Goal: Task Accomplishment & Management: Manage account settings

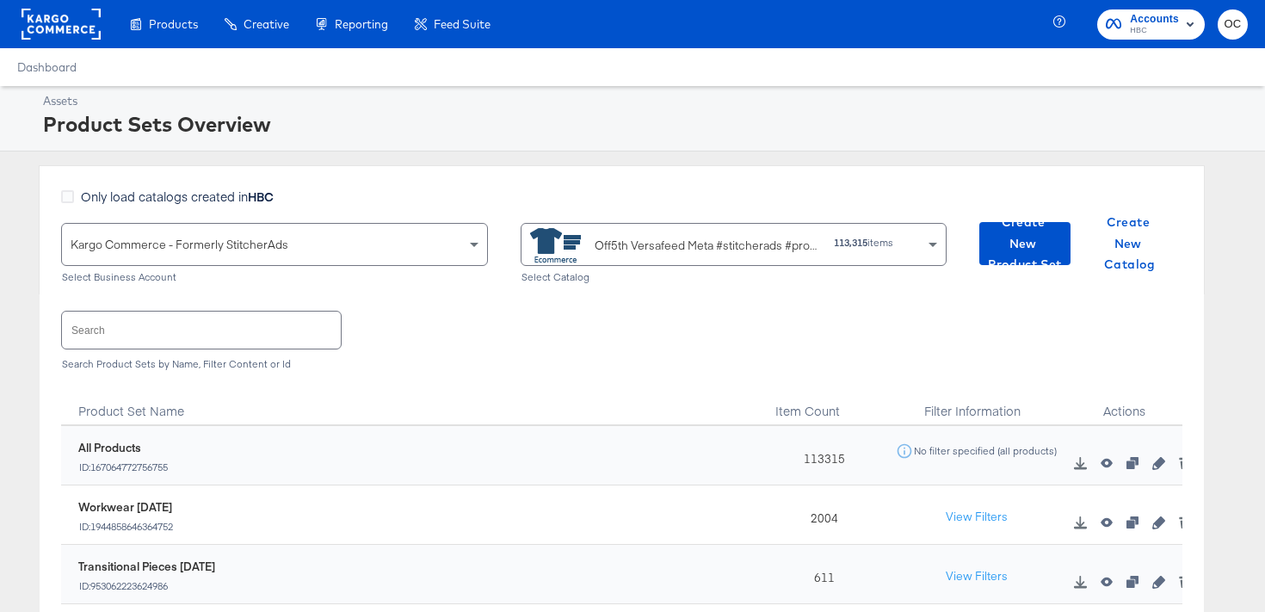
click at [66, 31] on rect at bounding box center [61, 24] width 79 height 31
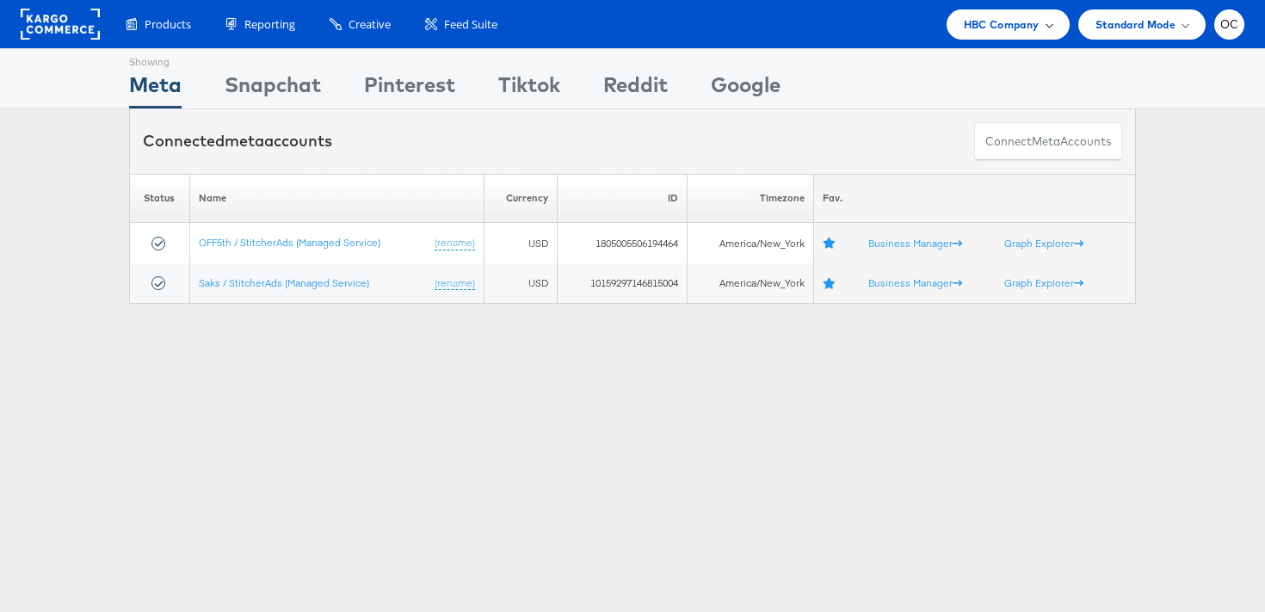
click at [1031, 21] on span "HBC Company" at bounding box center [1002, 24] width 76 height 18
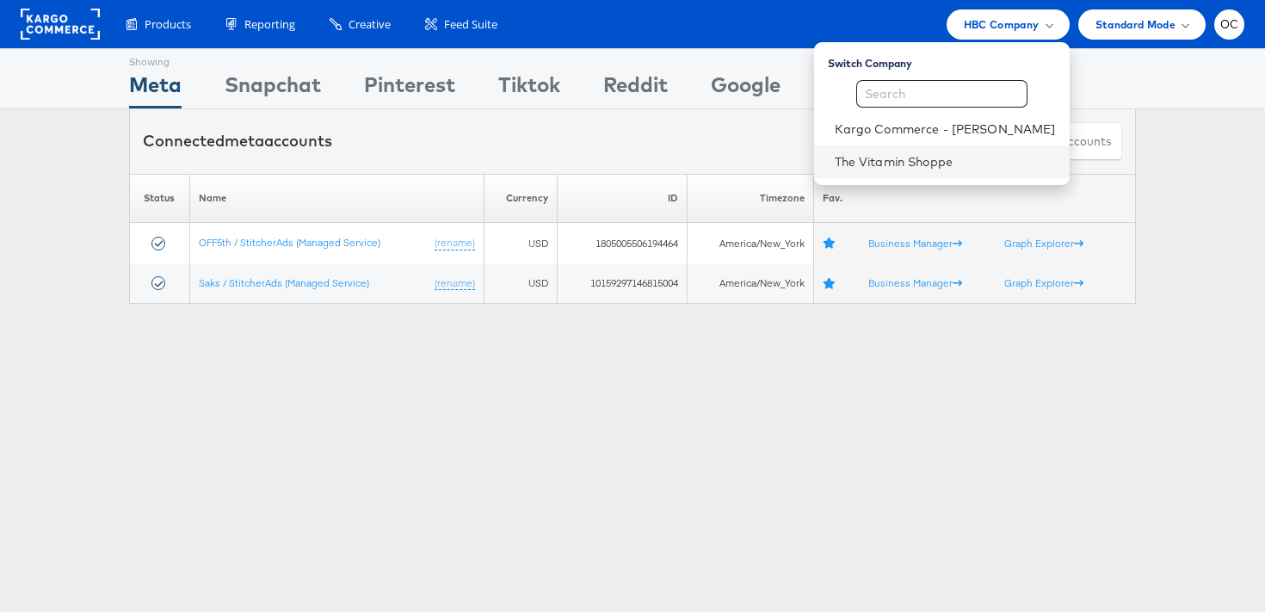
click at [944, 149] on li "The Vitamin Shoppe" at bounding box center [942, 161] width 256 height 33
click at [885, 154] on link "The Vitamin Shoppe" at bounding box center [945, 161] width 221 height 17
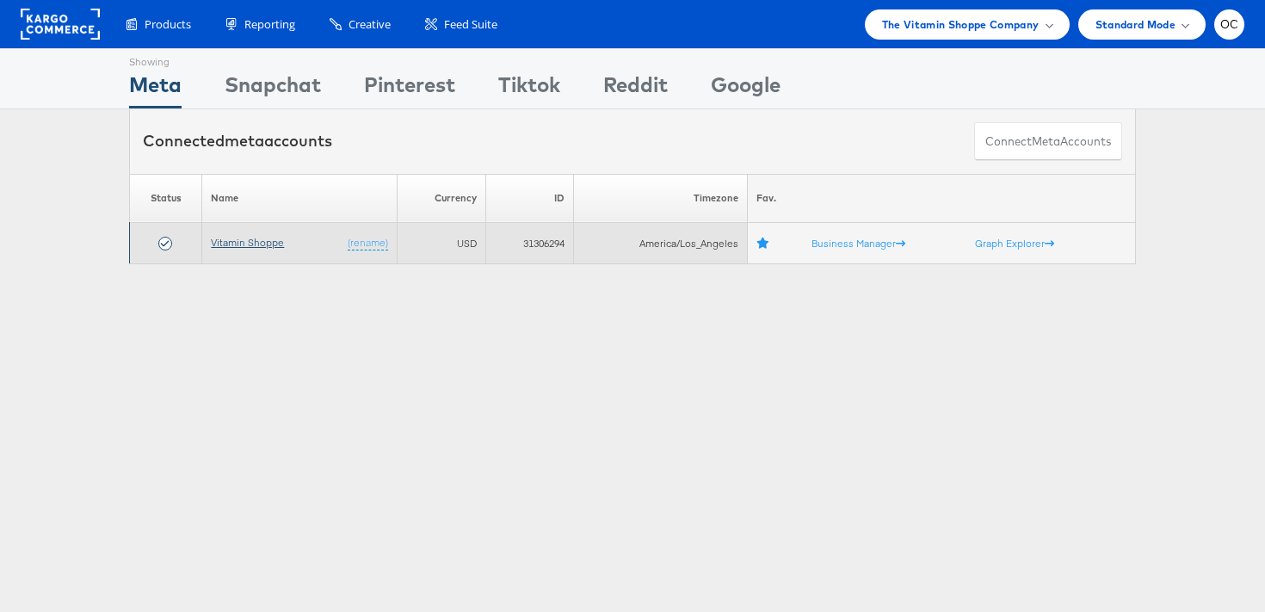
click at [264, 243] on link "Vitamin Shoppe" at bounding box center [247, 242] width 73 height 13
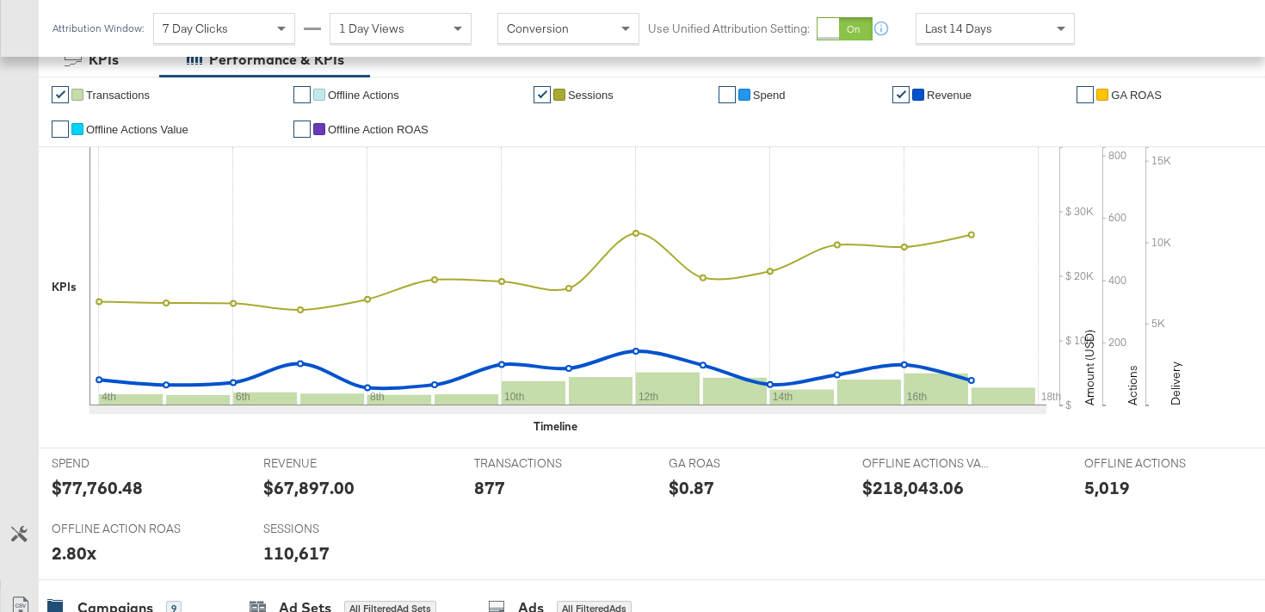
scroll to position [621, 0]
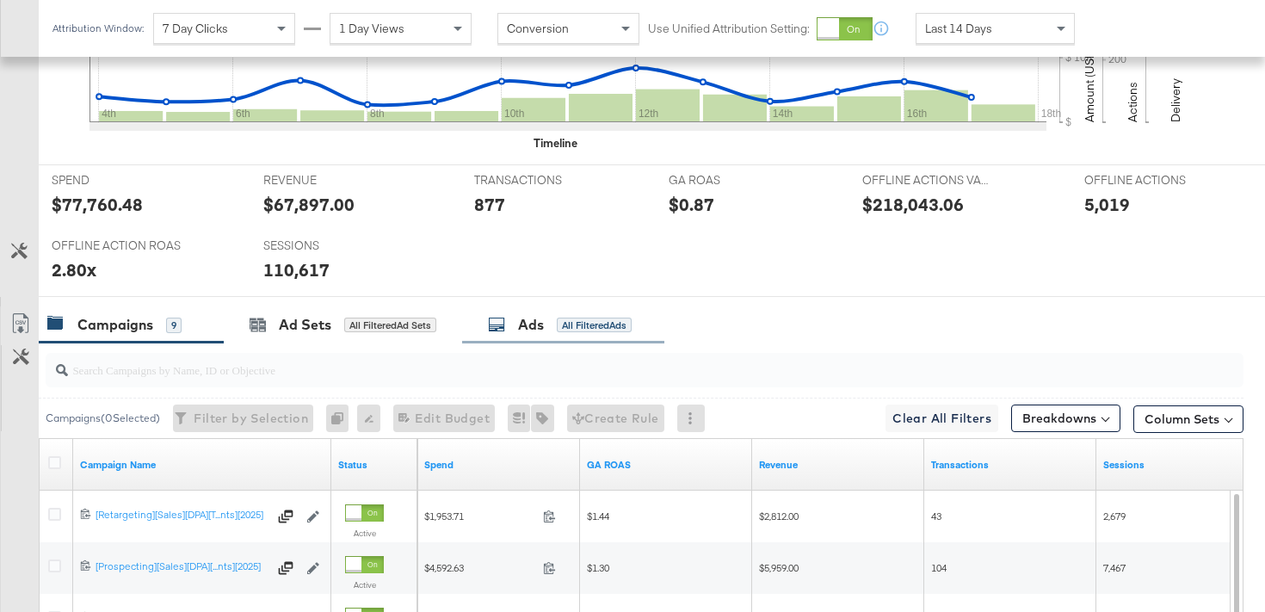
click at [552, 328] on div "Ads All Filtered Ads" at bounding box center [560, 325] width 144 height 20
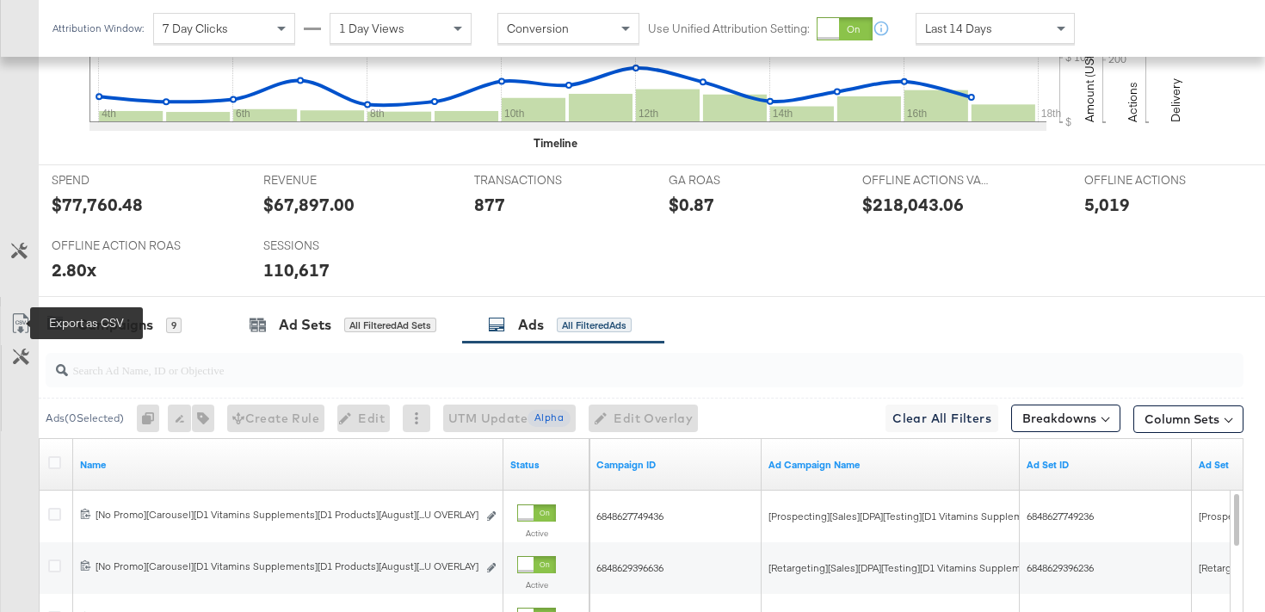
click at [13, 326] on icon at bounding box center [20, 323] width 21 height 21
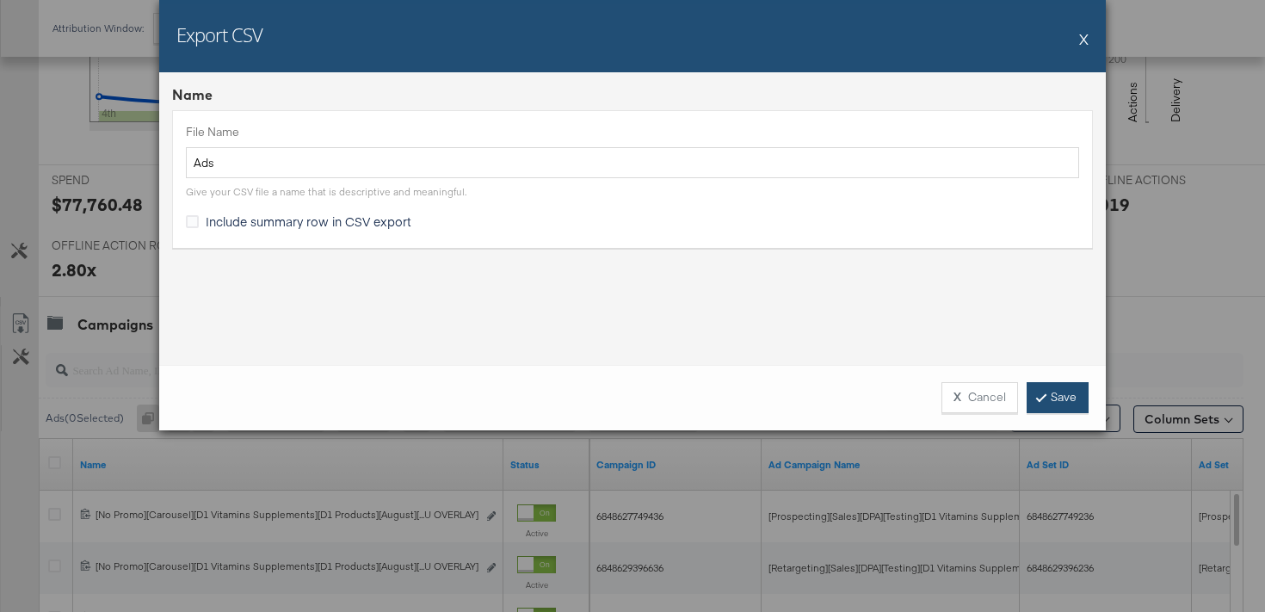
click at [1034, 398] on link "Save" at bounding box center [1057, 397] width 62 height 31
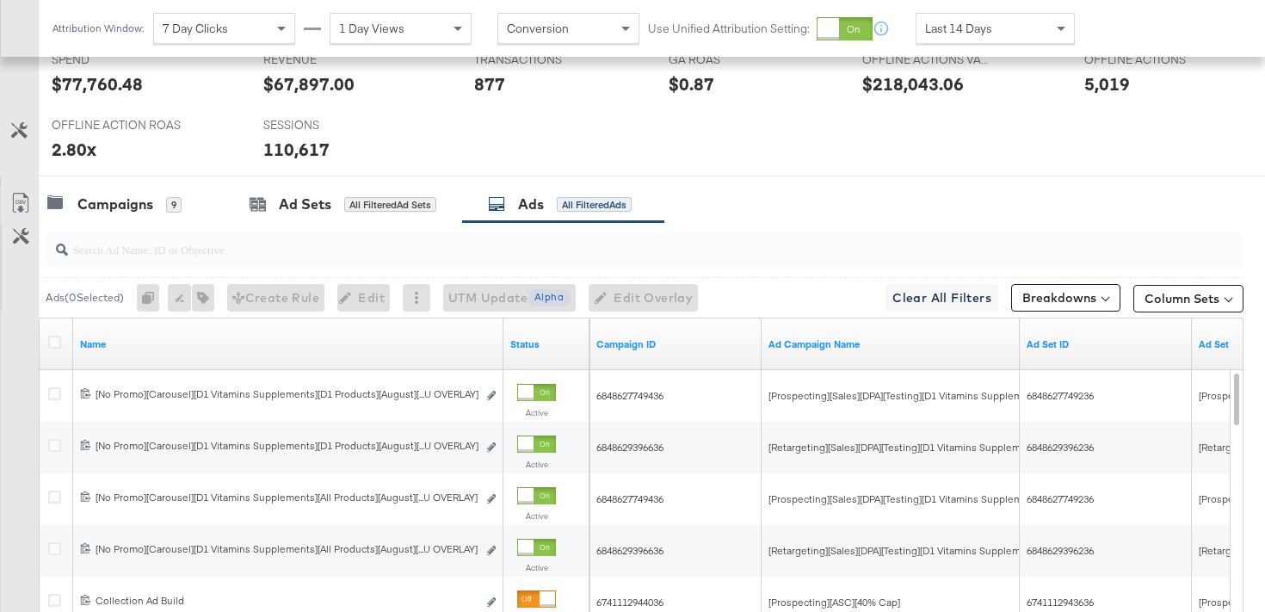
scroll to position [885, 0]
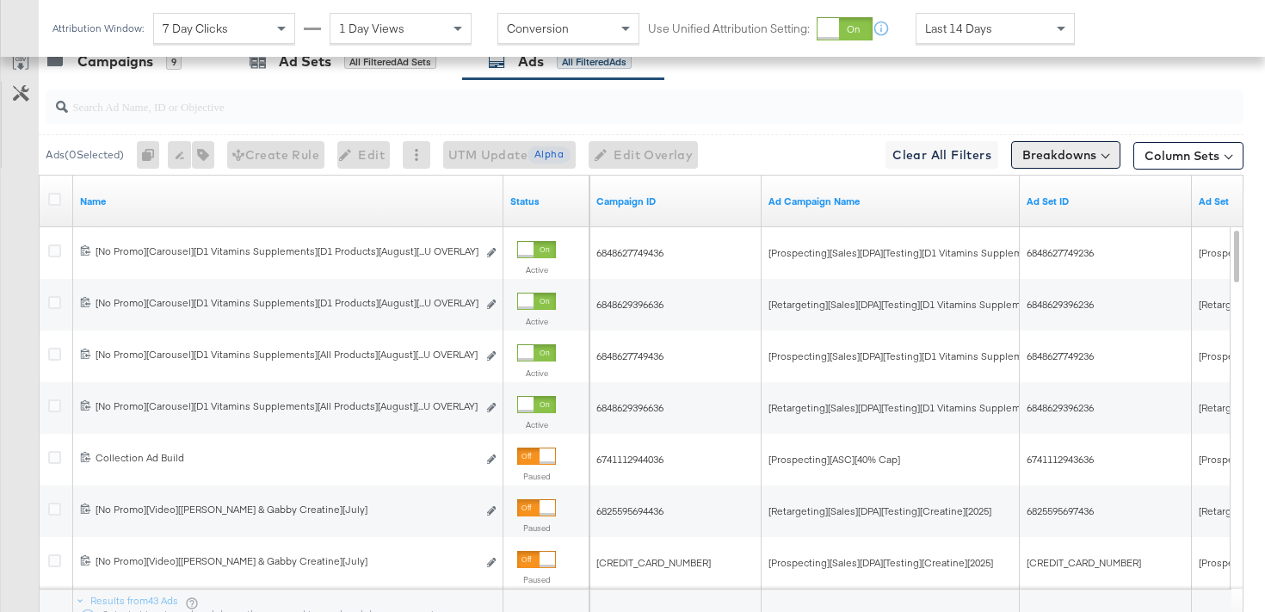
click at [1079, 162] on button "Breakdowns" at bounding box center [1065, 155] width 109 height 28
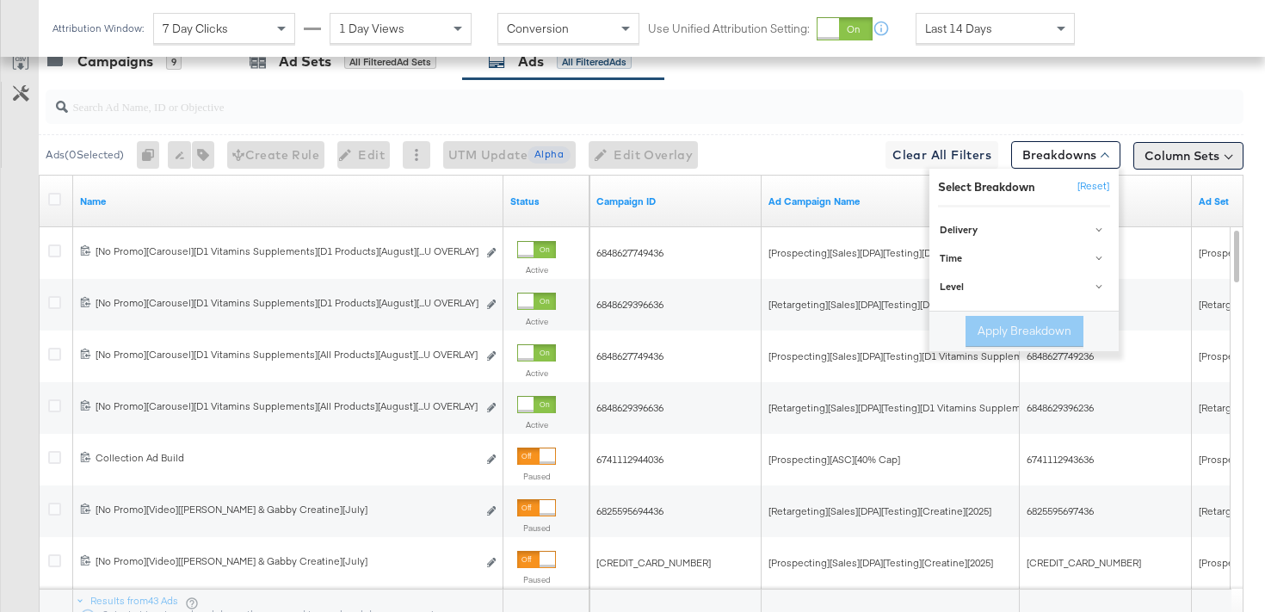
click at [1162, 167] on button "Column Sets" at bounding box center [1188, 156] width 110 height 28
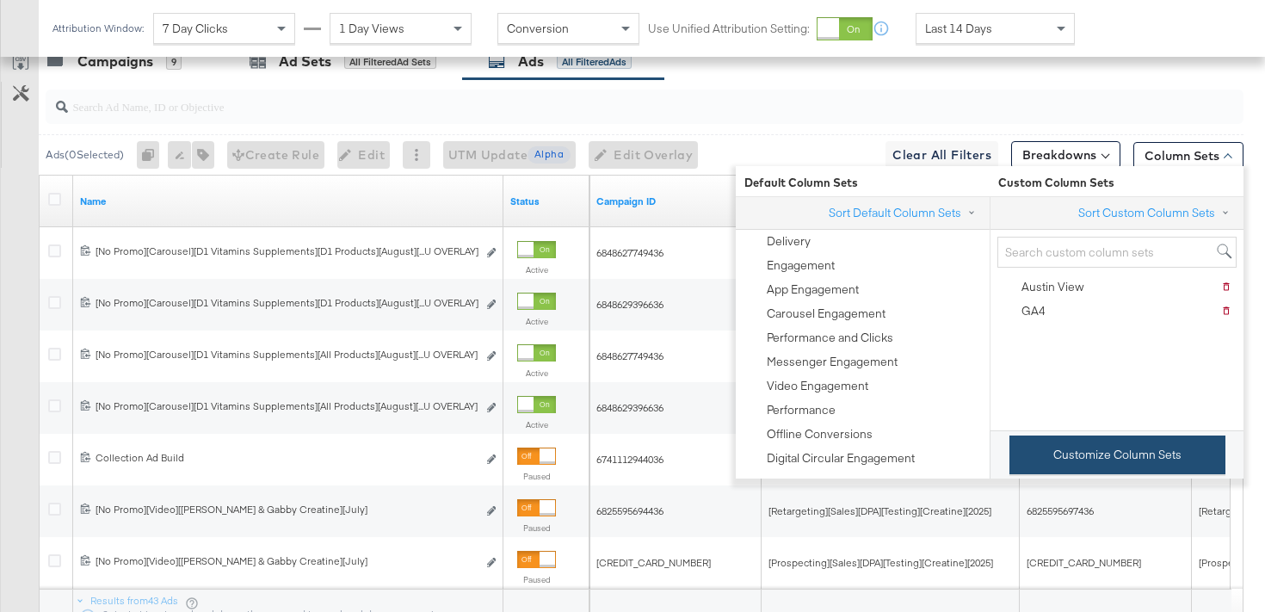
click at [1078, 460] on button "Customize Column Sets" at bounding box center [1117, 454] width 216 height 39
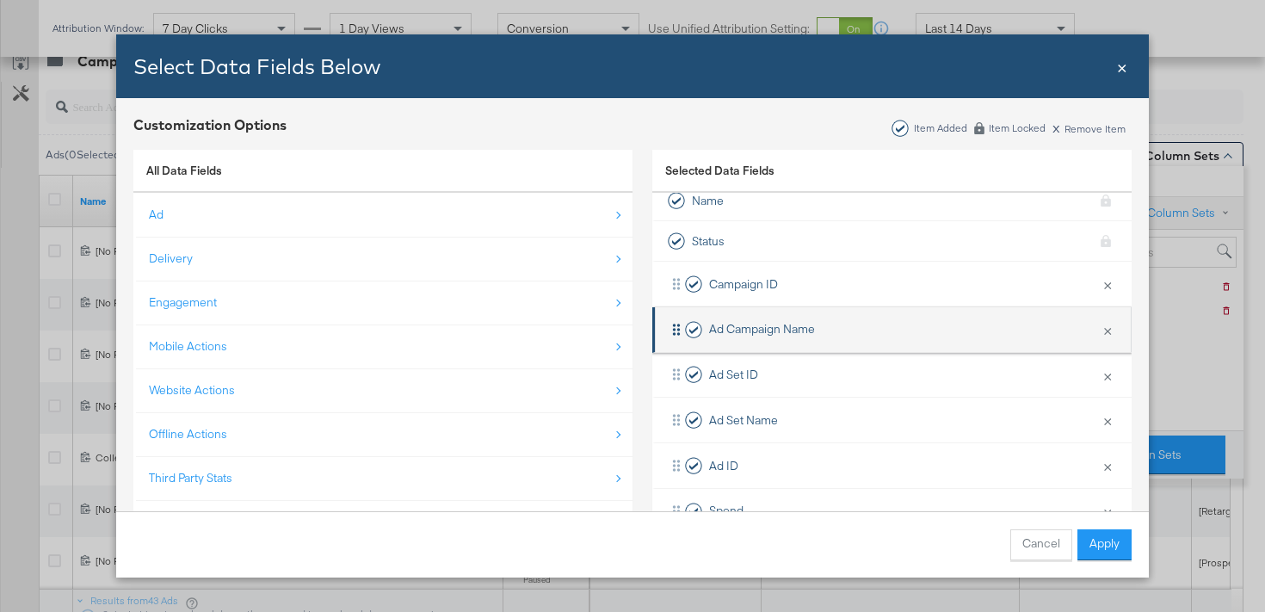
scroll to position [0, 0]
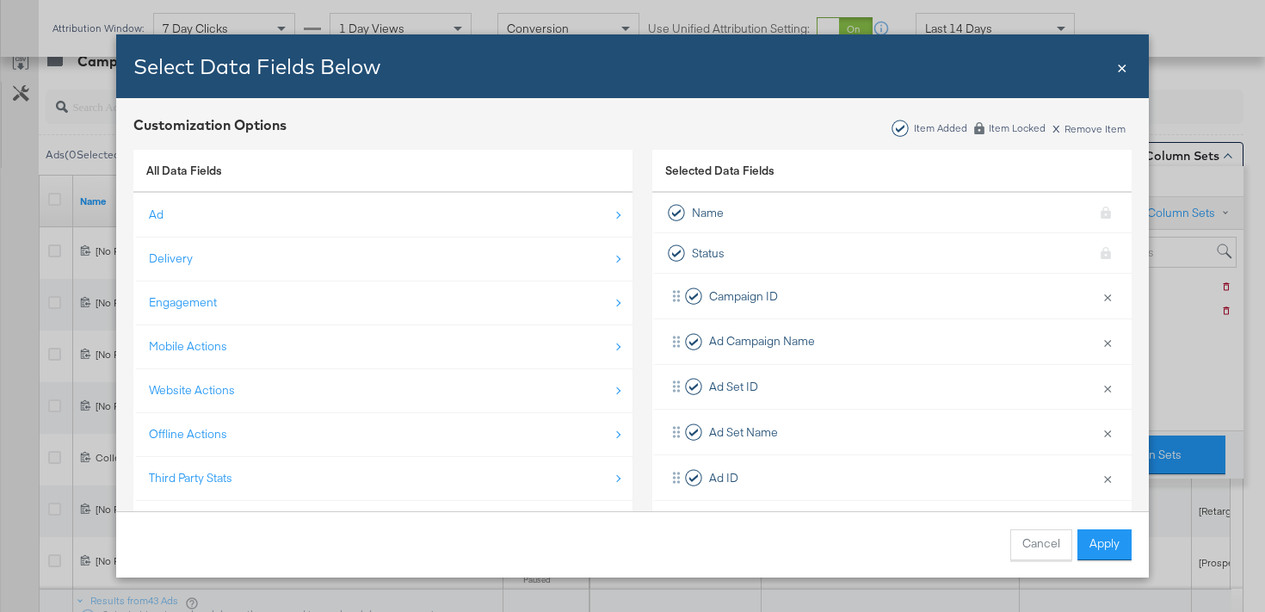
click at [1124, 71] on span "×" at bounding box center [1122, 65] width 10 height 23
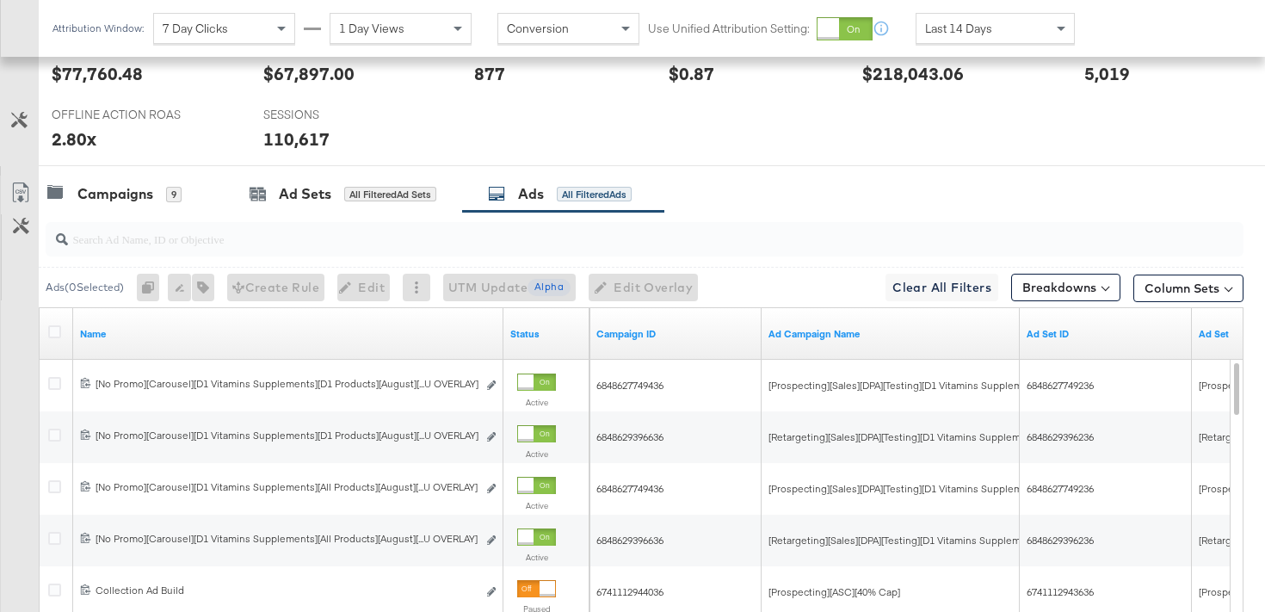
scroll to position [754, 0]
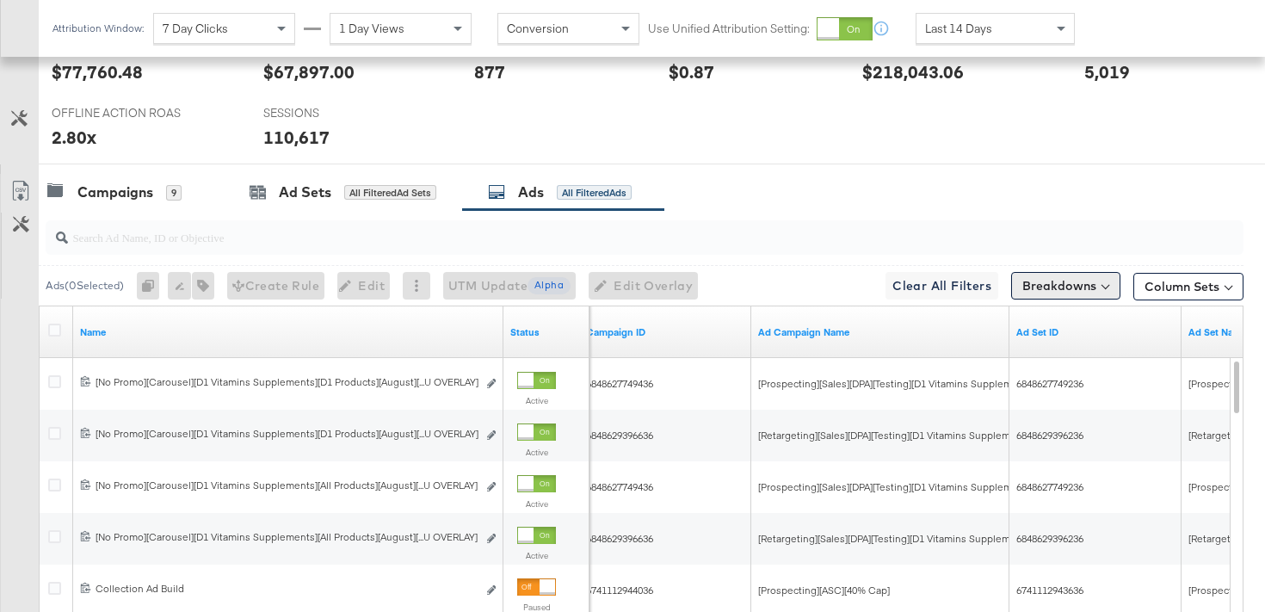
click at [1028, 284] on button "Breakdowns" at bounding box center [1065, 286] width 109 height 28
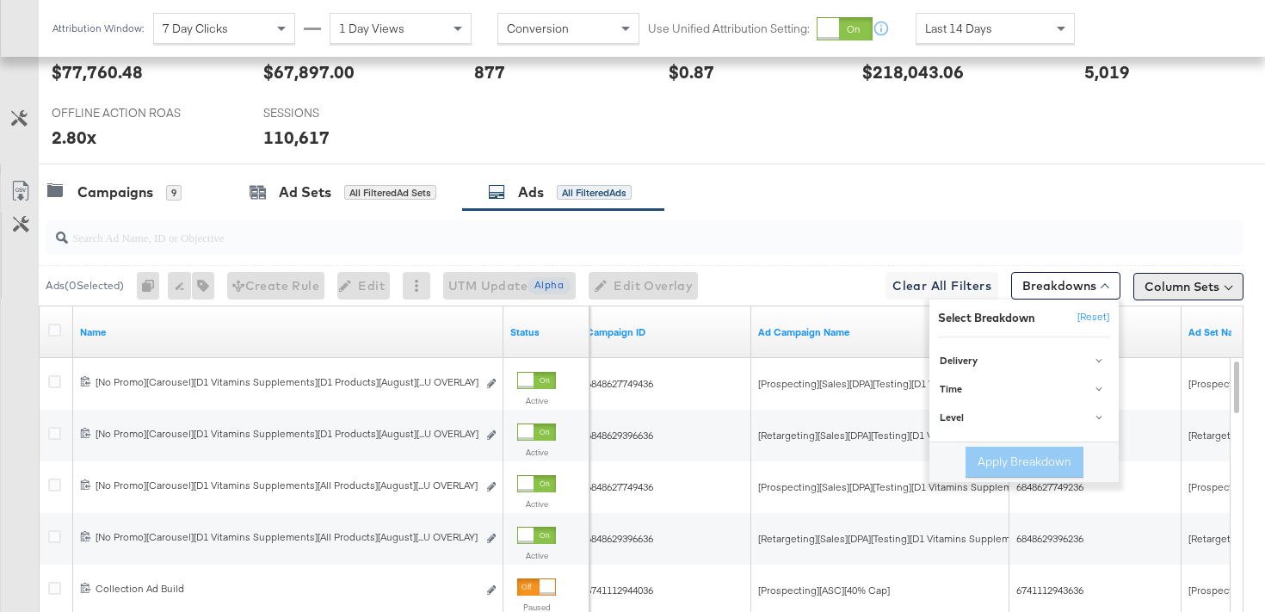
click at [1159, 280] on button "Column Sets" at bounding box center [1188, 287] width 110 height 28
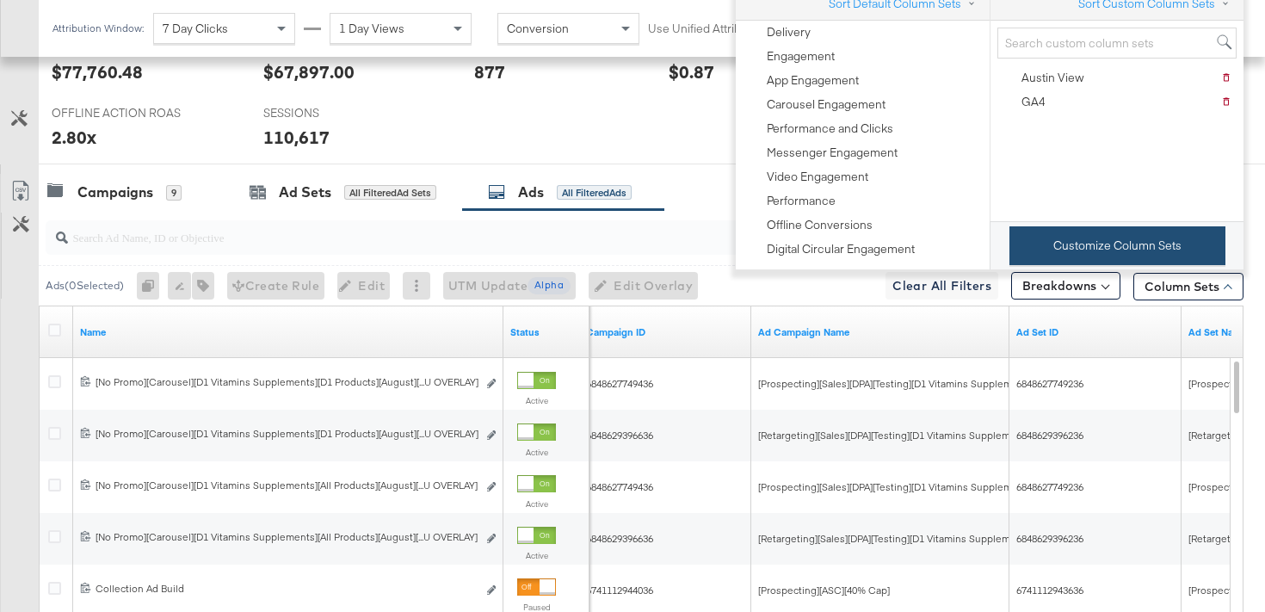
click at [1095, 239] on button "Customize Column Sets" at bounding box center [1117, 245] width 216 height 39
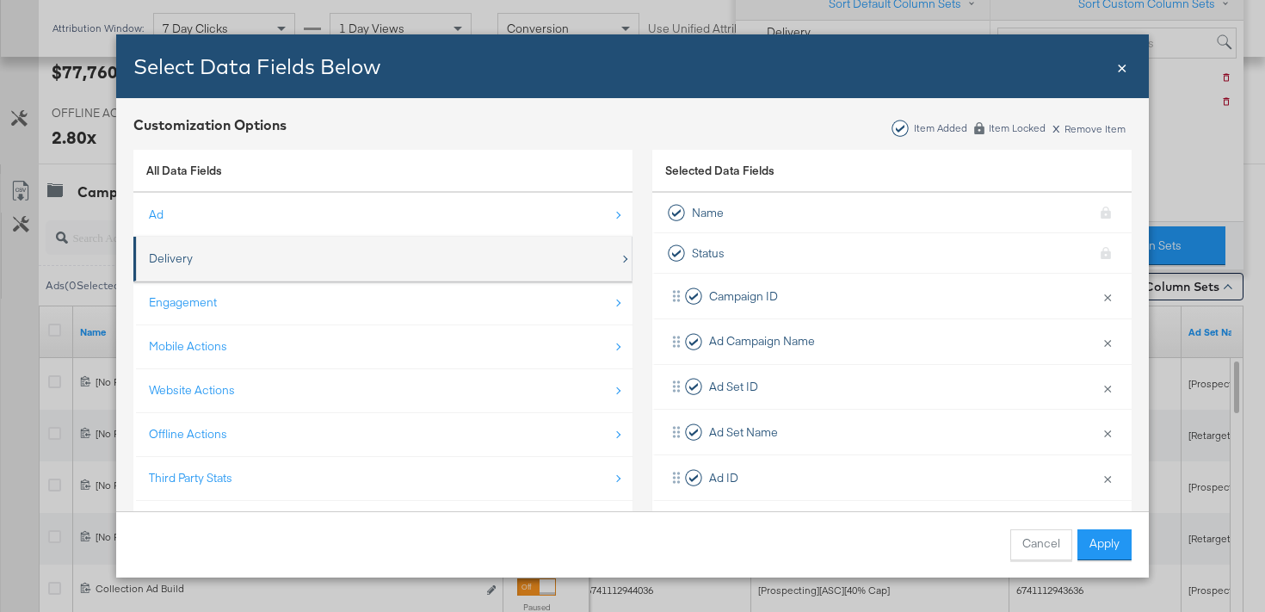
click at [484, 252] on div "Delivery" at bounding box center [384, 258] width 471 height 35
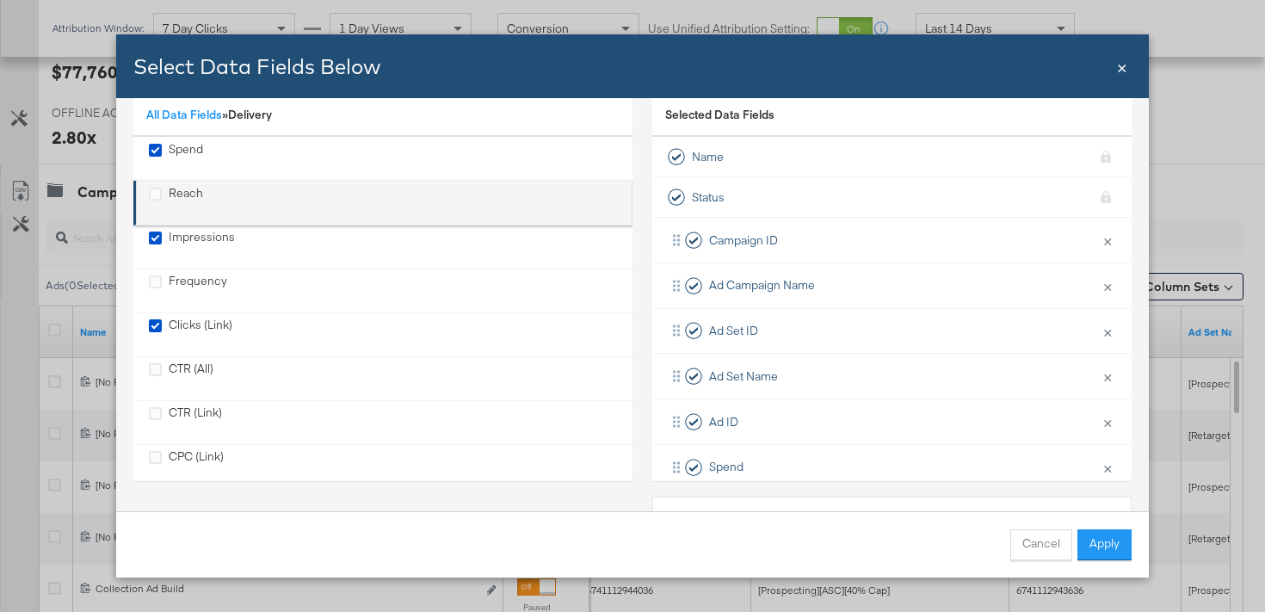
scroll to position [0, 0]
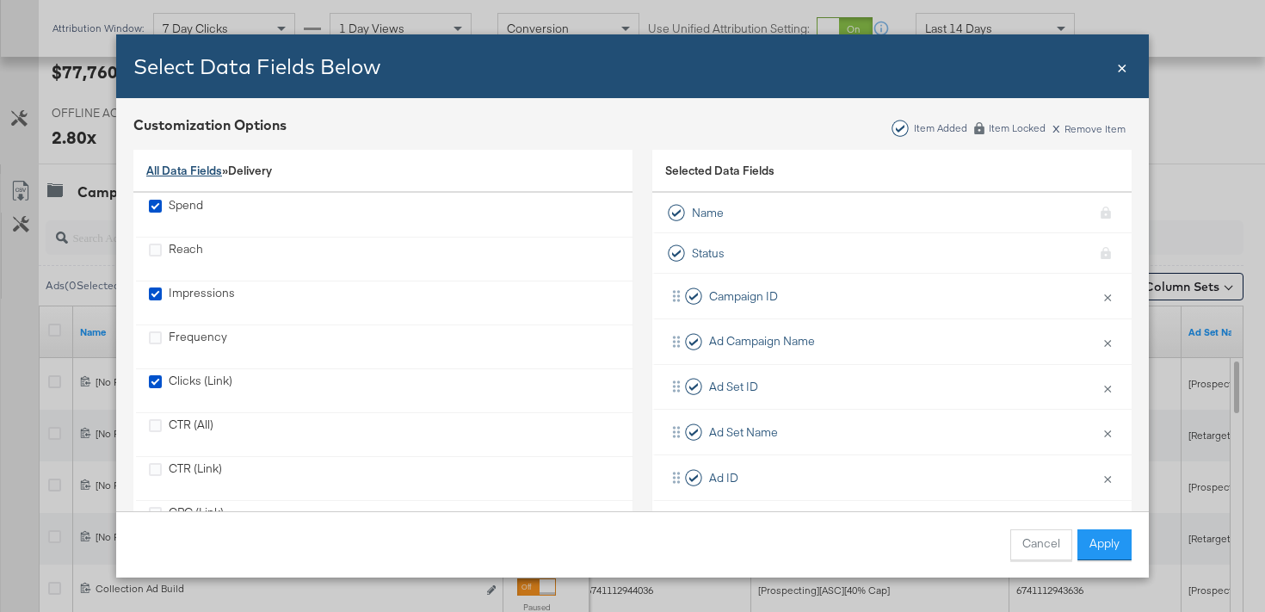
click at [162, 175] on link "All Data Fields" at bounding box center [184, 170] width 76 height 15
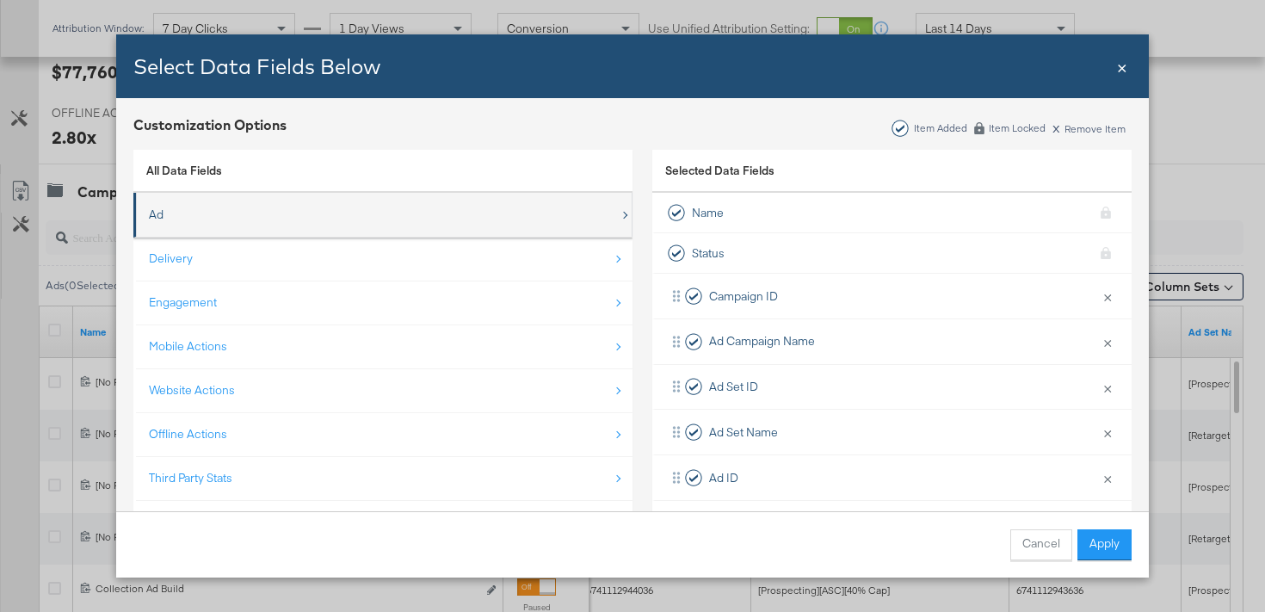
click at [176, 224] on div "Ad" at bounding box center [384, 214] width 471 height 35
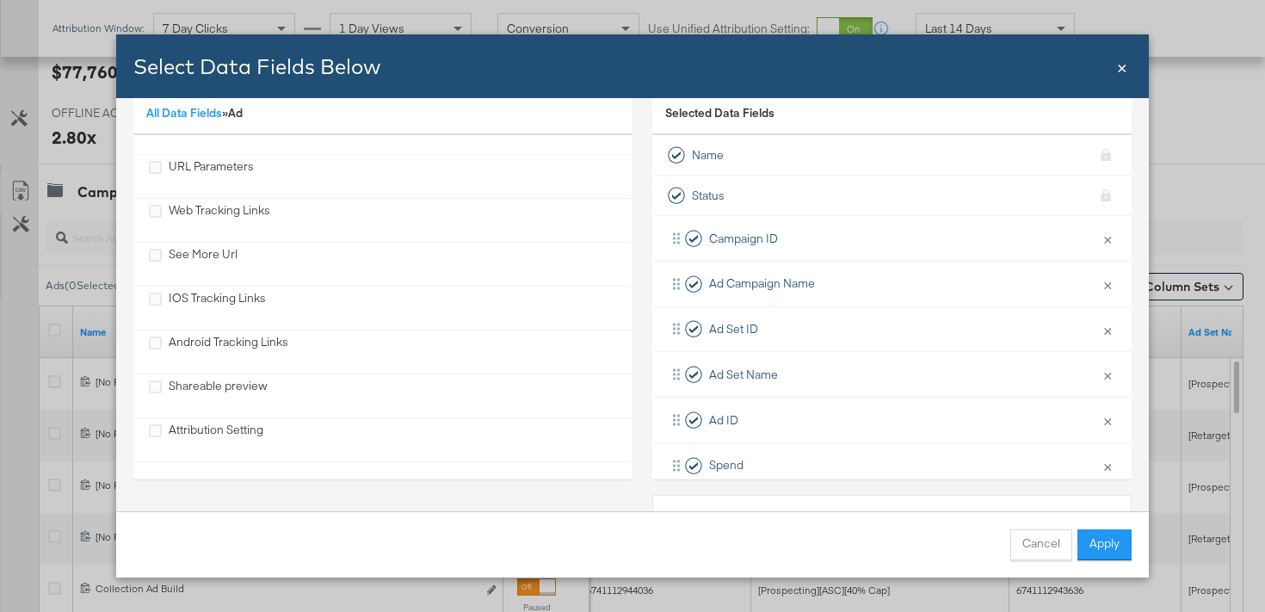
scroll to position [59, 0]
click at [1122, 67] on span "×" at bounding box center [1122, 65] width 10 height 23
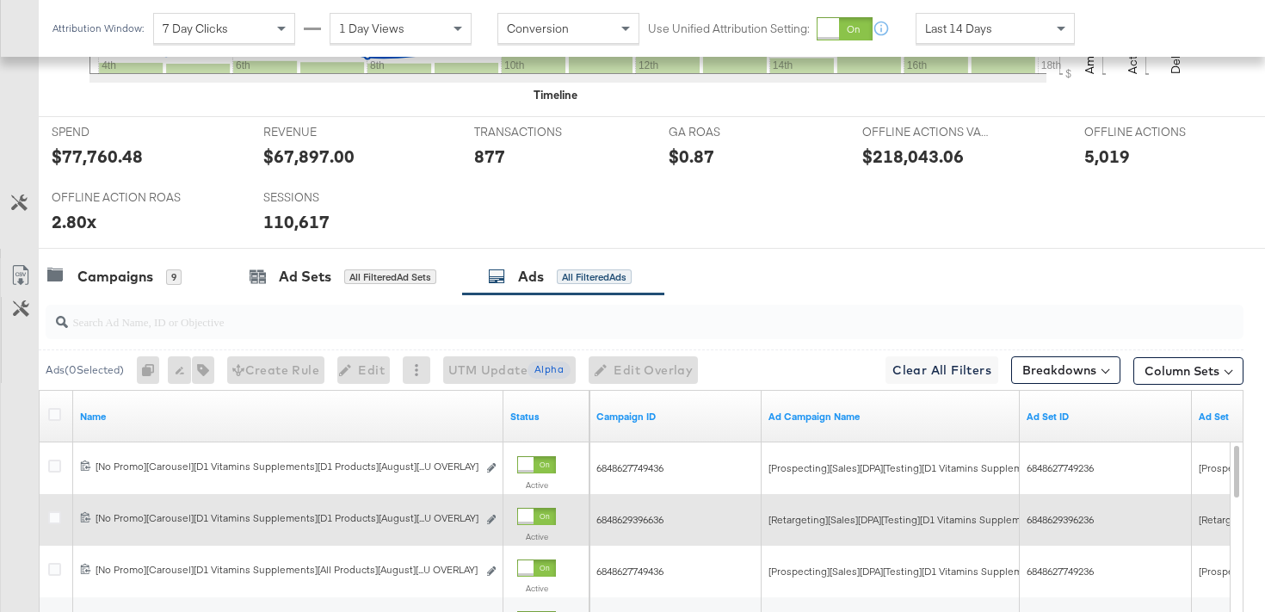
scroll to position [667, 0]
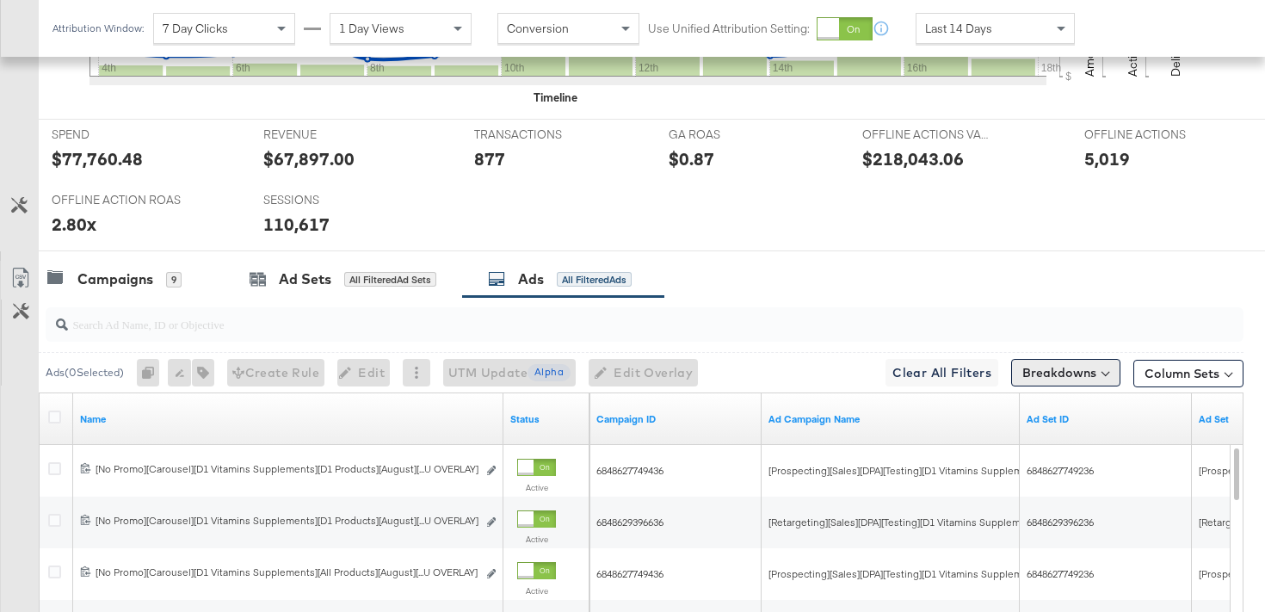
click at [1048, 372] on button "Breakdowns" at bounding box center [1065, 373] width 109 height 28
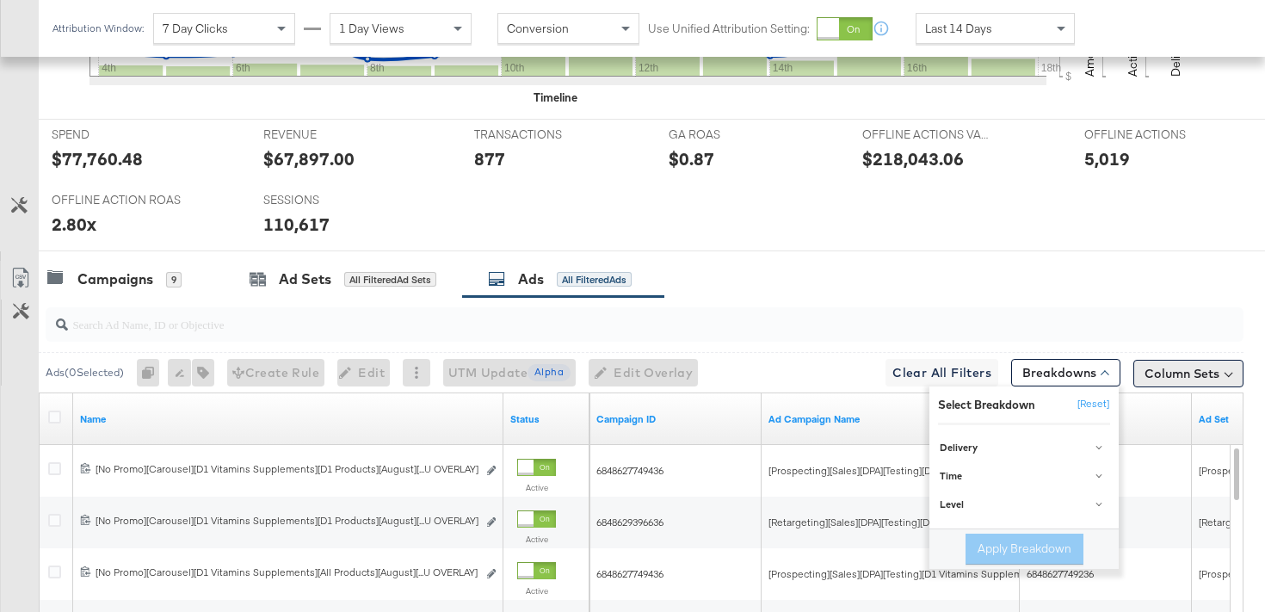
click at [1185, 381] on button "Column Sets" at bounding box center [1188, 374] width 110 height 28
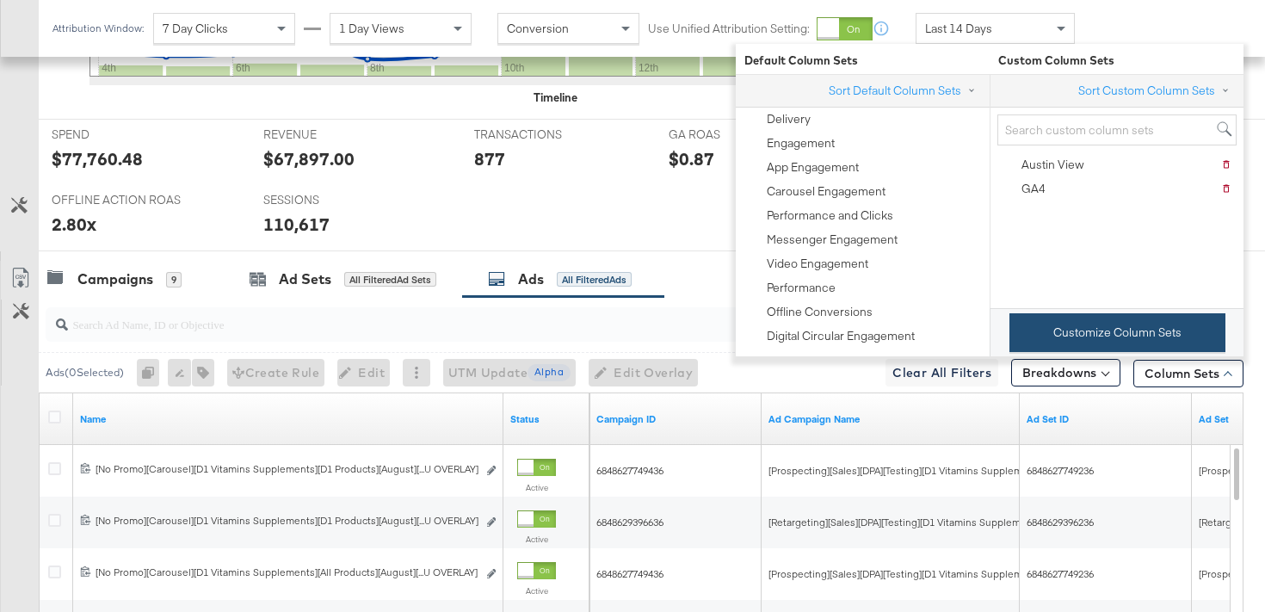
click at [1026, 333] on button "Customize Column Sets" at bounding box center [1117, 332] width 216 height 39
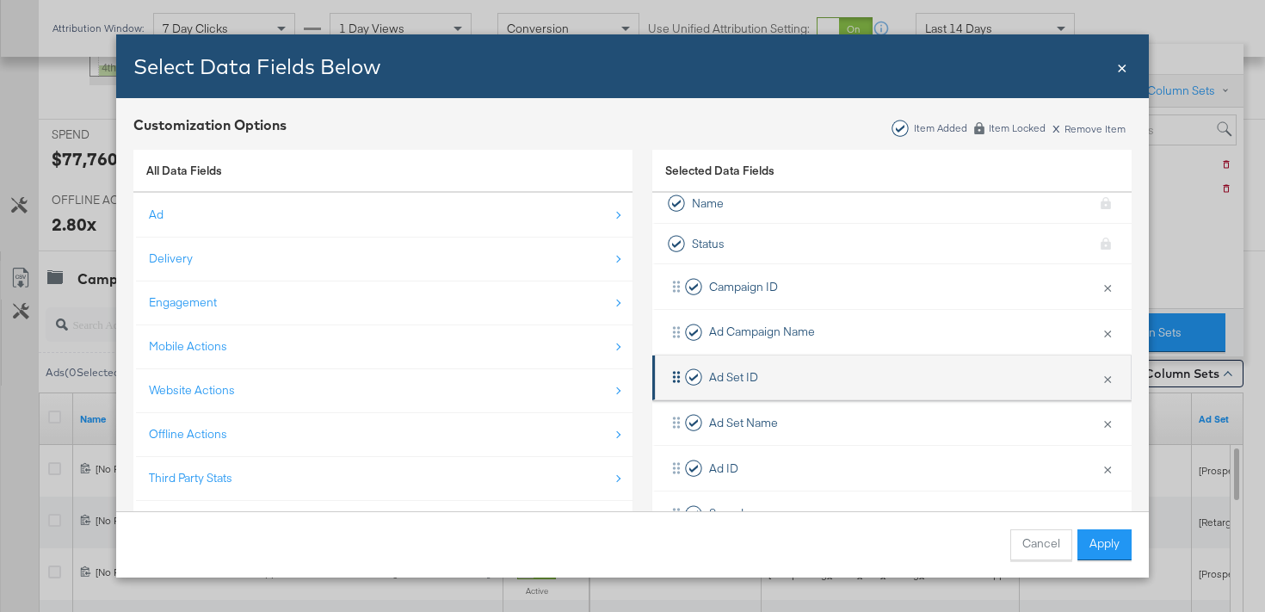
scroll to position [0, 0]
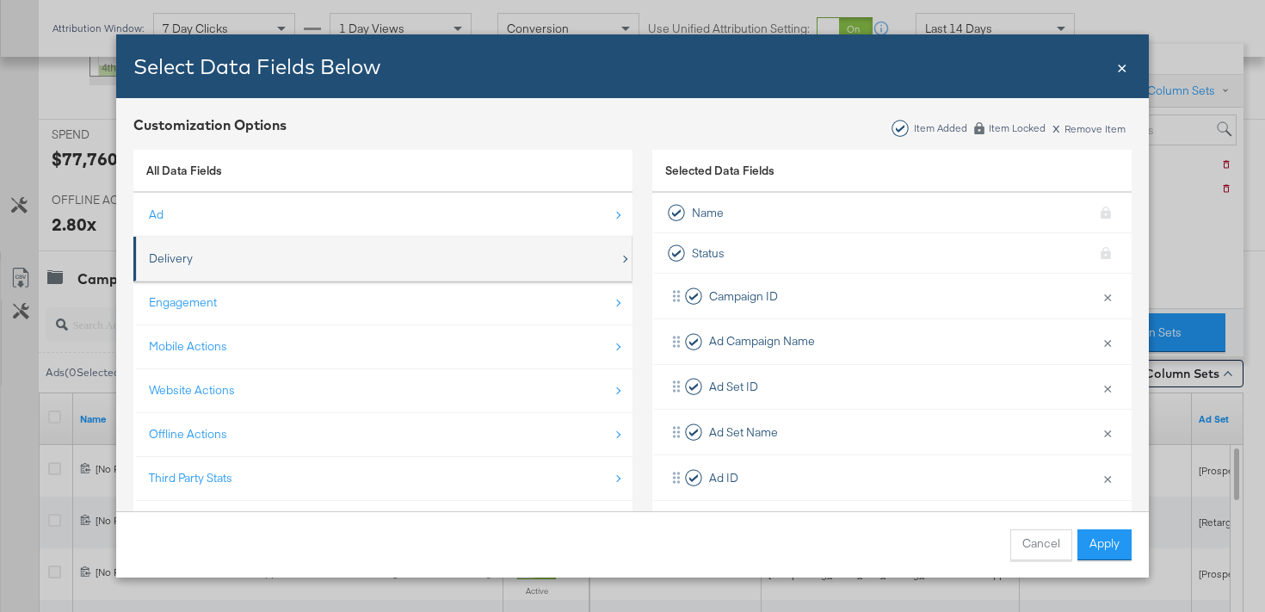
click at [459, 263] on div "Delivery" at bounding box center [384, 258] width 471 height 35
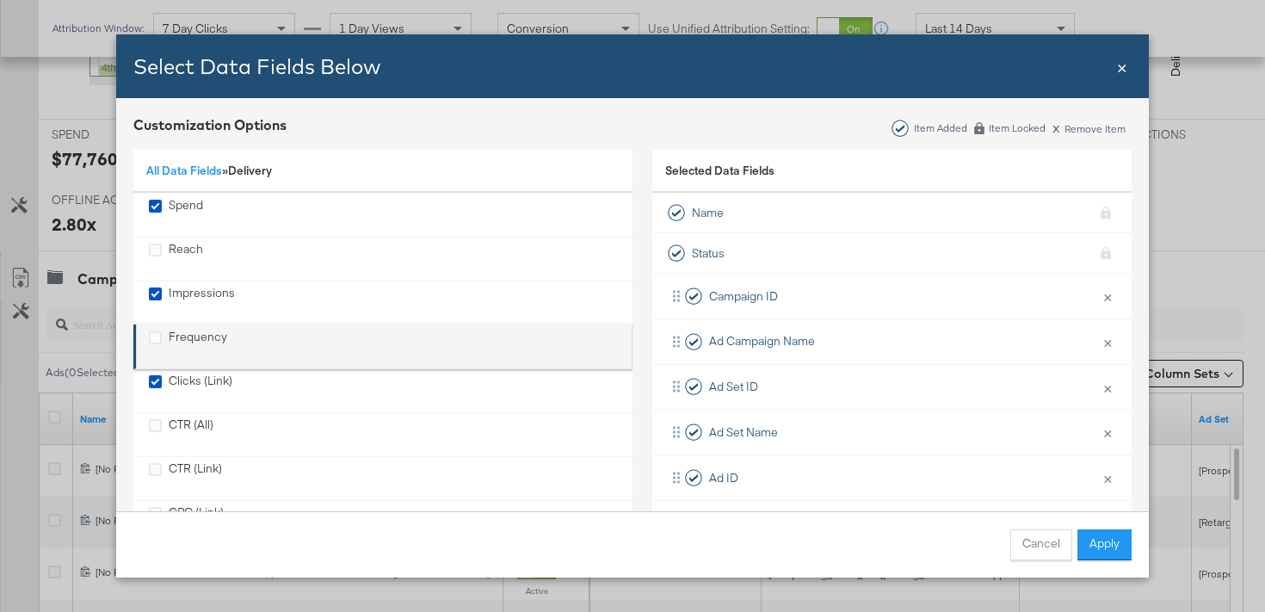
scroll to position [4, 0]
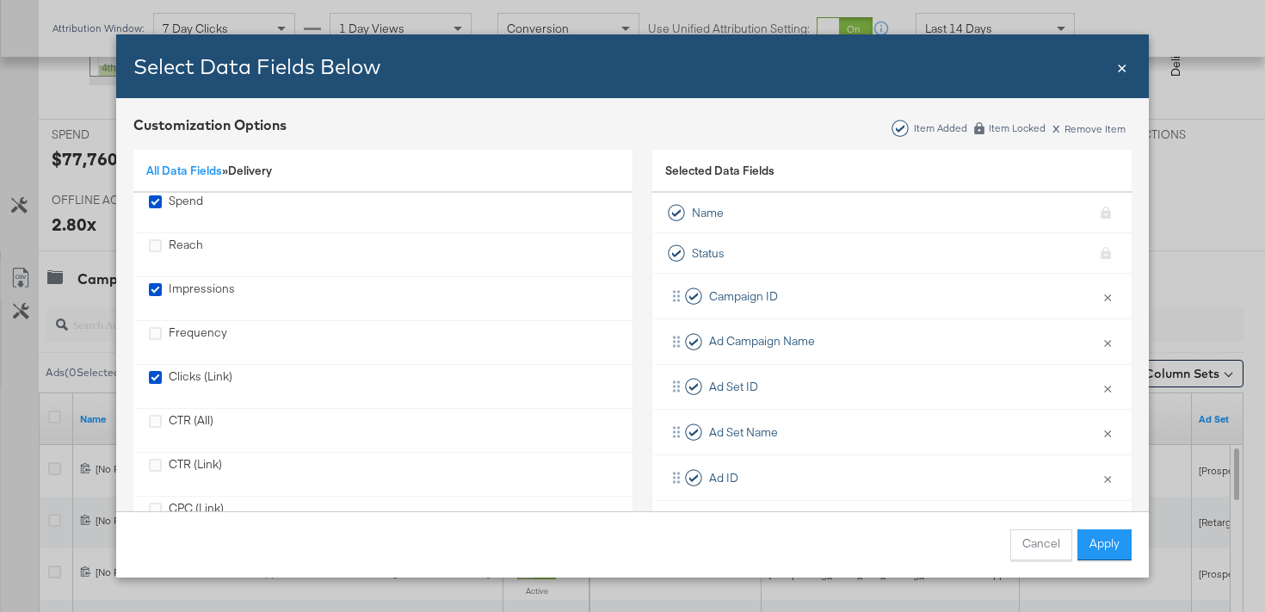
click at [203, 157] on div "All Data Fields » Delivery" at bounding box center [382, 172] width 499 height 44
click at [186, 173] on link "All Data Fields" at bounding box center [184, 170] width 76 height 15
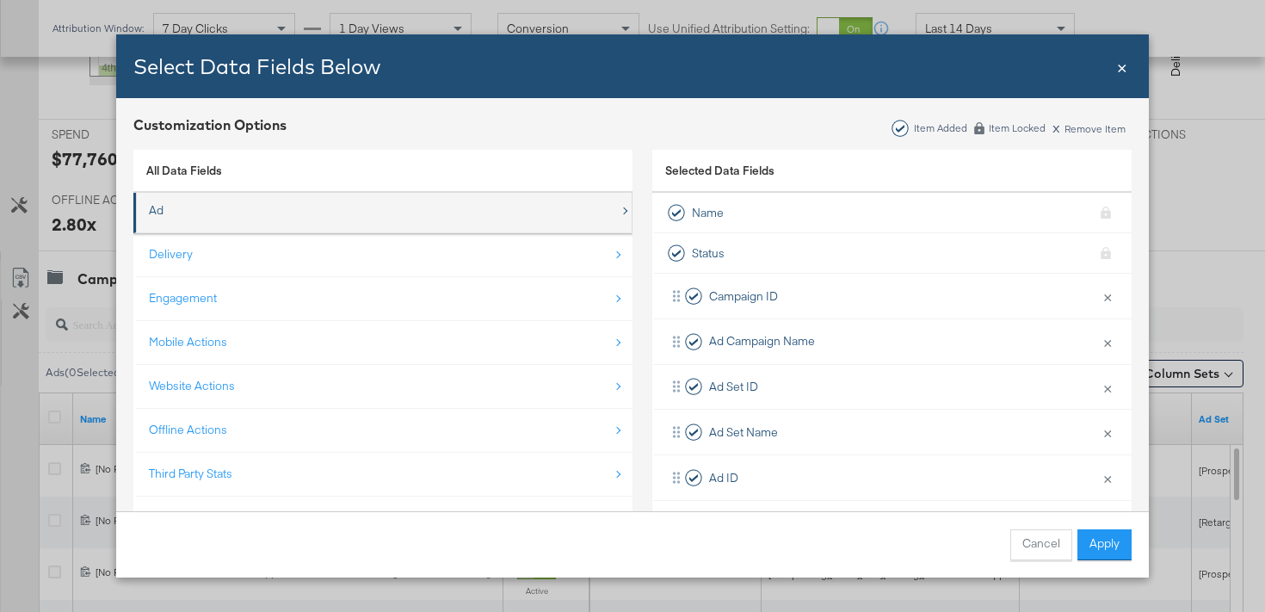
click at [197, 199] on div "Ad" at bounding box center [384, 210] width 471 height 35
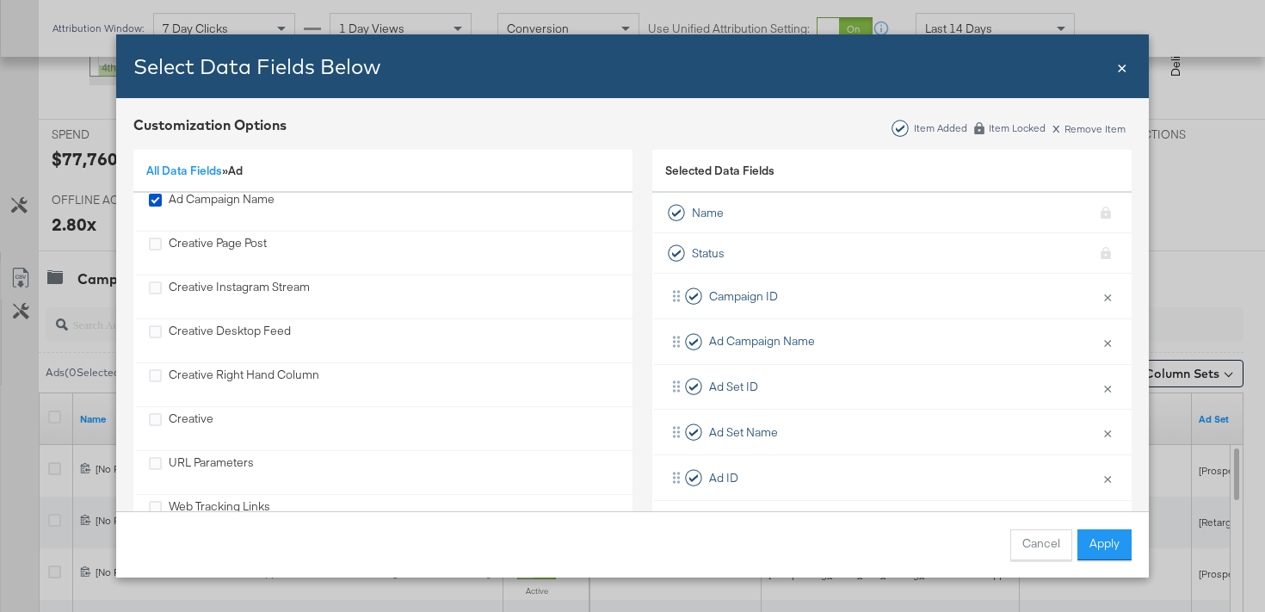
scroll to position [494, 0]
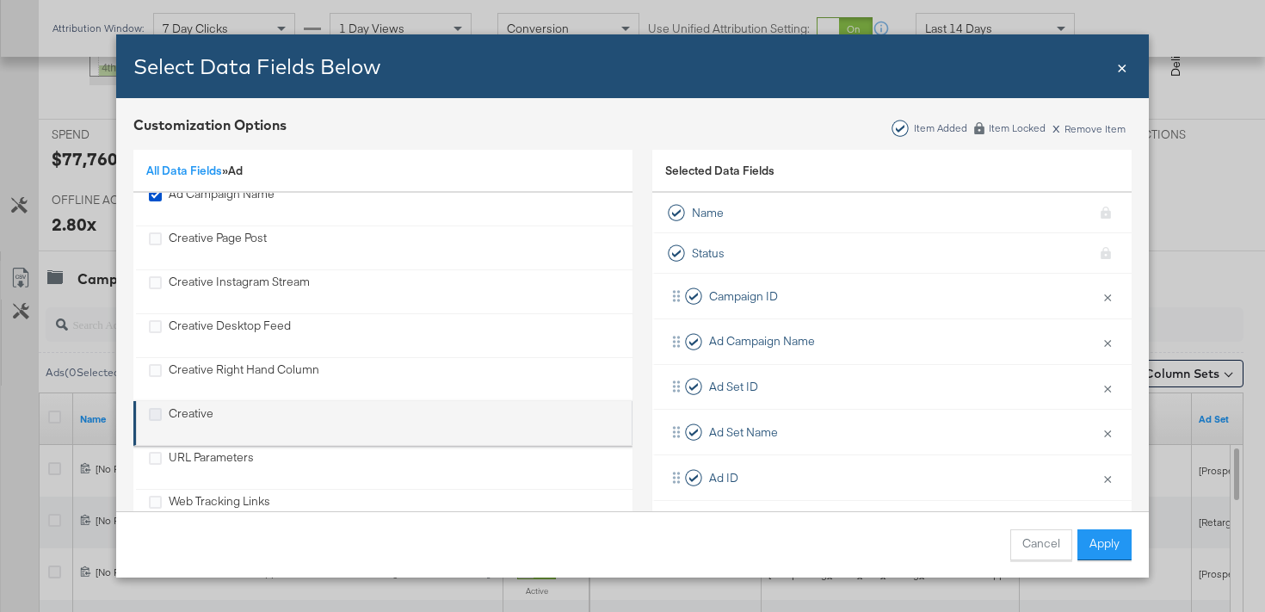
click at [155, 412] on icon "Creative" at bounding box center [155, 414] width 13 height 13
click at [0, 0] on input "Creative" at bounding box center [0, 0] width 0 height 0
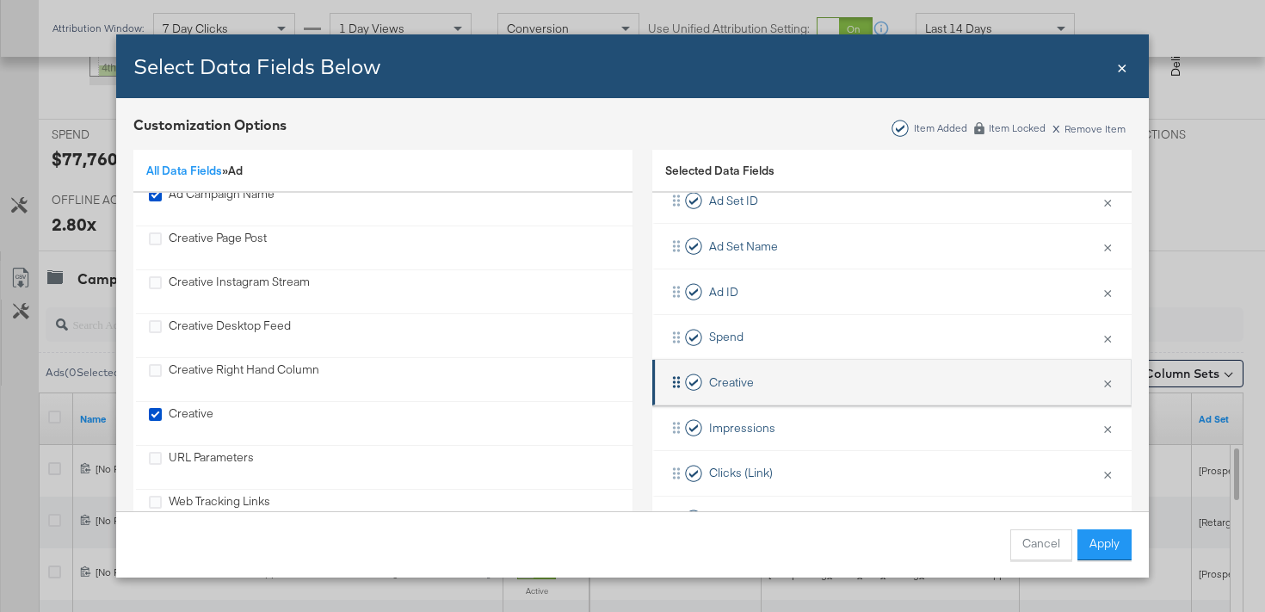
scroll to position [141, 0]
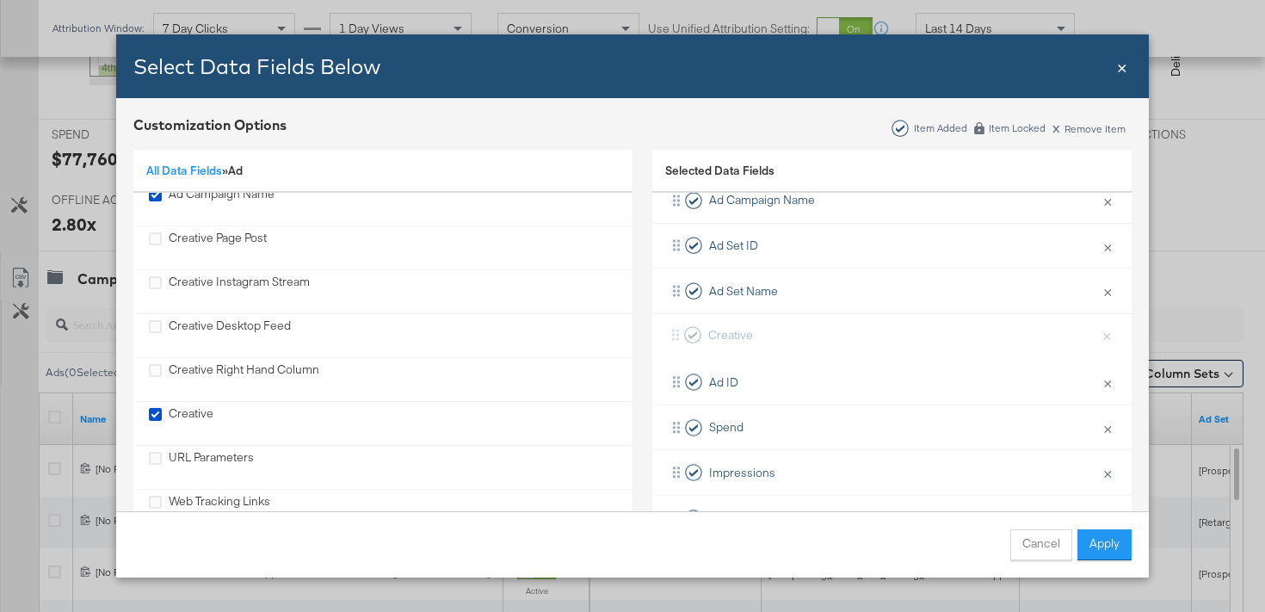
drag, startPoint x: 672, startPoint y: 432, endPoint x: 671, endPoint y: 336, distance: 96.4
click at [671, 336] on div "Campaign ID × Remove from KPIs Ad Campaign Name × Remove from KPIs Ad Set ID × …" at bounding box center [891, 495] width 479 height 725
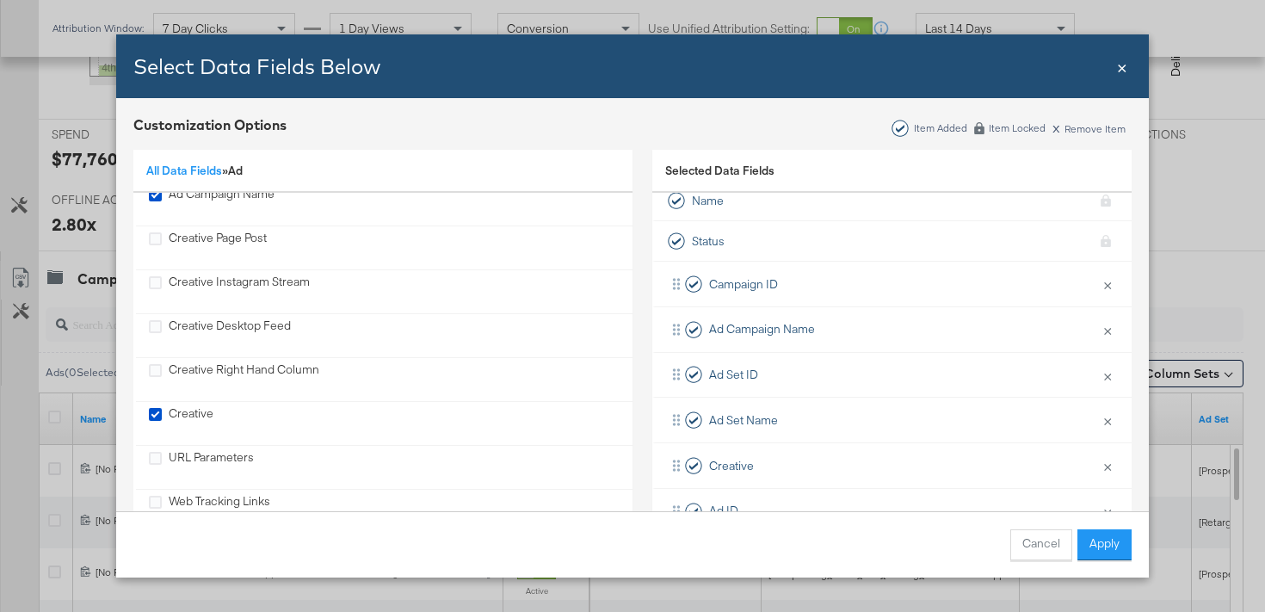
scroll to position [0, 0]
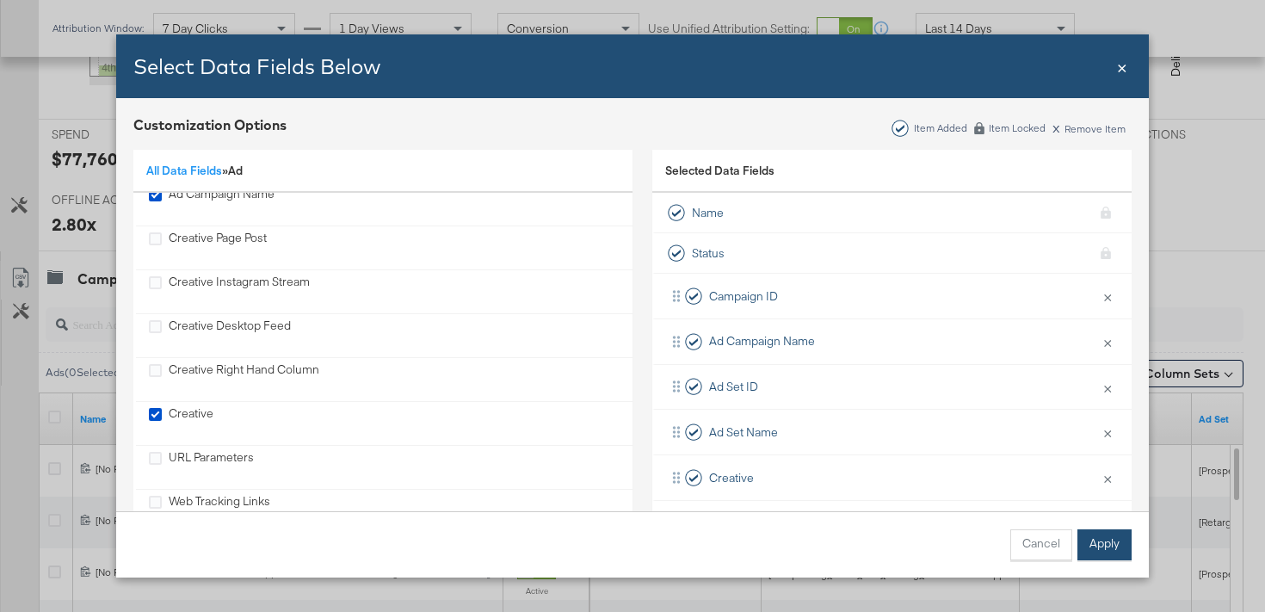
click at [1102, 539] on button "Apply" at bounding box center [1104, 544] width 54 height 31
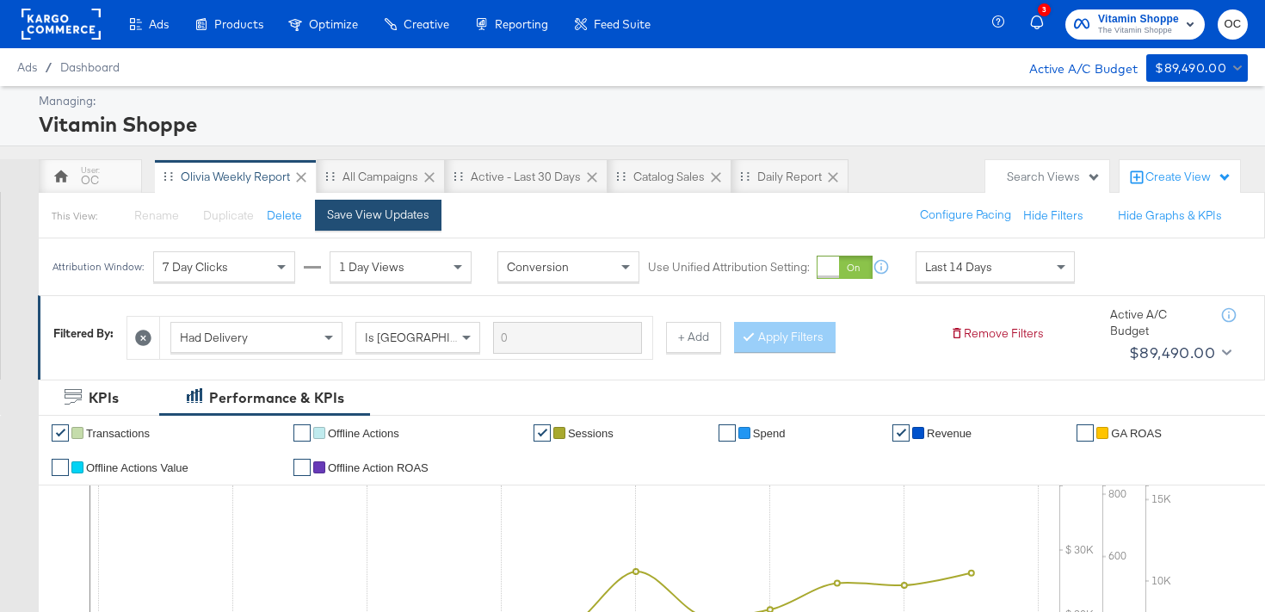
click at [428, 219] on button "Save View Updates" at bounding box center [378, 215] width 126 height 31
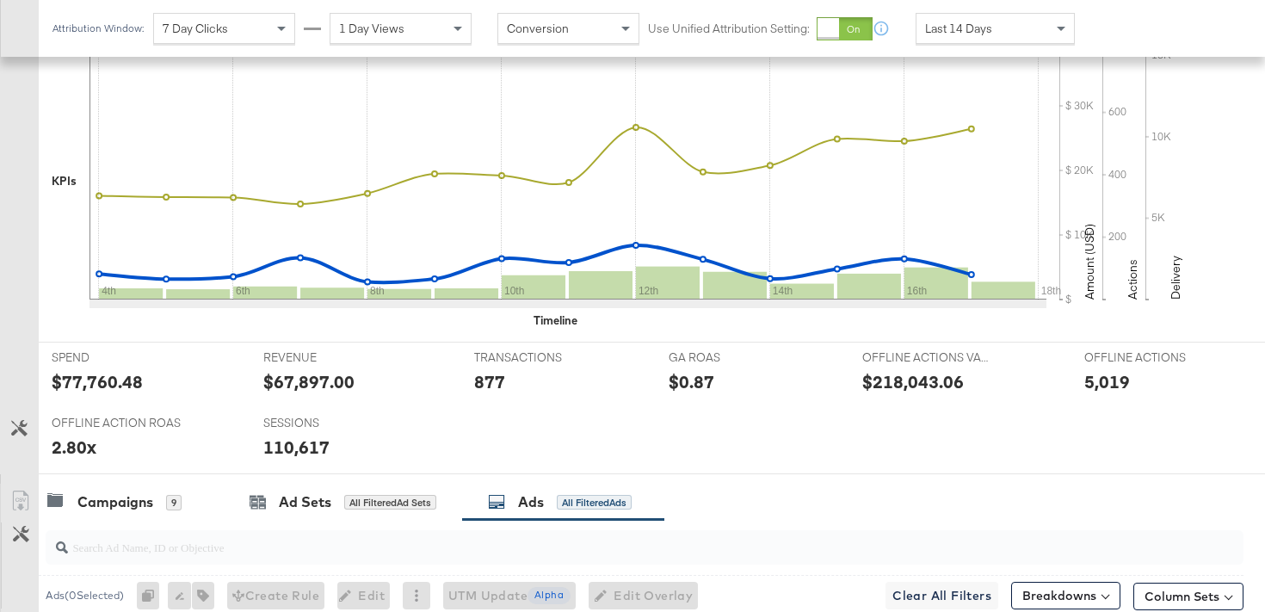
scroll to position [781, 0]
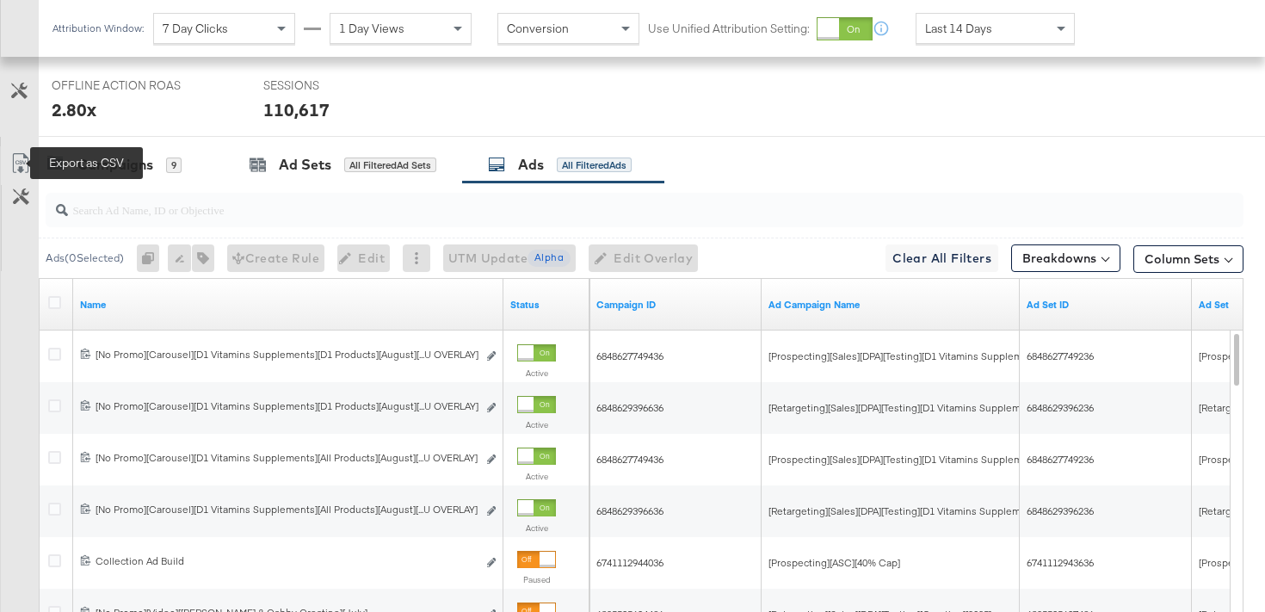
click at [18, 157] on icon at bounding box center [20, 163] width 21 height 21
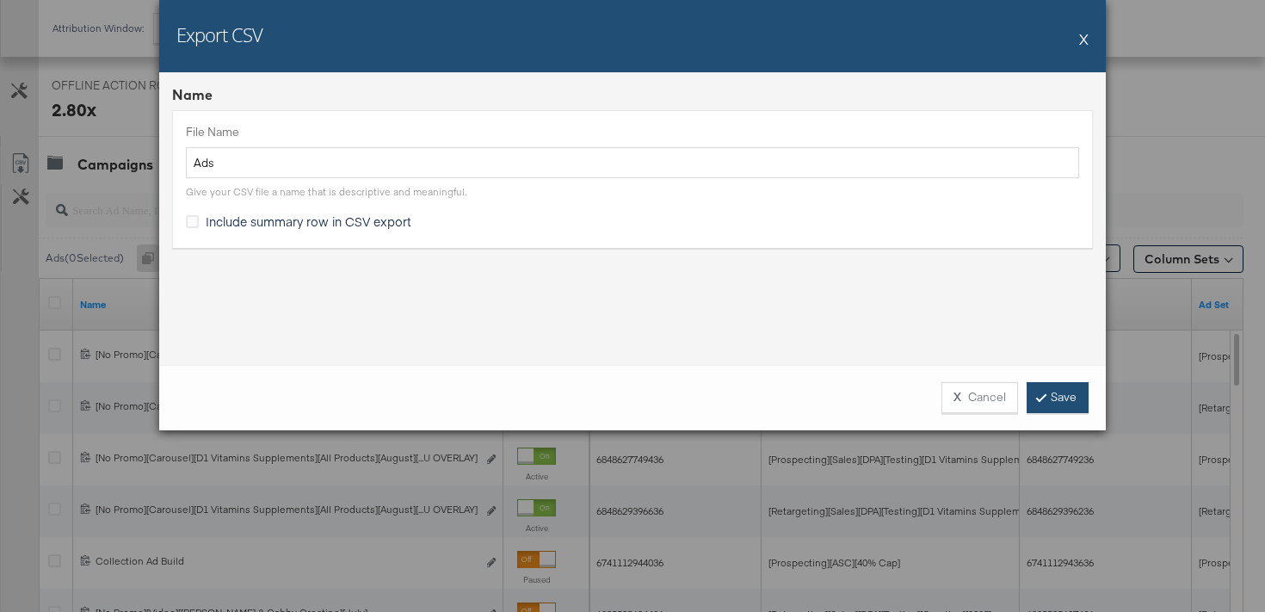
click at [1050, 386] on link "Save" at bounding box center [1057, 397] width 62 height 31
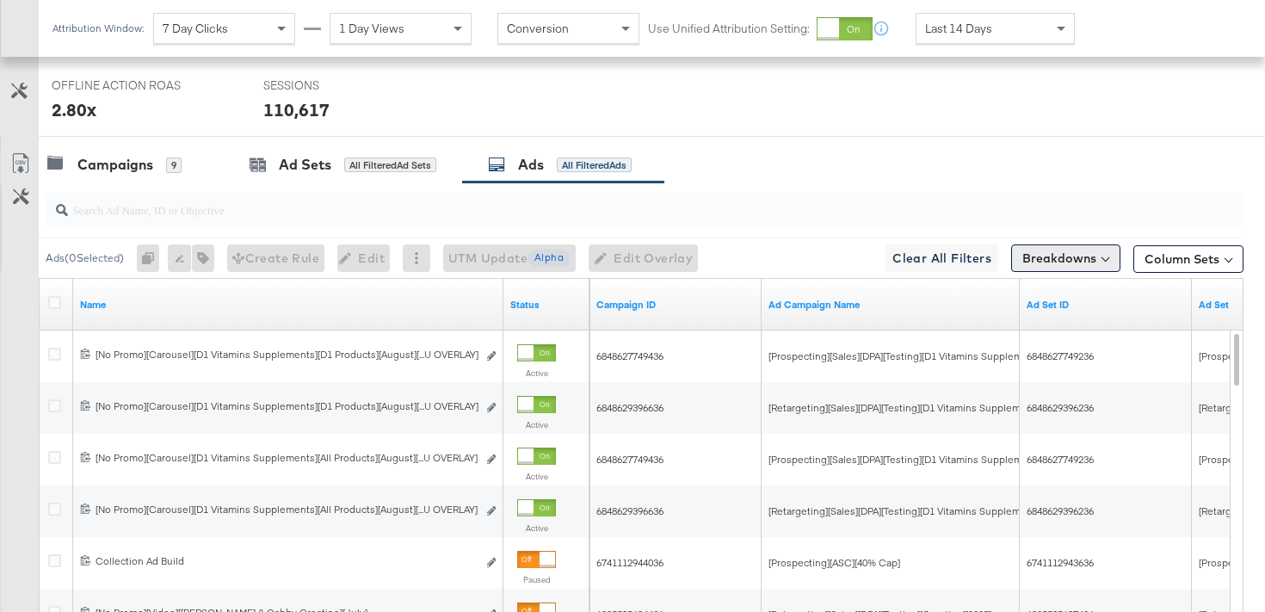
click at [1054, 255] on button "Breakdowns" at bounding box center [1065, 258] width 109 height 28
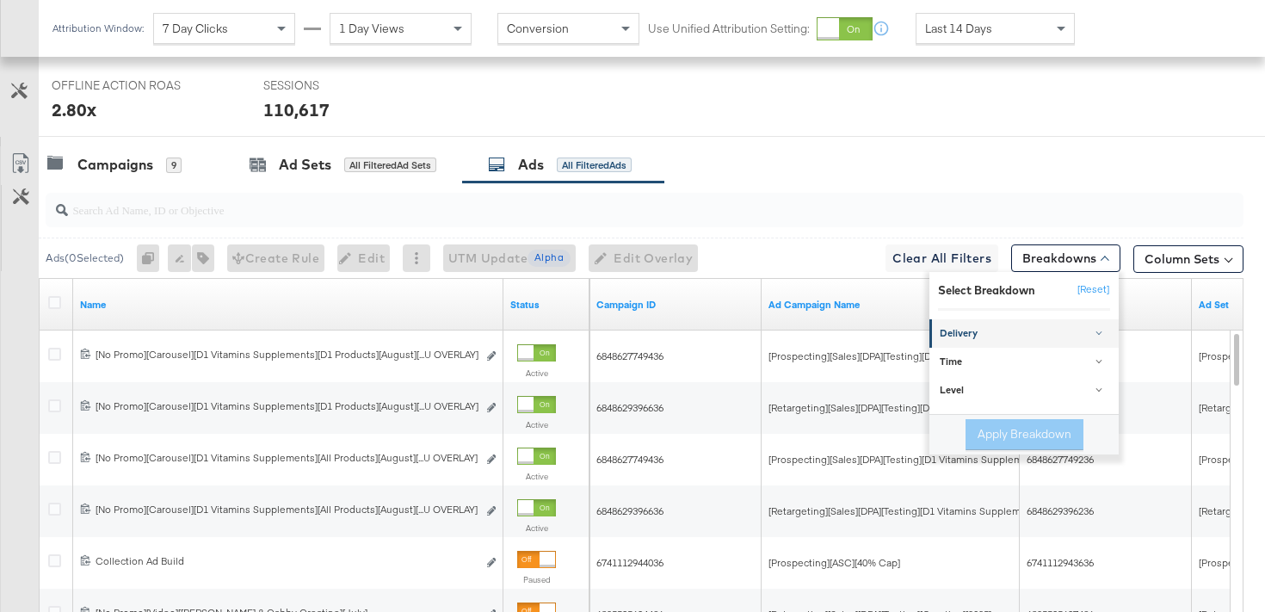
click at [996, 330] on div "Delivery" at bounding box center [1025, 334] width 171 height 14
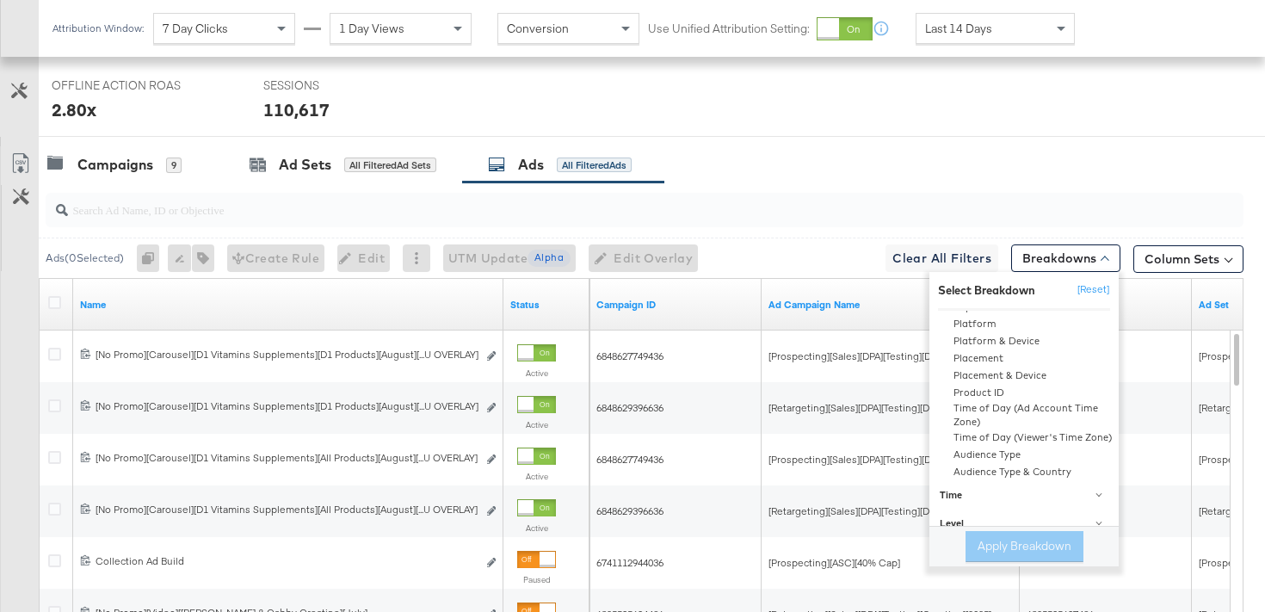
scroll to position [210, 0]
click at [958, 476] on div "Time" at bounding box center [1025, 475] width 171 height 14
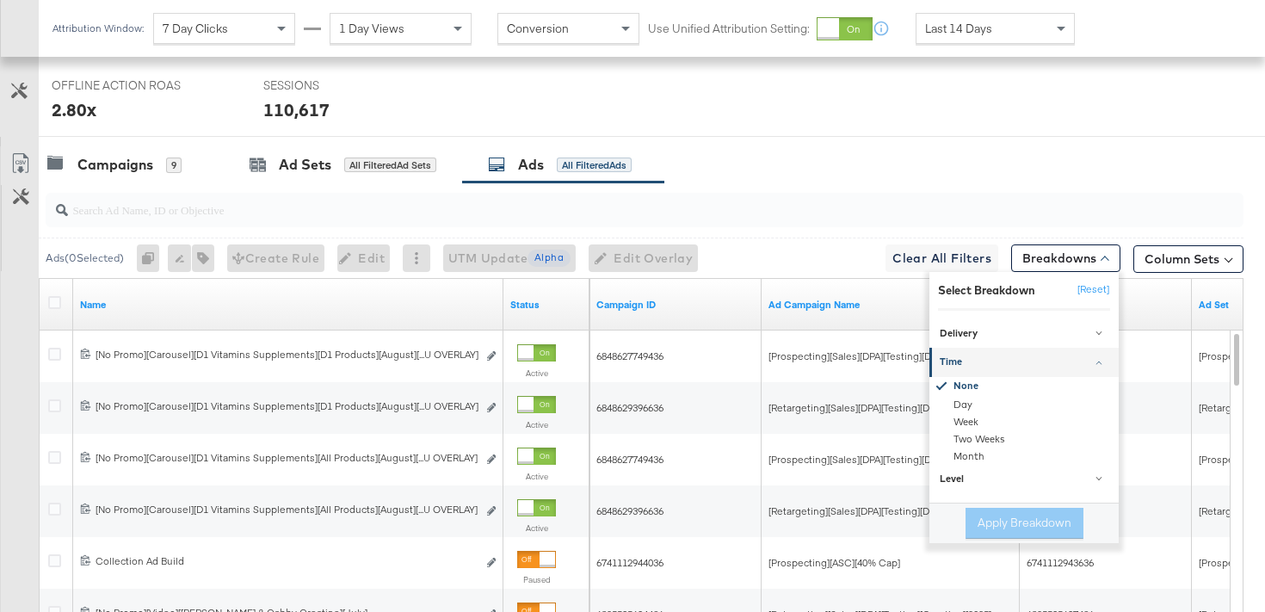
scroll to position [792, 0]
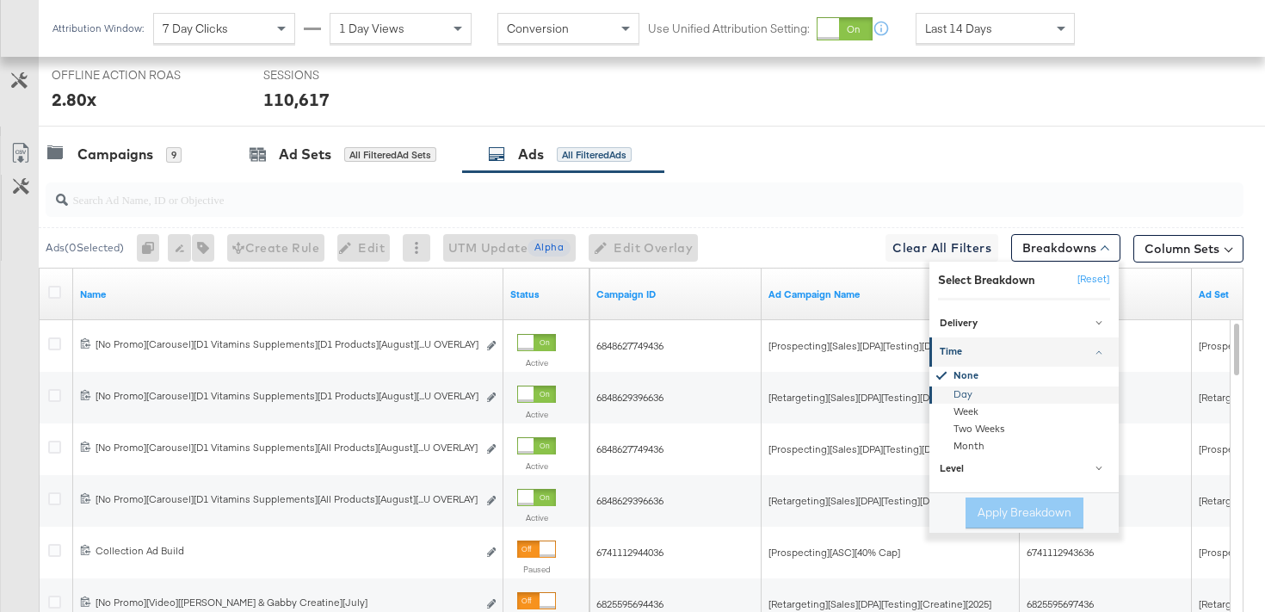
click at [952, 393] on div "Day" at bounding box center [1025, 394] width 187 height 17
click at [1001, 509] on button "Apply Breakdown" at bounding box center [1024, 512] width 118 height 31
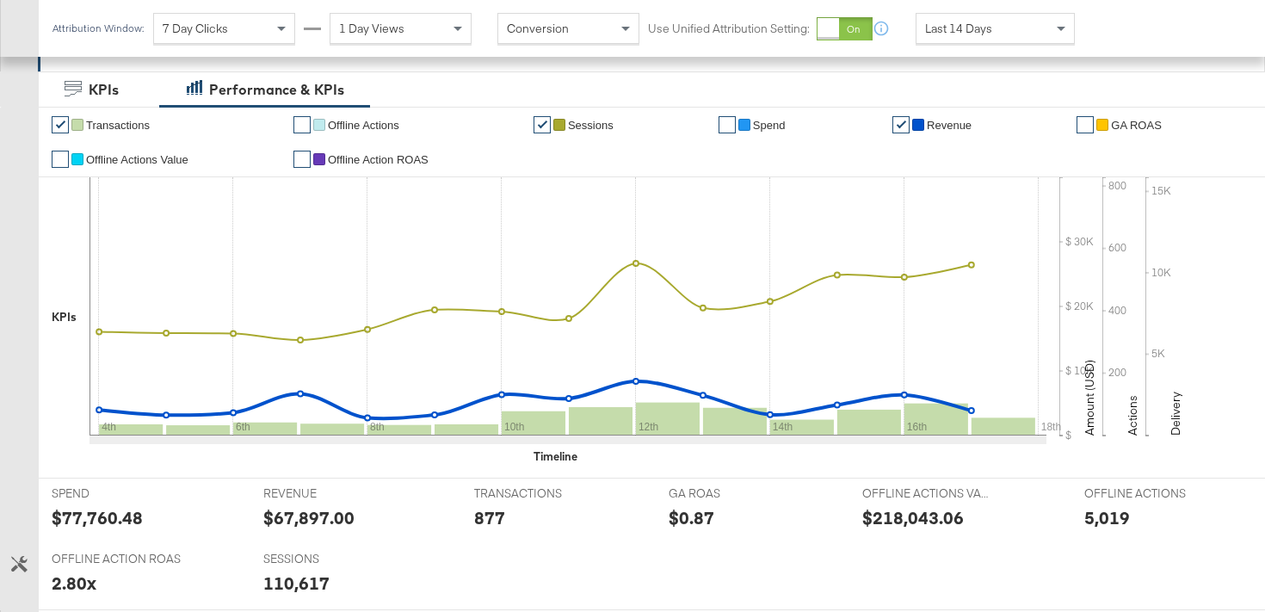
scroll to position [0, 0]
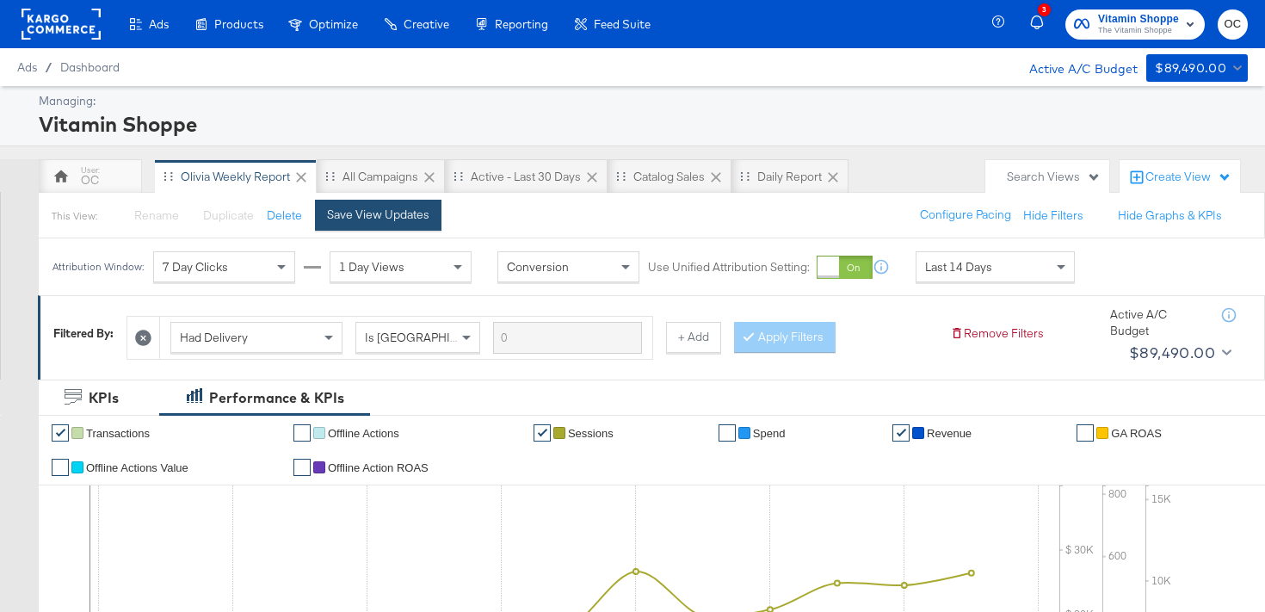
click at [379, 213] on div "Save View Updates" at bounding box center [378, 215] width 102 height 16
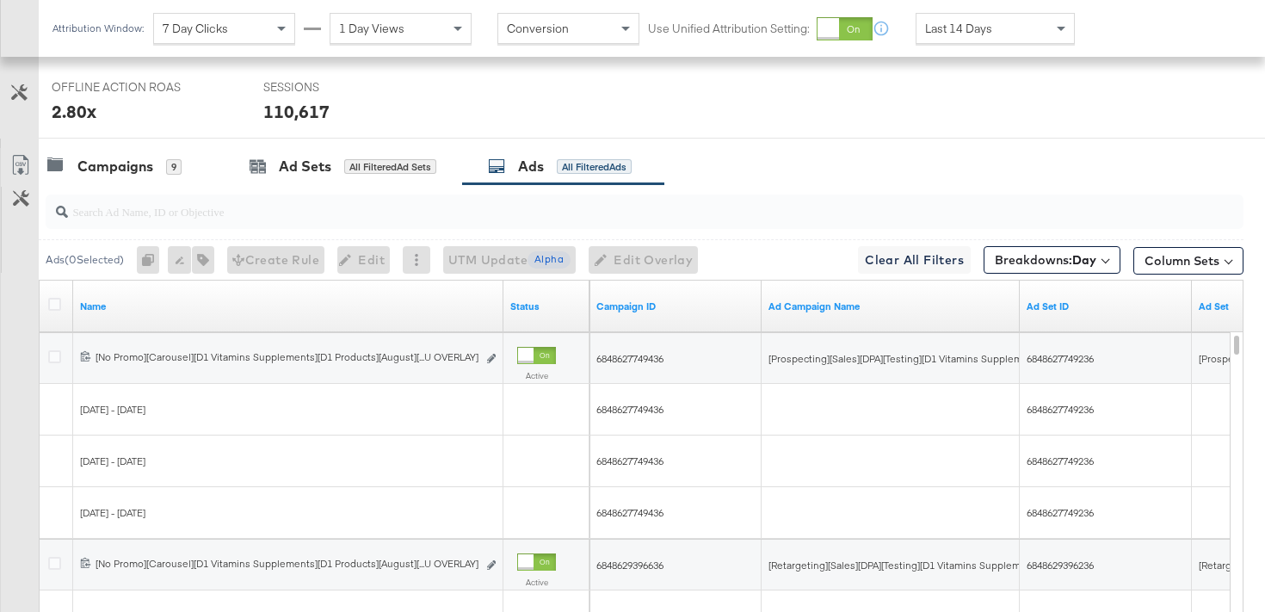
scroll to position [777, 0]
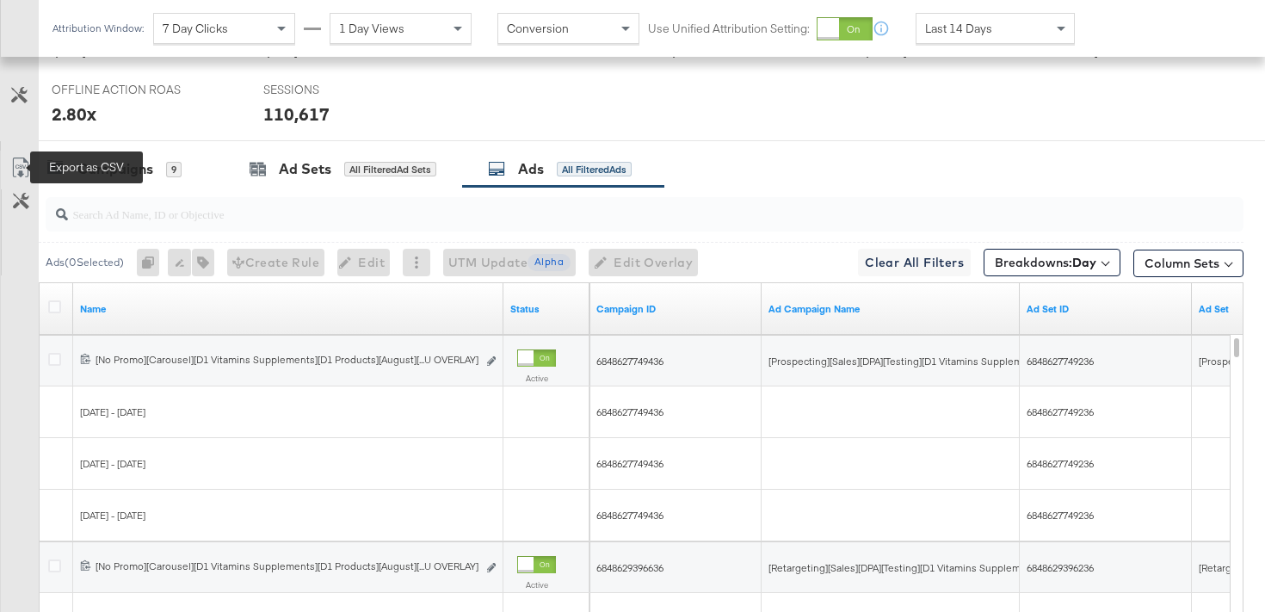
click at [21, 160] on icon at bounding box center [20, 167] width 21 height 21
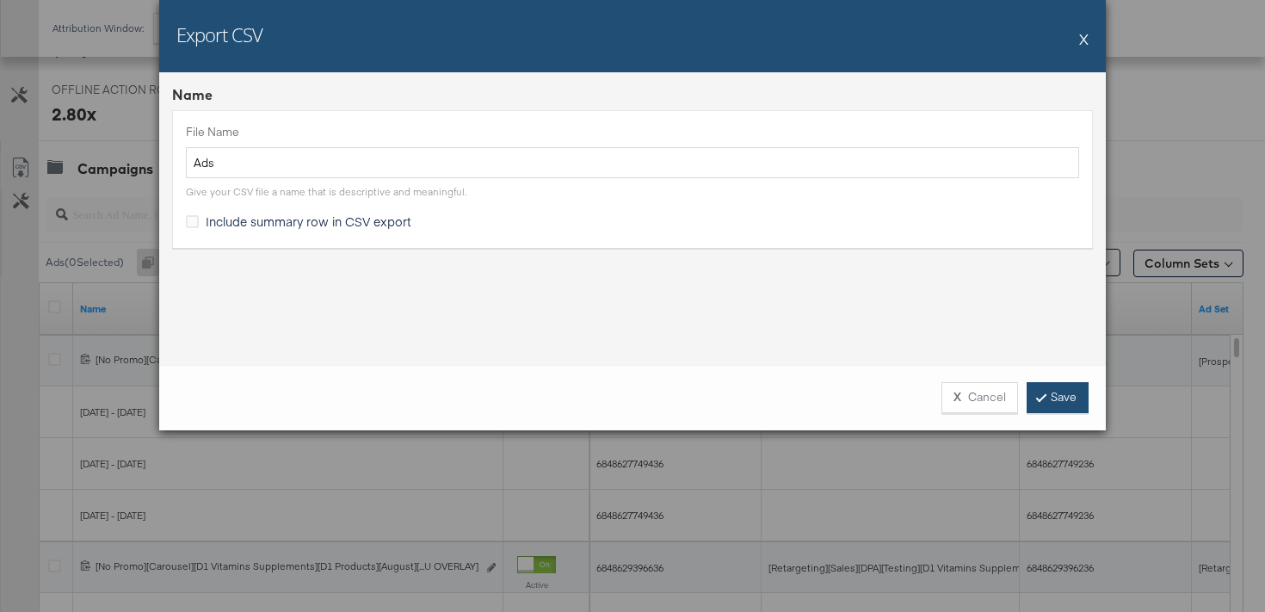
click at [1067, 386] on link "Save" at bounding box center [1057, 397] width 62 height 31
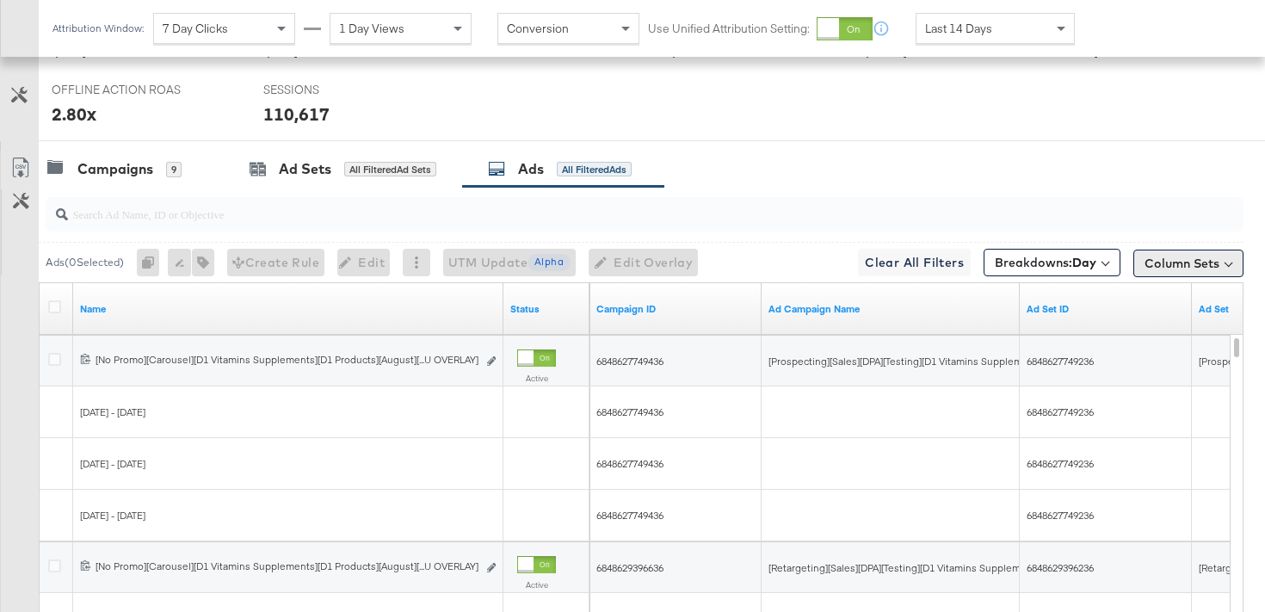
click at [1169, 264] on button "Column Sets" at bounding box center [1188, 264] width 110 height 28
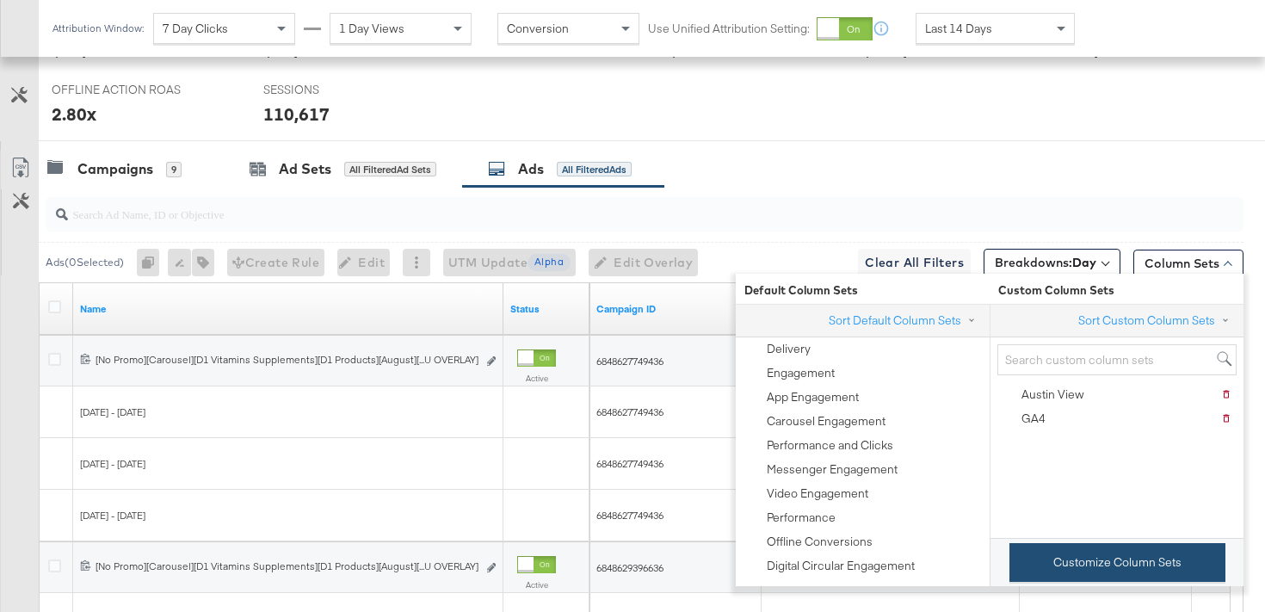
click at [1109, 552] on button "Customize Column Sets" at bounding box center [1117, 562] width 216 height 39
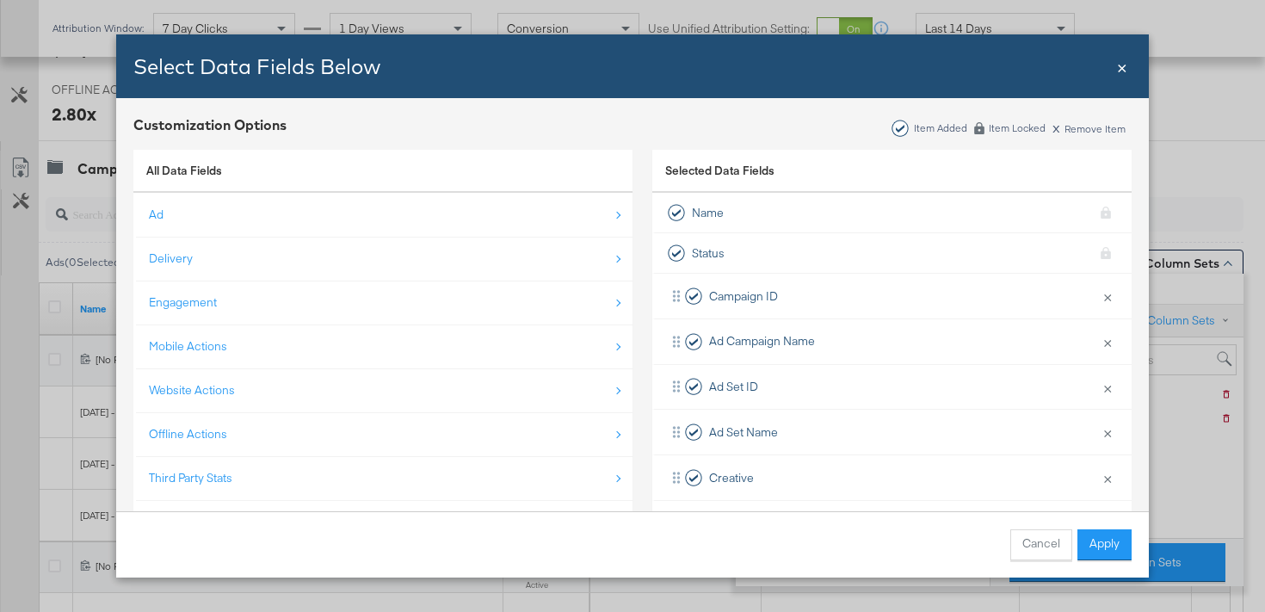
click at [1117, 70] on span "×" at bounding box center [1122, 65] width 10 height 23
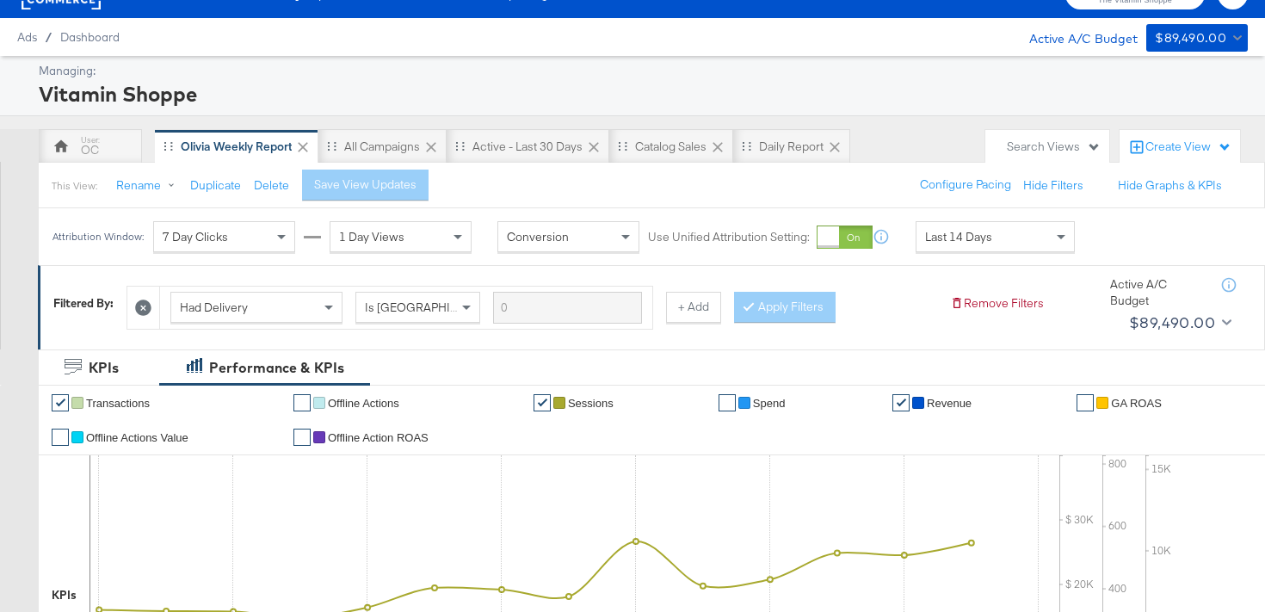
scroll to position [0, 0]
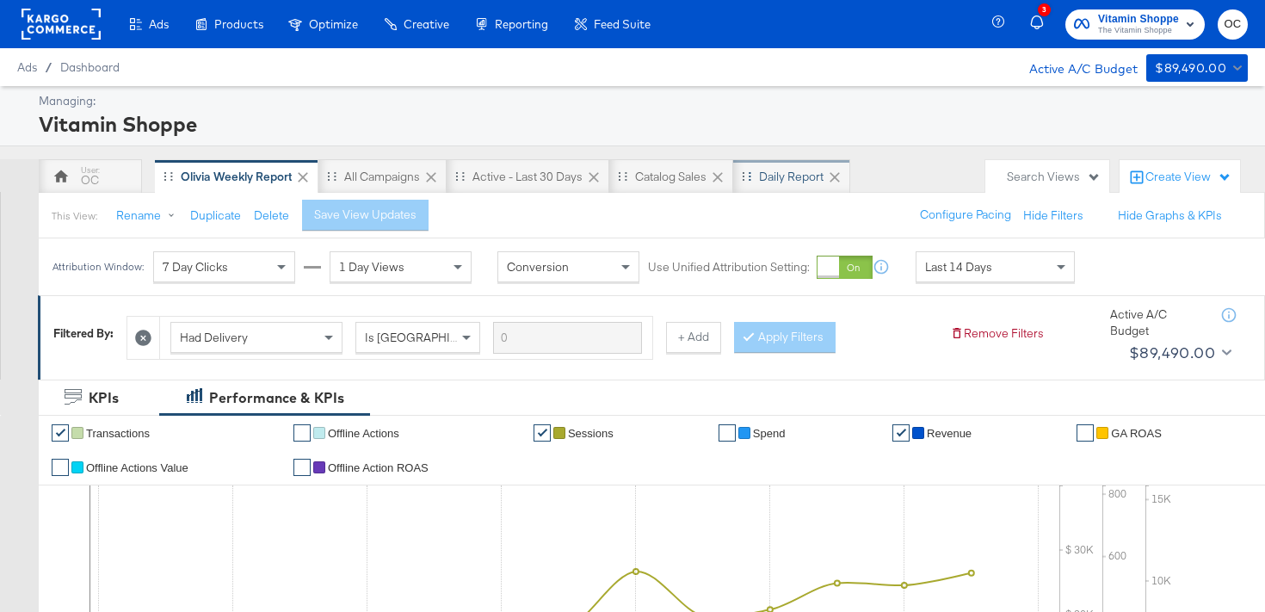
click at [780, 183] on div "Daily Report" at bounding box center [791, 177] width 65 height 16
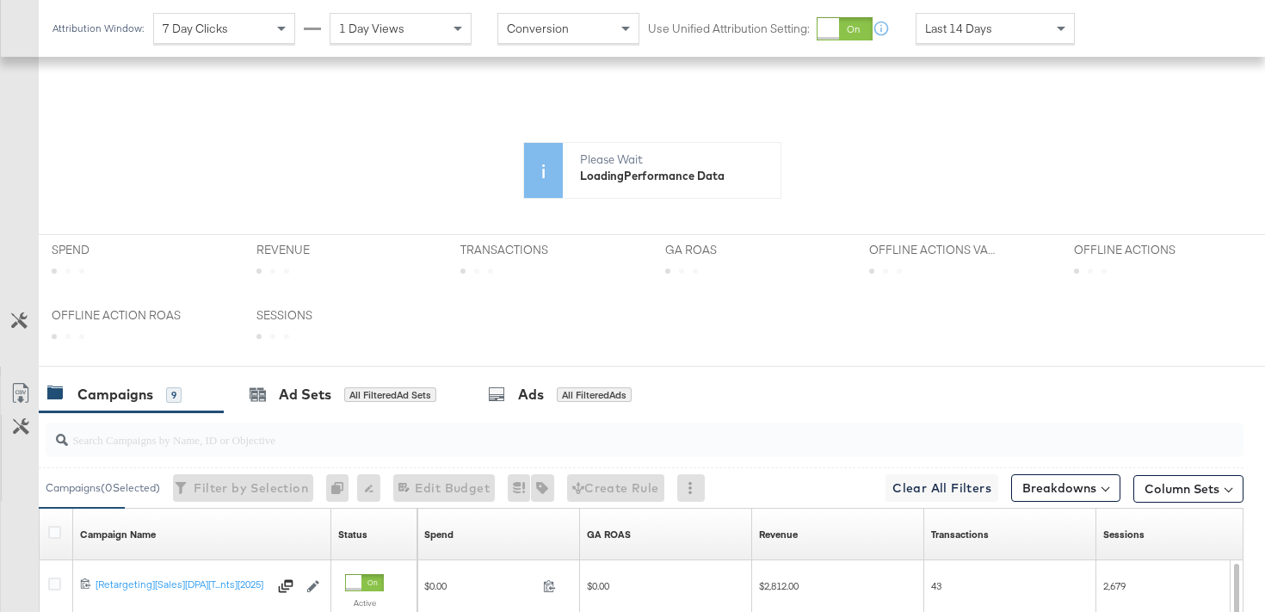
scroll to position [456, 0]
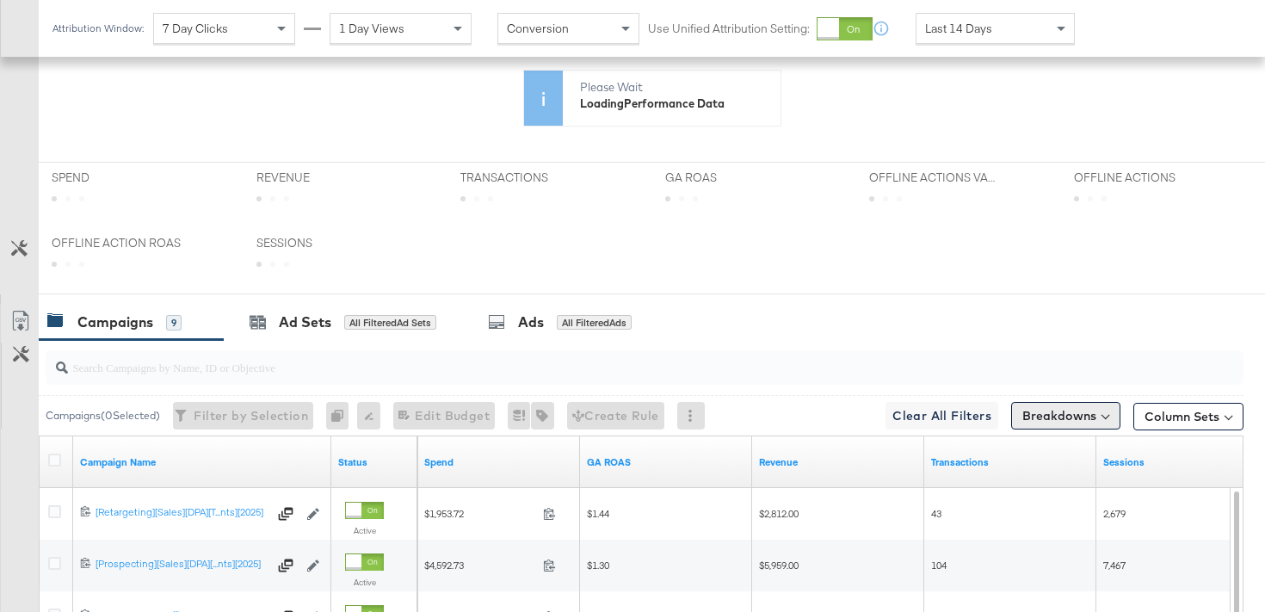
click at [1032, 425] on button "Breakdowns" at bounding box center [1065, 416] width 109 height 28
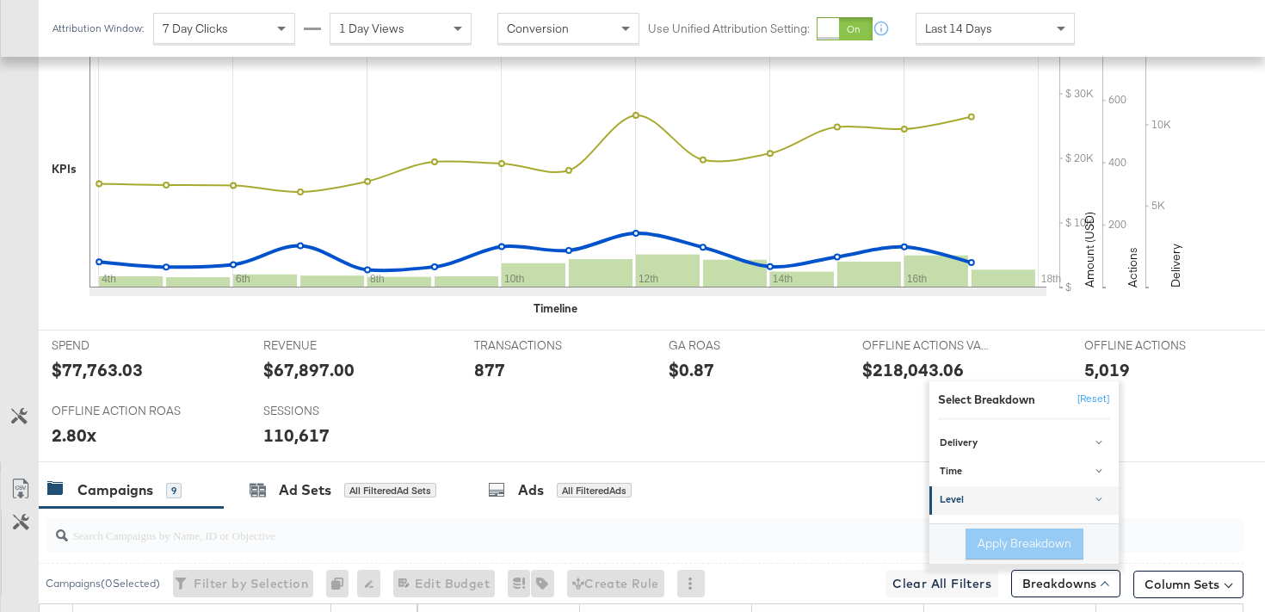
scroll to position [624, 0]
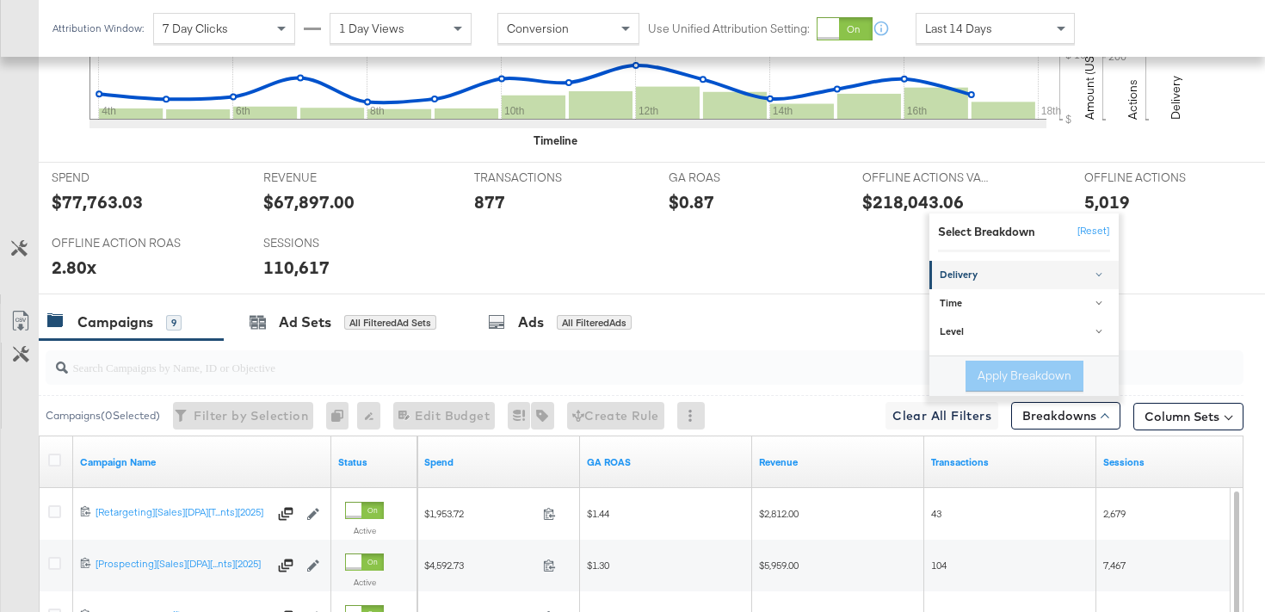
click at [1021, 268] on link "Delivery" at bounding box center [1023, 275] width 189 height 28
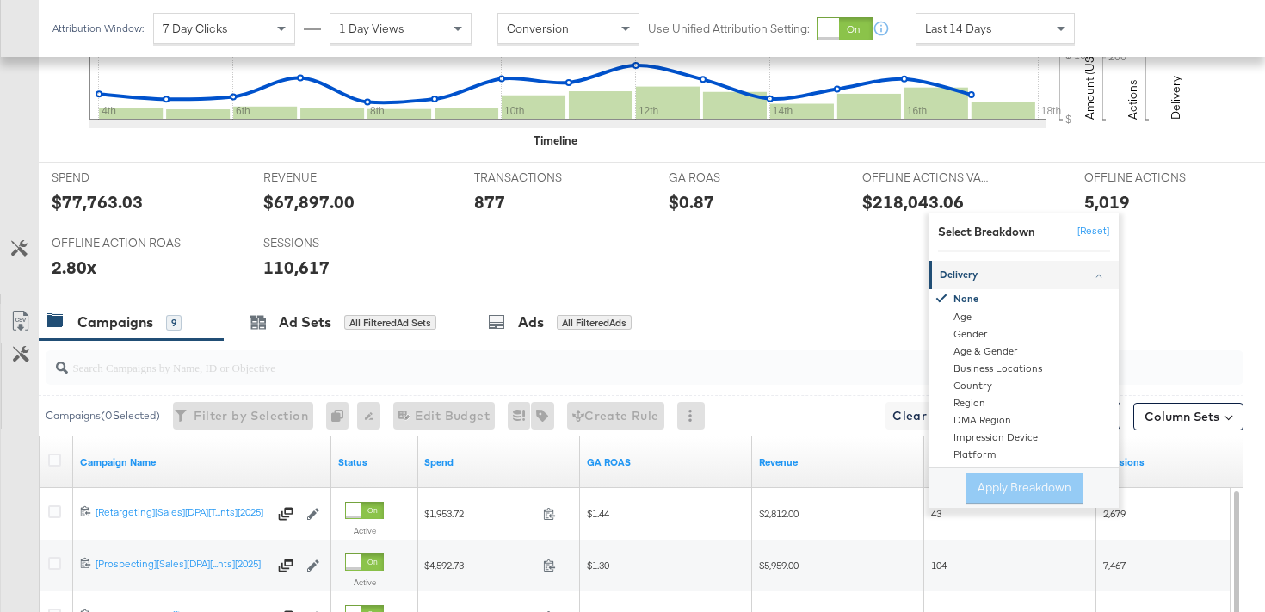
click at [1051, 275] on div "Delivery" at bounding box center [1025, 275] width 171 height 14
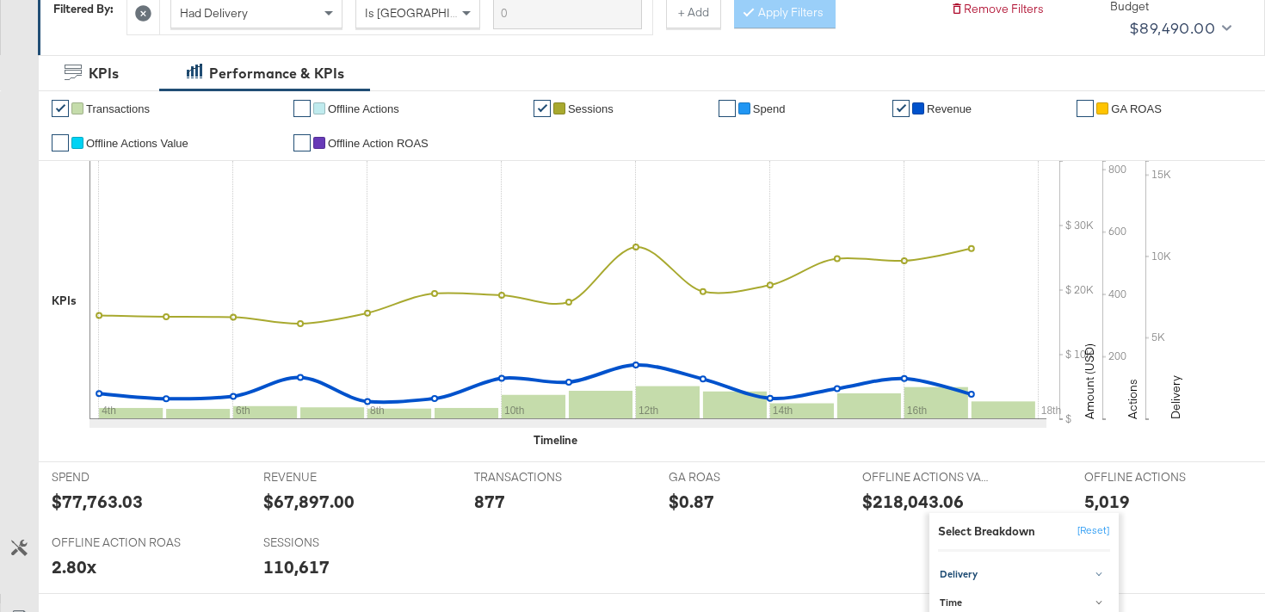
scroll to position [0, 0]
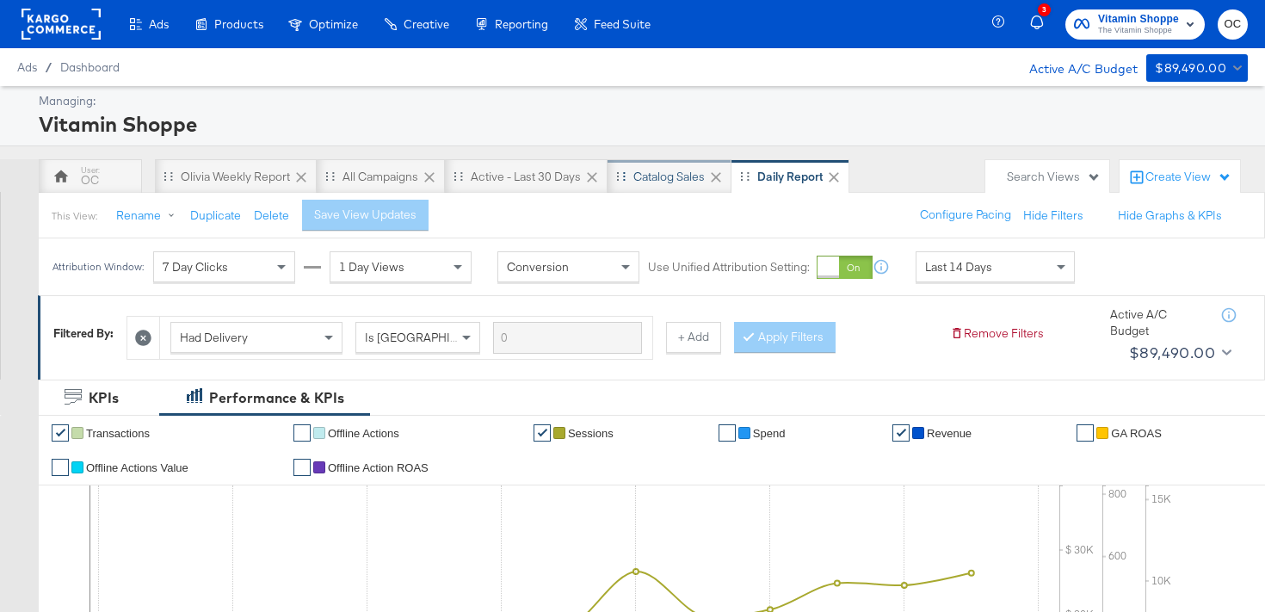
click at [682, 177] on div "Catalog Sales" at bounding box center [668, 177] width 71 height 16
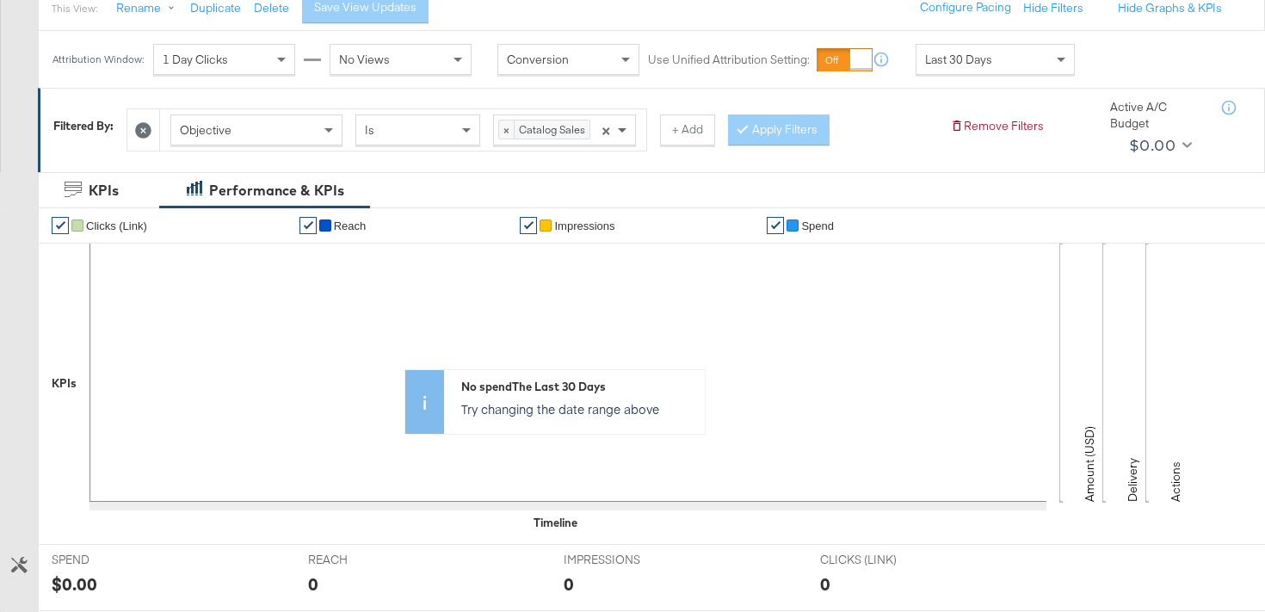
scroll to position [151, 0]
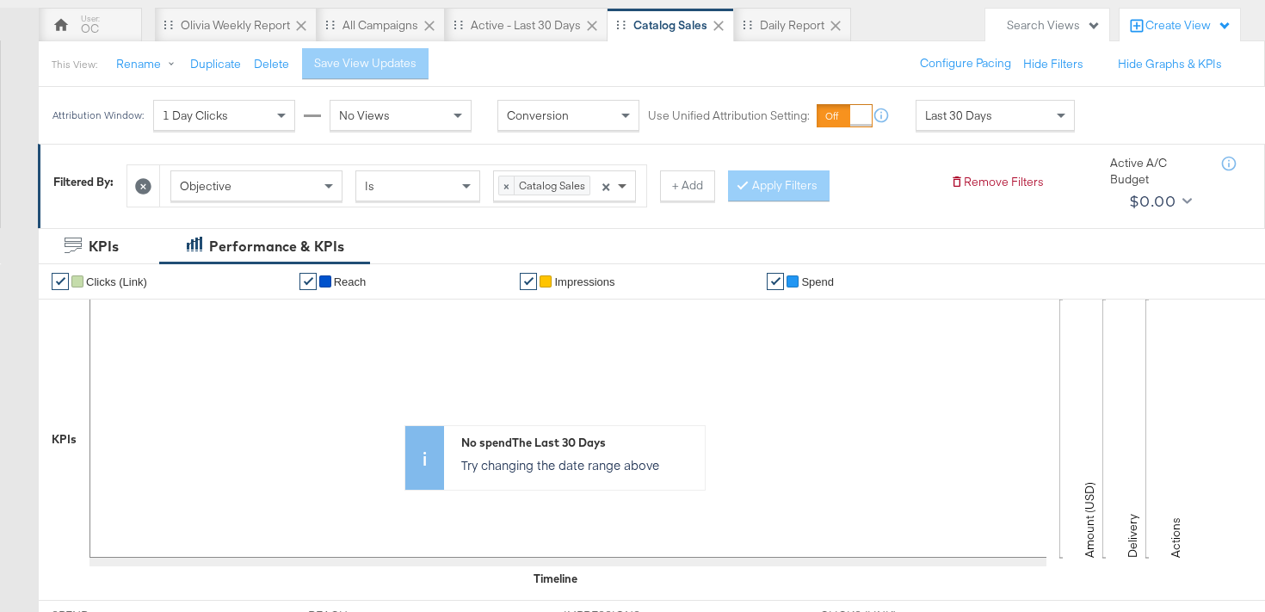
click at [622, 189] on span at bounding box center [624, 185] width 22 height 29
click at [684, 252] on div "KPIs Performance & KPIs" at bounding box center [632, 246] width 1265 height 36
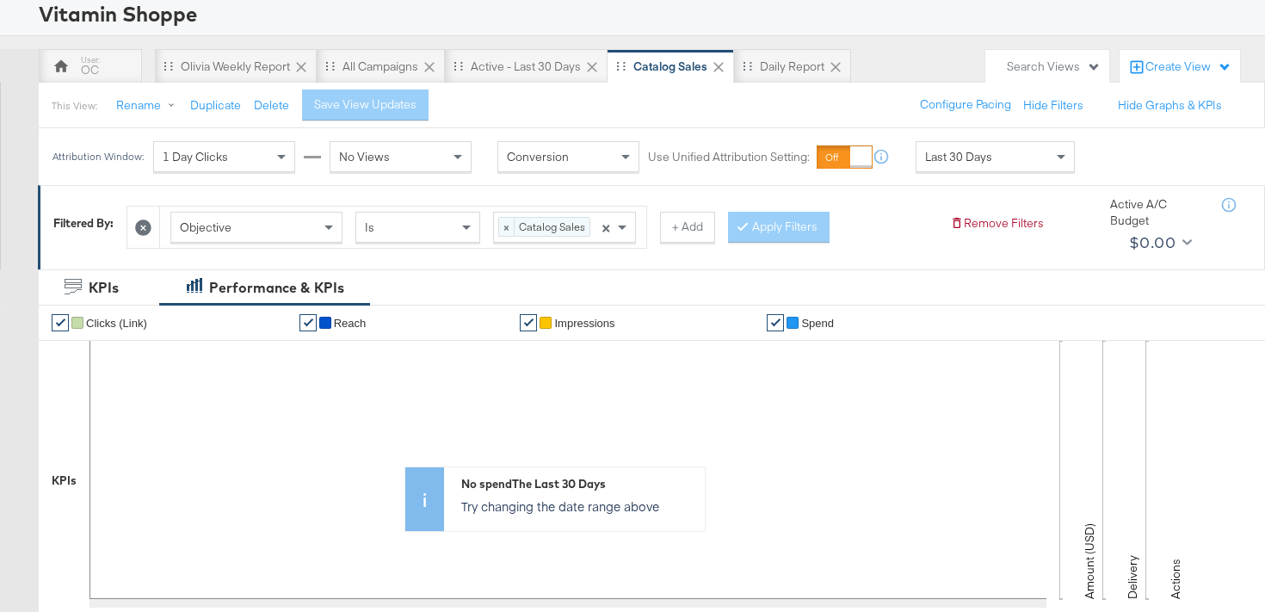
scroll to position [241, 0]
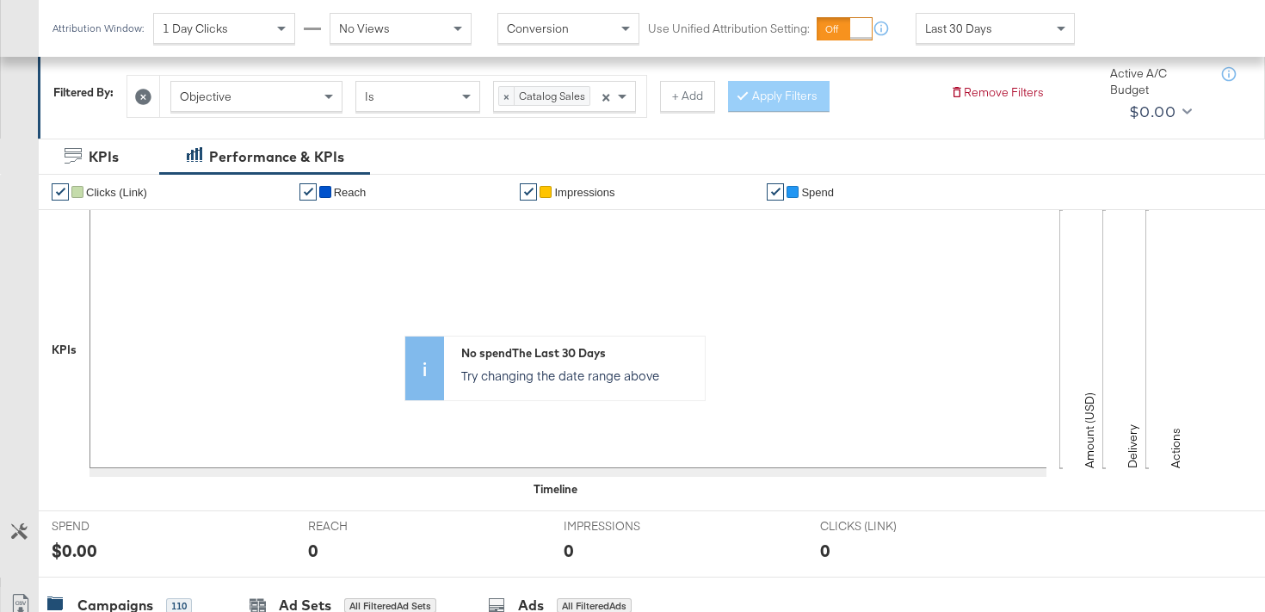
click at [968, 23] on span "Last 30 Days" at bounding box center [958, 28] width 67 height 15
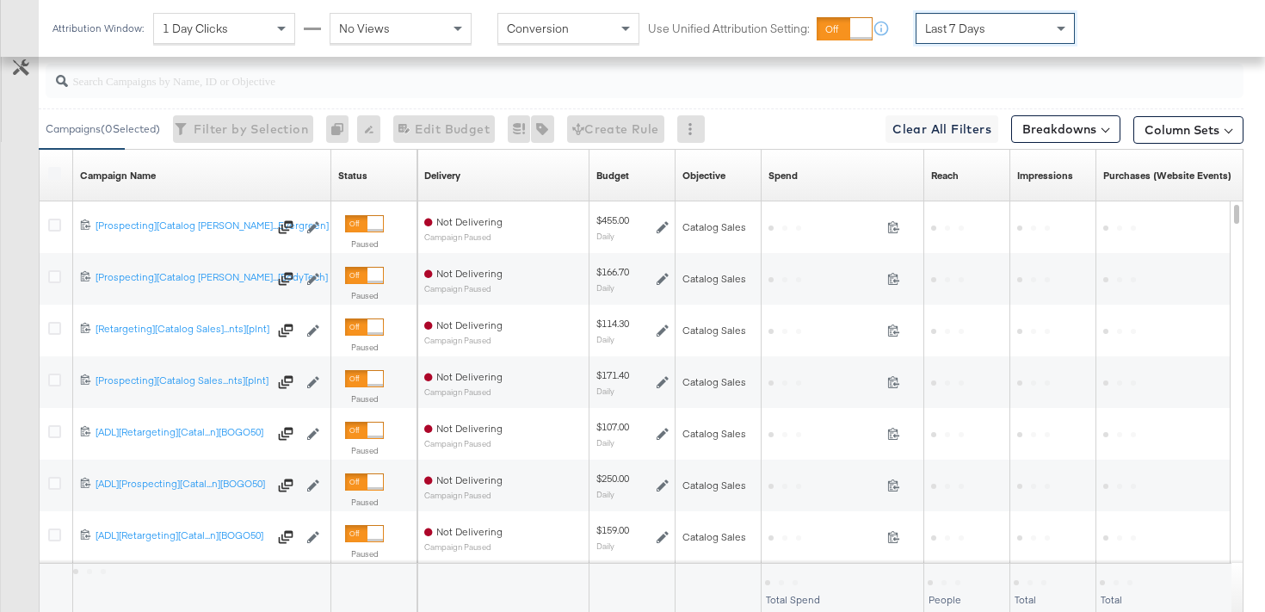
scroll to position [815, 0]
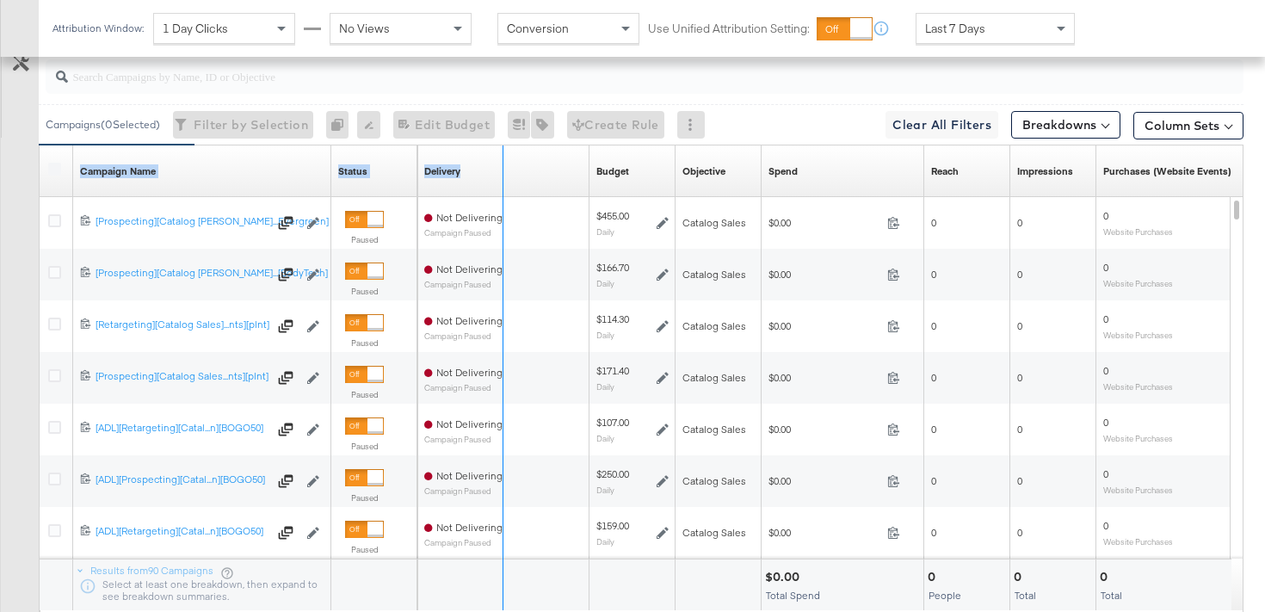
drag, startPoint x: 329, startPoint y: 152, endPoint x: 544, endPoint y: 183, distance: 217.3
click at [40, 145] on div "Campaign Name Sorting Unavailable Status Sorting Unavailable Delivery Sorting U…" at bounding box center [40, 145] width 0 height 0
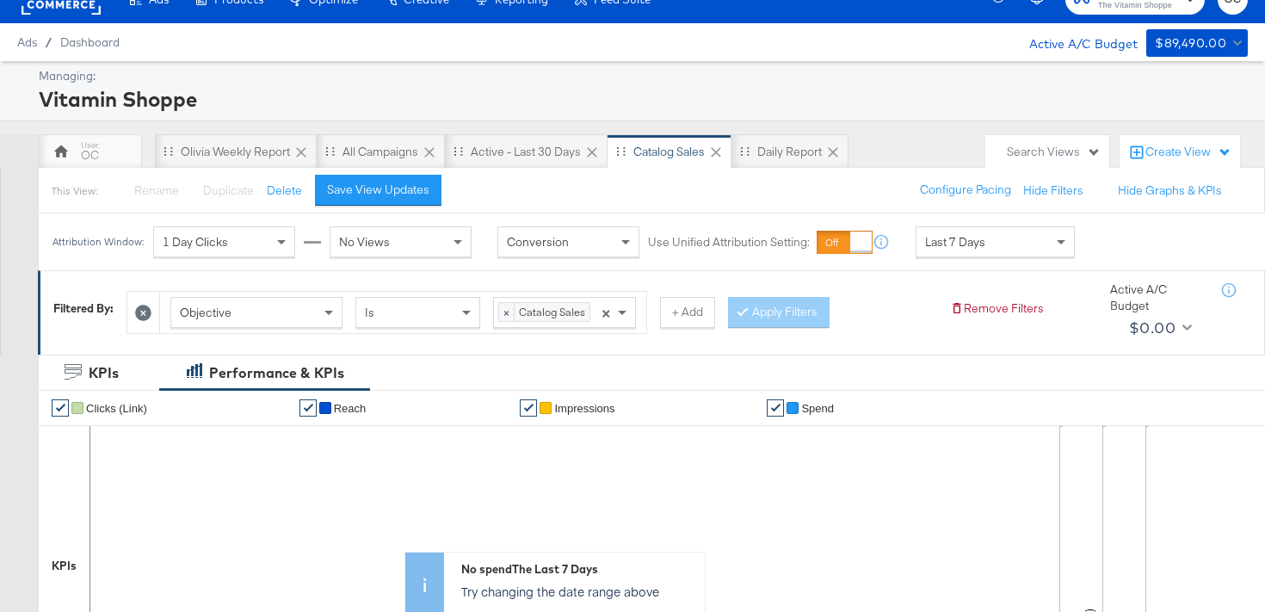
scroll to position [0, 0]
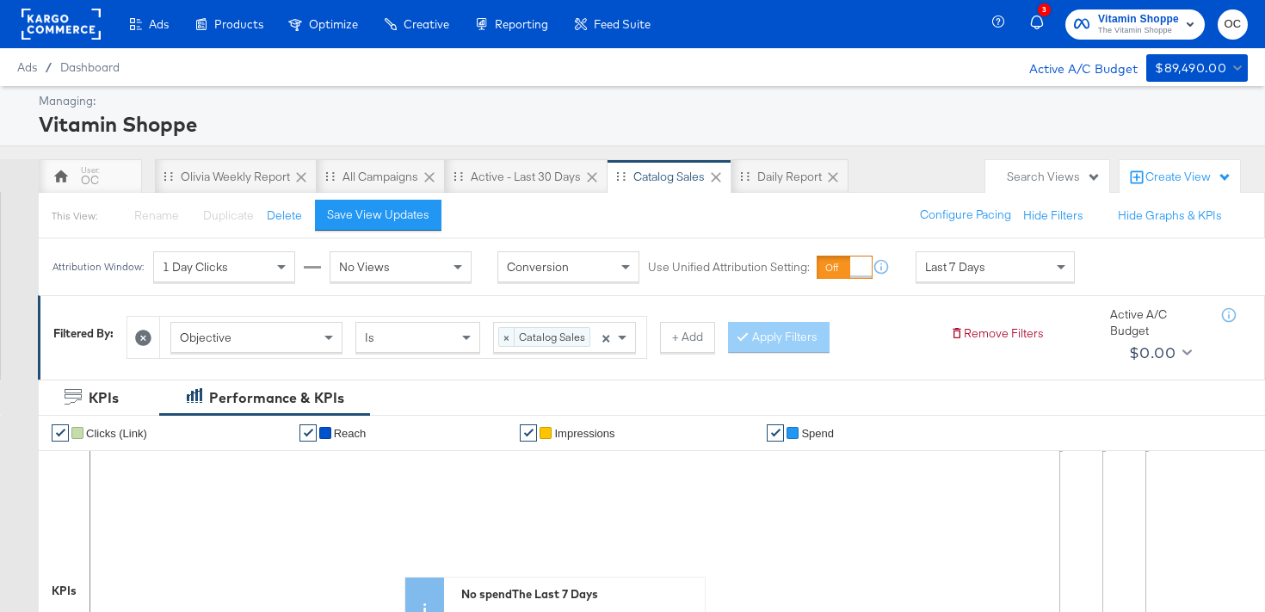
click at [560, 334] on span "Catalog Sales" at bounding box center [552, 336] width 75 height 17
click at [791, 337] on button "Apply Filters" at bounding box center [778, 337] width 102 height 31
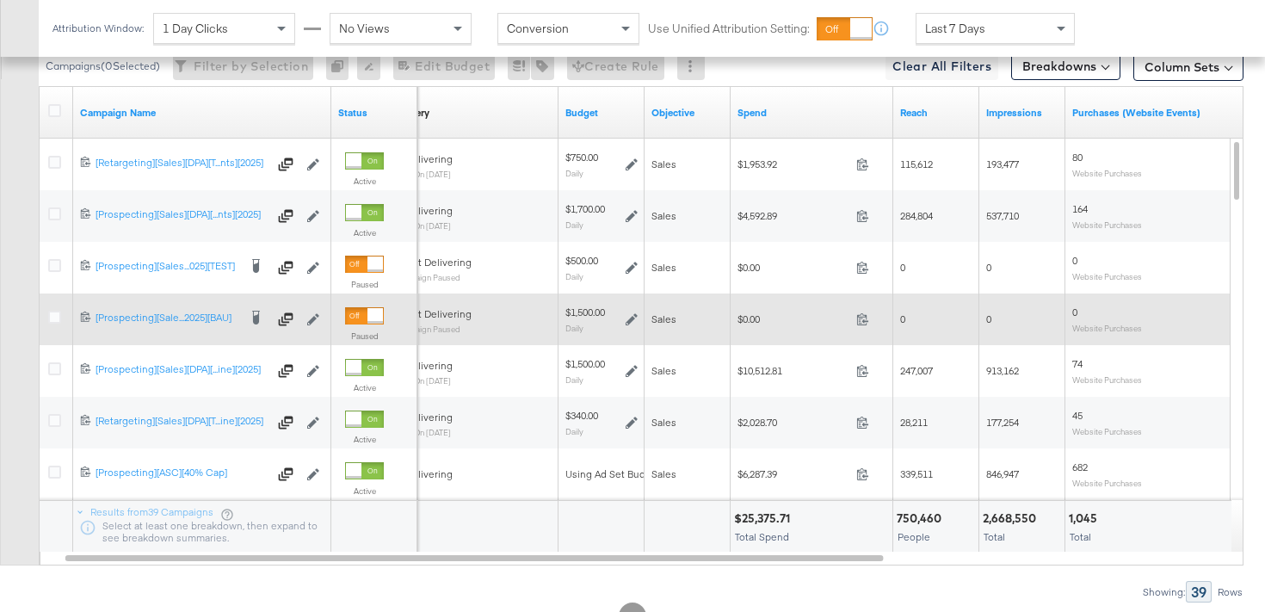
scroll to position [883, 0]
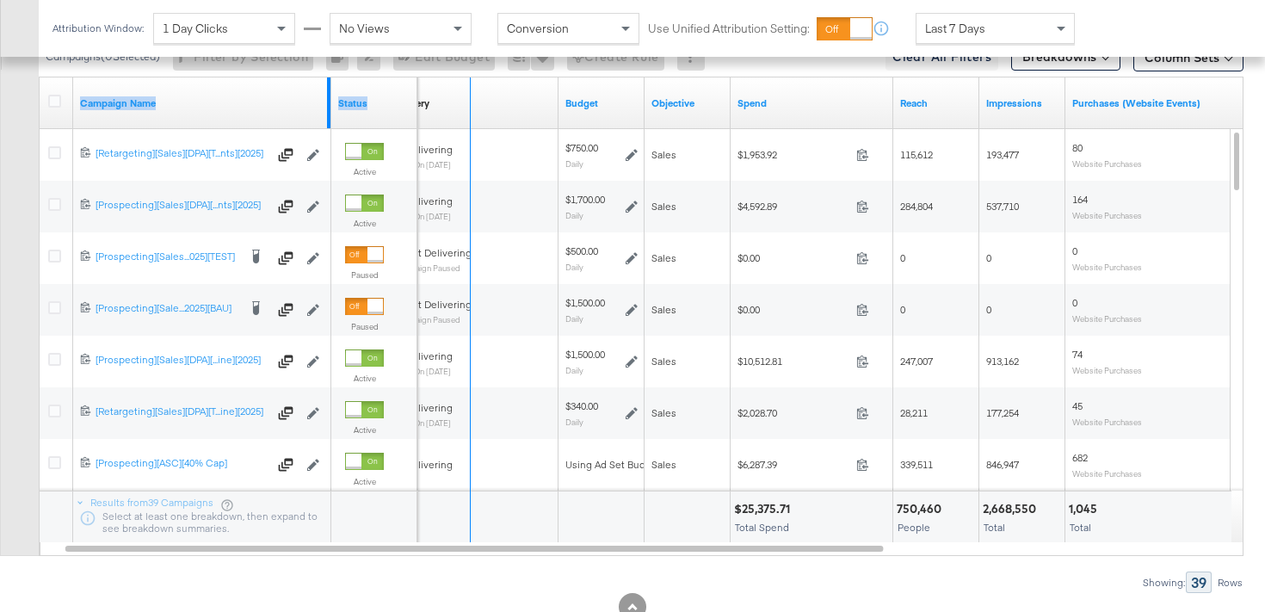
drag, startPoint x: 329, startPoint y: 85, endPoint x: 535, endPoint y: 89, distance: 206.5
click at [40, 77] on div "Campaign Name Status Delivery Sorting Unavailable Budget Objective Spend Reach …" at bounding box center [40, 77] width 0 height 0
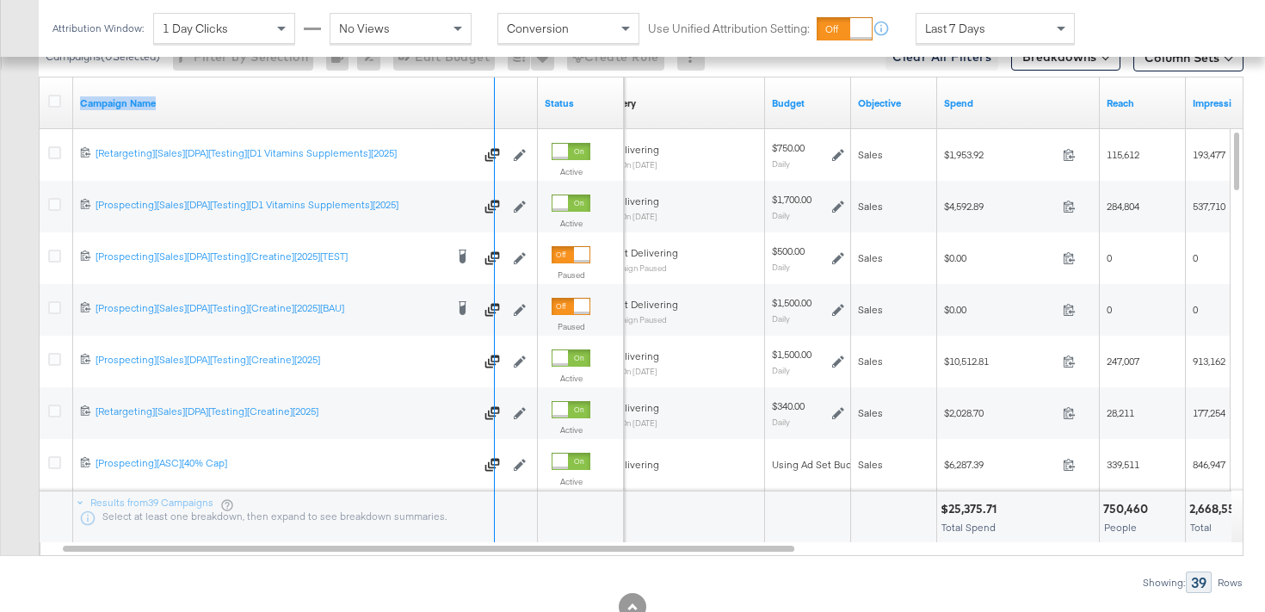
drag, startPoint x: 535, startPoint y: 88, endPoint x: 492, endPoint y: 114, distance: 50.2
click at [492, 114] on div "Campaign Name" at bounding box center [305, 103] width 465 height 52
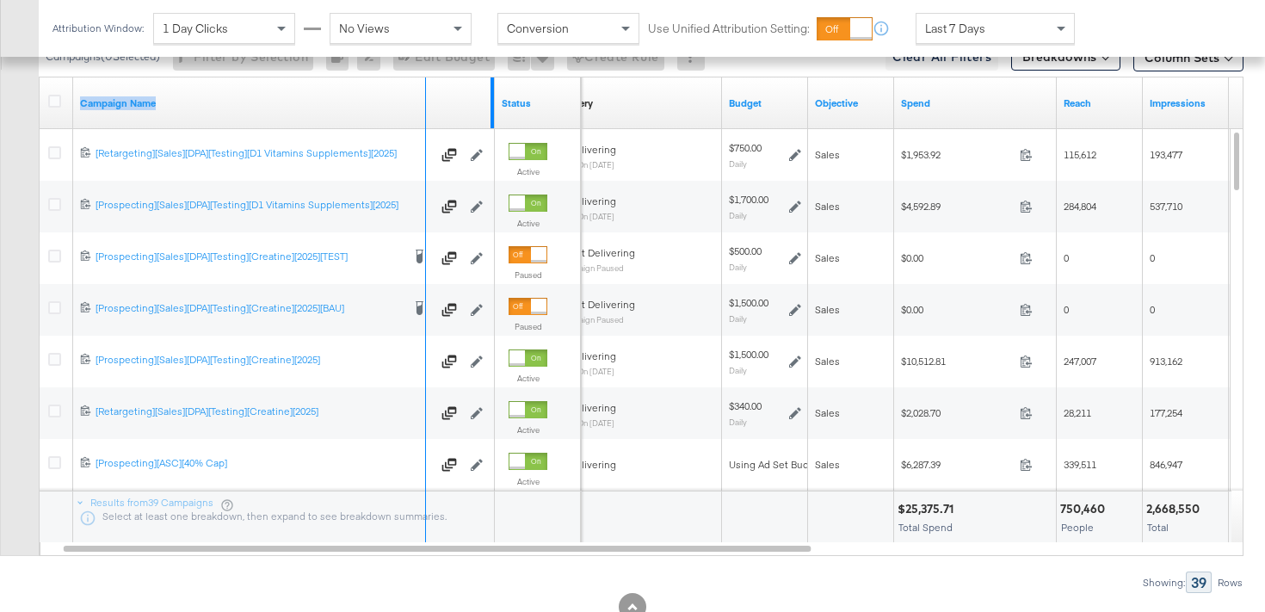
drag, startPoint x: 493, startPoint y: 96, endPoint x: 424, endPoint y: 102, distance: 69.2
click at [424, 102] on div "Campaign Name" at bounding box center [284, 103] width 422 height 52
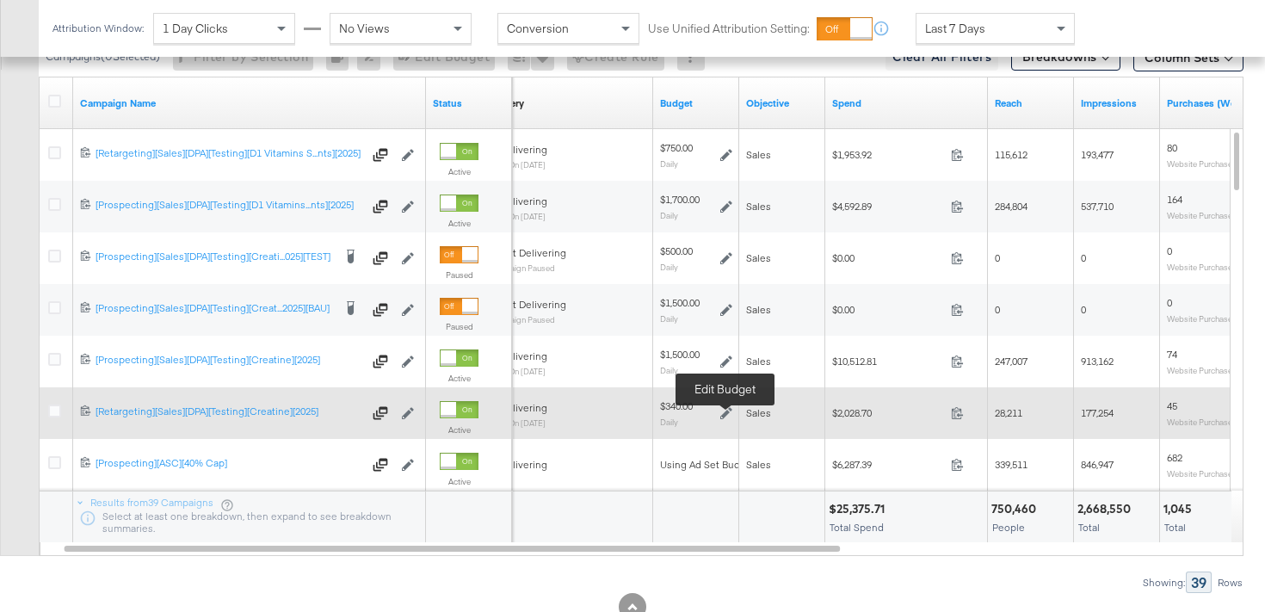
click at [726, 408] on icon at bounding box center [726, 413] width 12 height 12
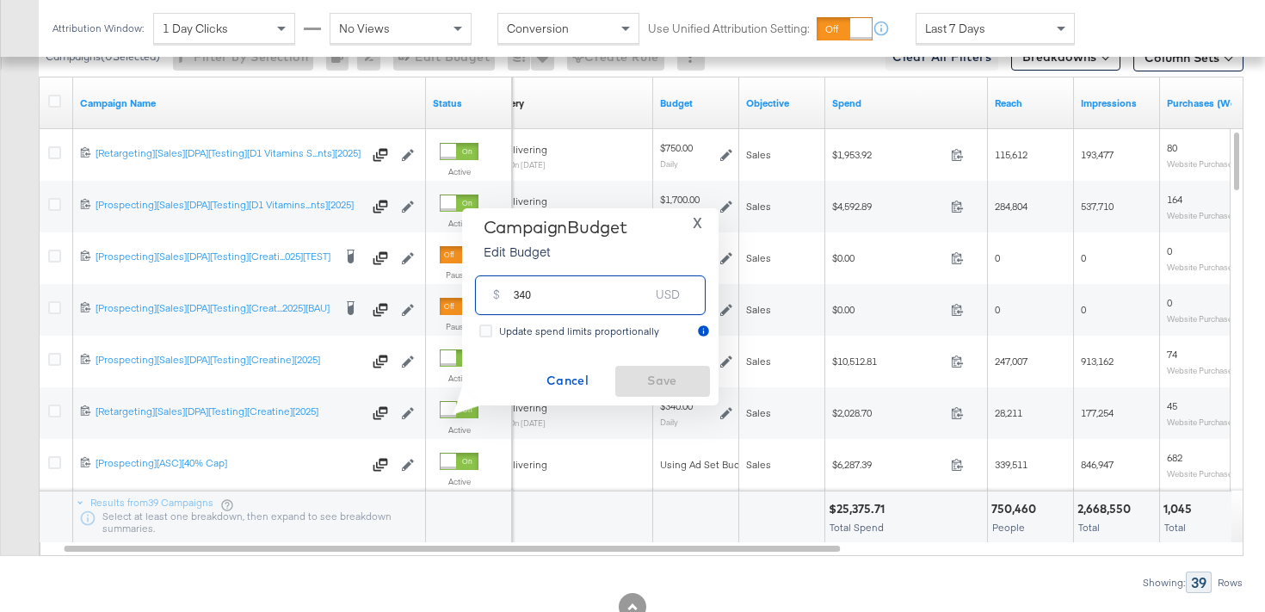
drag, startPoint x: 521, startPoint y: 291, endPoint x: 495, endPoint y: 289, distance: 25.9
click at [496, 290] on div "$ 340 USD" at bounding box center [590, 294] width 231 height 39
type input "400"
click at [662, 378] on span "Save" at bounding box center [662, 381] width 81 height 22
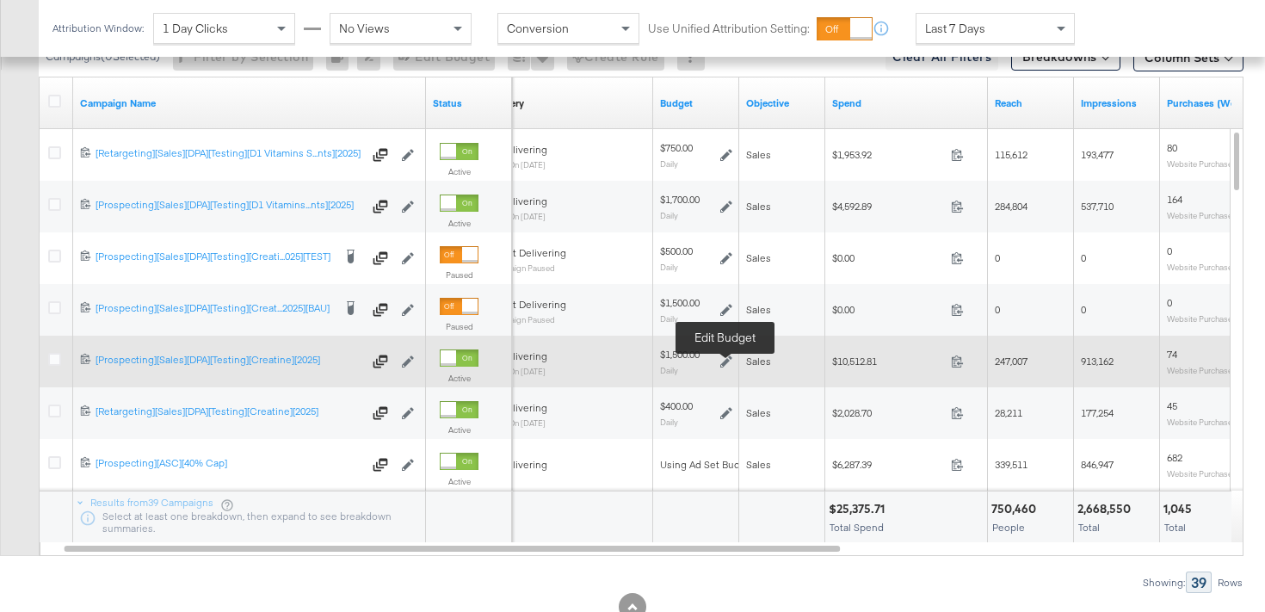
click at [723, 362] on icon at bounding box center [726, 361] width 12 height 12
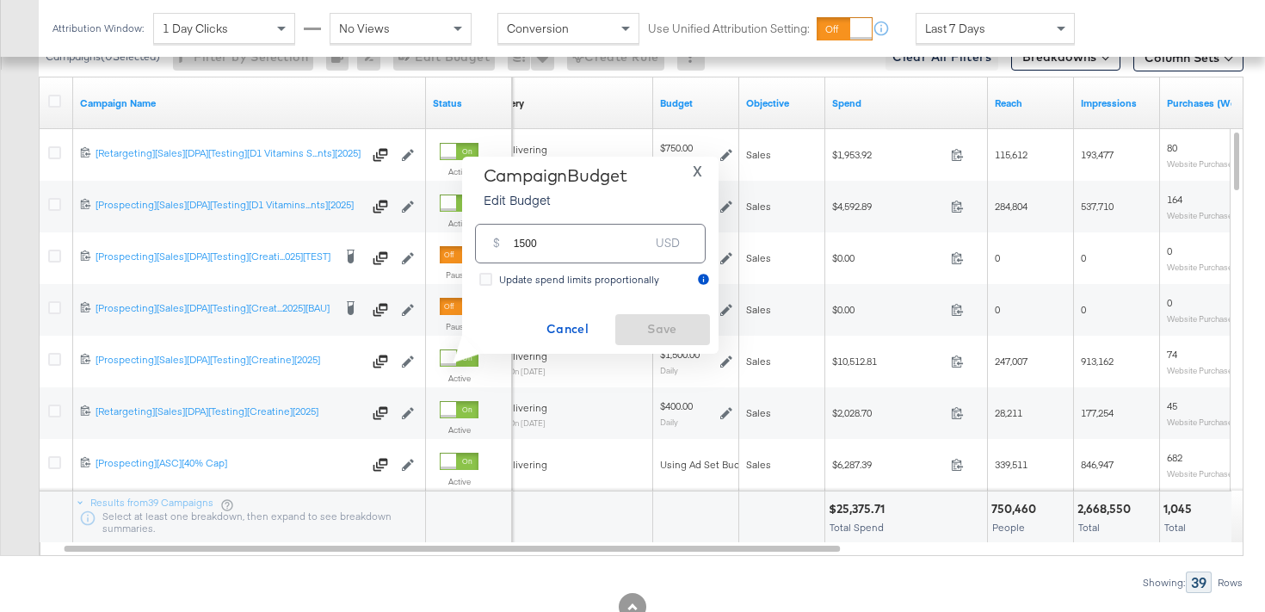
click at [523, 246] on input "1500" at bounding box center [582, 236] width 136 height 37
type input "1400"
click at [648, 321] on span "Save" at bounding box center [662, 329] width 81 height 22
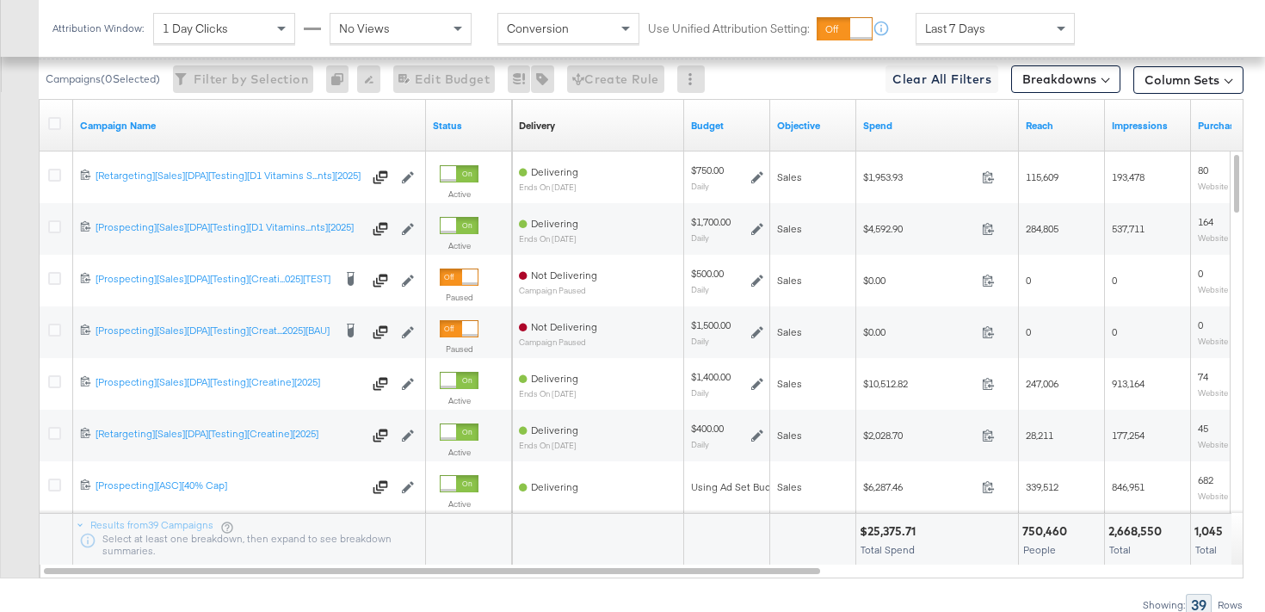
scroll to position [863, 0]
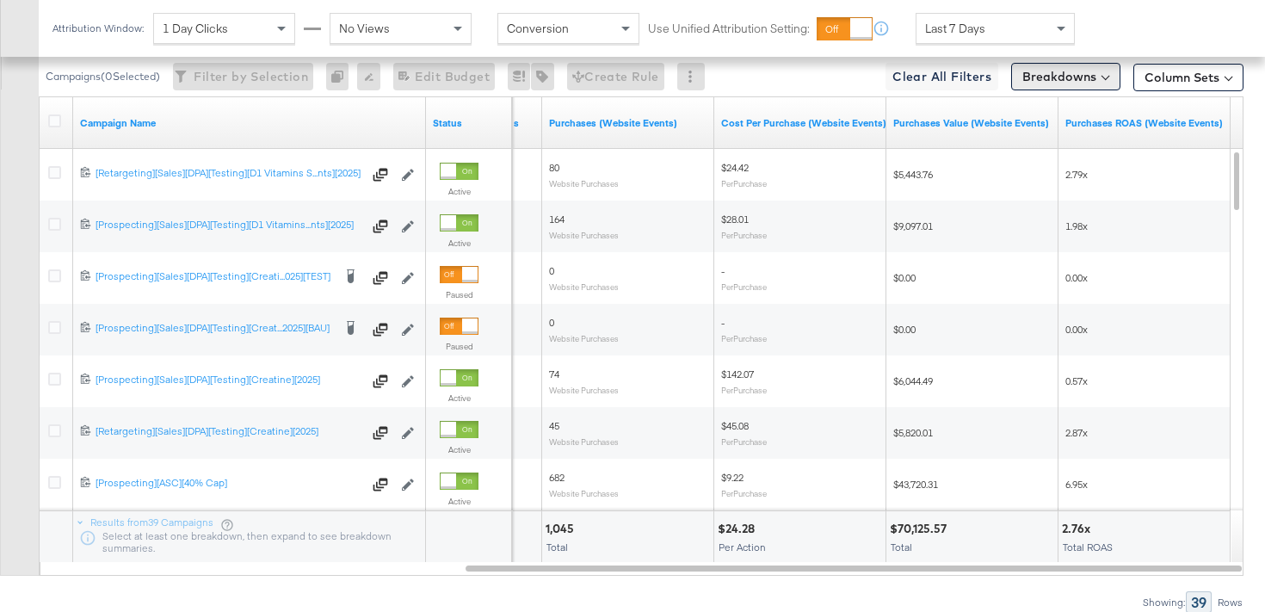
click at [1053, 81] on button "Breakdowns" at bounding box center [1065, 77] width 109 height 28
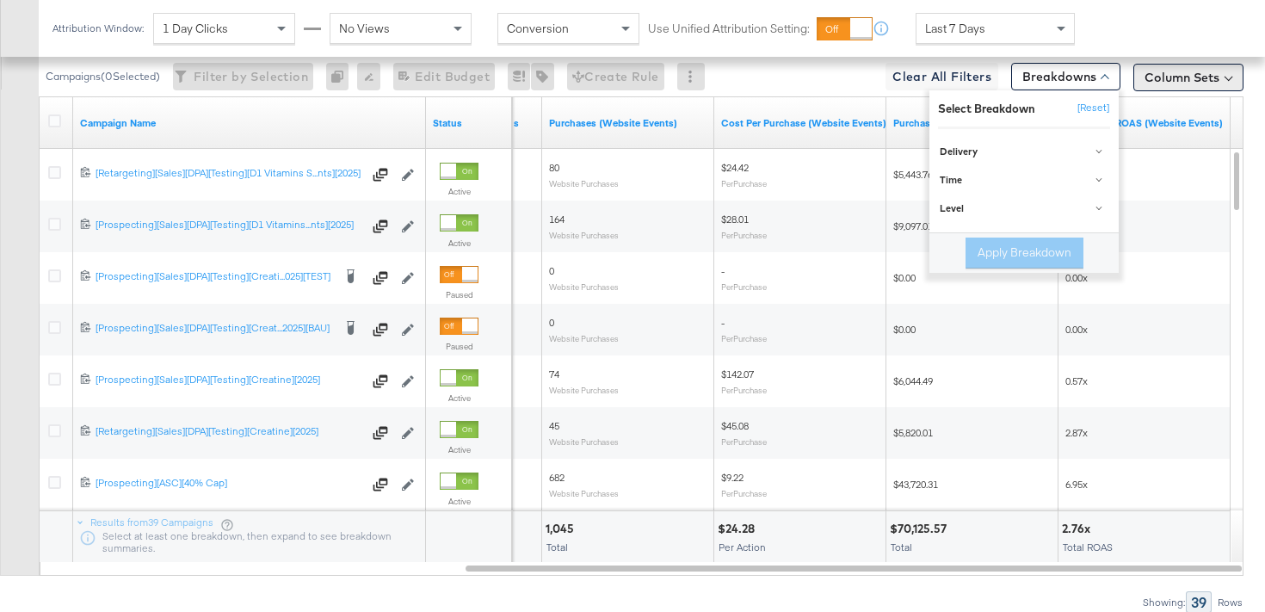
click at [1167, 81] on button "Column Sets" at bounding box center [1188, 78] width 110 height 28
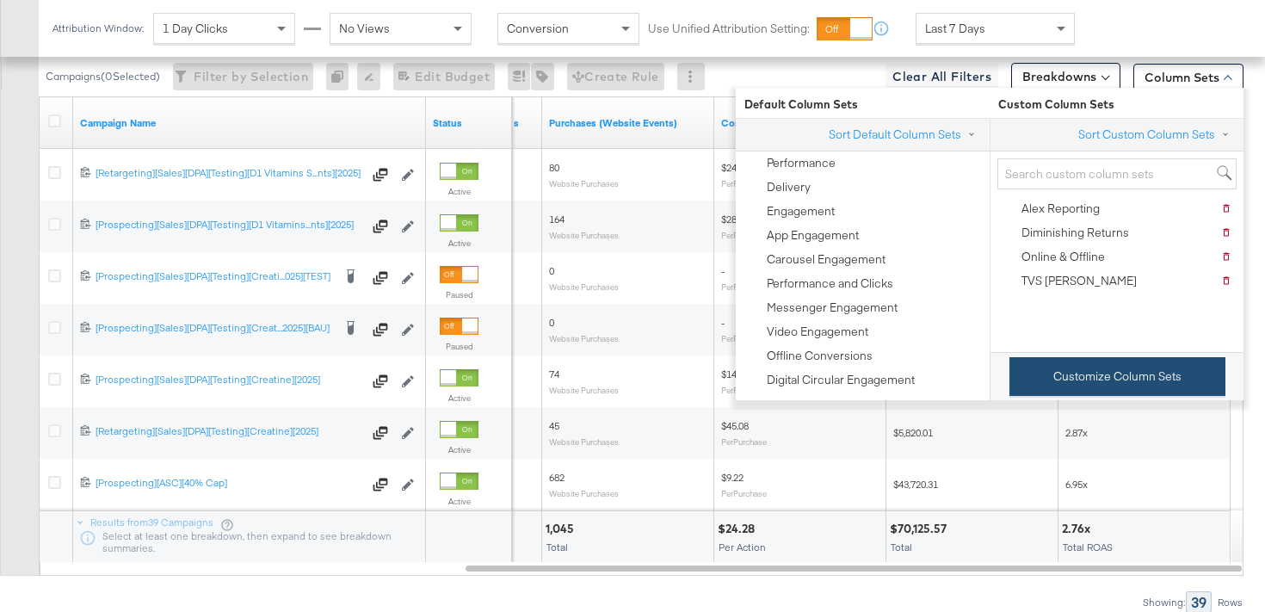
click at [1051, 377] on button "Customize Column Sets" at bounding box center [1117, 376] width 216 height 39
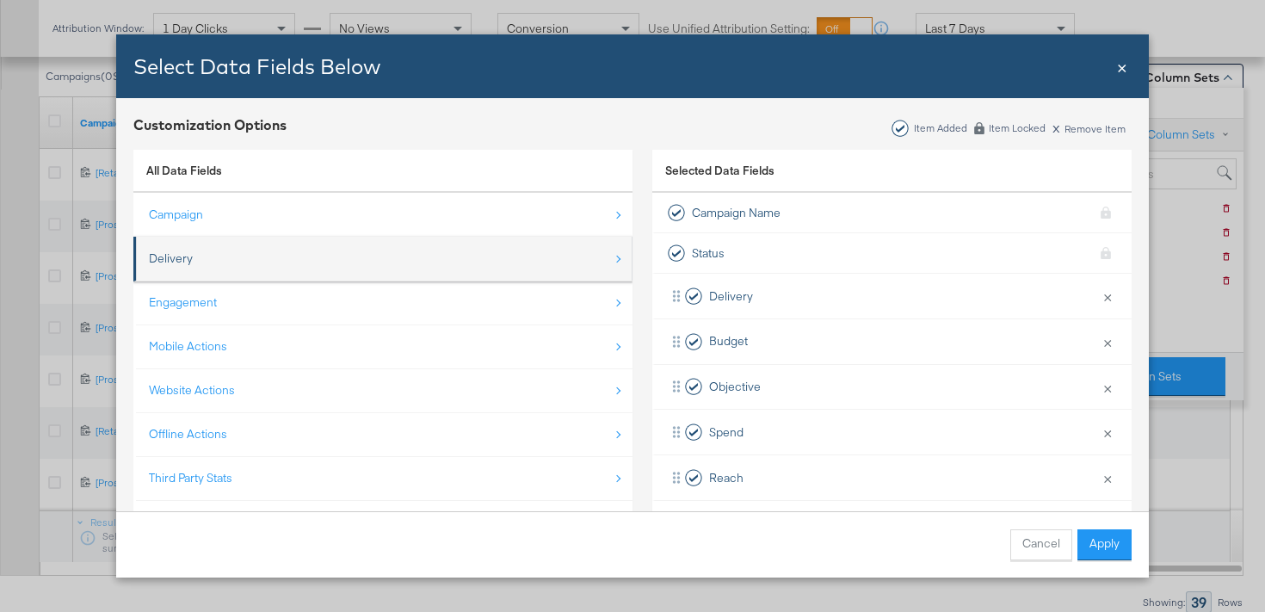
scroll to position [25, 0]
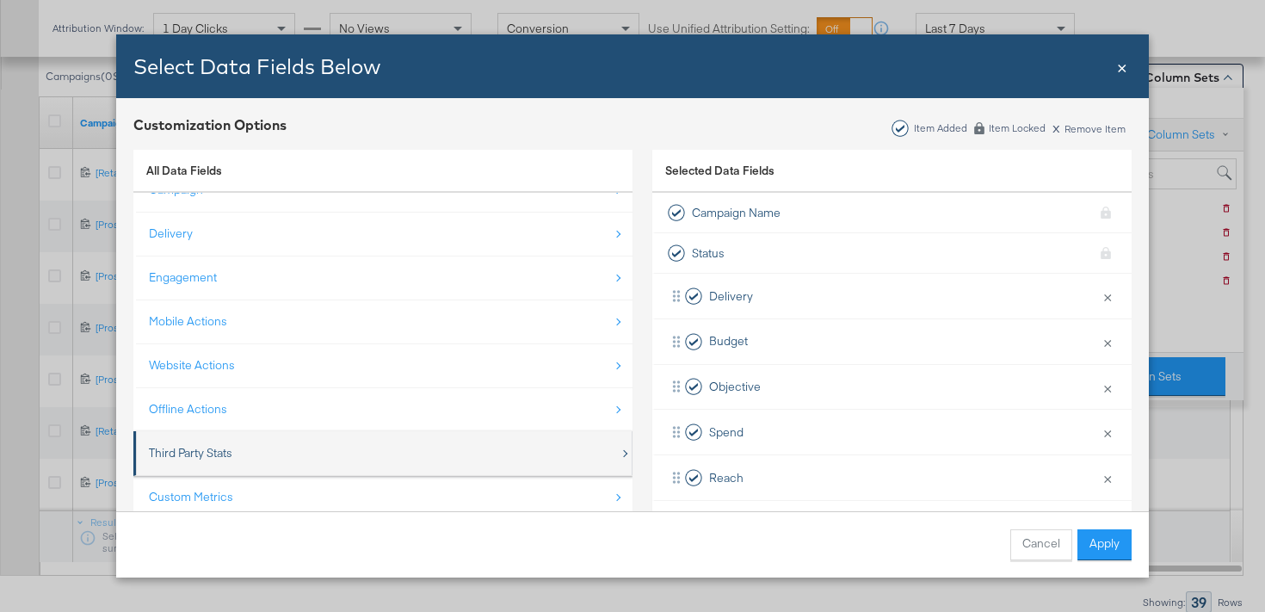
click at [219, 454] on div "Third Party Stats" at bounding box center [190, 453] width 83 height 16
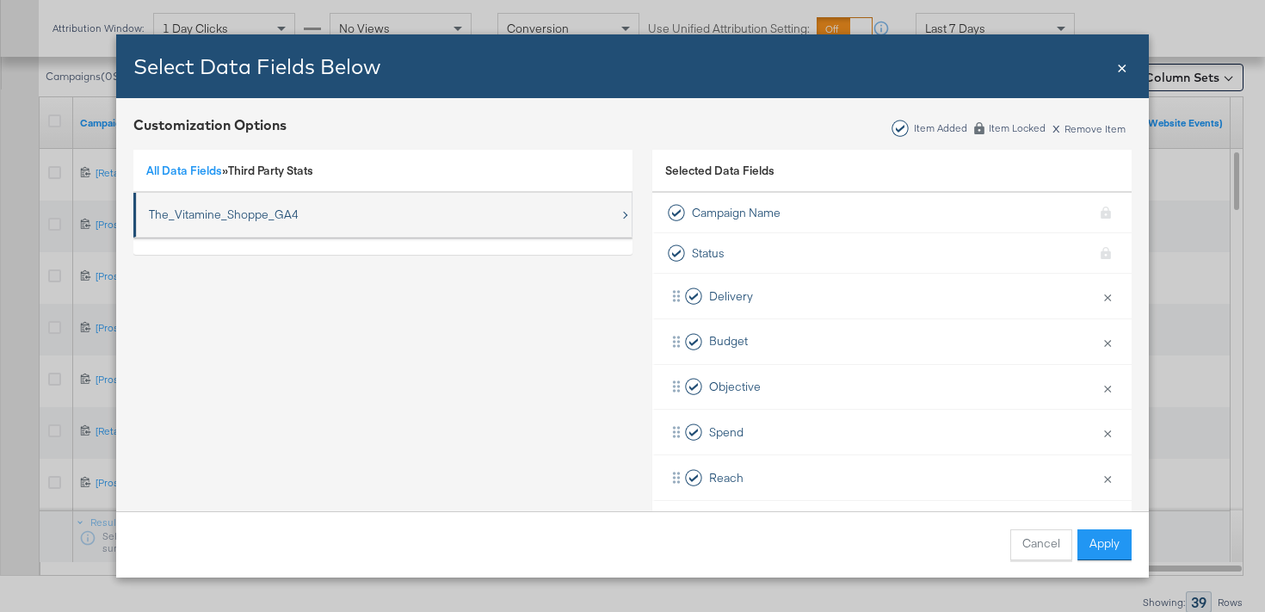
click at [252, 211] on div "The_Vitamine_Shoppe_GA4" at bounding box center [224, 215] width 150 height 16
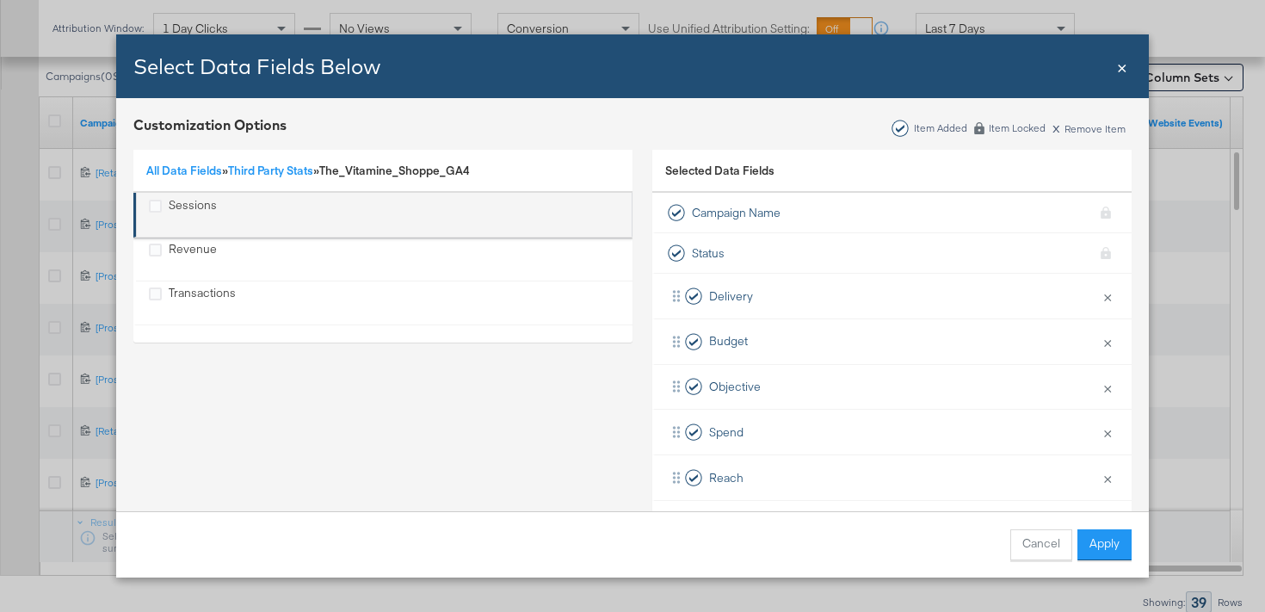
click at [194, 219] on div "Sessions" at bounding box center [193, 214] width 48 height 35
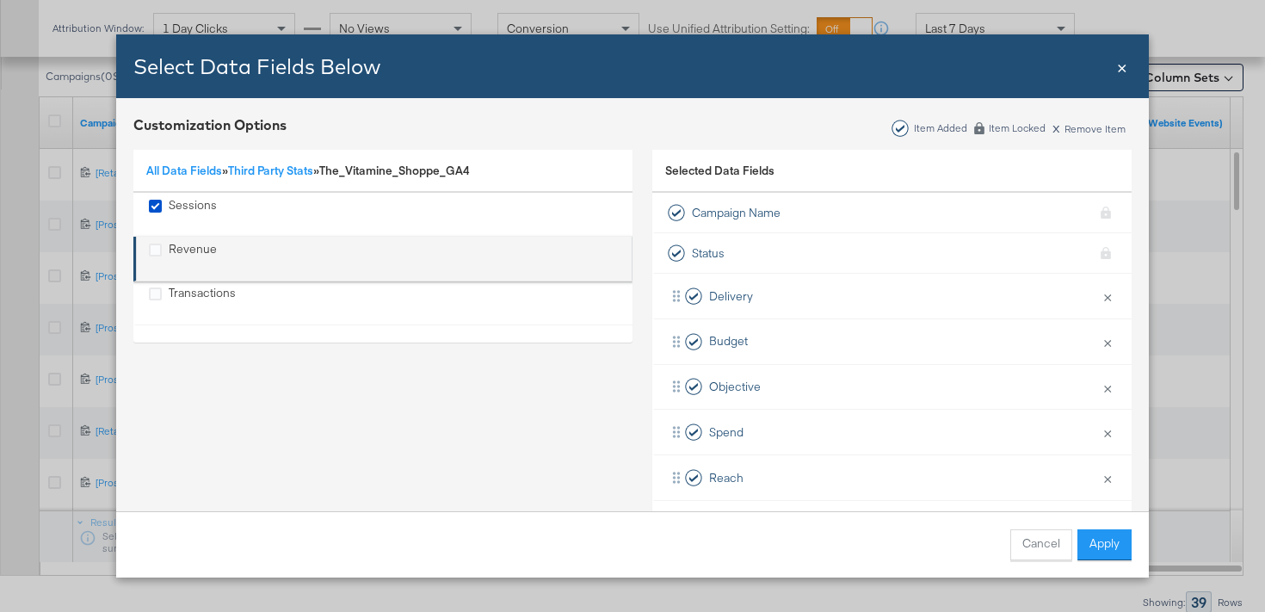
click at [194, 250] on div "Revenue" at bounding box center [193, 258] width 48 height 35
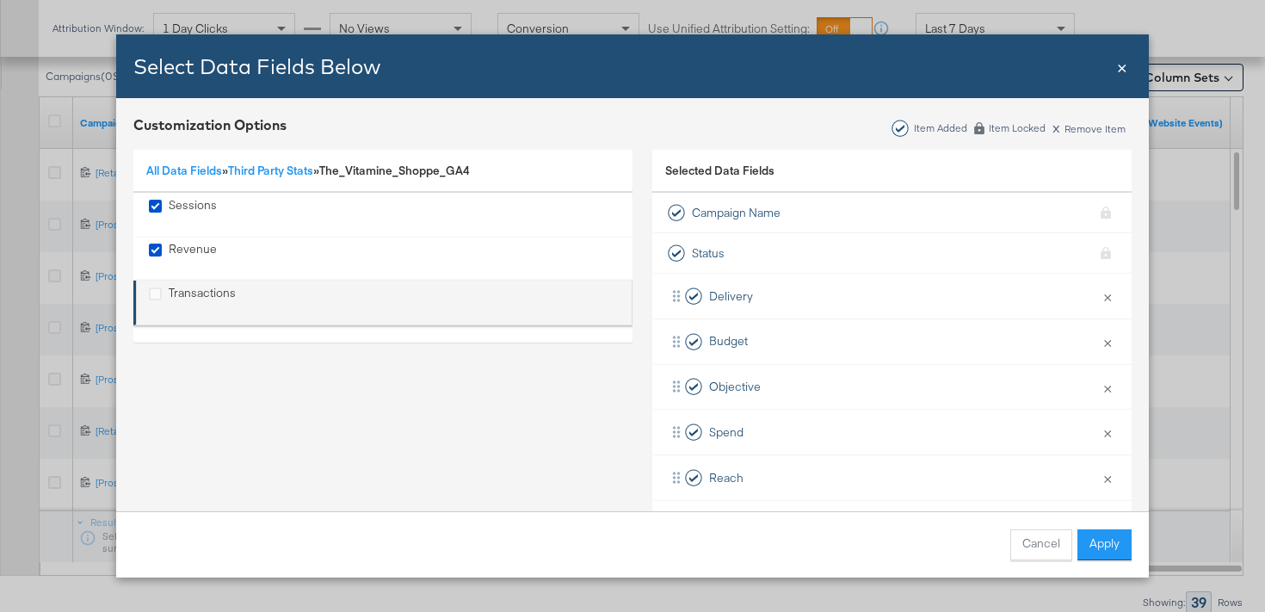
click at [197, 298] on div "Transactions" at bounding box center [202, 302] width 67 height 35
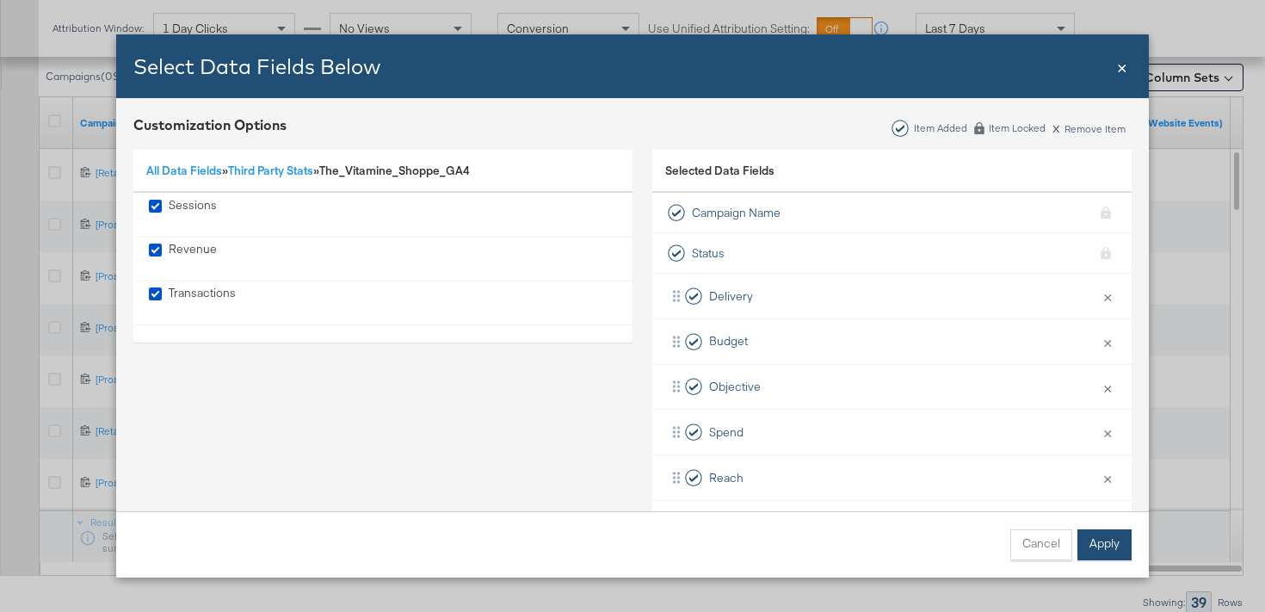
click at [1099, 553] on button "Apply" at bounding box center [1104, 544] width 54 height 31
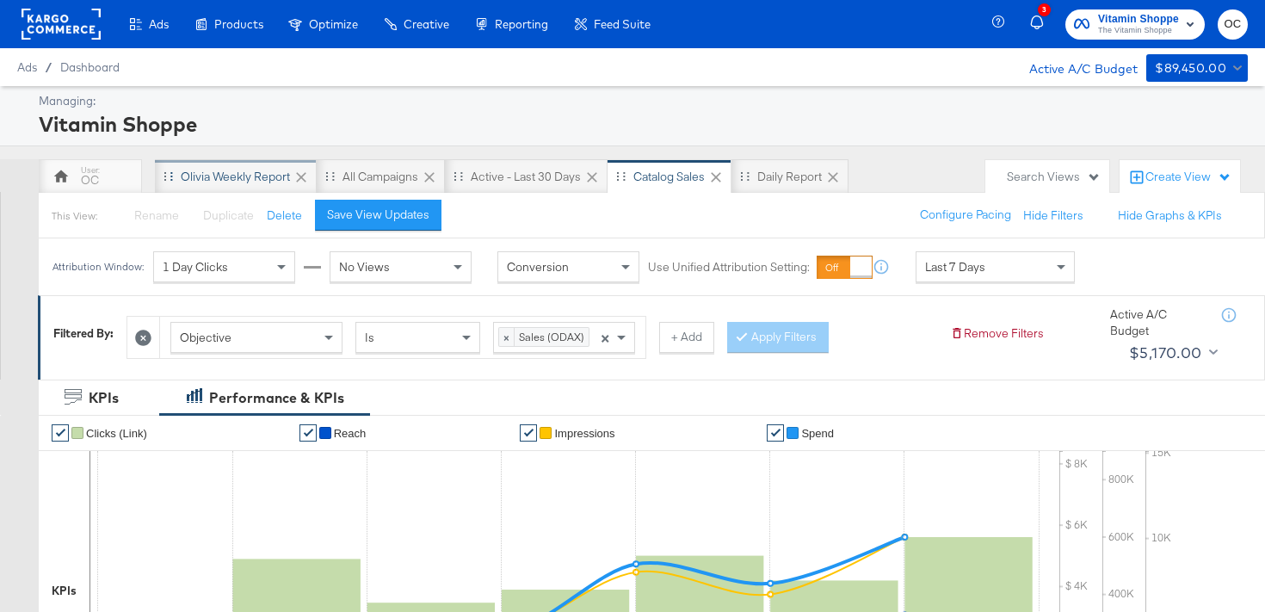
click at [243, 176] on div "Olivia Weekly Report" at bounding box center [235, 177] width 109 height 16
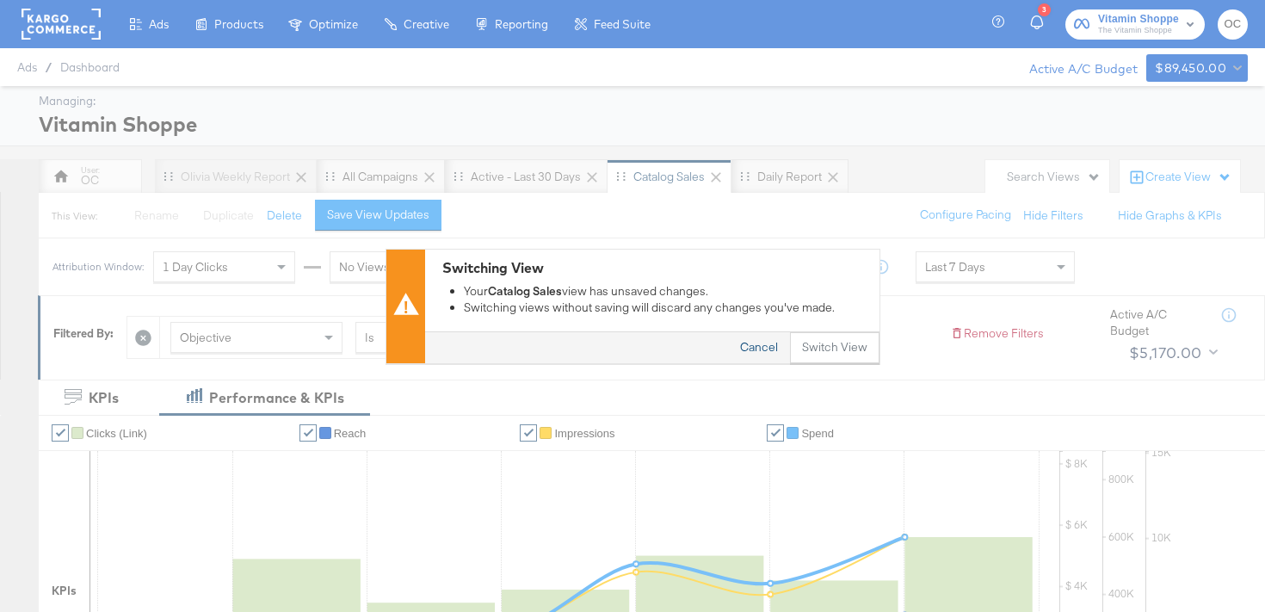
click at [759, 353] on button "Cancel" at bounding box center [759, 347] width 62 height 31
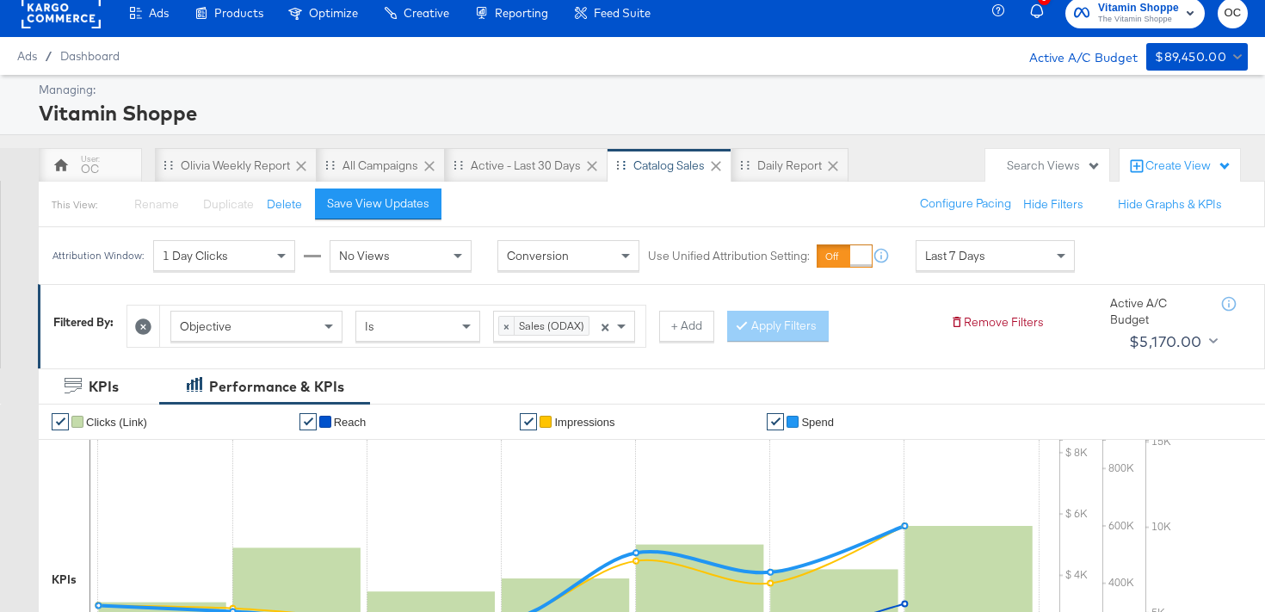
scroll to position [9, 0]
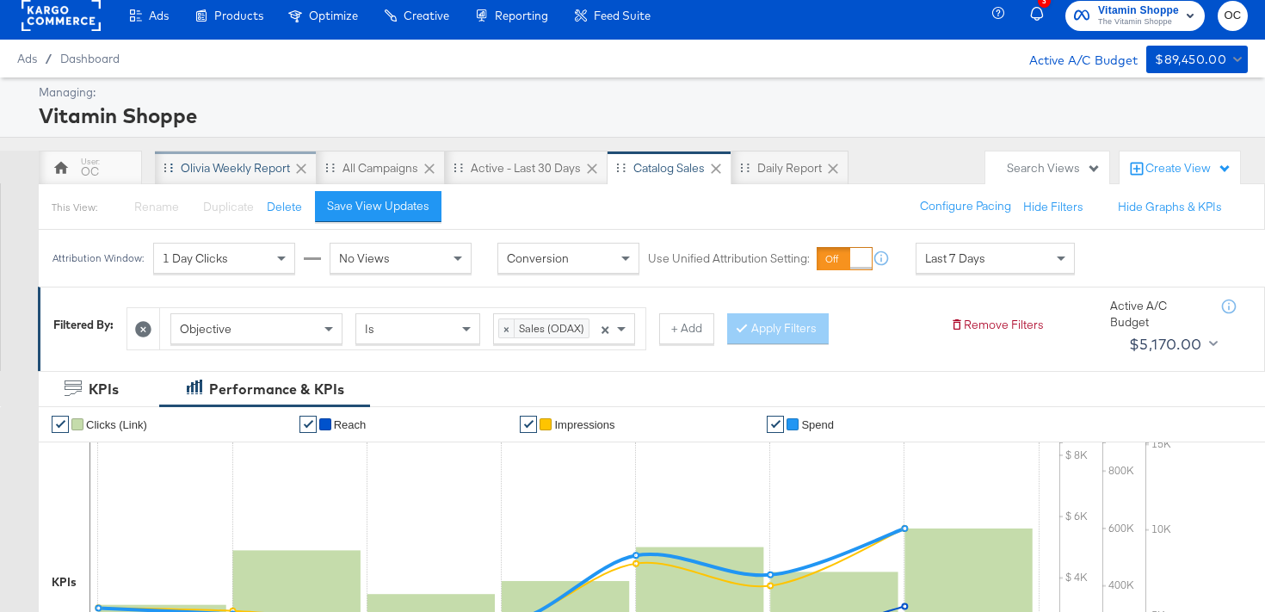
click at [254, 170] on div "Olivia Weekly Report" at bounding box center [235, 168] width 109 height 16
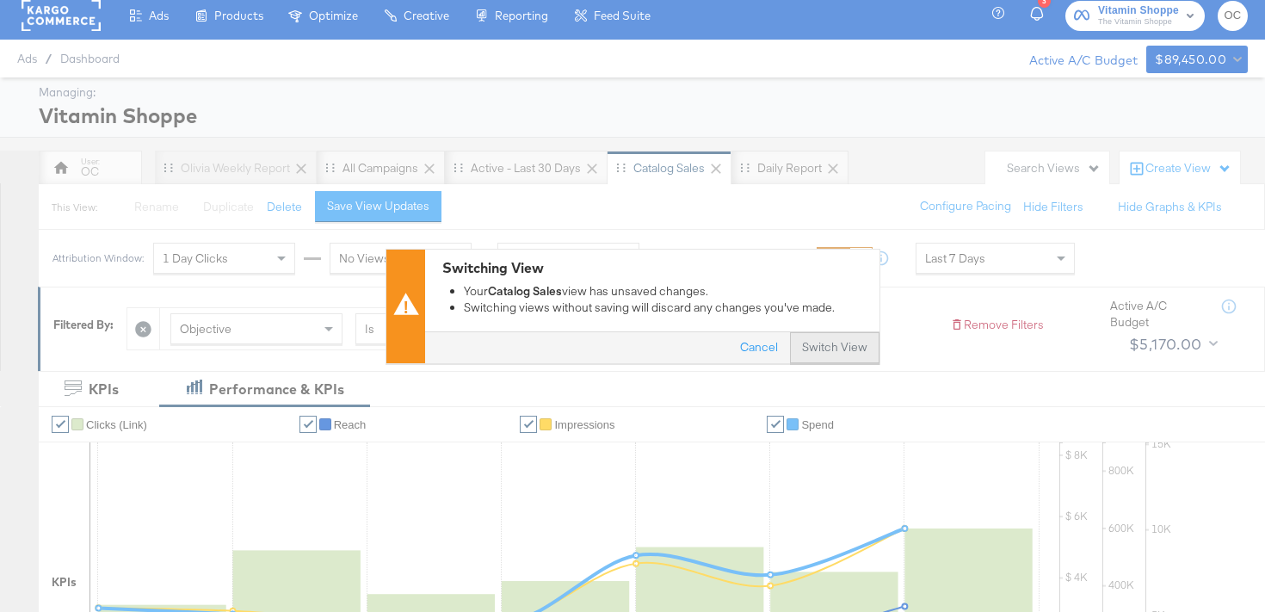
click at [807, 341] on button "Switch View" at bounding box center [834, 347] width 89 height 31
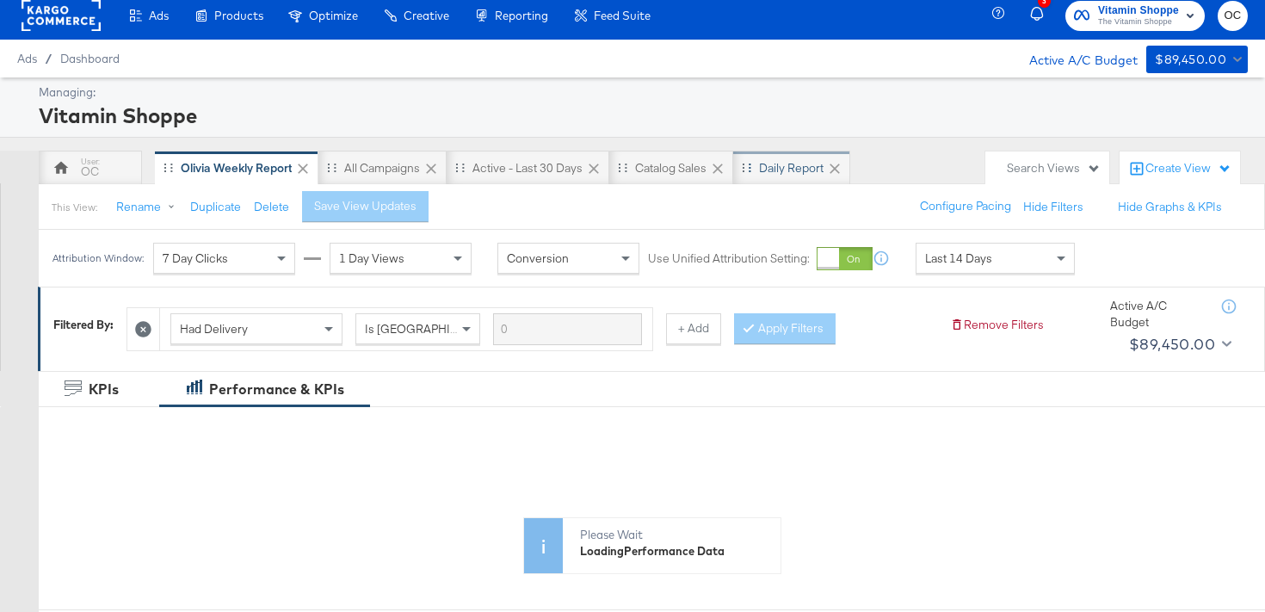
click at [788, 163] on div "Daily Report" at bounding box center [791, 168] width 65 height 16
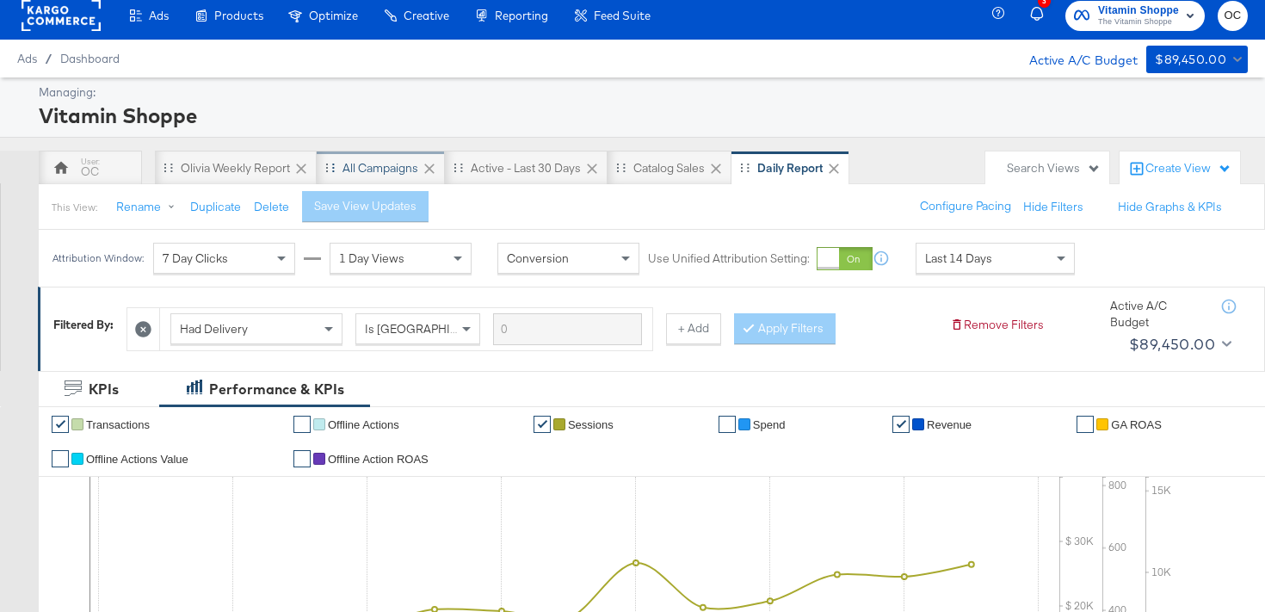
click at [354, 154] on div "All Campaigns" at bounding box center [381, 168] width 128 height 34
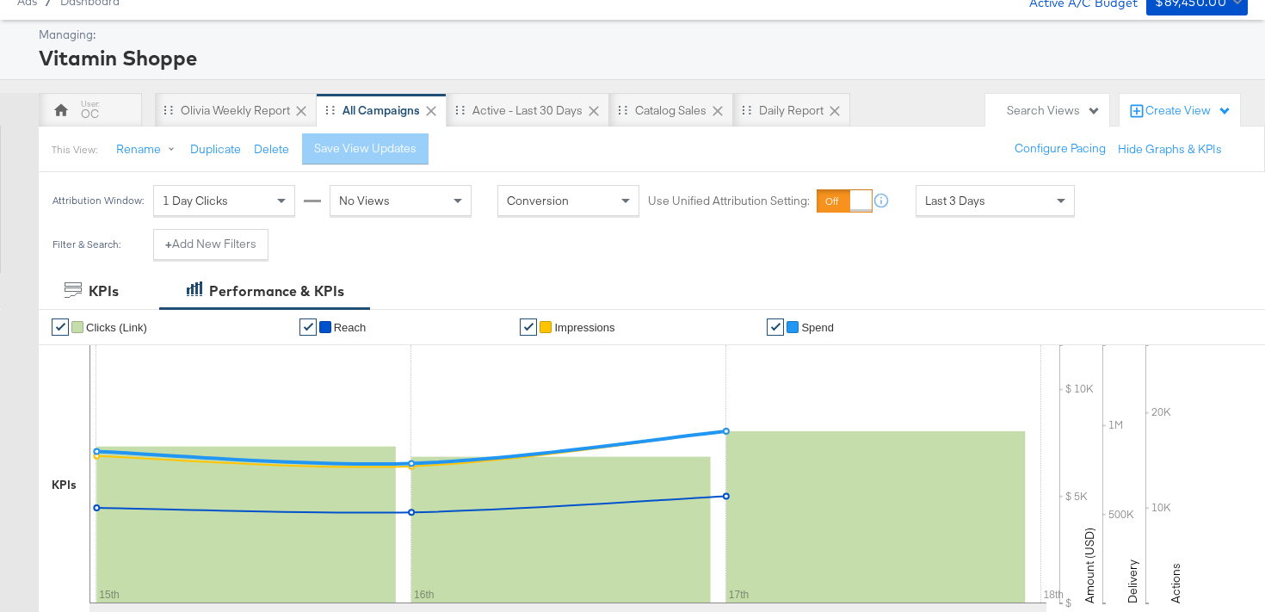
scroll to position [23, 0]
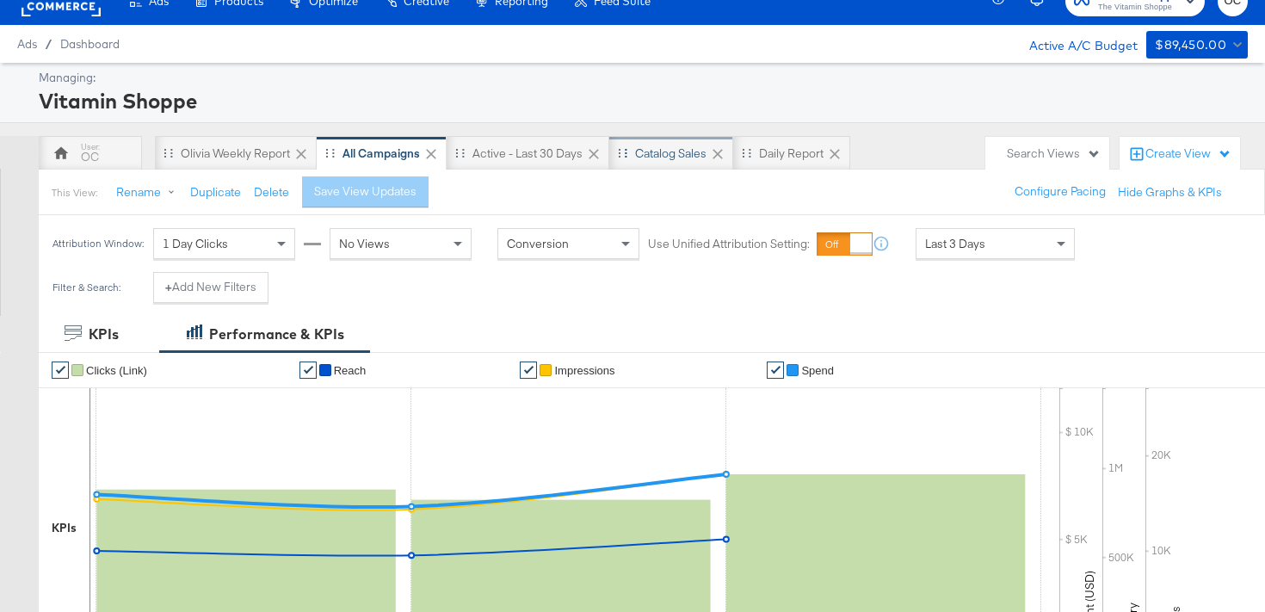
click at [650, 159] on div "Catalog Sales" at bounding box center [670, 153] width 71 height 16
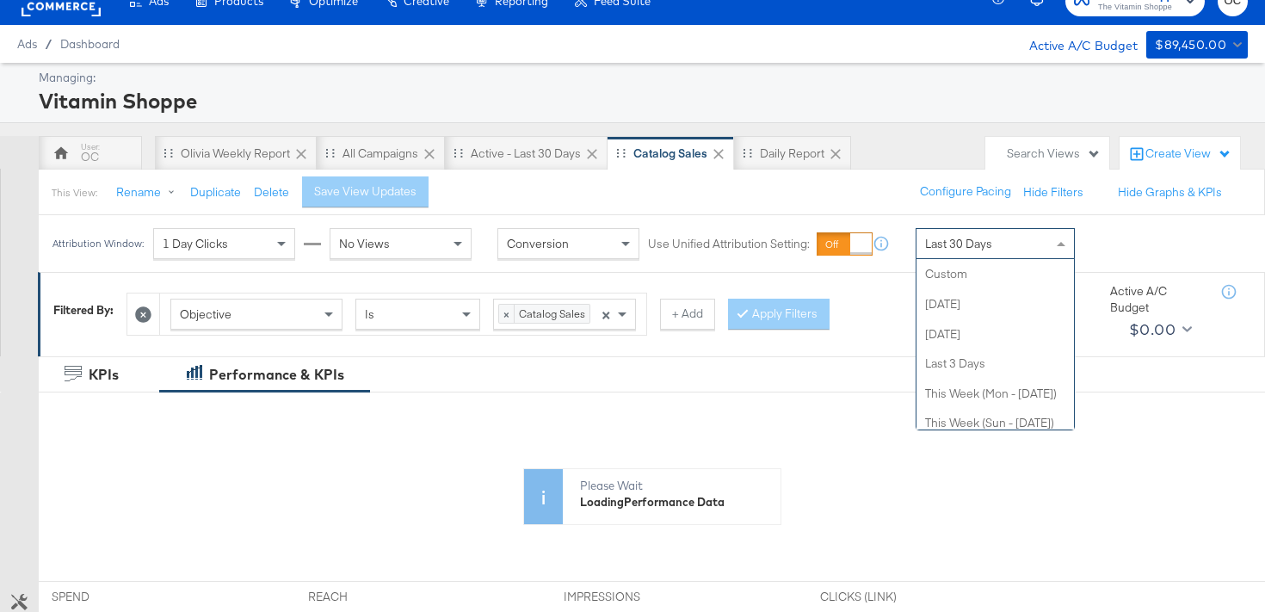
click at [940, 245] on span "Last 30 Days" at bounding box center [958, 243] width 67 height 15
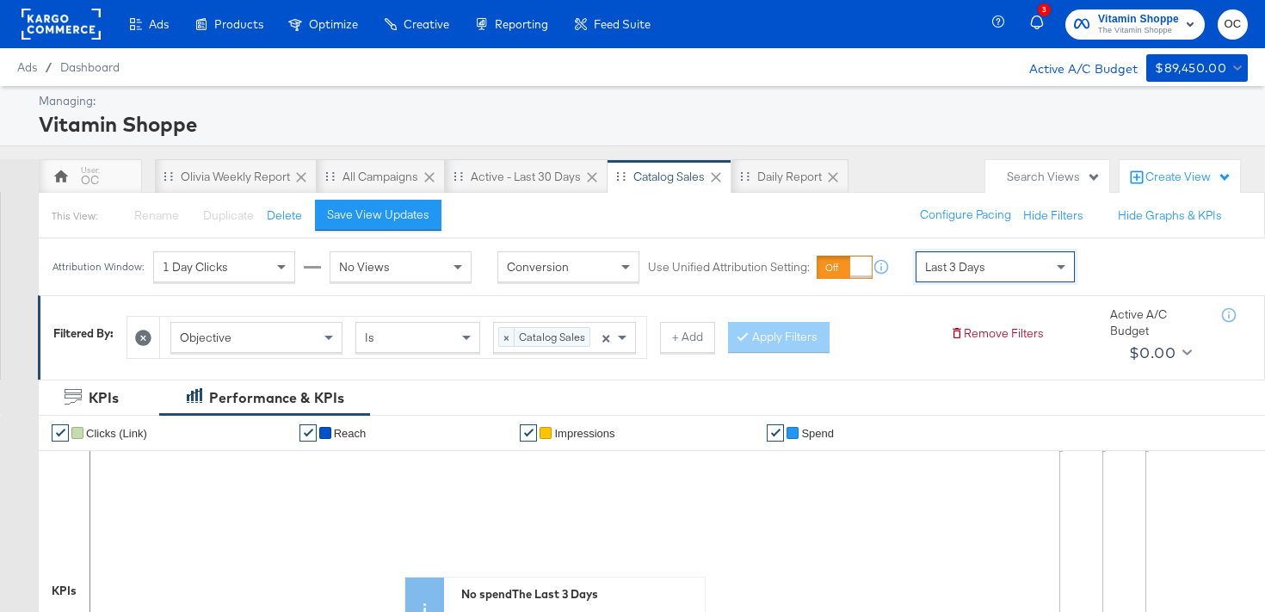
click at [570, 342] on span "Catalog Sales" at bounding box center [552, 336] width 75 height 17
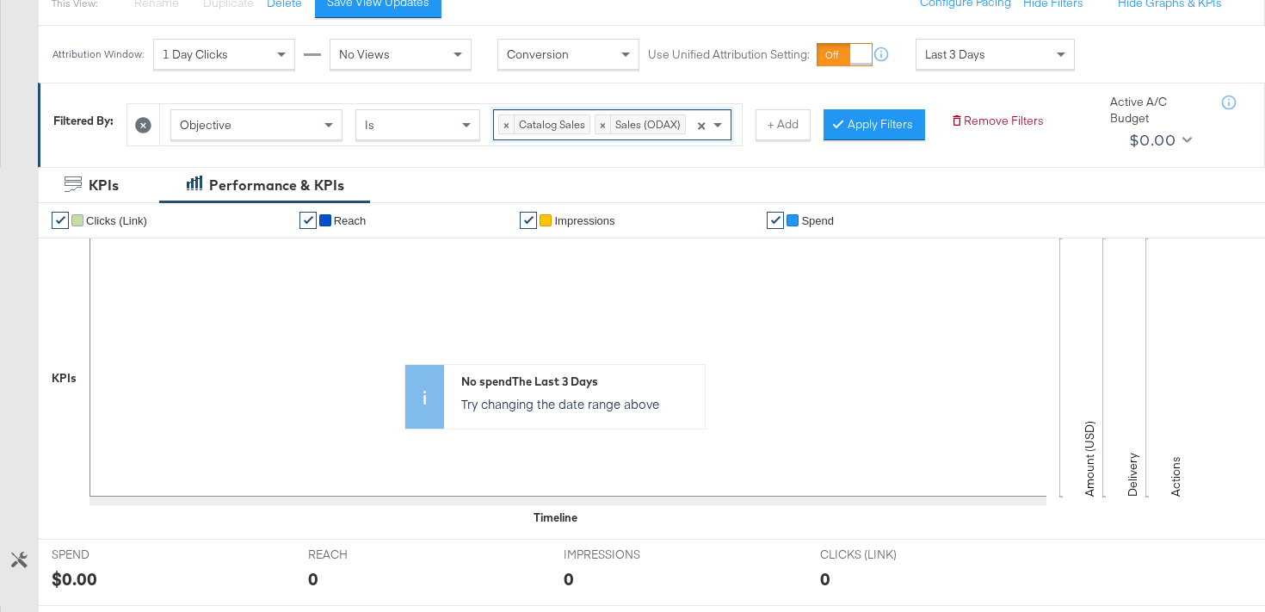
scroll to position [184, 0]
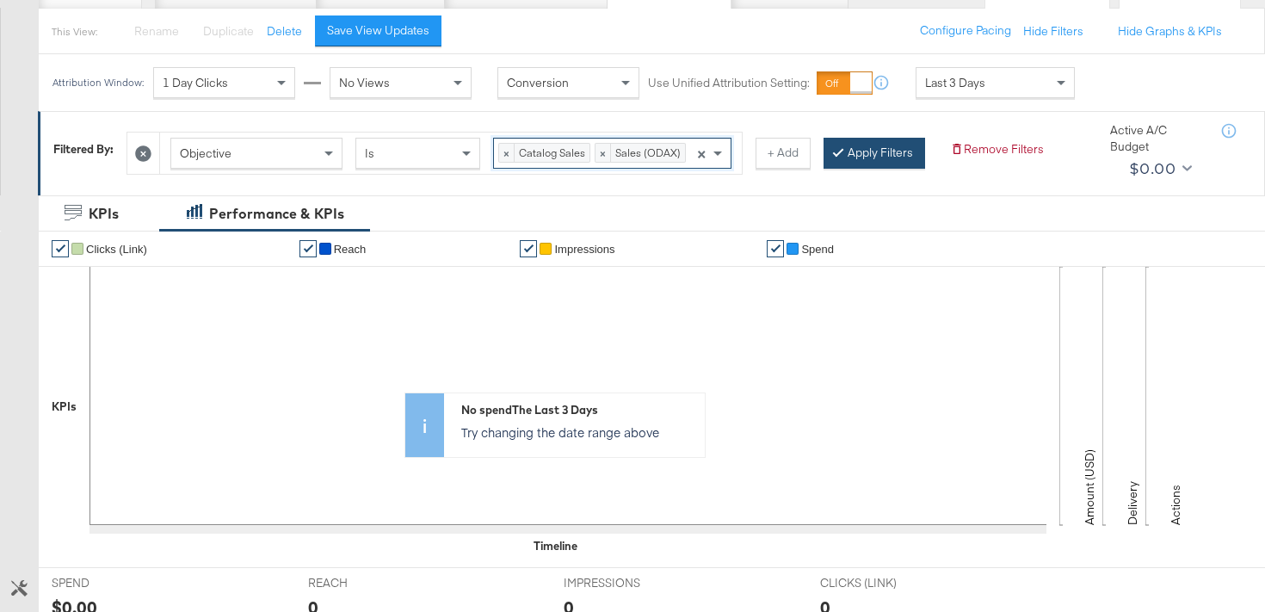
click at [863, 151] on button "Apply Filters" at bounding box center [874, 153] width 102 height 31
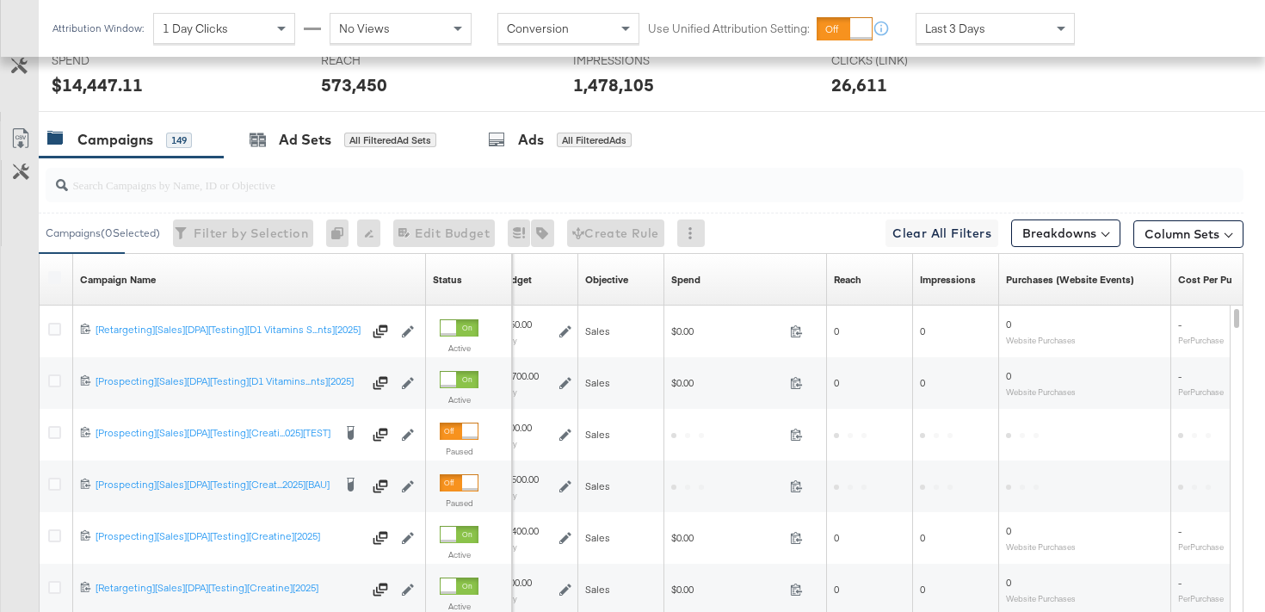
scroll to position [722, 0]
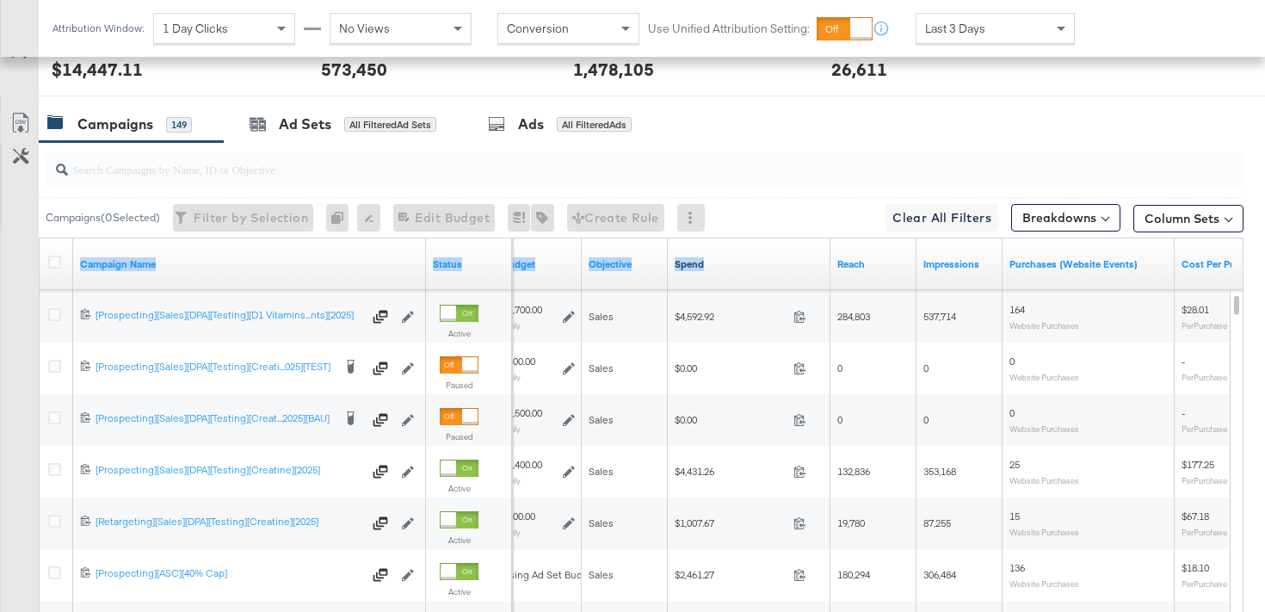
drag, startPoint x: 422, startPoint y: 259, endPoint x: 713, endPoint y: 268, distance: 291.8
click at [40, 238] on div "Campaign Name Status Budget Objective Spend Reach Impressions Purchases (Websit…" at bounding box center [40, 238] width 0 height 0
drag, startPoint x: 423, startPoint y: 254, endPoint x: 585, endPoint y: 268, distance: 162.4
click at [40, 238] on div "Campaign Name Status Budget Objective Spend Reach Impressions Purchases (Websit…" at bounding box center [40, 238] width 0 height 0
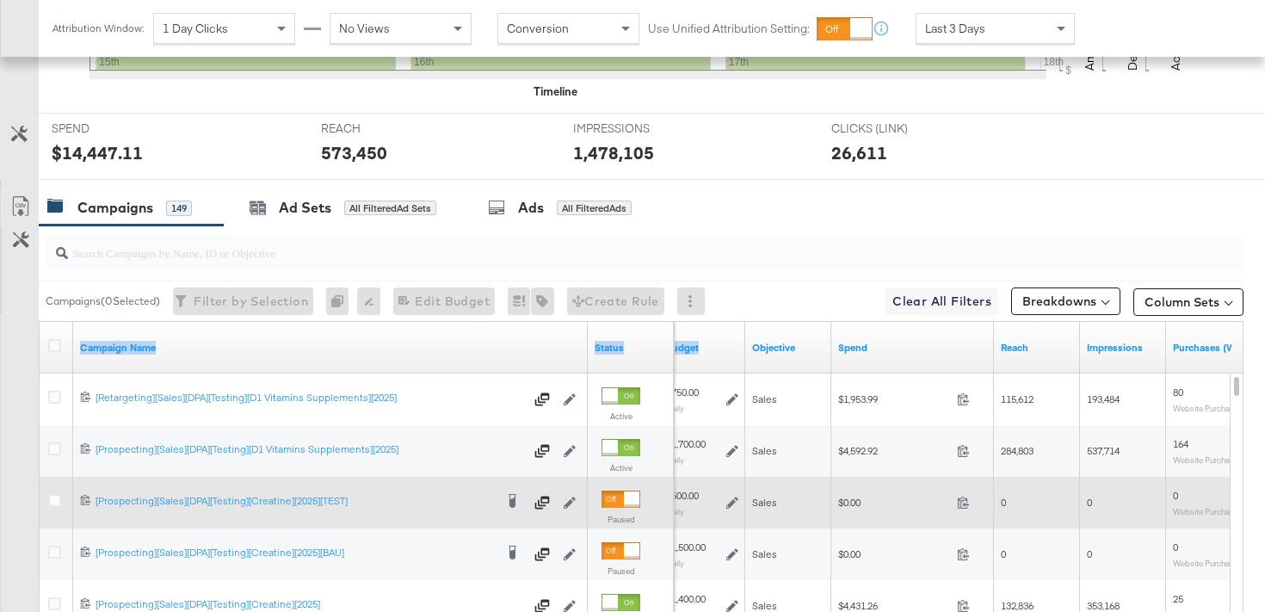
scroll to position [634, 0]
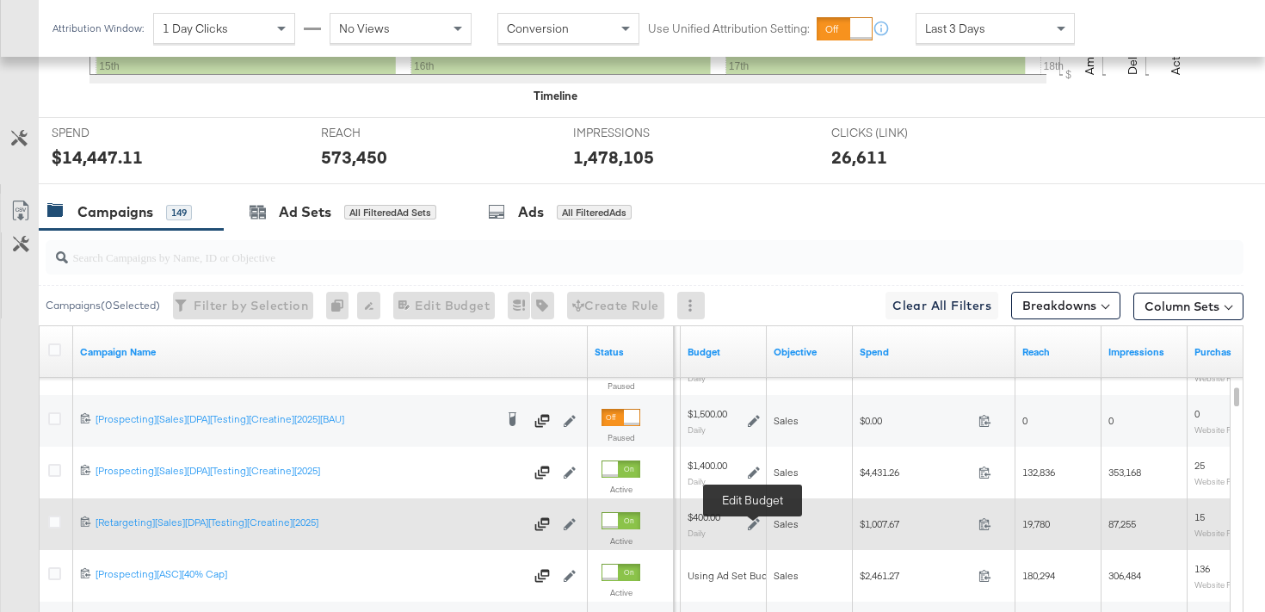
click at [753, 519] on icon at bounding box center [754, 524] width 12 height 12
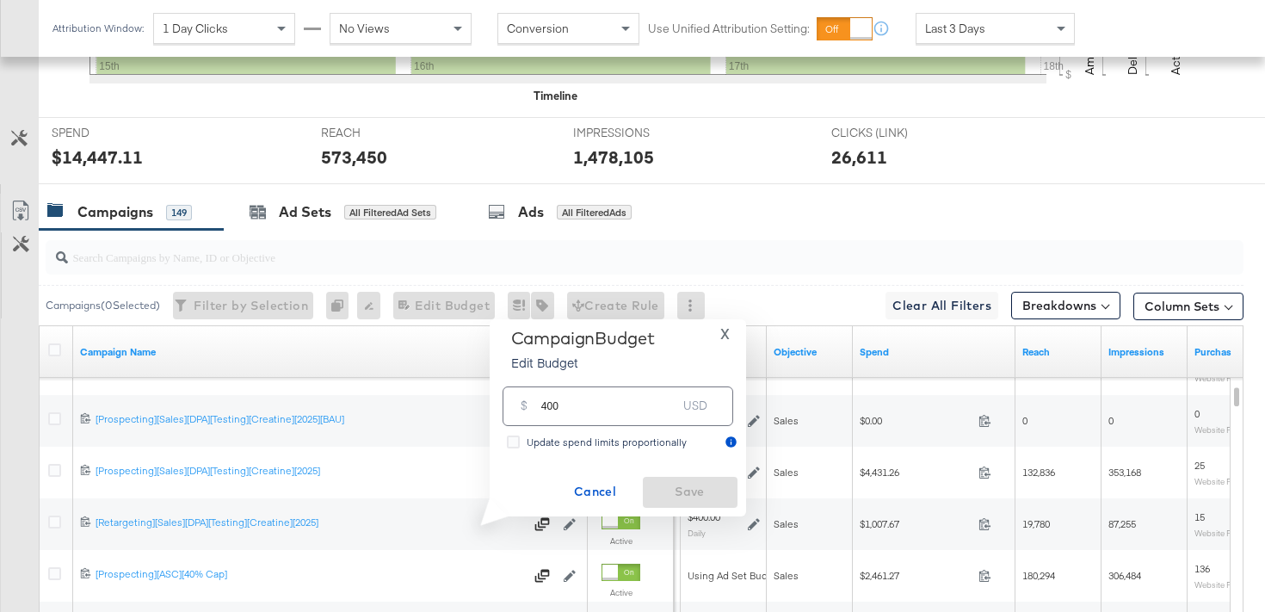
click at [552, 406] on input "400" at bounding box center [609, 398] width 136 height 37
type input "450"
click at [674, 495] on span "Save" at bounding box center [690, 492] width 81 height 22
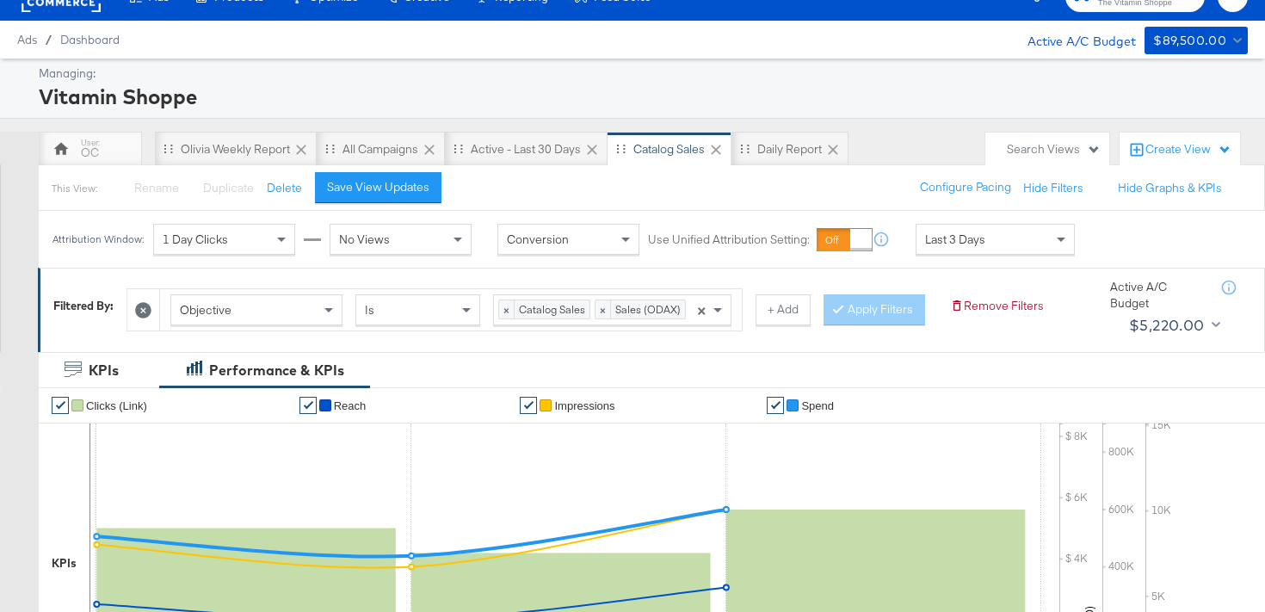
scroll to position [0, 0]
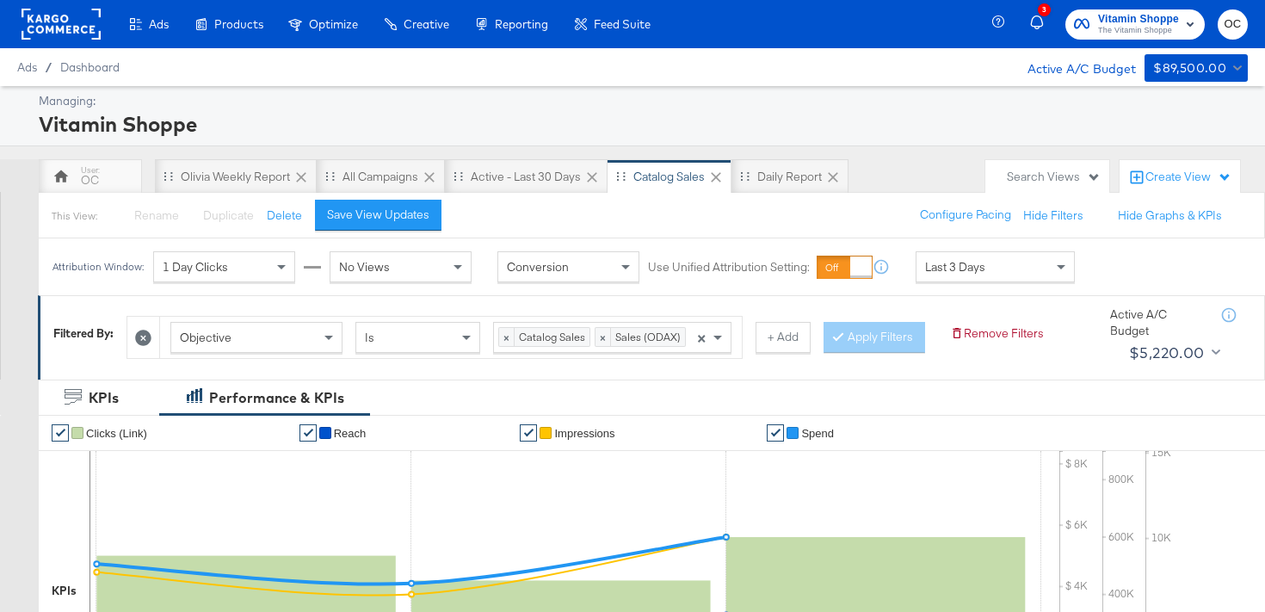
click at [55, 22] on rect at bounding box center [61, 24] width 79 height 31
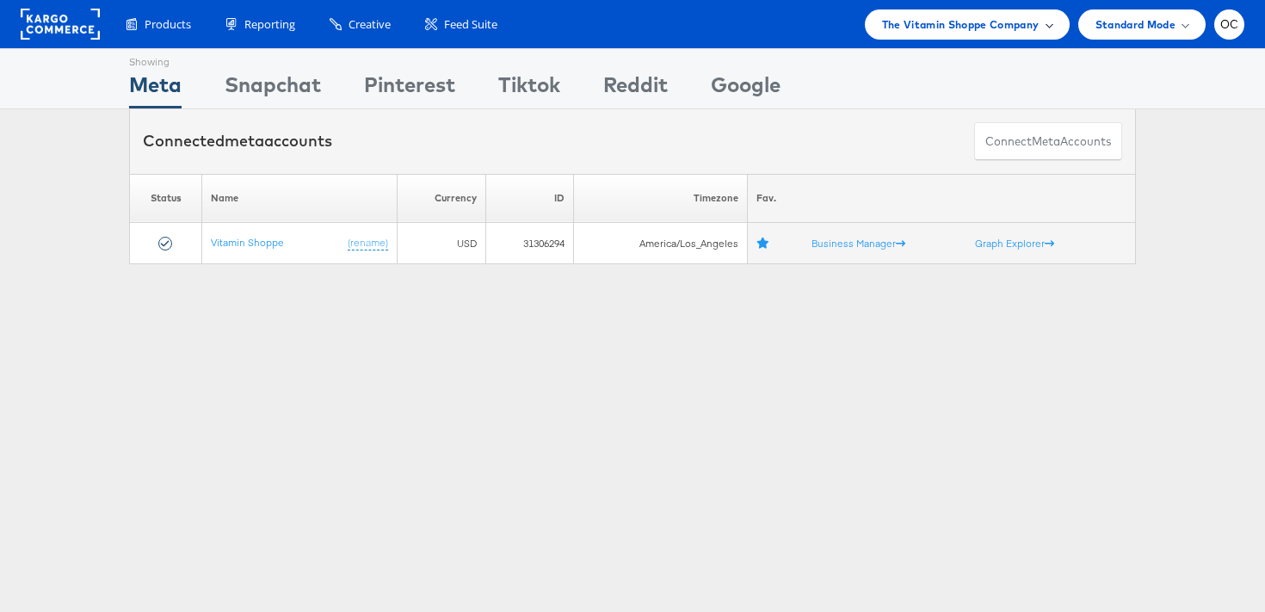
click at [992, 33] on span "The Vitamin Shoppe Company" at bounding box center [960, 24] width 157 height 18
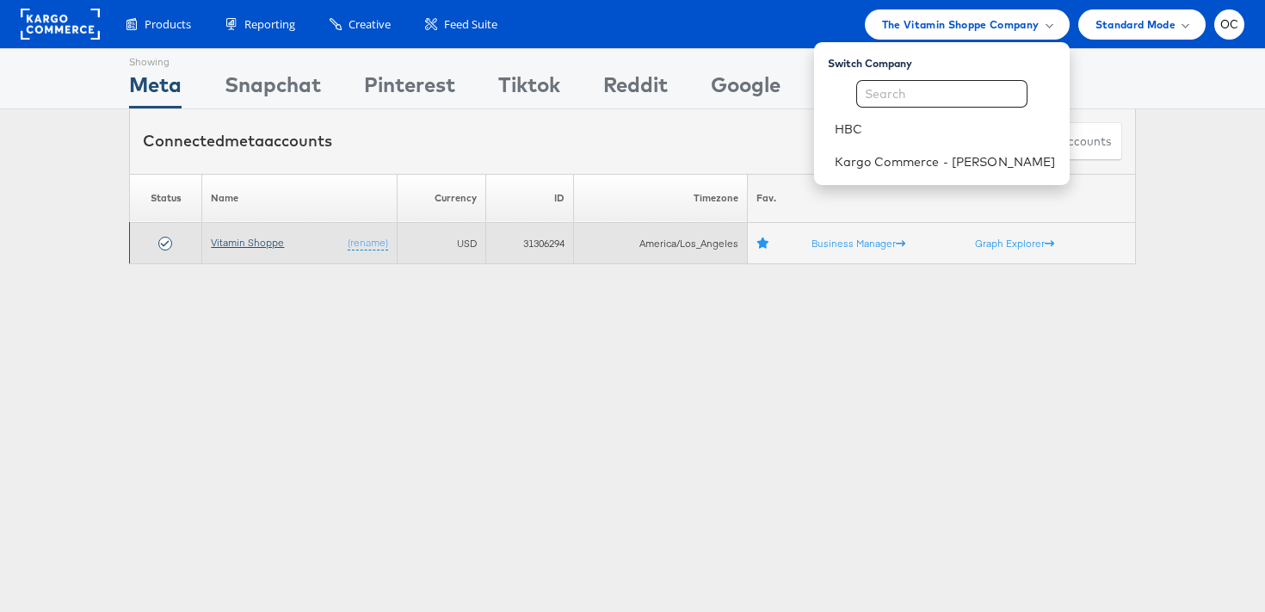
click at [270, 246] on link "Vitamin Shoppe" at bounding box center [247, 242] width 73 height 13
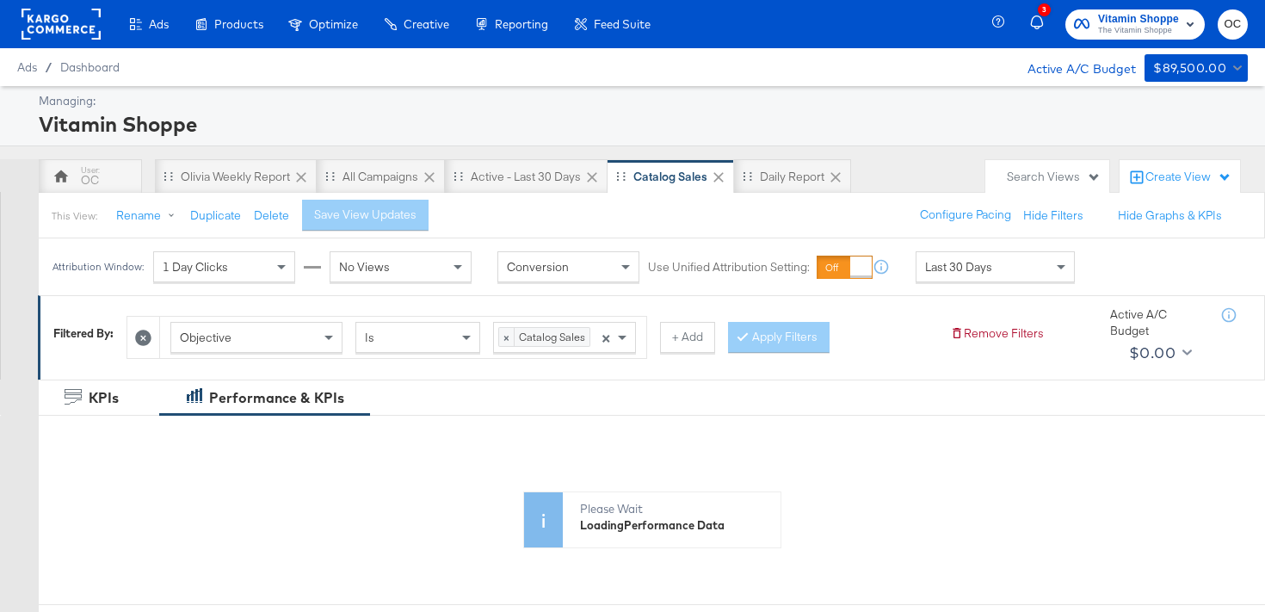
click at [108, 199] on div "This View: Rename Duplicate Delete Save View Updates Configure Pacing Hide Filt…" at bounding box center [651, 215] width 1227 height 46
click at [108, 182] on div "OC" at bounding box center [90, 176] width 103 height 34
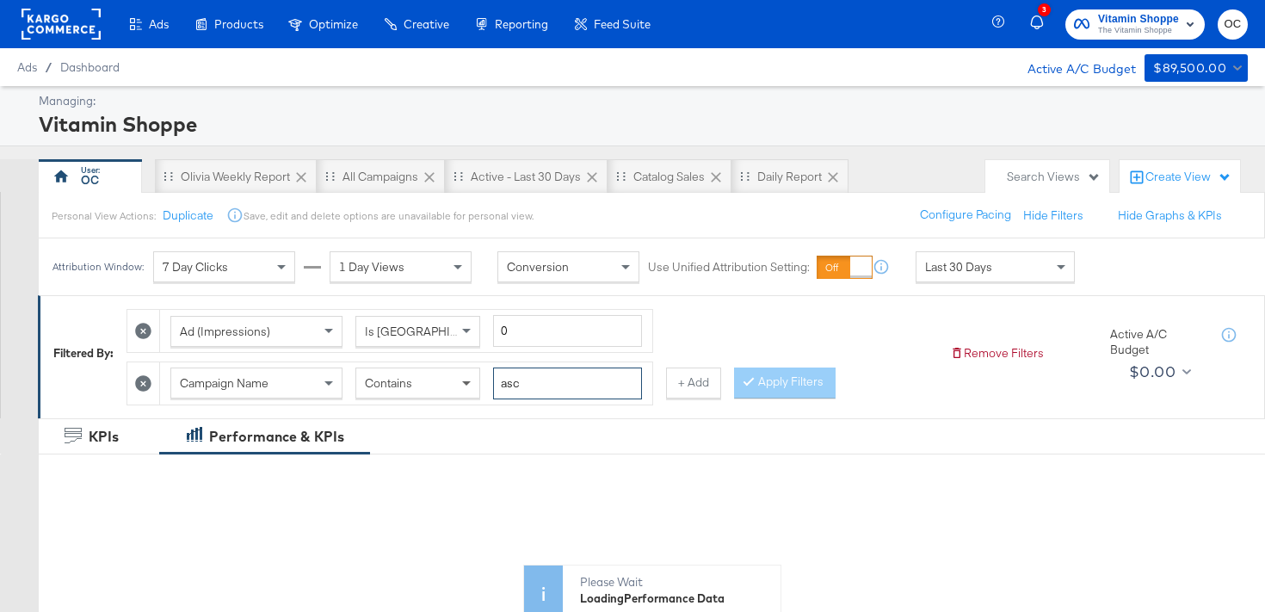
drag, startPoint x: 583, startPoint y: 385, endPoint x: 460, endPoint y: 380, distance: 122.3
click at [460, 380] on div "Campaign Name Contains asc" at bounding box center [406, 383] width 472 height 32
type input "d1"
click at [807, 377] on button "Apply Filters" at bounding box center [785, 382] width 102 height 31
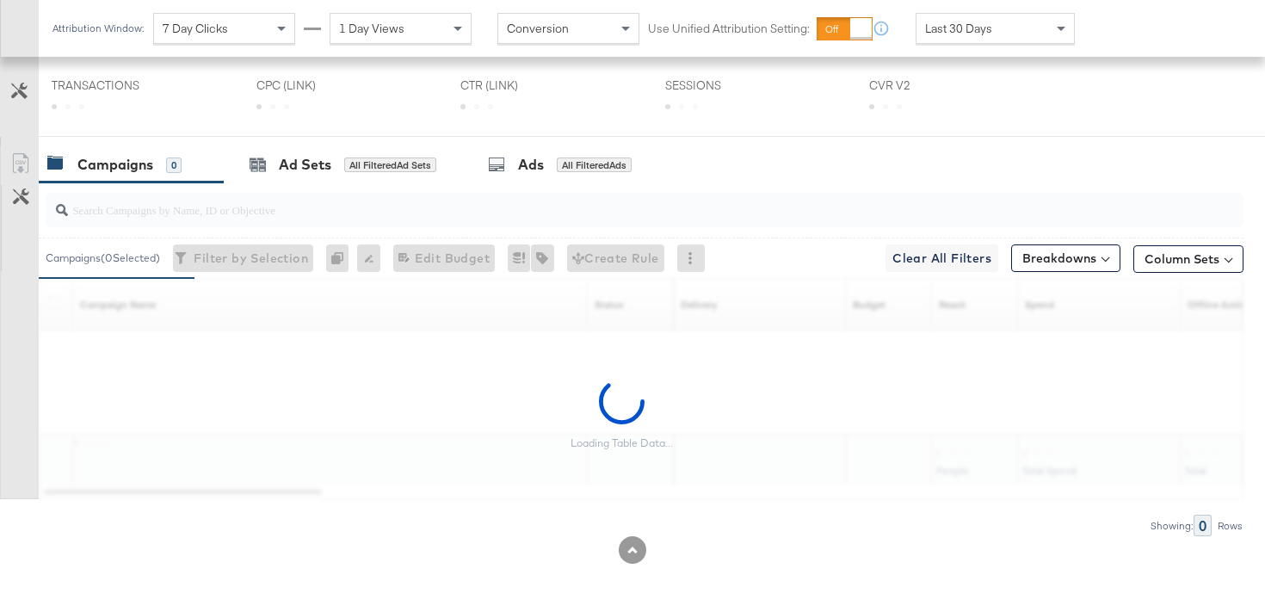
scroll to position [820, 0]
click at [959, 39] on div "Last 30 Days" at bounding box center [994, 28] width 157 height 29
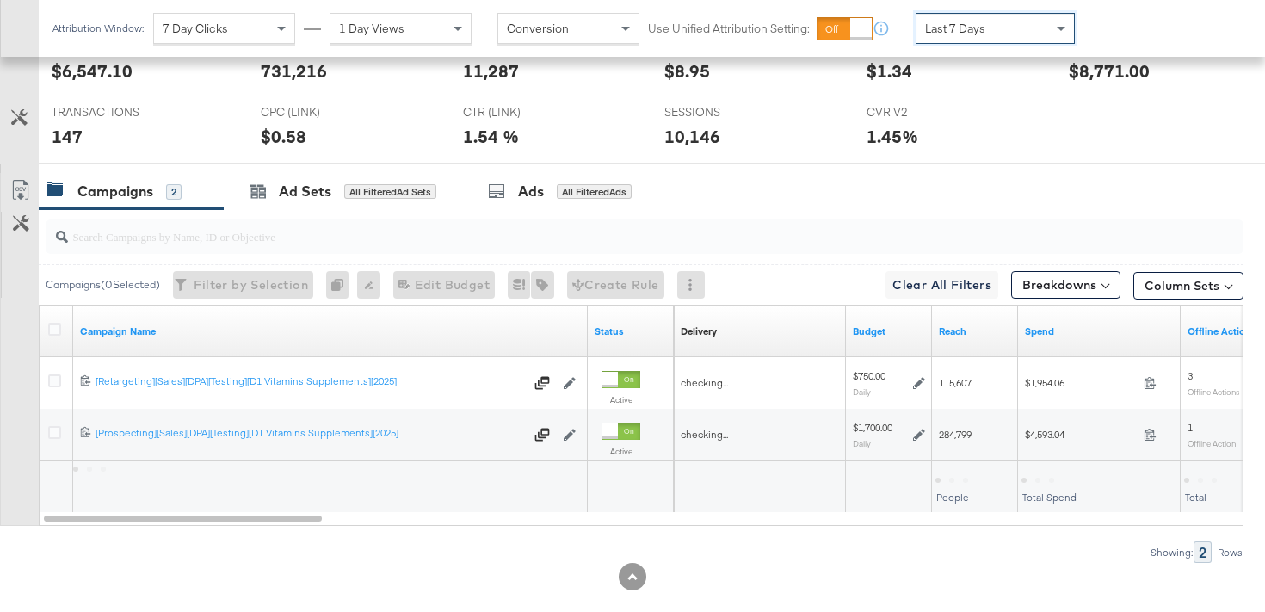
scroll to position [799, 0]
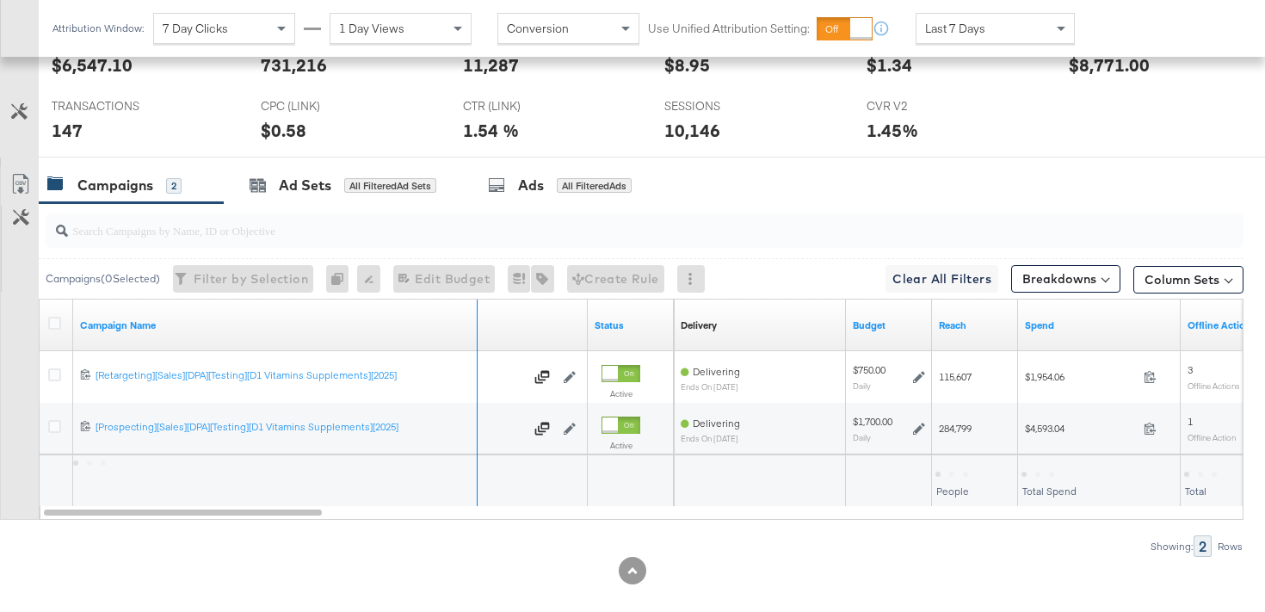
drag, startPoint x: 585, startPoint y: 308, endPoint x: 475, endPoint y: 350, distance: 117.9
click at [475, 350] on div "Campaign Name Status Delivery Sorting Unavailable Budget Reach Spend Offline Ac…" at bounding box center [642, 325] width 1205 height 52
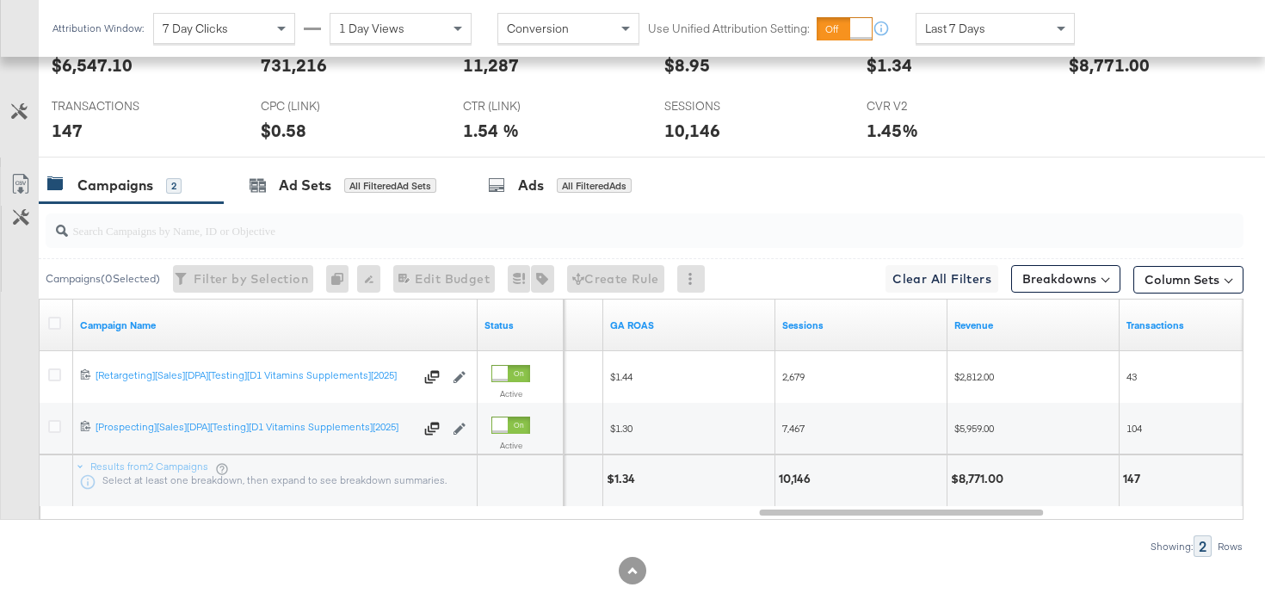
scroll to position [798, 0]
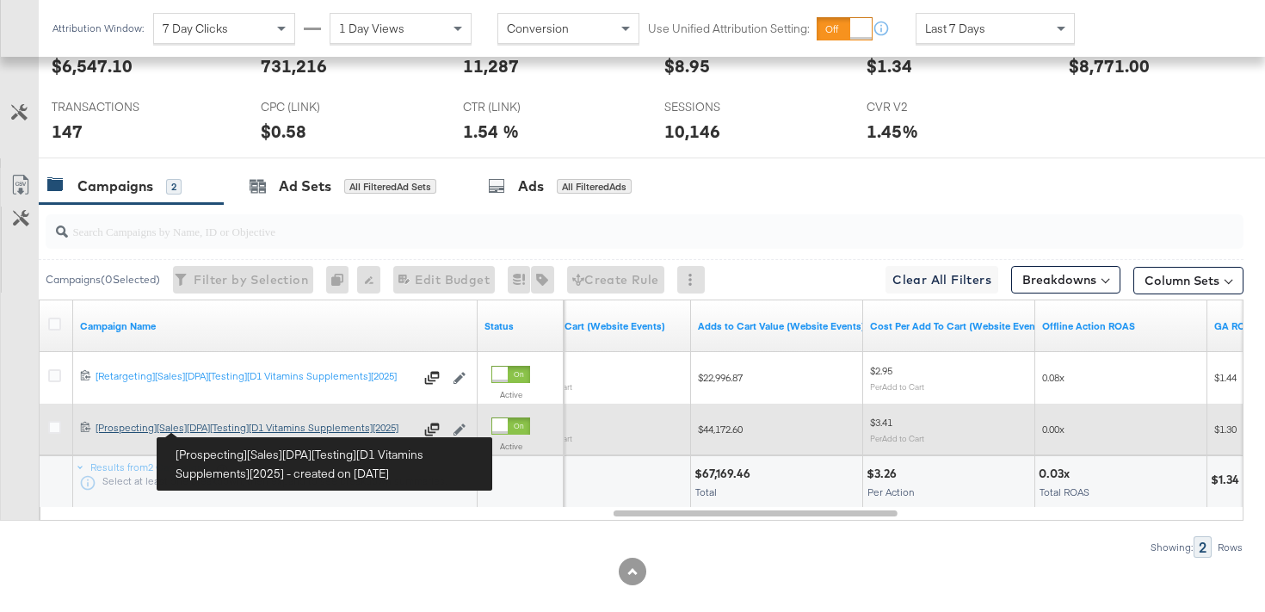
click at [221, 429] on div "[Prospecting][Sales][DPA][Testing][D1 Vitamins Supplements][2025] [Prospecting]…" at bounding box center [255, 428] width 318 height 14
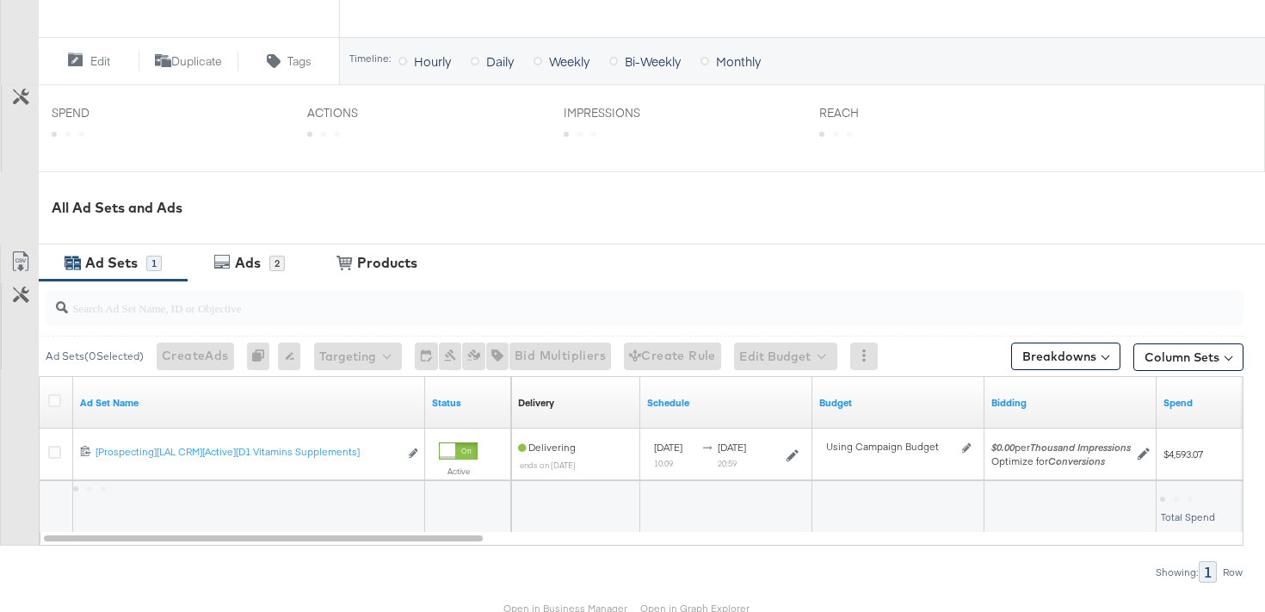
scroll to position [702, 0]
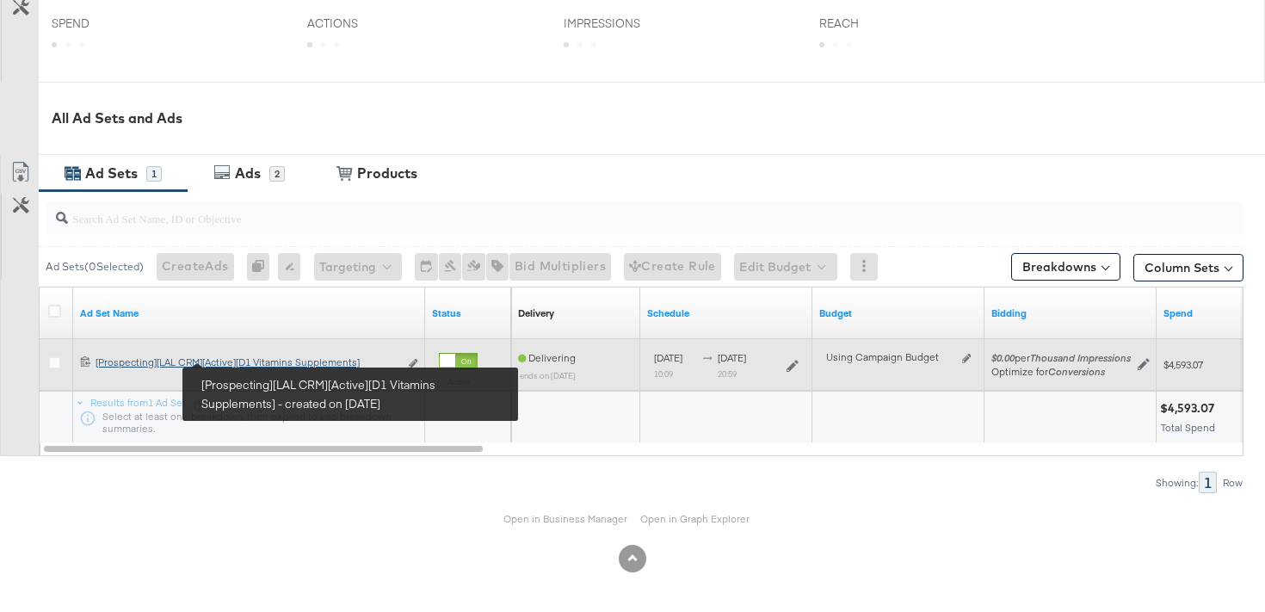
click at [288, 367] on div "[Prospecting][LAL CRM][Active][D1 Vitamins Supplements] [Prospecting][LAL CRM][…" at bounding box center [247, 362] width 303 height 14
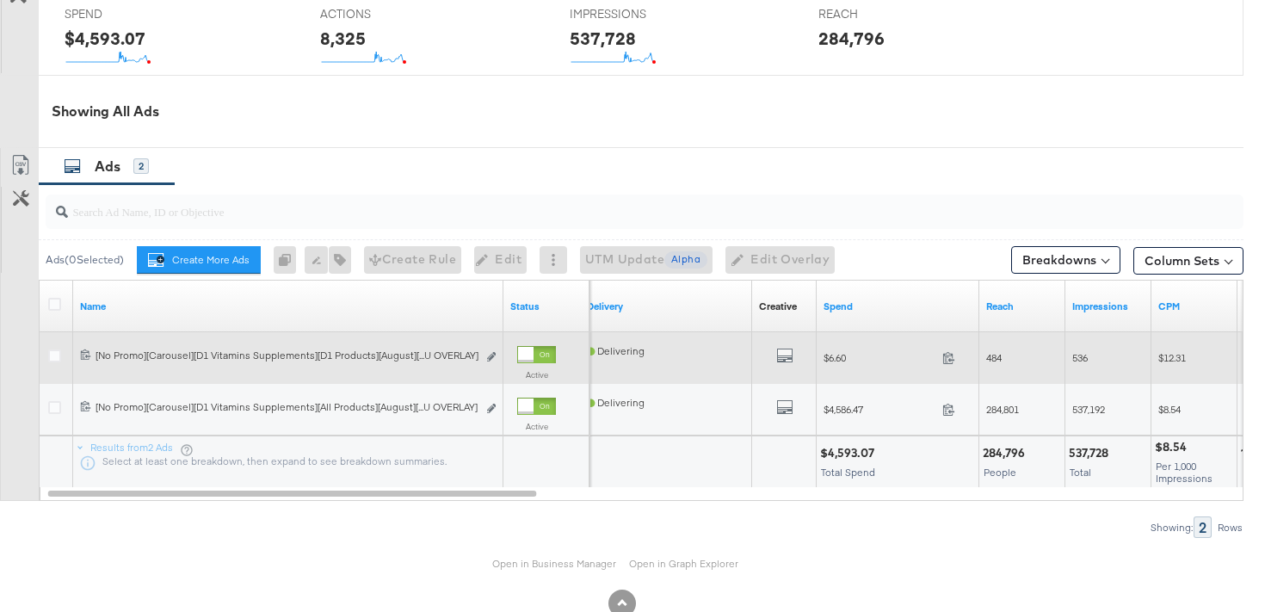
scroll to position [810, 0]
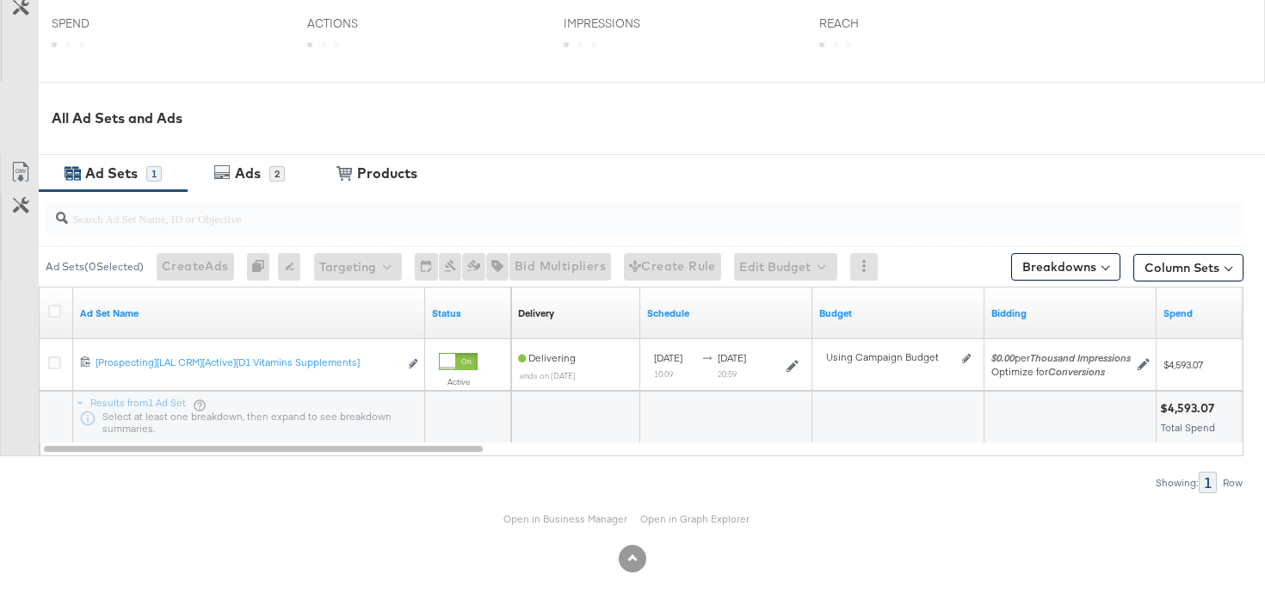
scroll to position [703, 0]
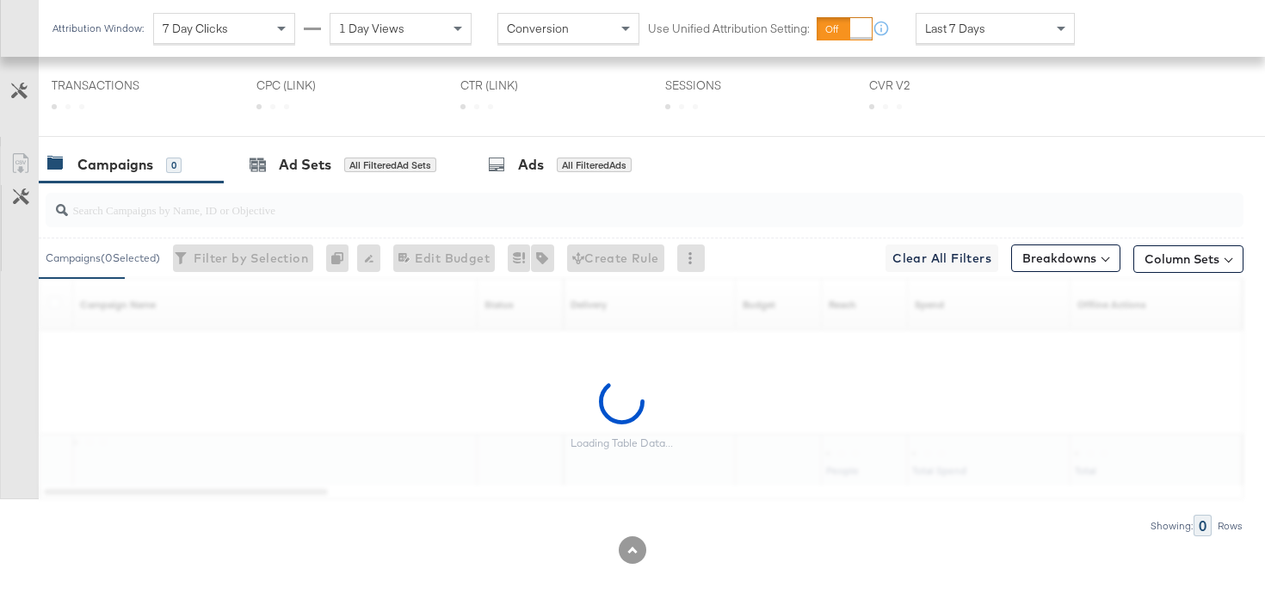
scroll to position [820, 0]
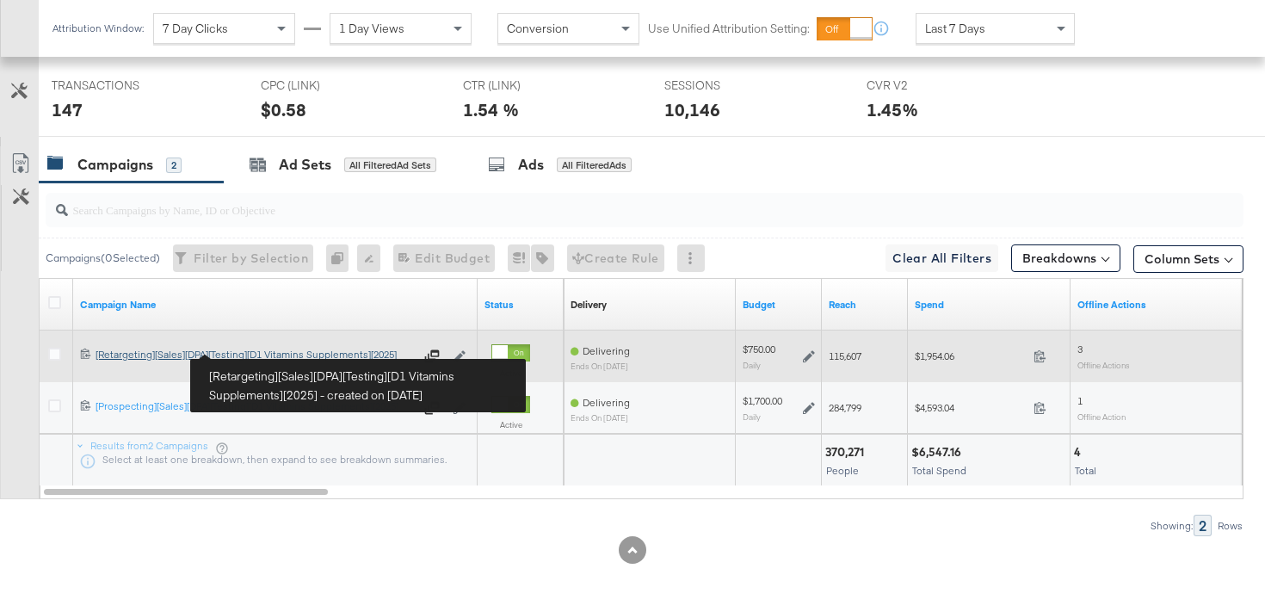
click at [213, 359] on div "[Retargeting][Sales][DPA][Testing][D1 Vitamins Supplements][2025] [Retargeting]…" at bounding box center [255, 355] width 318 height 14
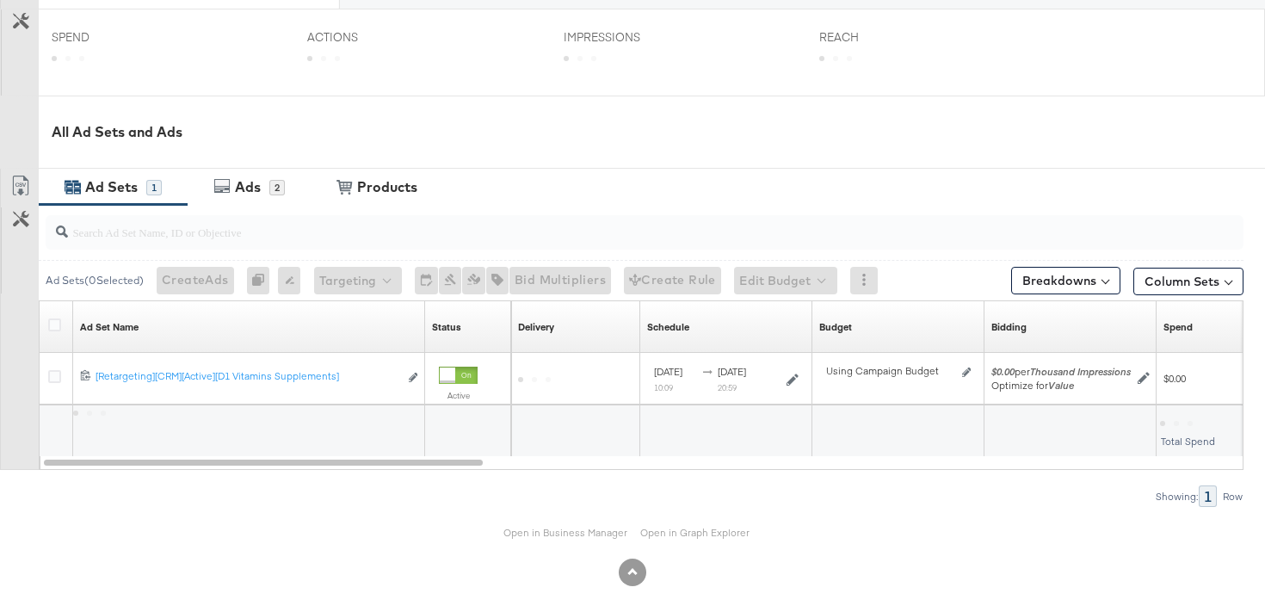
scroll to position [702, 0]
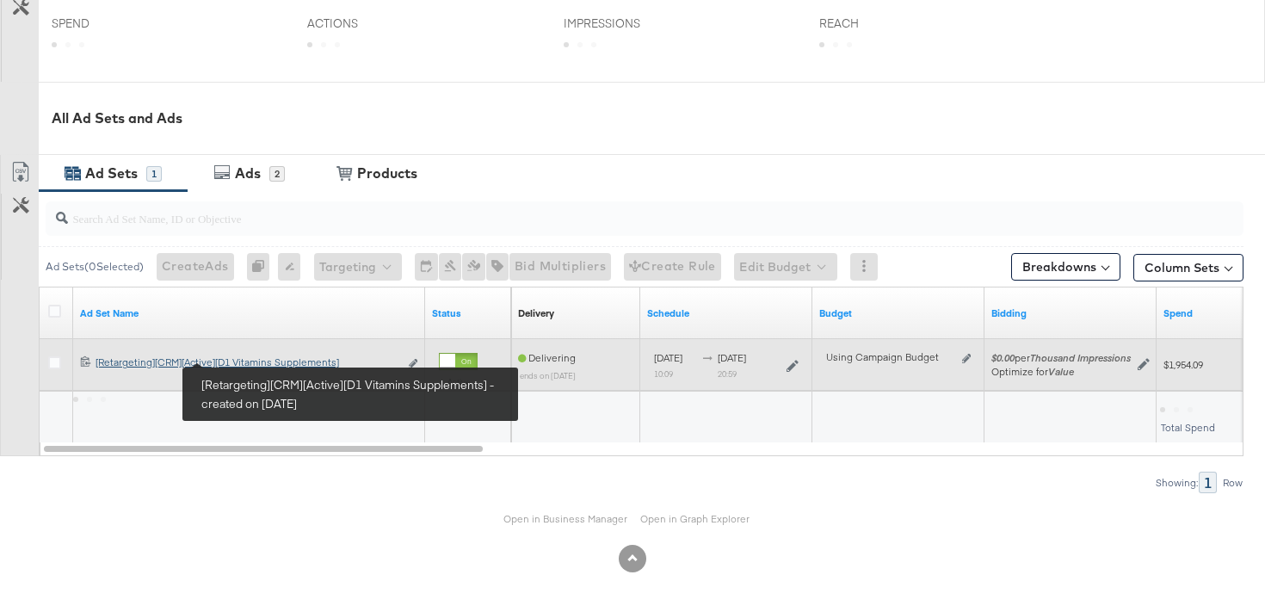
click at [212, 365] on div "[Retargeting][CRM][Active][D1 Vitamins Supplements] [Retargeting][CRM][Active][…" at bounding box center [247, 362] width 303 height 14
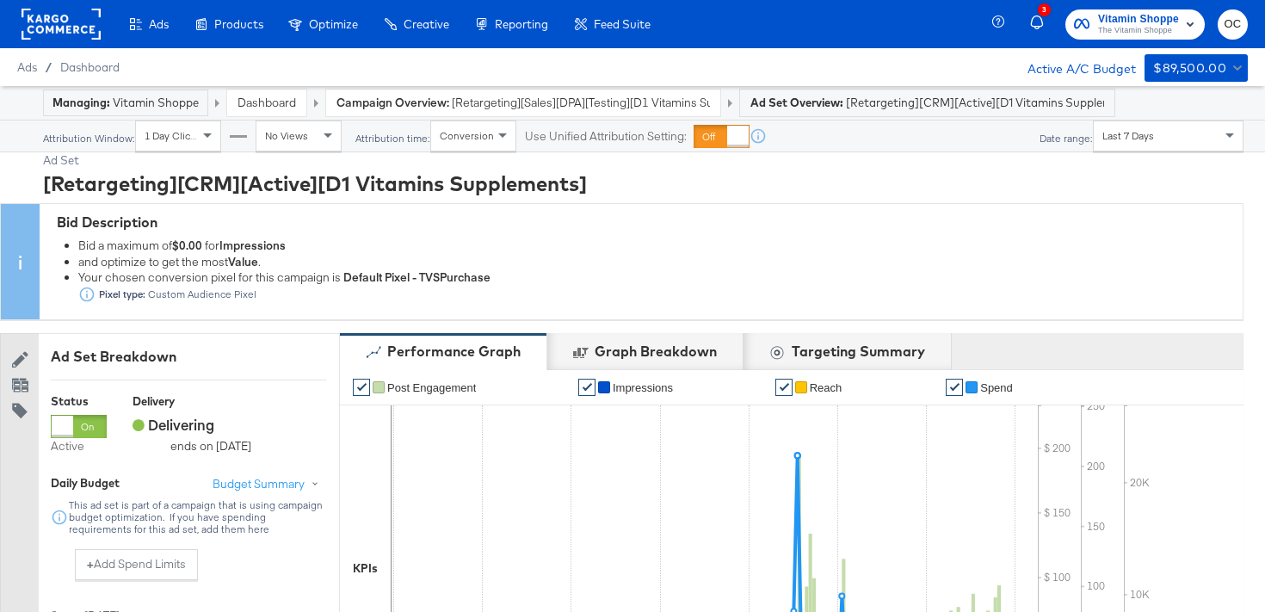
click at [254, 114] on div "Dashboard" at bounding box center [266, 102] width 79 height 27
click at [261, 104] on link "Dashboard" at bounding box center [266, 102] width 59 height 15
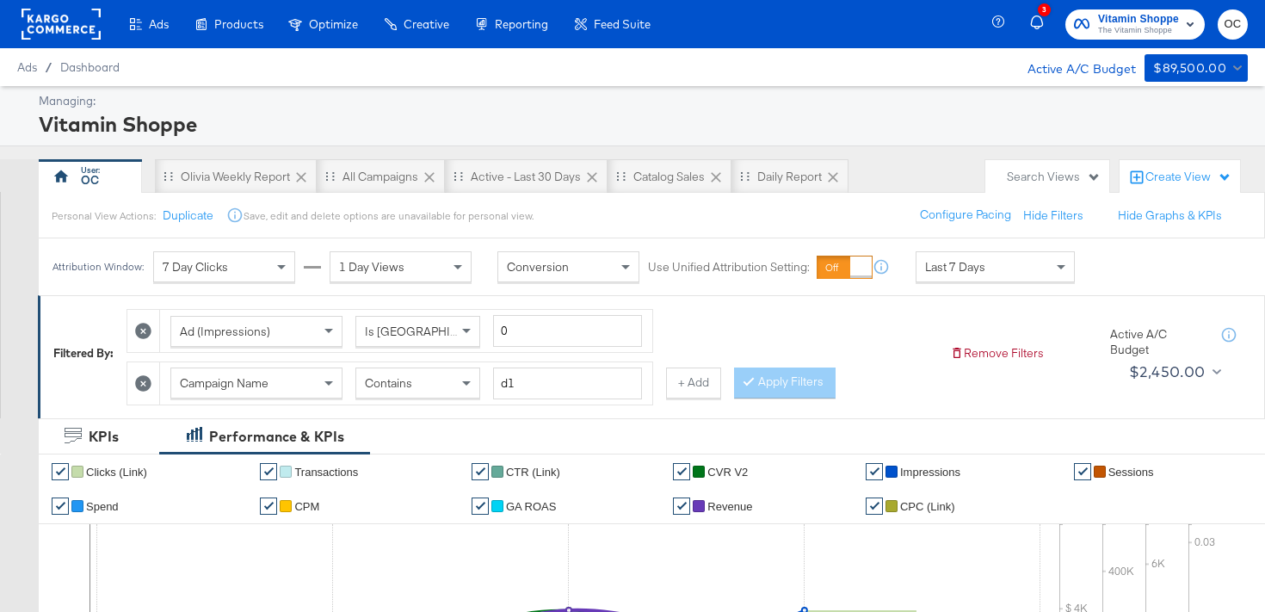
click at [1134, 12] on span "Vitamin Shoppe" at bounding box center [1138, 19] width 81 height 18
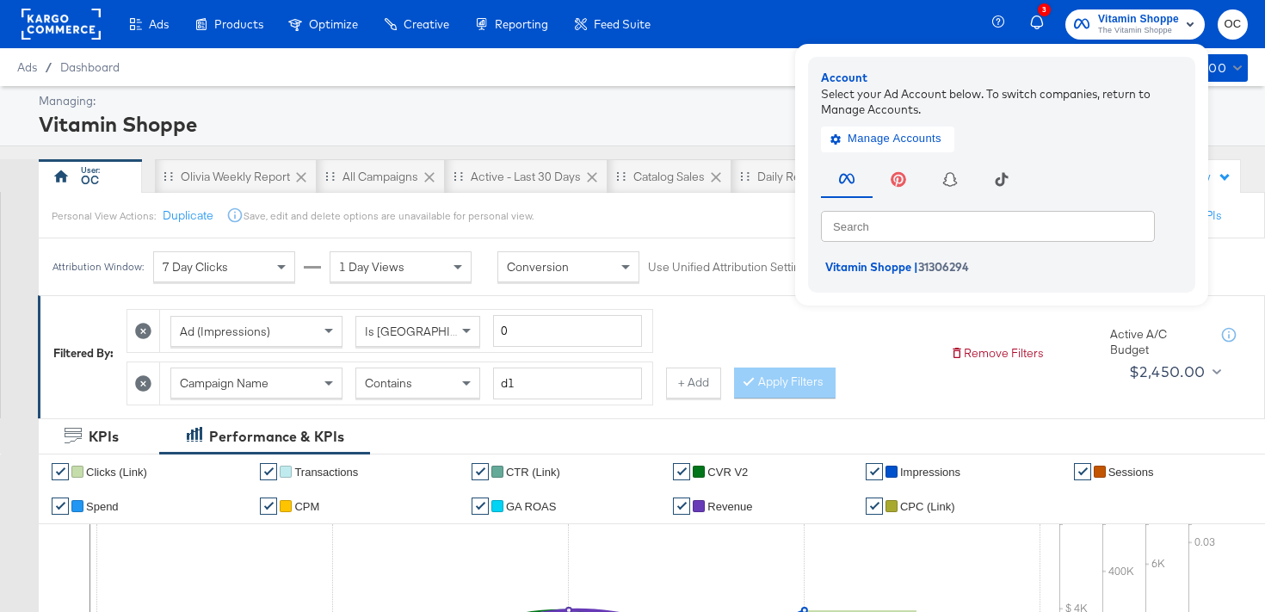
click at [73, 39] on rect at bounding box center [61, 24] width 79 height 31
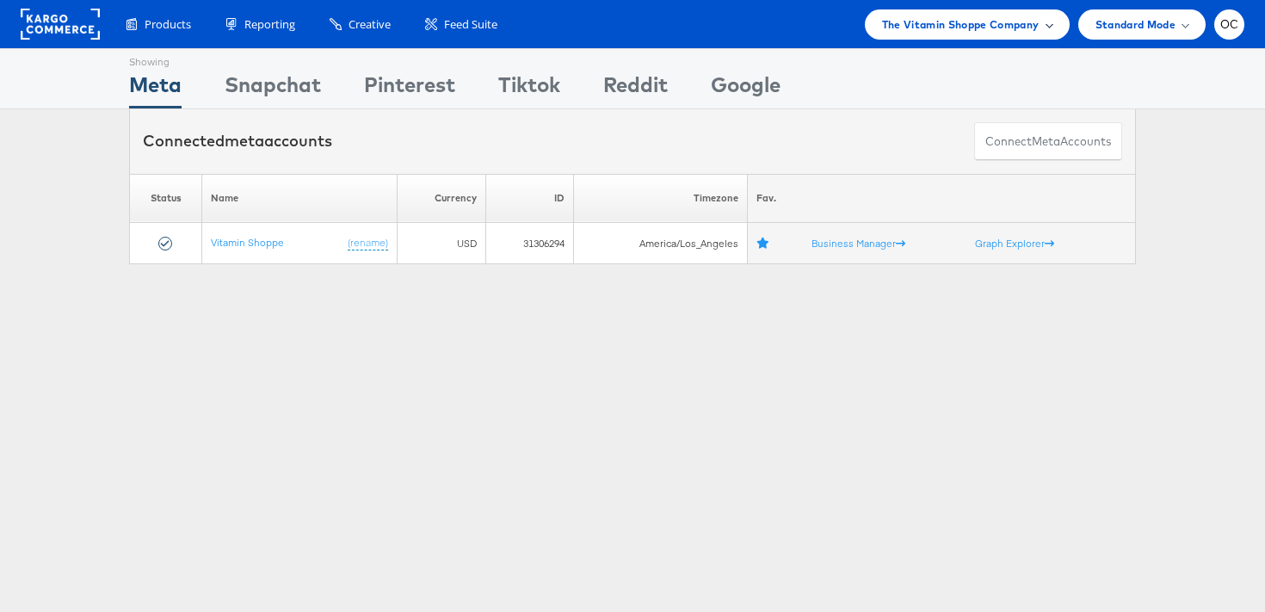
click at [1014, 28] on span "The Vitamin Shoppe Company" at bounding box center [960, 24] width 157 height 18
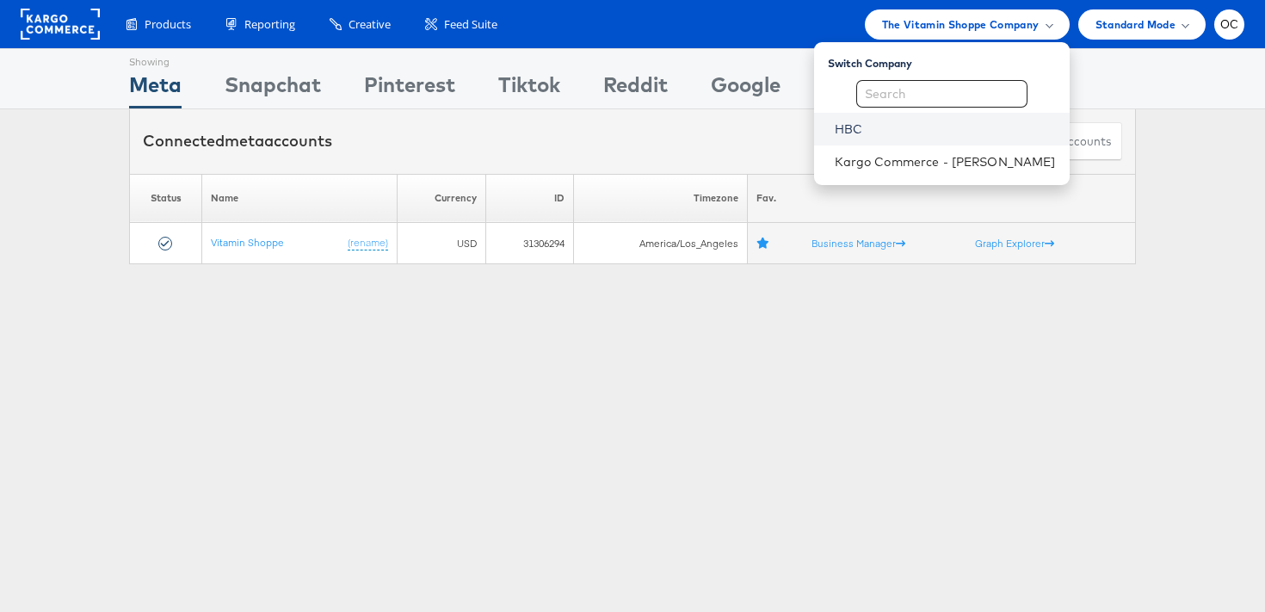
click at [885, 132] on link "HBC" at bounding box center [945, 128] width 221 height 17
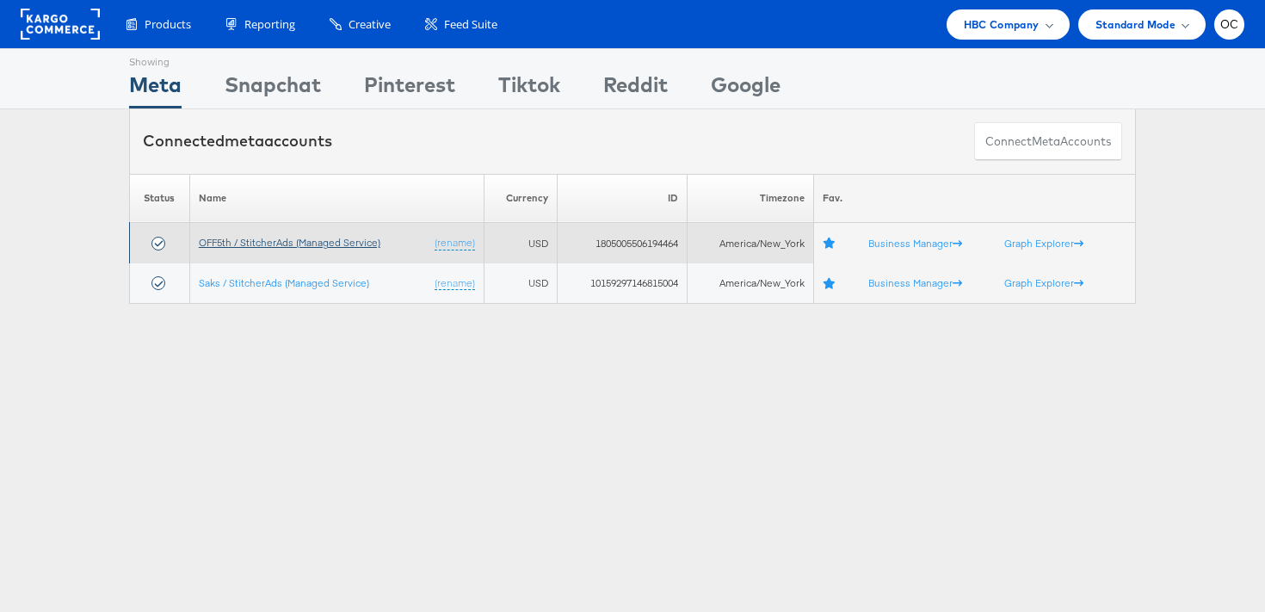
click at [247, 243] on link "OFF5th / StitcherAds (Managed Service)" at bounding box center [290, 242] width 182 height 13
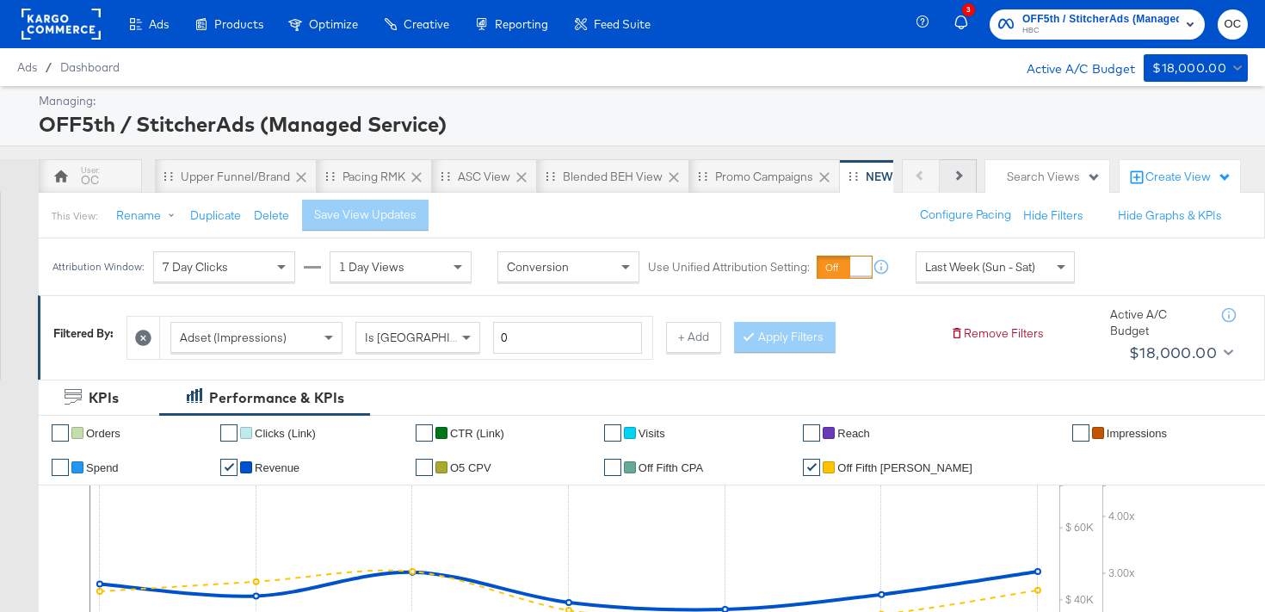
click at [956, 188] on button "Next" at bounding box center [958, 176] width 37 height 34
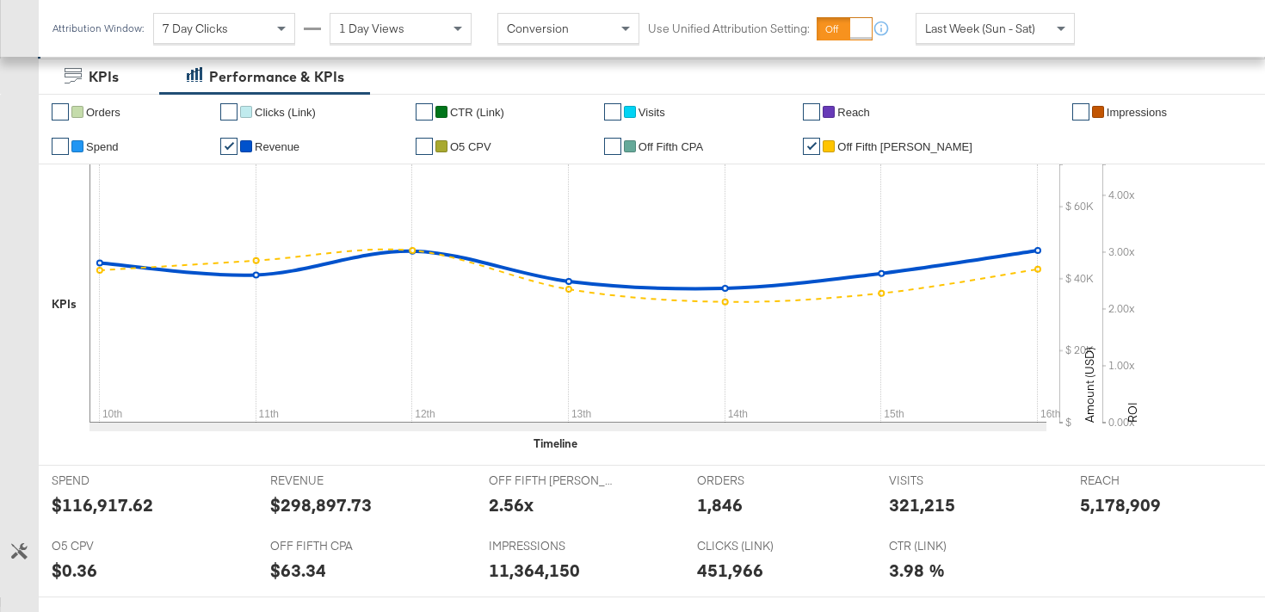
scroll to position [427, 0]
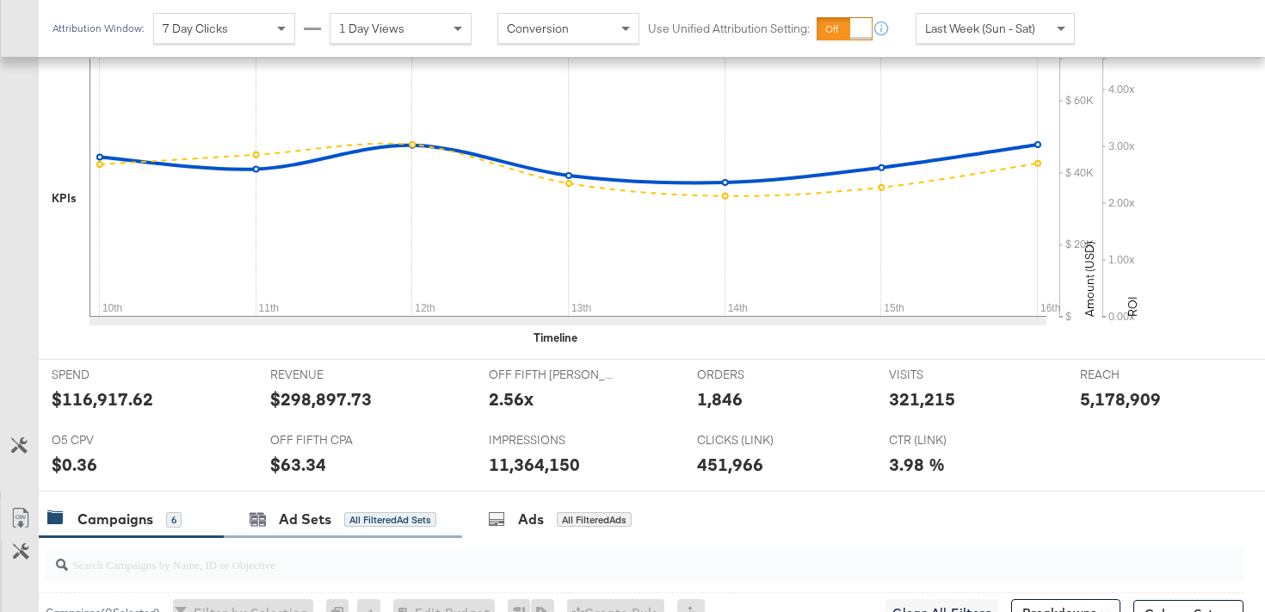
click at [268, 505] on div "Ad Sets All Filtered Ad Sets" at bounding box center [343, 519] width 238 height 37
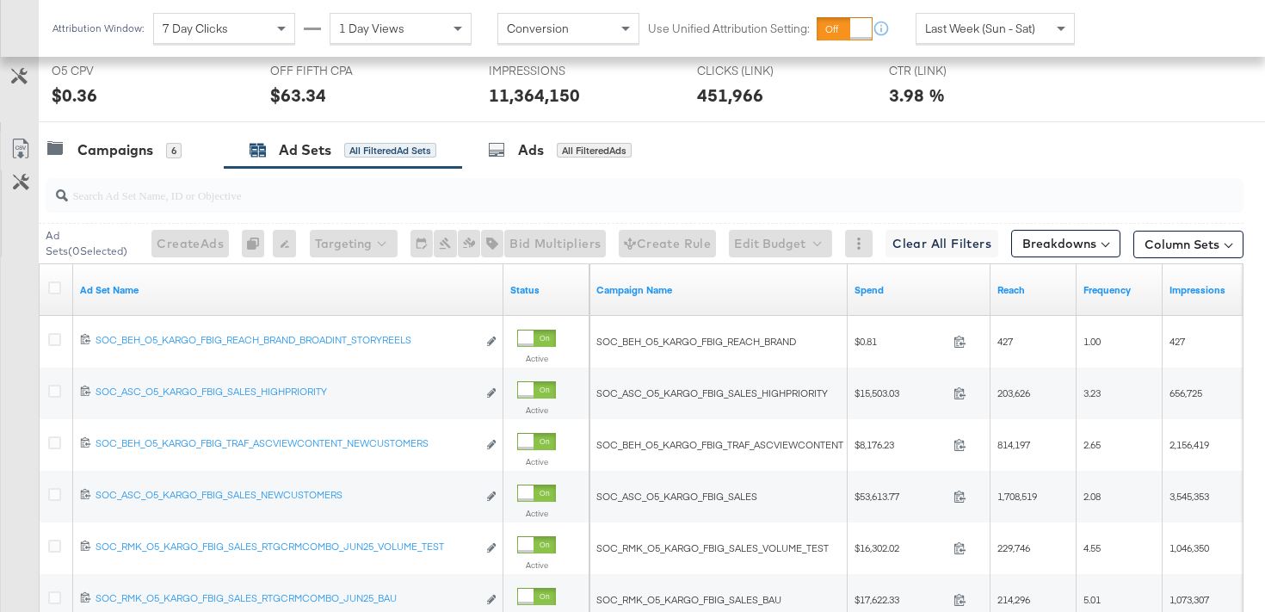
scroll to position [823, 0]
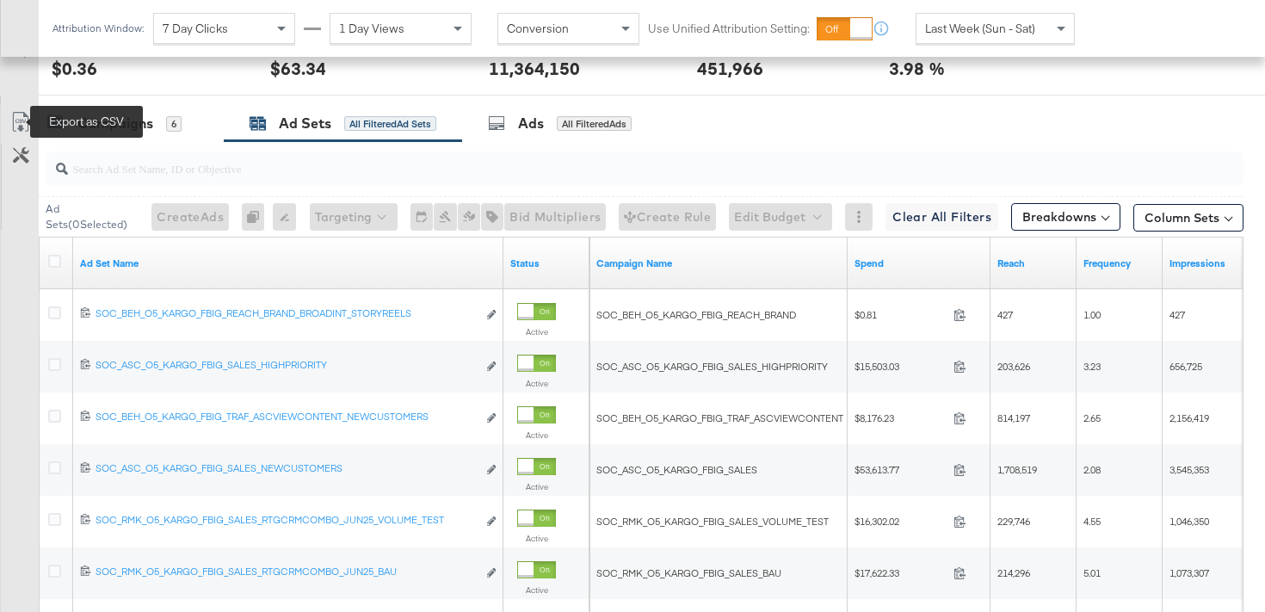
click at [24, 114] on icon at bounding box center [19, 122] width 15 height 20
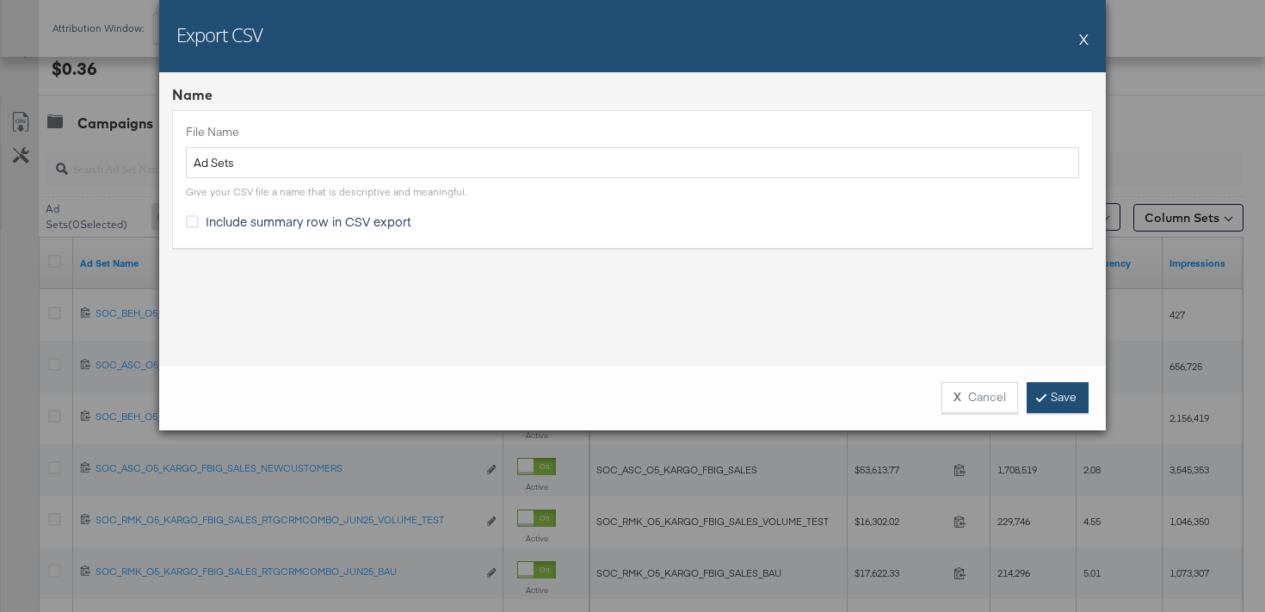
click at [1052, 397] on link "Save" at bounding box center [1057, 397] width 62 height 31
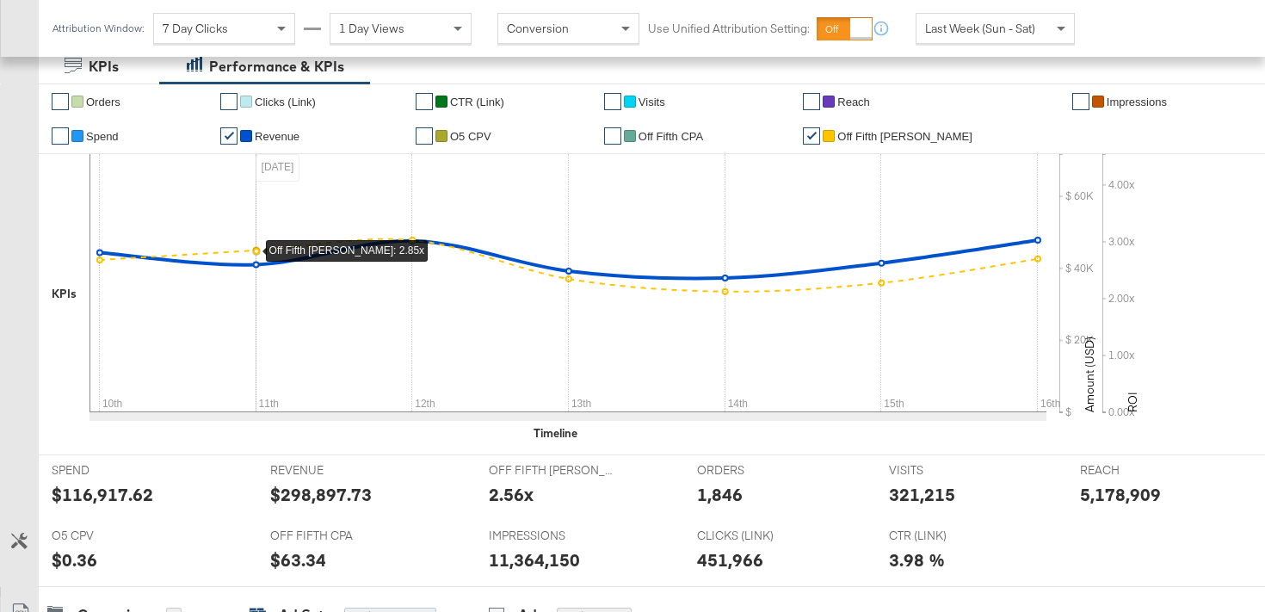
scroll to position [0, 0]
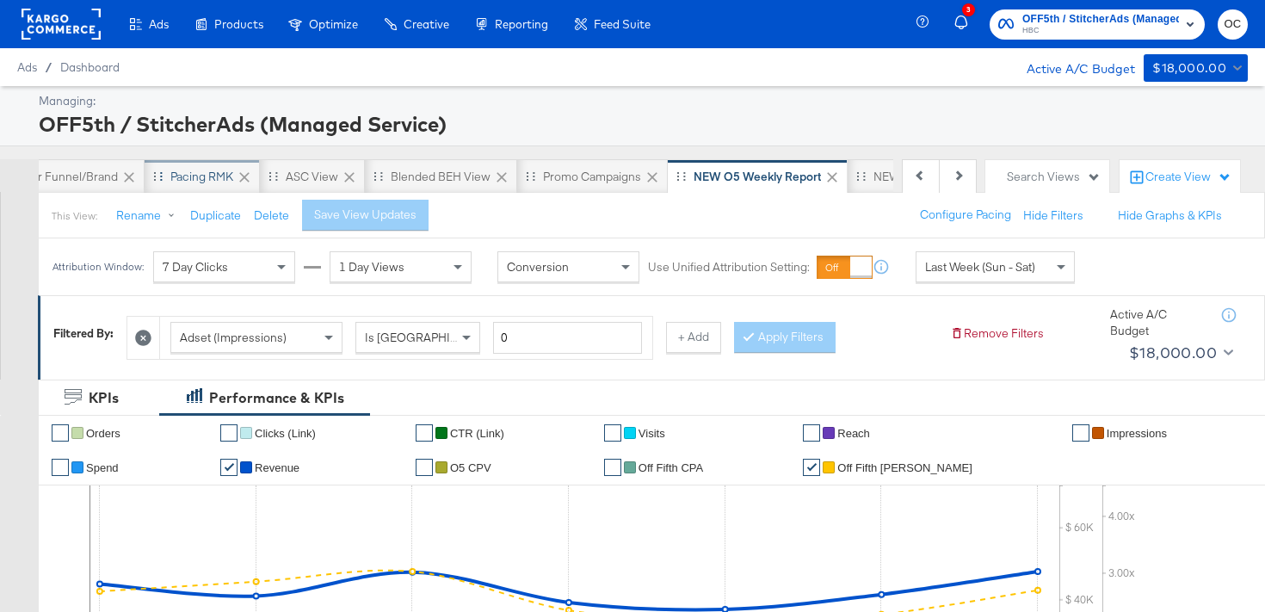
click at [204, 181] on div "Pacing RMK" at bounding box center [201, 177] width 63 height 16
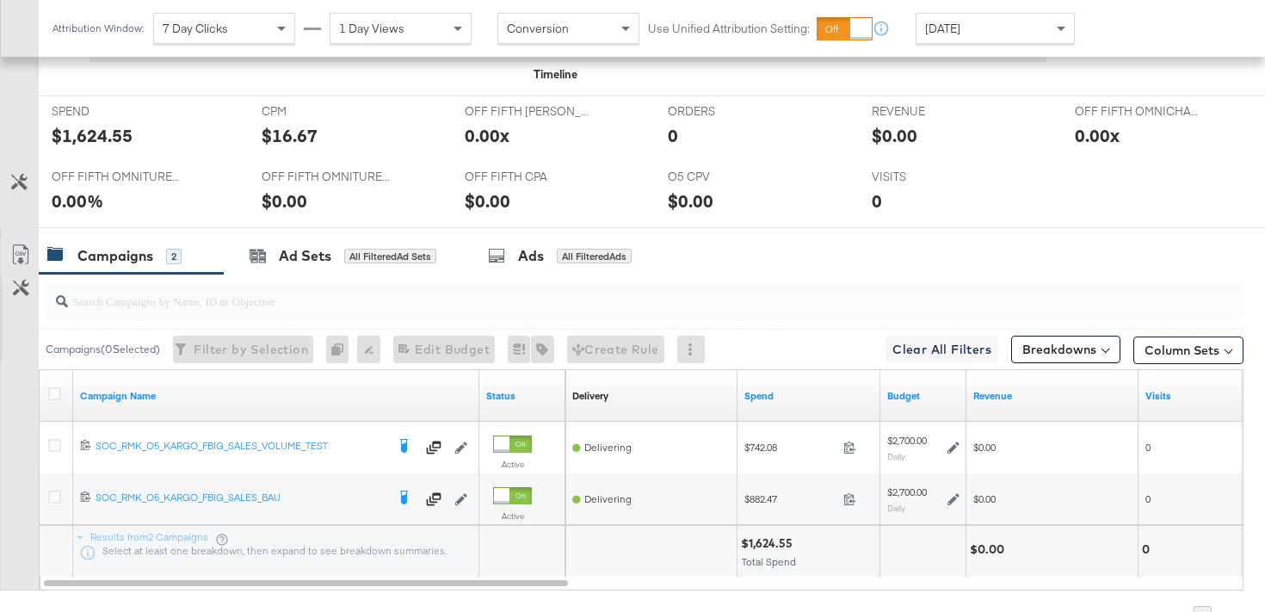
scroll to position [820, 0]
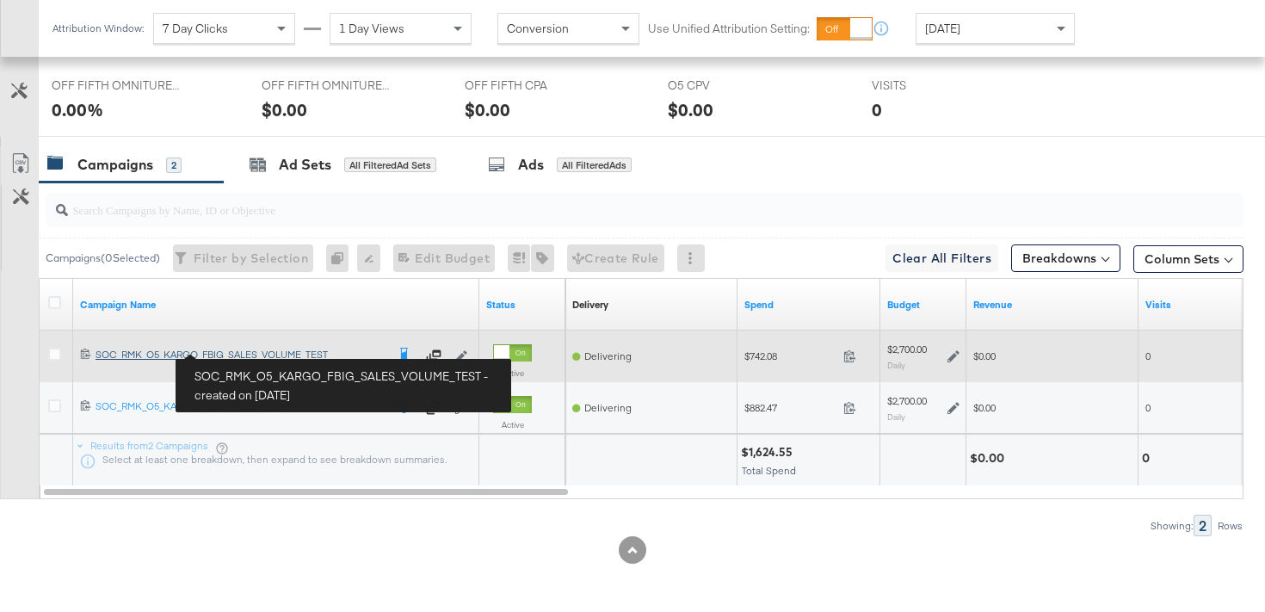
click at [248, 352] on div "SOC_RMK_O5_KARGO_FBIG_SALES_VOLUME_TEST SOC_RMK_O5_KARGO_FBIG_SALES_VOLUME_TEST" at bounding box center [241, 355] width 290 height 14
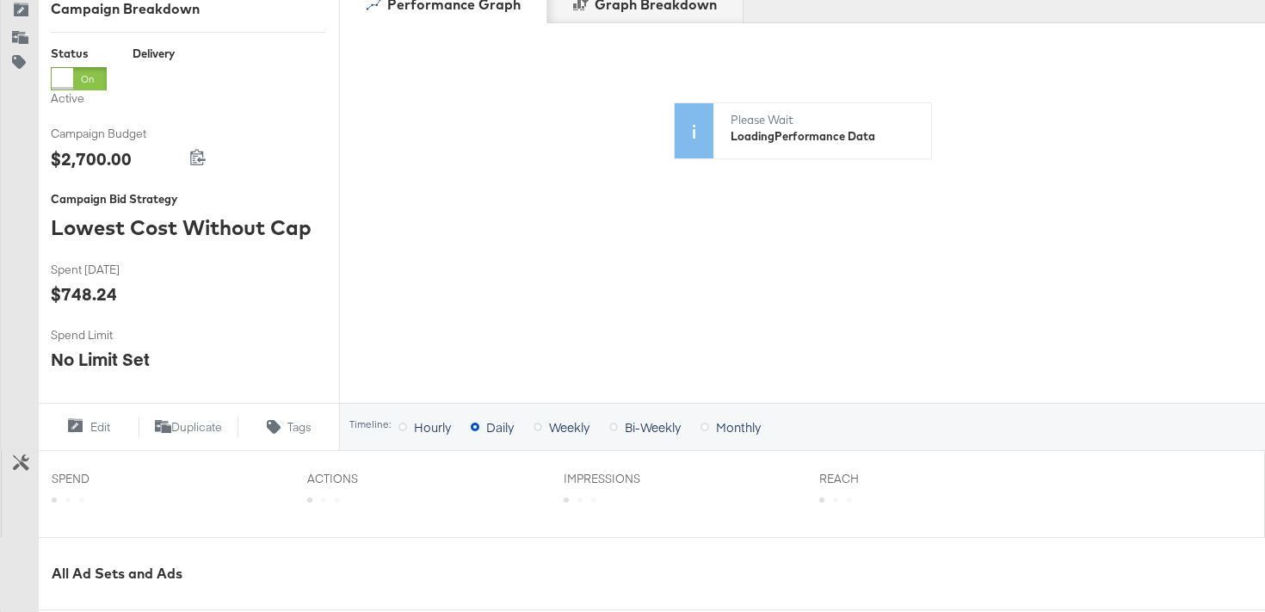
scroll to position [683, 0]
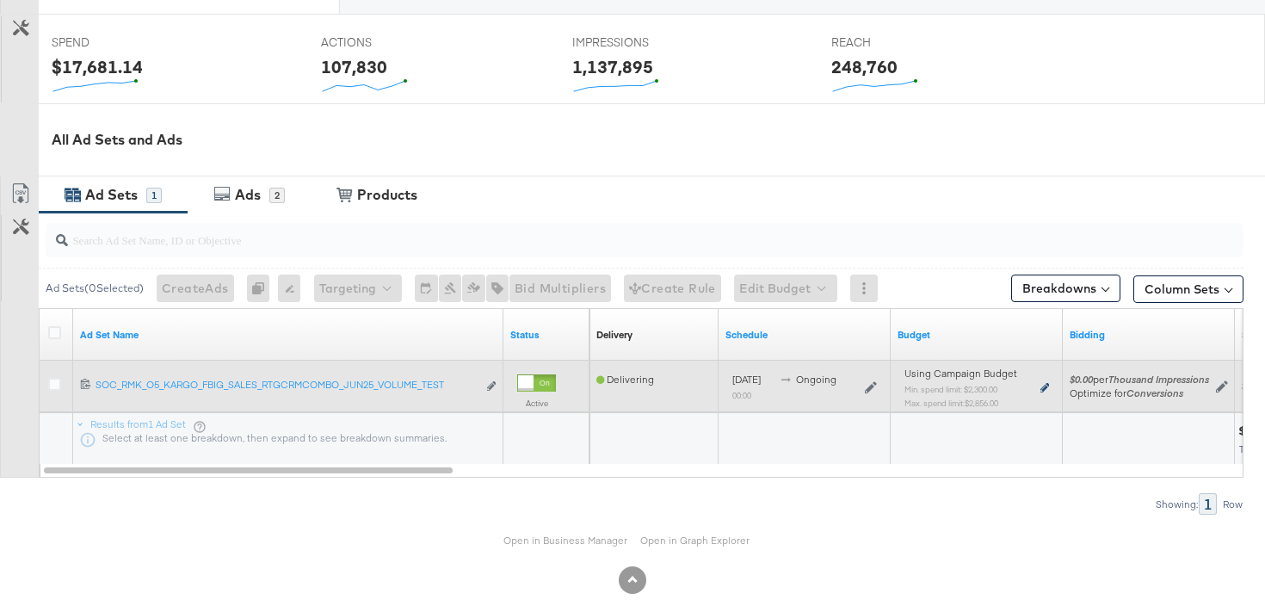
click at [1043, 383] on icon at bounding box center [1044, 387] width 9 height 9
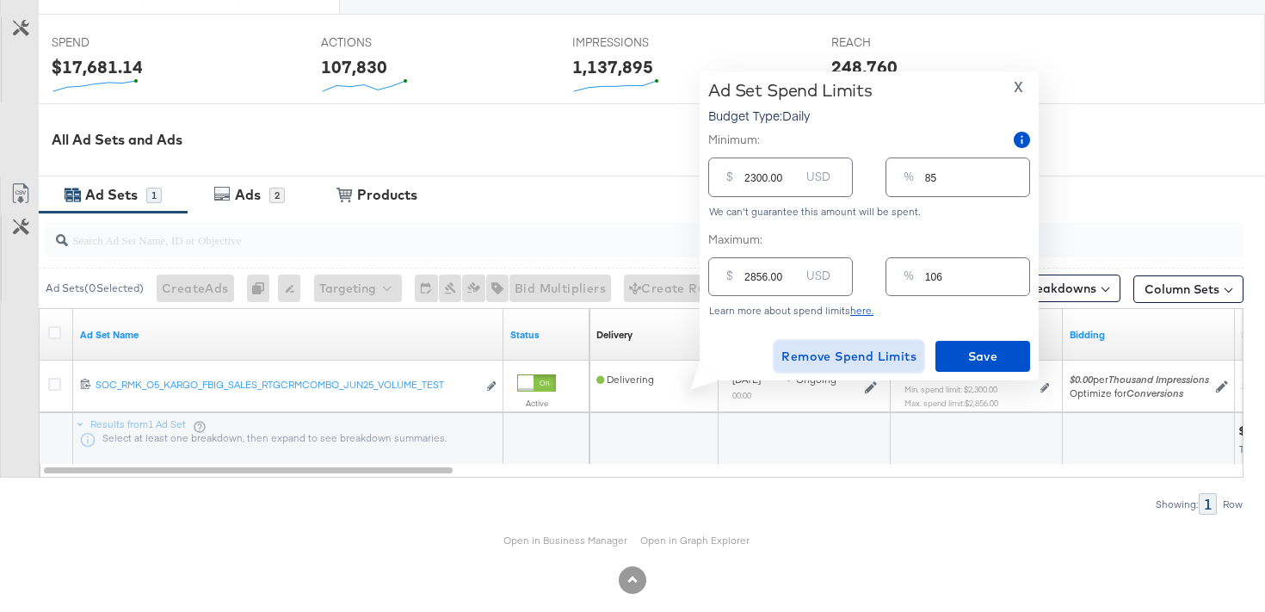
click at [840, 350] on span "Remove Spend Limits" at bounding box center [848, 357] width 135 height 22
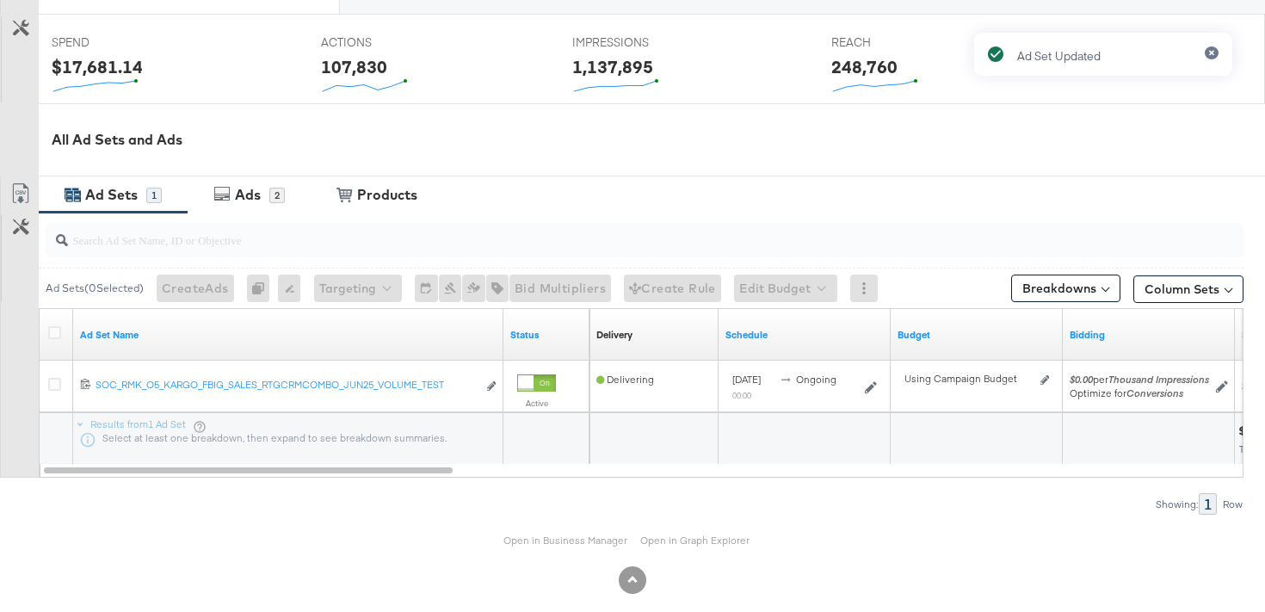
click at [121, 200] on div "Ad Sets" at bounding box center [111, 195] width 52 height 20
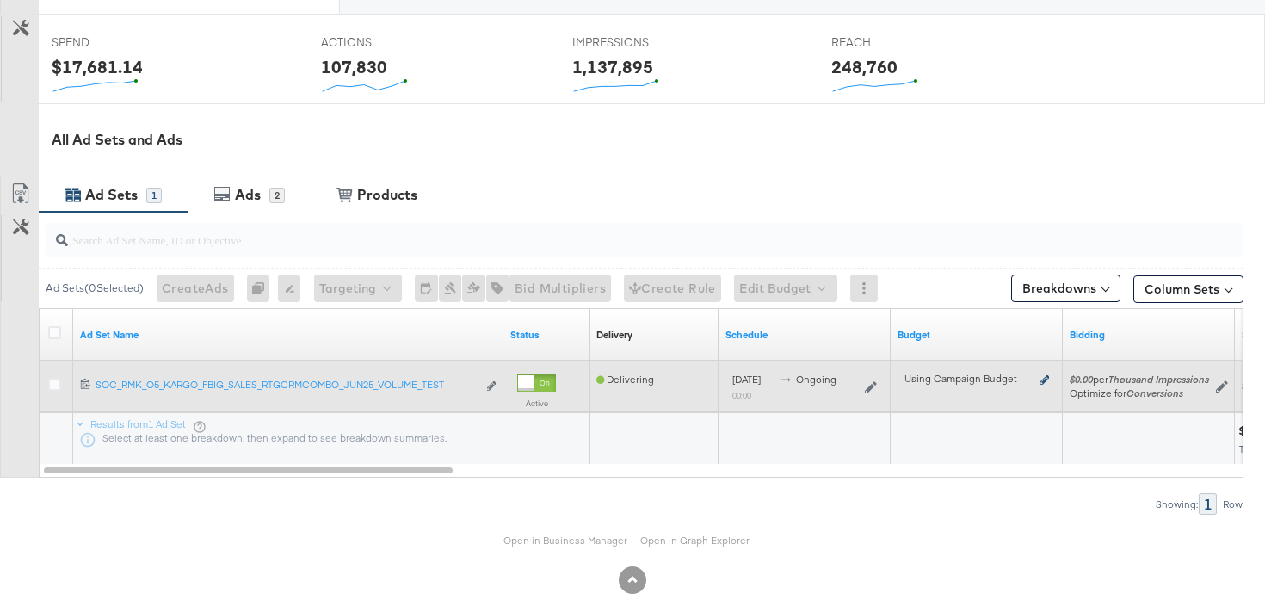
click at [1045, 379] on icon at bounding box center [1044, 379] width 9 height 9
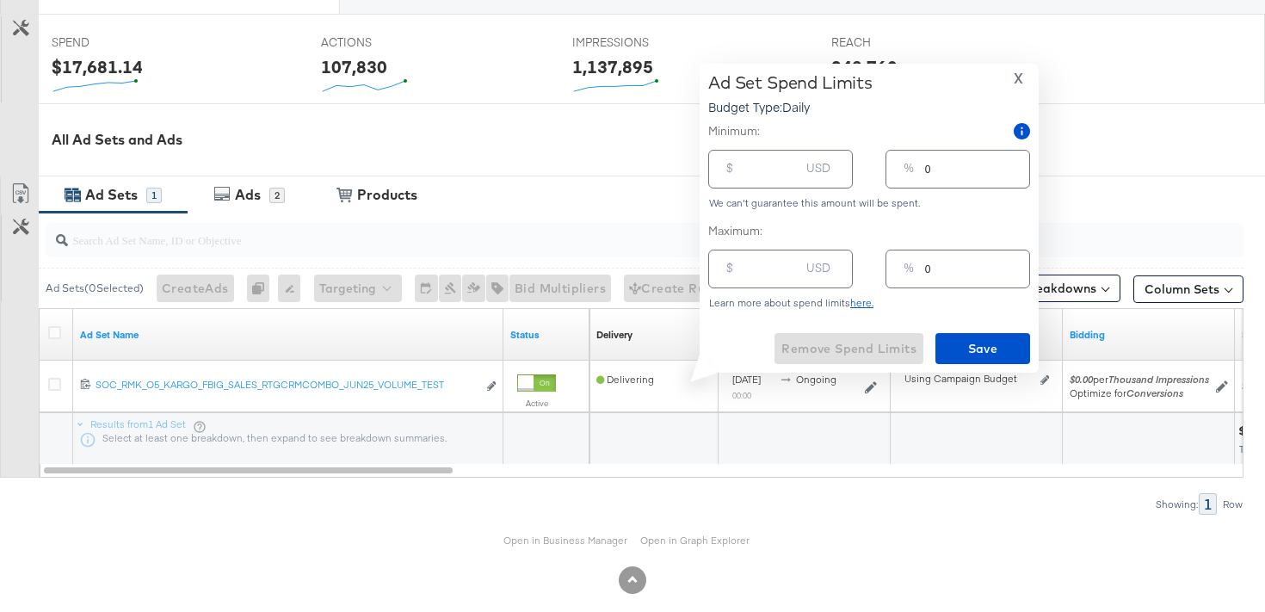
click at [743, 274] on div "$ USD" at bounding box center [780, 269] width 145 height 39
type input "2"
type input "27"
type input "1"
type input "270"
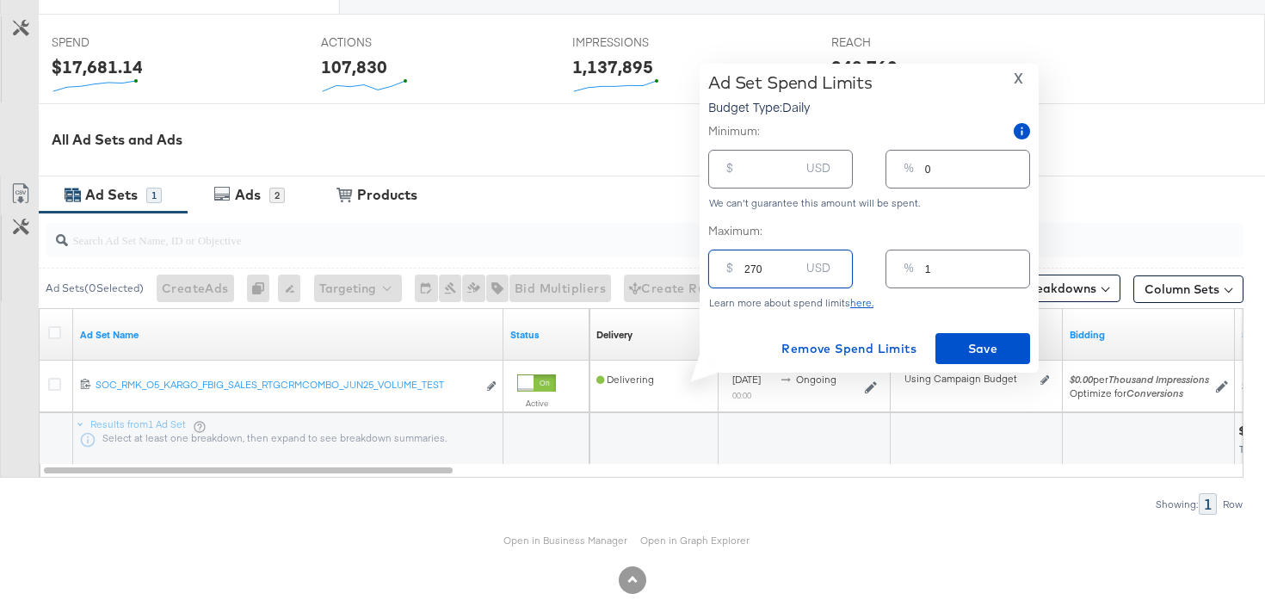
type input "10"
type input "2700"
type input "100"
type input "2700.00"
click at [999, 350] on span "Save" at bounding box center [982, 349] width 81 height 22
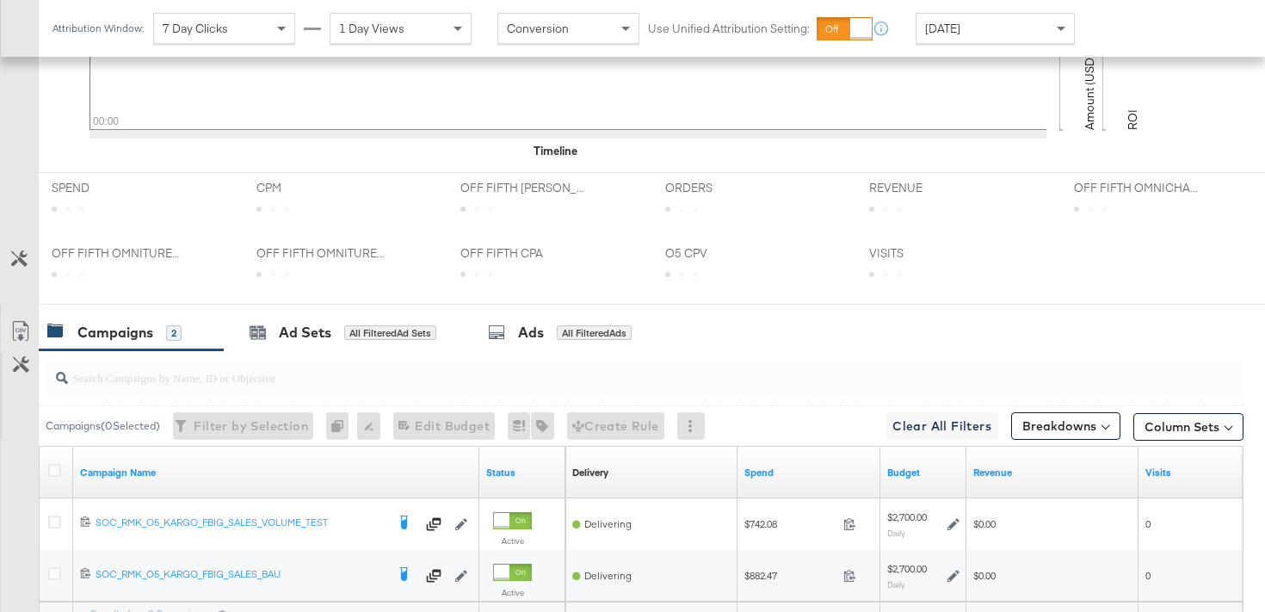
scroll to position [820, 0]
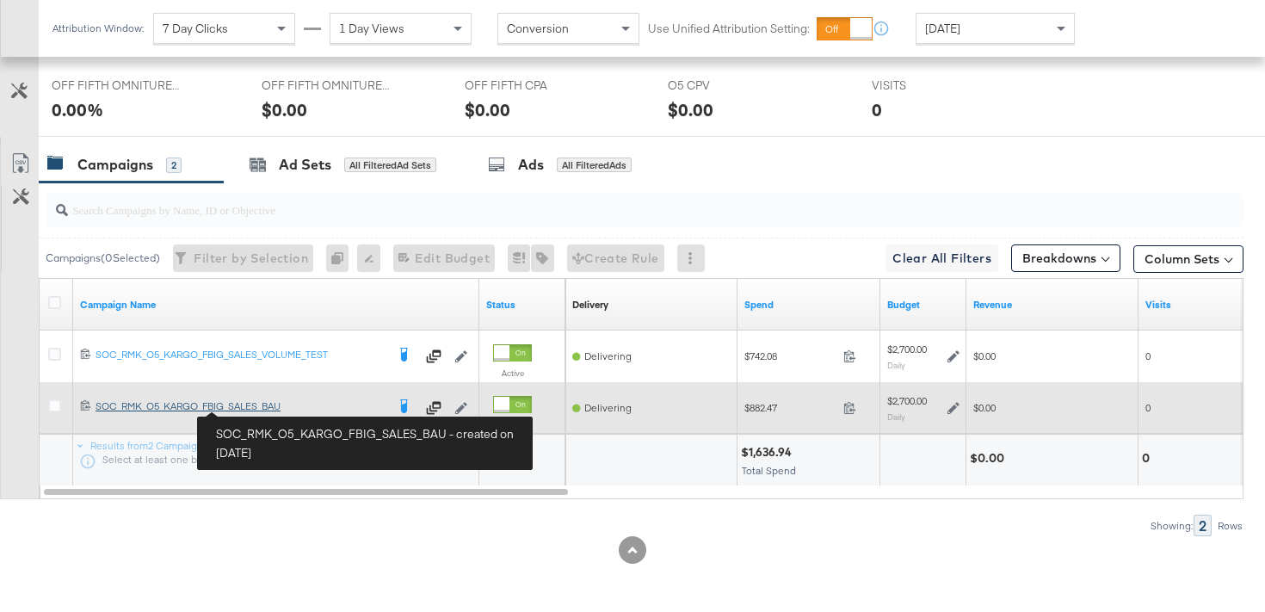
click at [262, 409] on div "SOC_RMK_O5_KARGO_FBIG_SALES_BAU SOC_RMK_O5_KARGO_FBIG_SALES_BAU" at bounding box center [241, 406] width 290 height 14
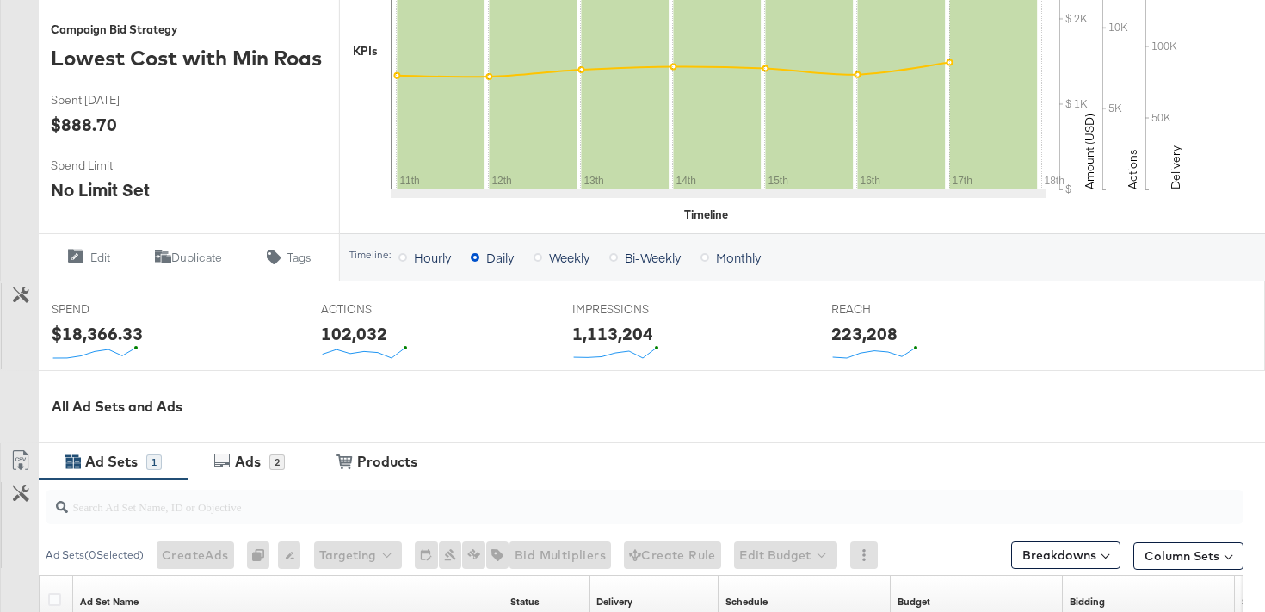
scroll to position [704, 0]
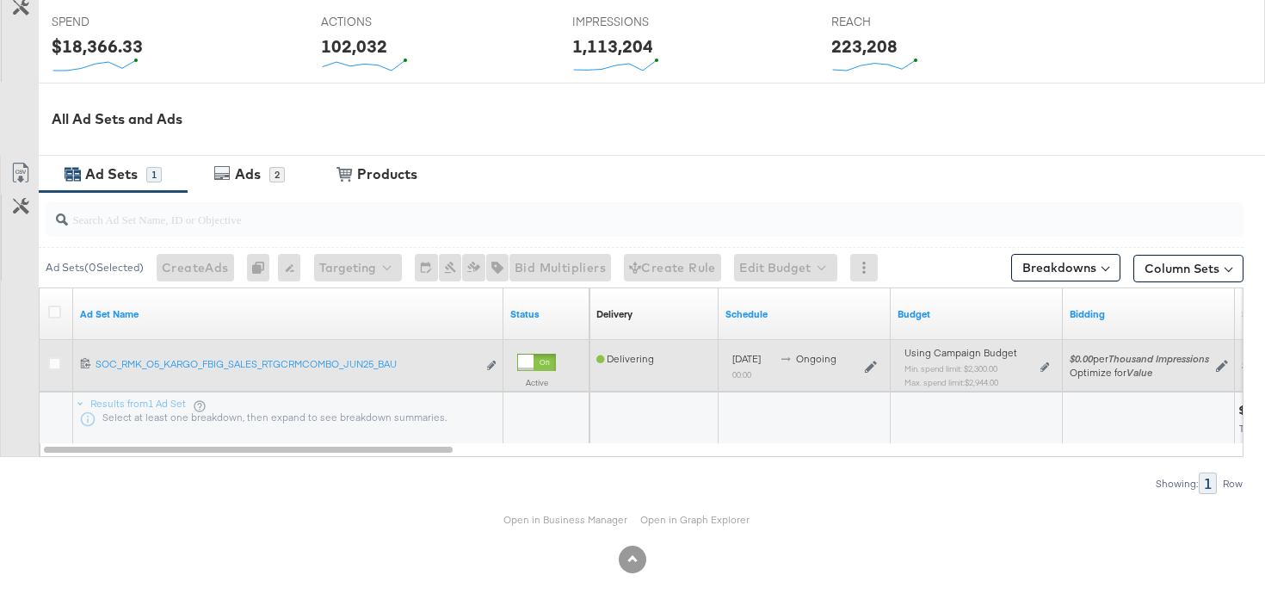
click at [1043, 373] on div "Using Campaign Budget Min. spend limit: $2,300.00 Max. spend limit : $2,944.00 …" at bounding box center [976, 374] width 145 height 40
click at [1044, 366] on icon at bounding box center [1044, 366] width 9 height 9
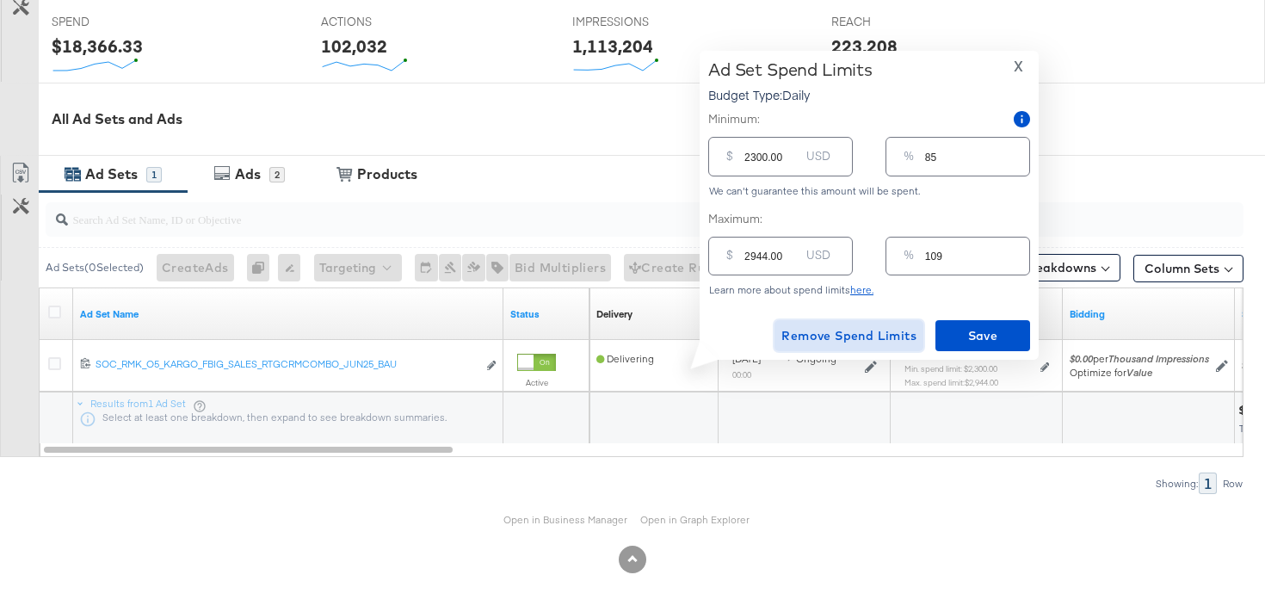
click at [897, 331] on span "Remove Spend Limits" at bounding box center [848, 336] width 135 height 22
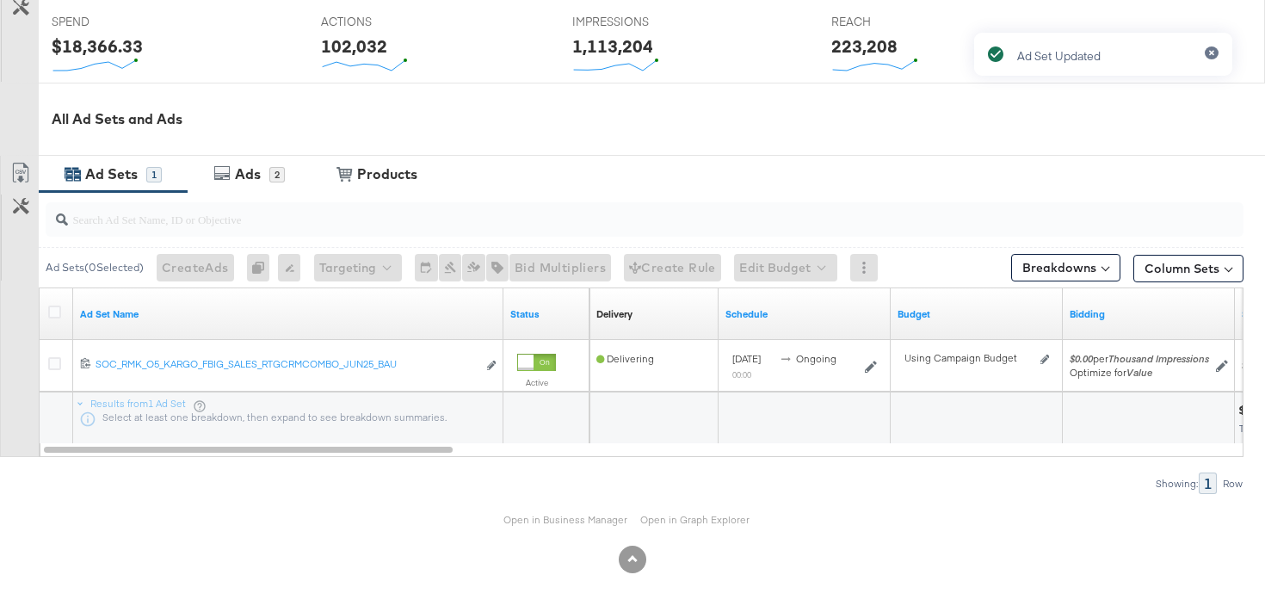
click at [1042, 354] on div "Ad Set Updated" at bounding box center [1103, 274] width 293 height 519
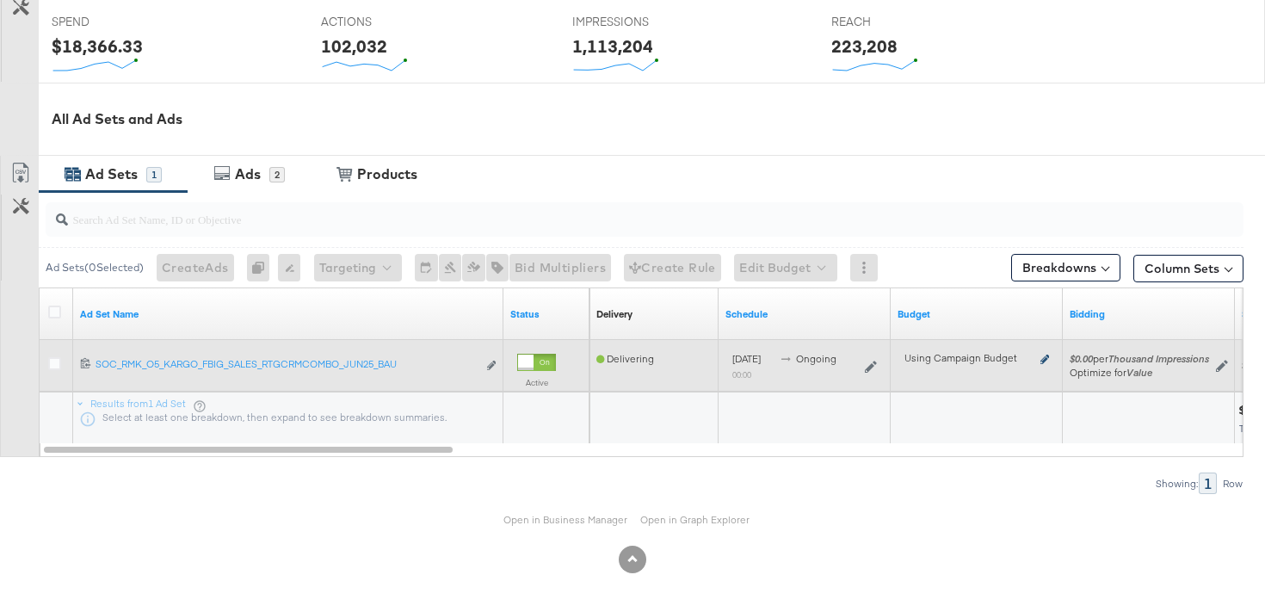
click at [1045, 357] on icon at bounding box center [1044, 358] width 9 height 9
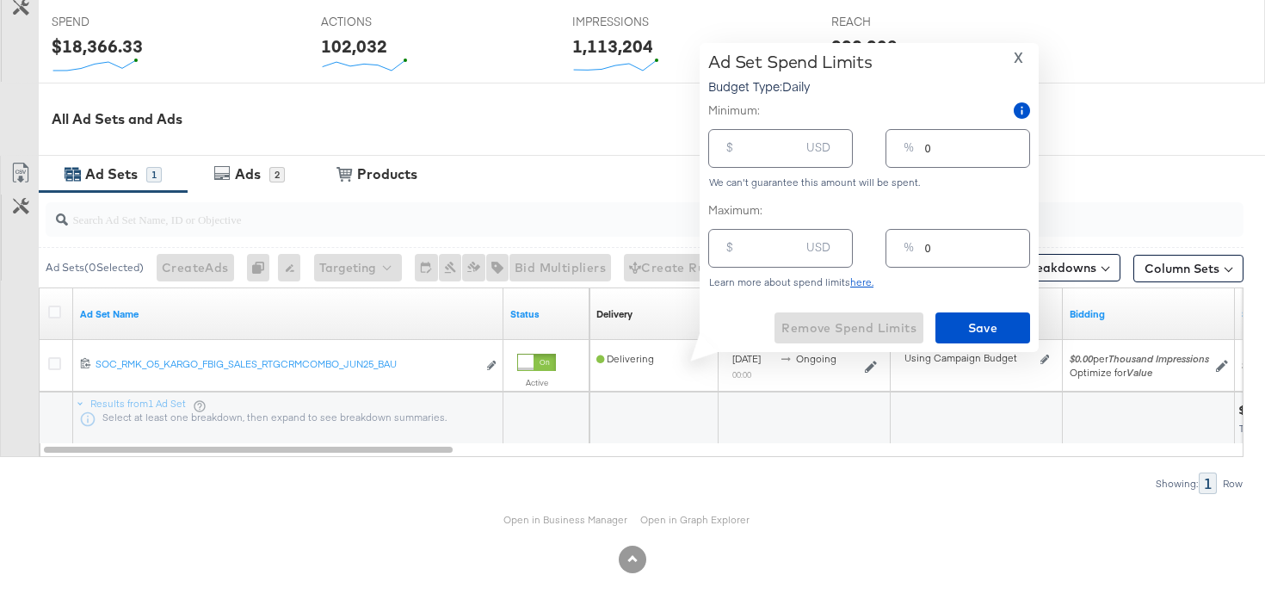
type input "1"
click at [788, 247] on input "1" at bounding box center [771, 241] width 55 height 37
type input "12"
type input "127"
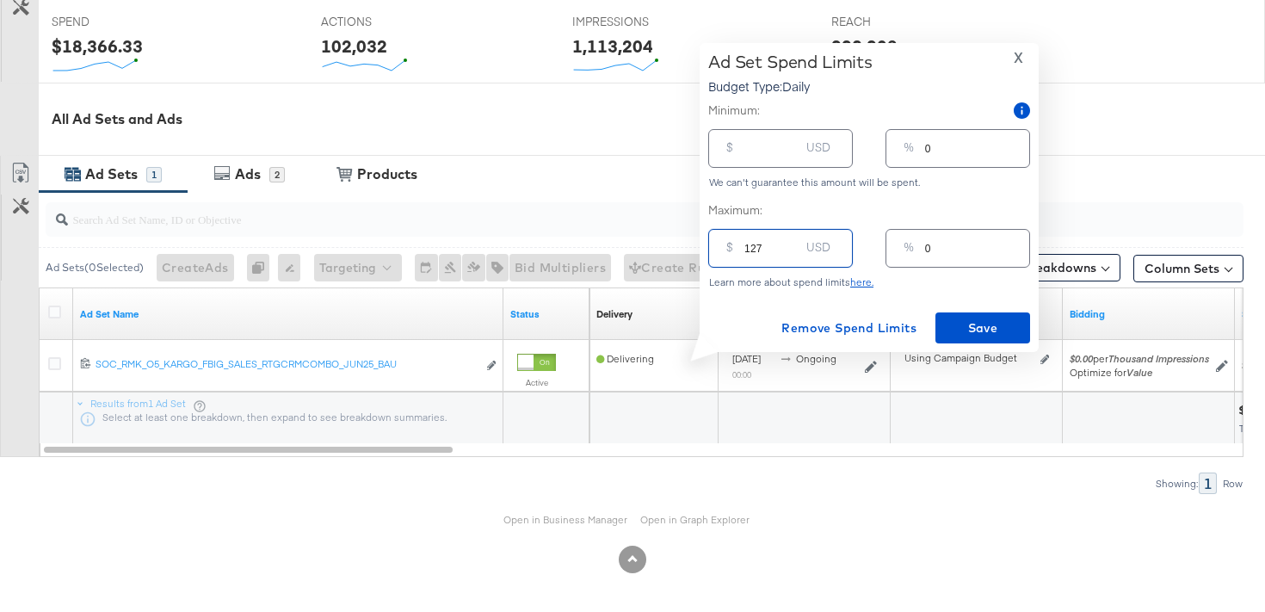
type input "5"
type input "1270"
type input "47"
type input "12700"
type input "470"
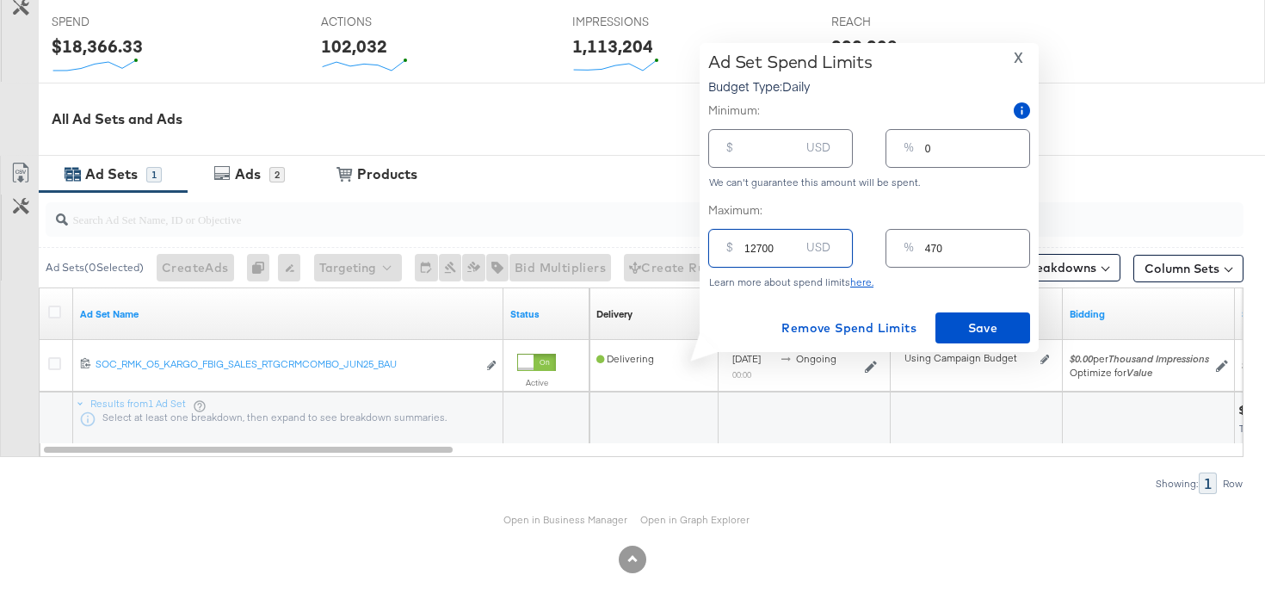
type input "1270"
type input "47"
type input "127"
type input "5"
type input "12"
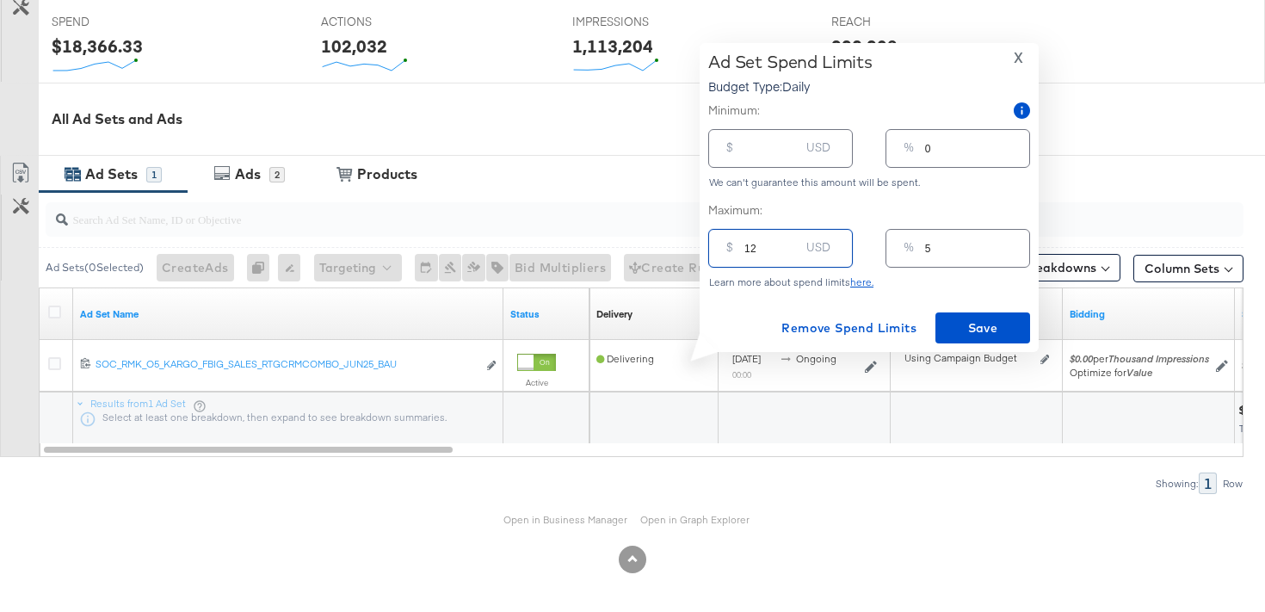
type input "0"
type input "1"
type input ".00"
type input "2.00"
type input "27.00"
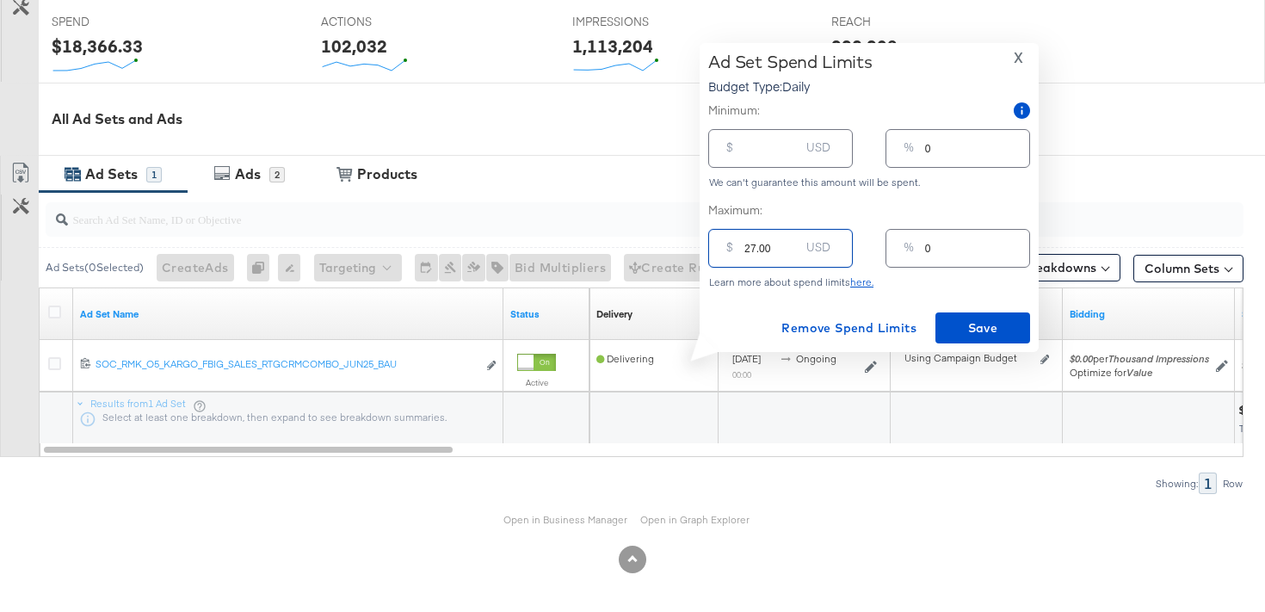
type input "1"
type input "270.00"
type input "10"
type input "2700.00"
type input "100"
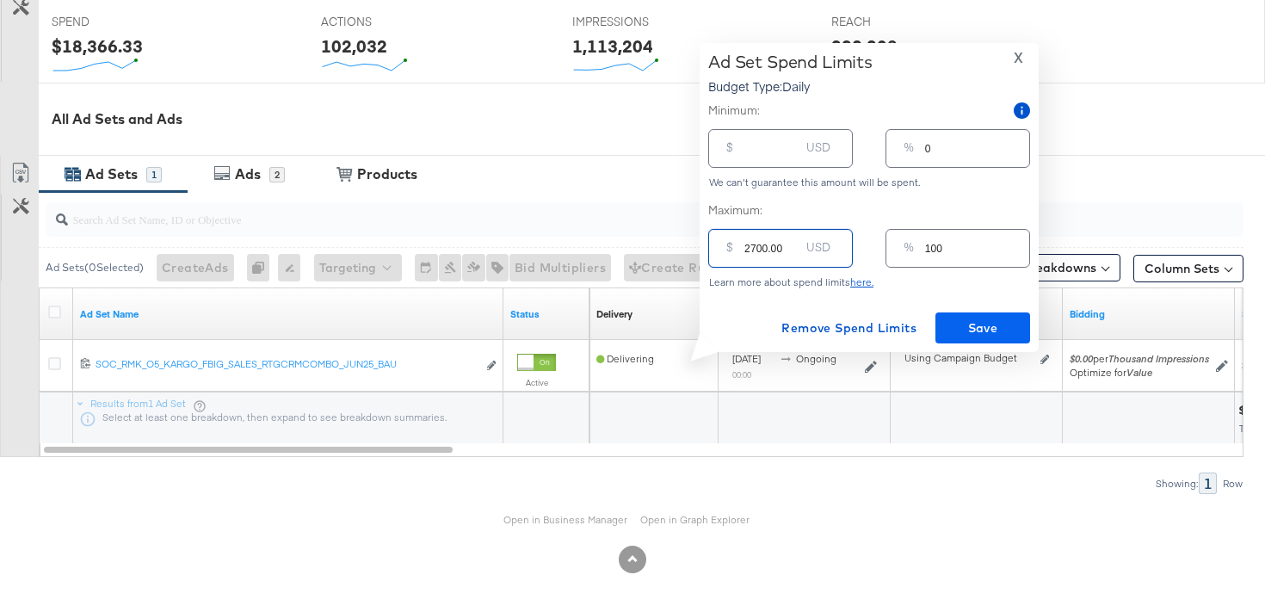
type input "2700.00"
click at [984, 325] on span "Save" at bounding box center [982, 328] width 81 height 22
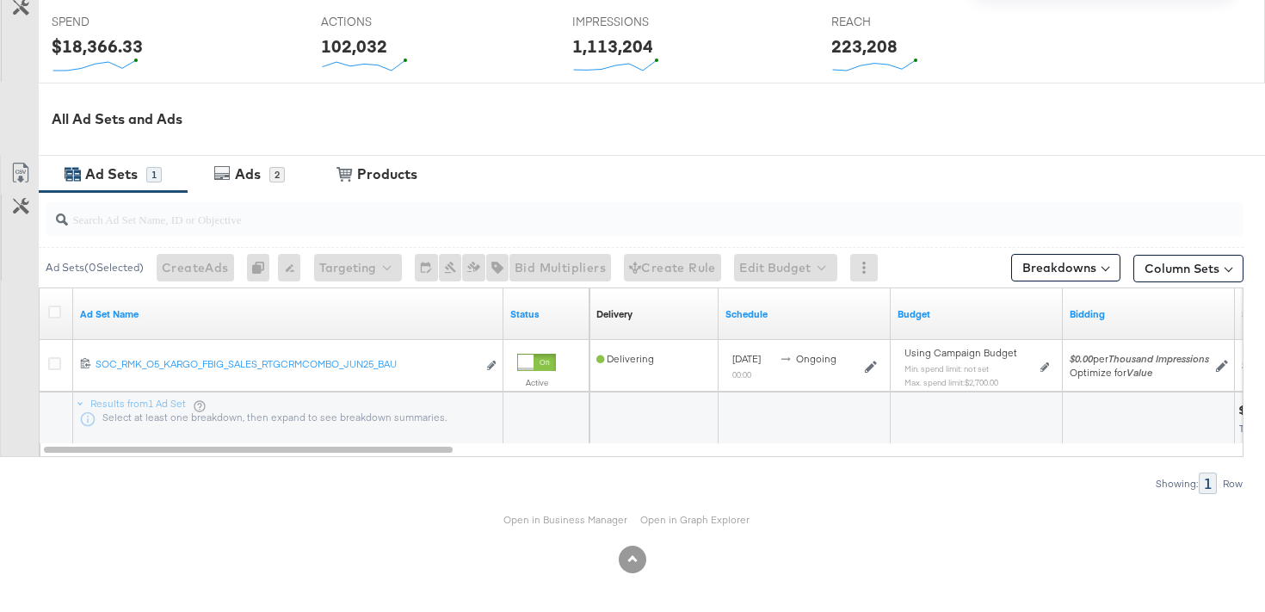
click at [1045, 366] on div "Ad Set Updated" at bounding box center [1103, 274] width 293 height 519
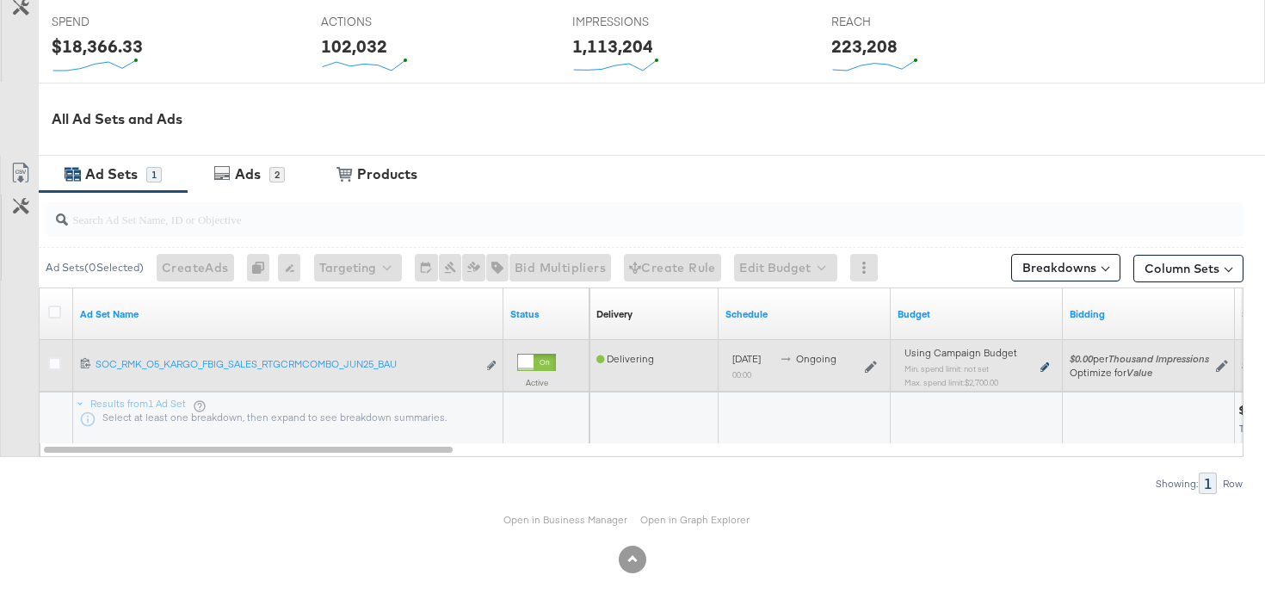
click at [1041, 369] on icon at bounding box center [1044, 366] width 9 height 9
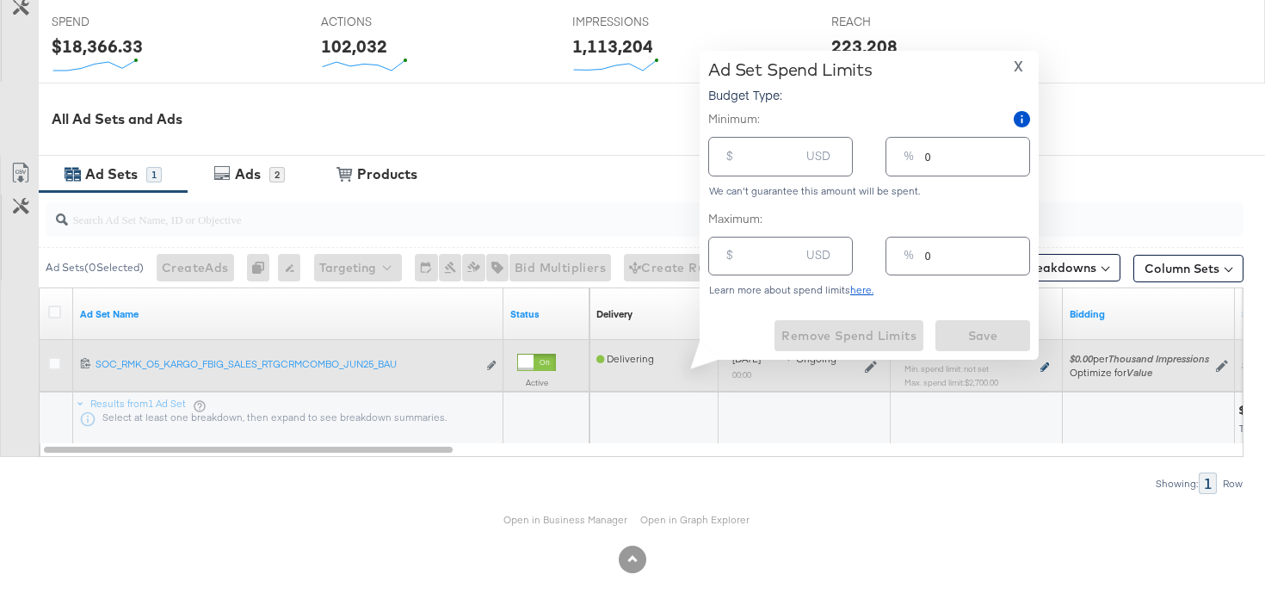
type input "2700.00"
type input "100"
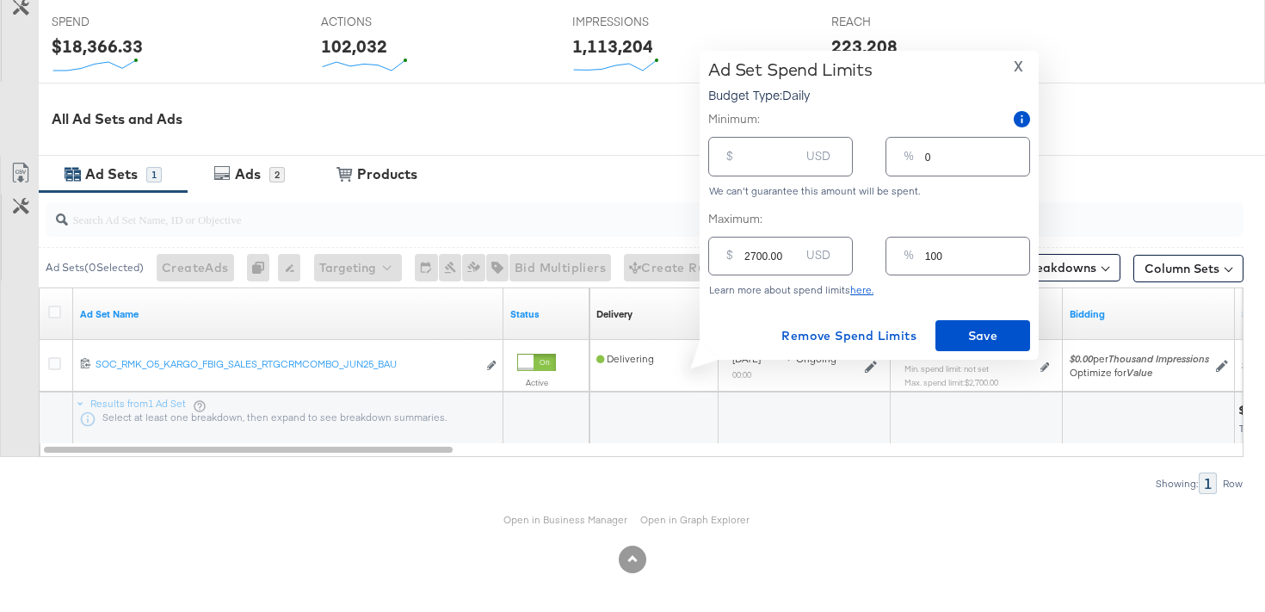
click at [744, 164] on input "number" at bounding box center [771, 149] width 55 height 37
type input "23"
type input "1"
type input "230"
type input "9"
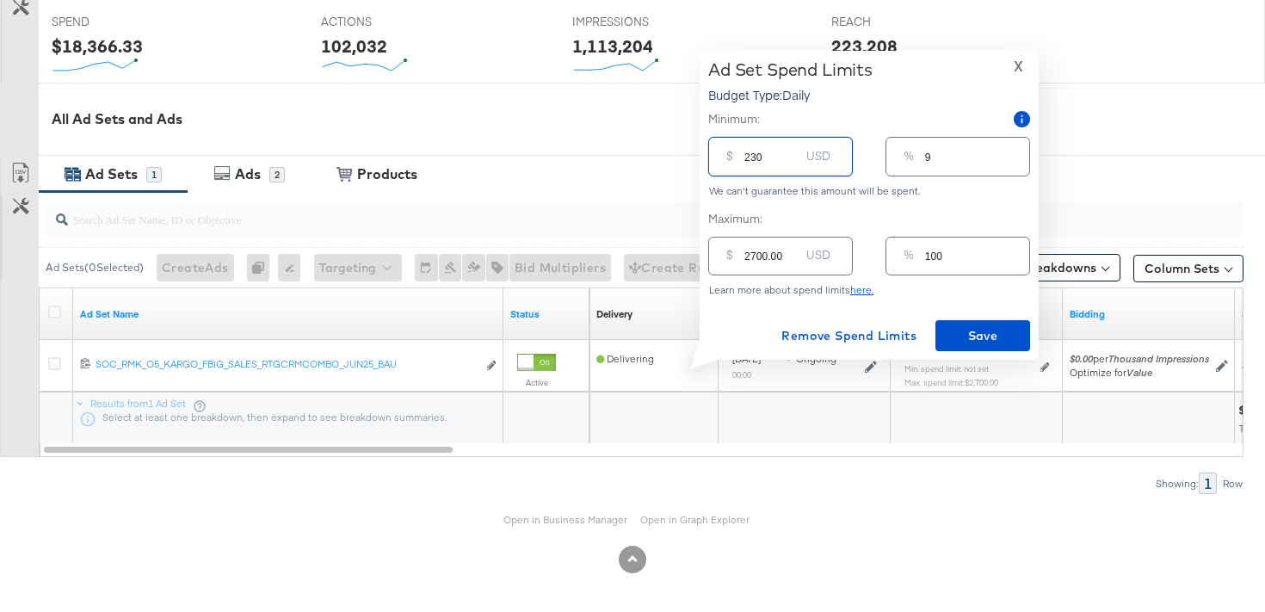
type input "2300"
type input "85"
type input "230"
type input "9"
type input "23"
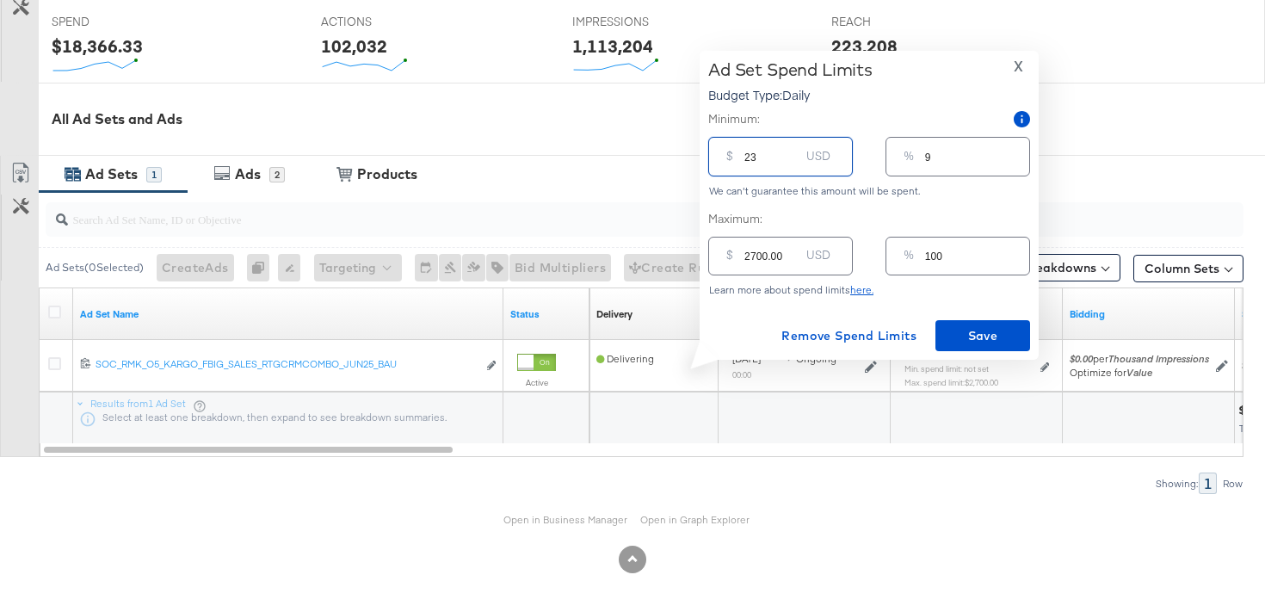
type input "1"
type input "2"
type input "0"
type input "23"
type input "1"
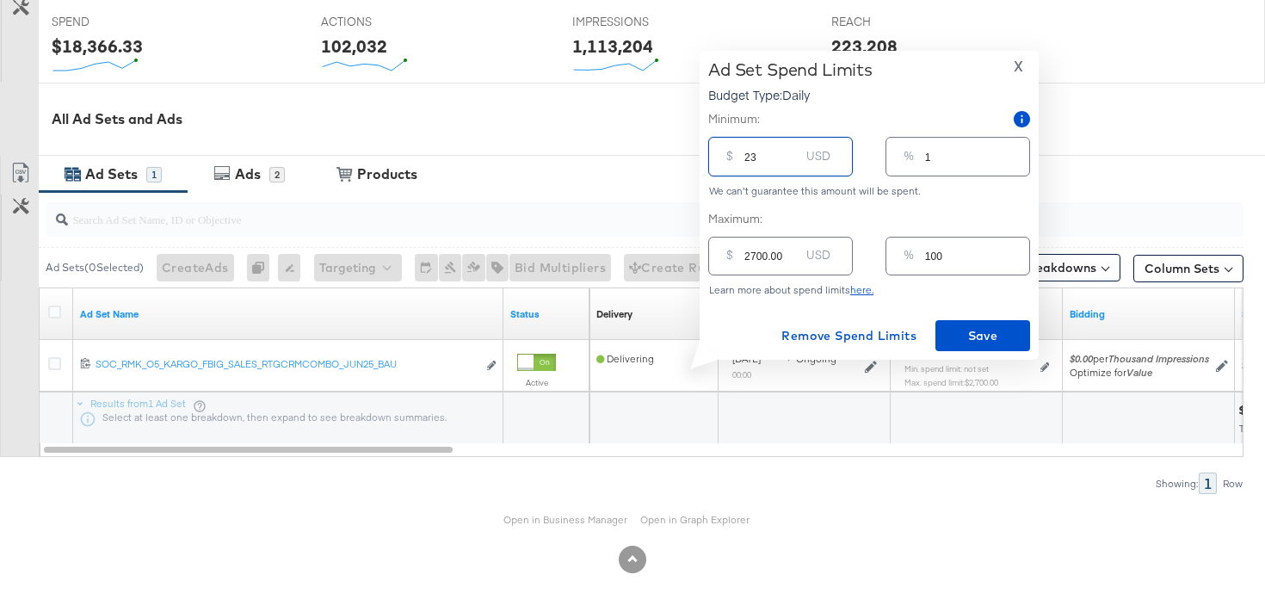
type input "230"
type input "9"
type input "2300"
type input "85"
type input "2300.00"
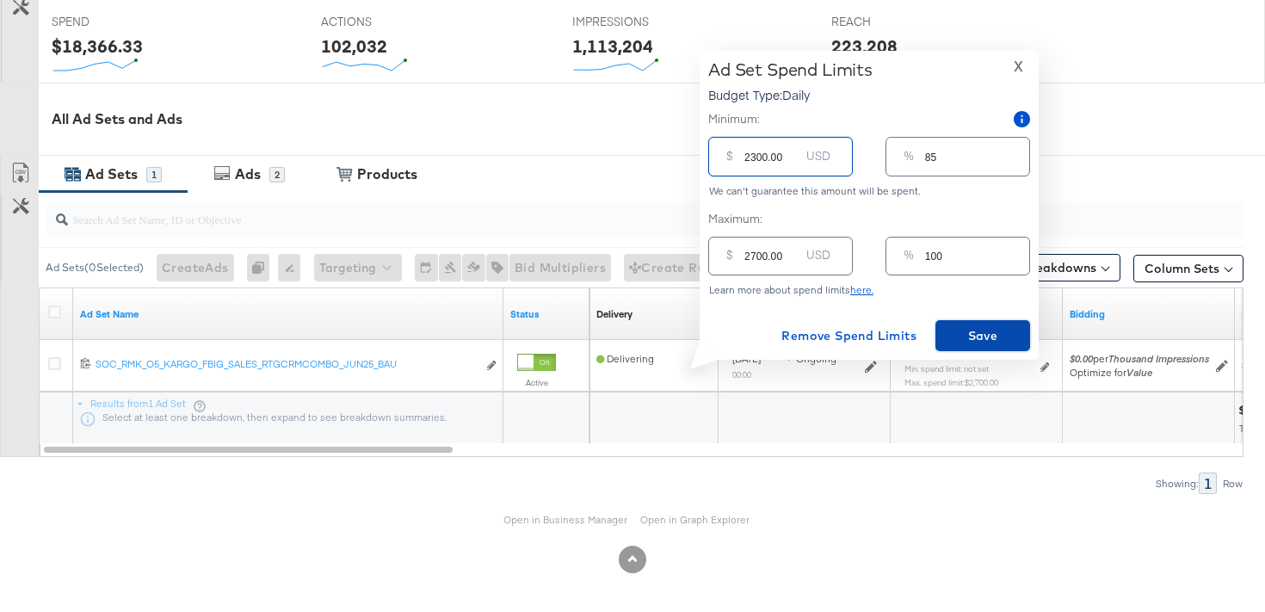
click at [971, 332] on span "Save" at bounding box center [982, 336] width 81 height 22
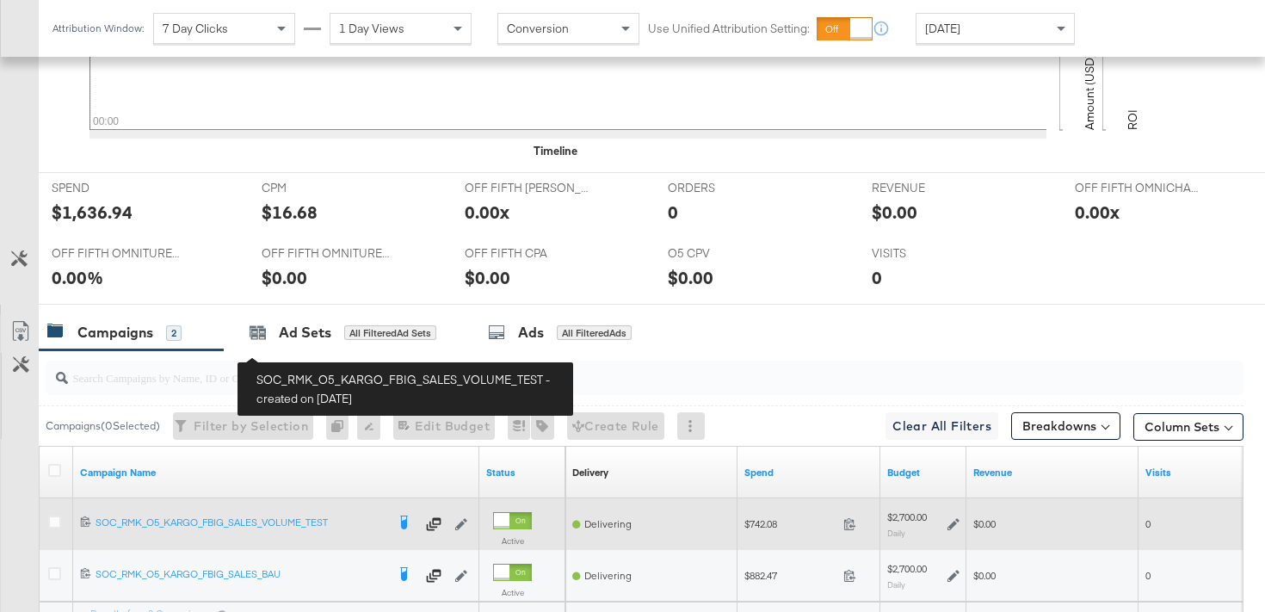
scroll to position [820, 0]
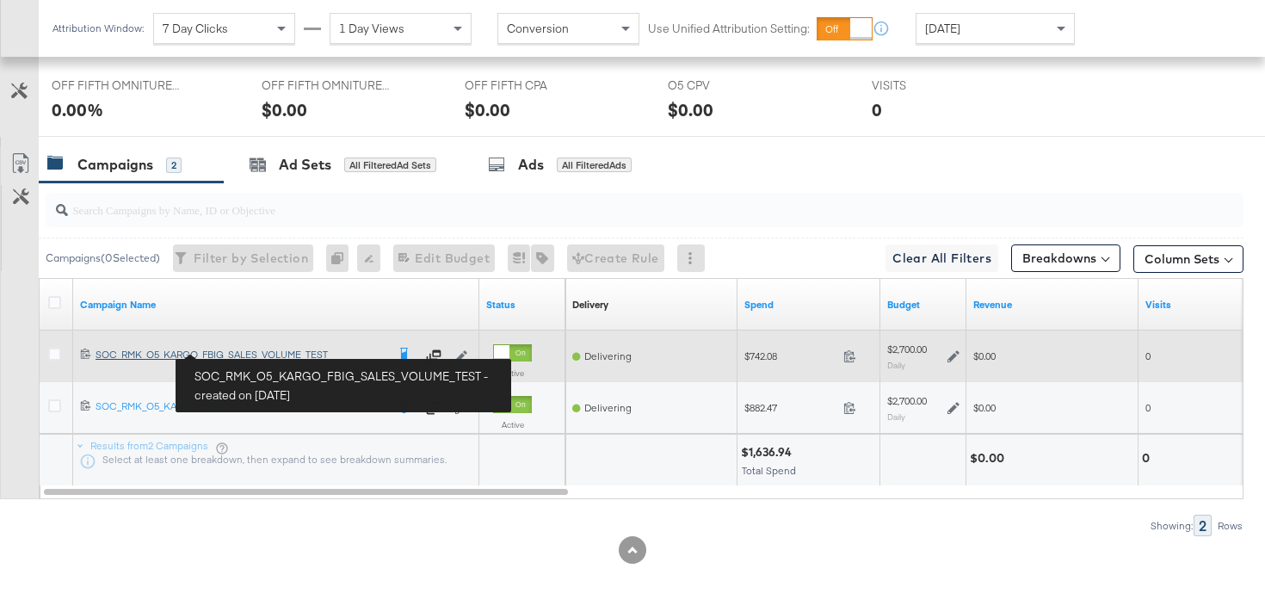
click at [286, 352] on div "SOC_RMK_O5_KARGO_FBIG_SALES_VOLUME_TEST SOC_RMK_O5_KARGO_FBIG_SALES_VOLUME_TEST" at bounding box center [241, 355] width 290 height 14
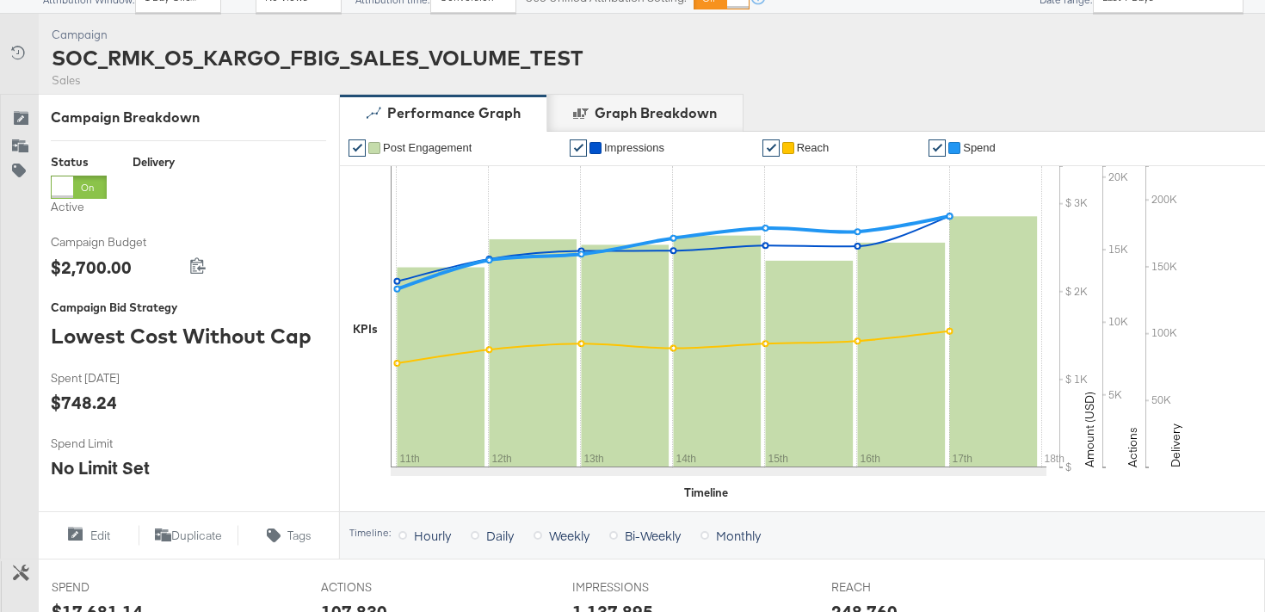
scroll to position [704, 0]
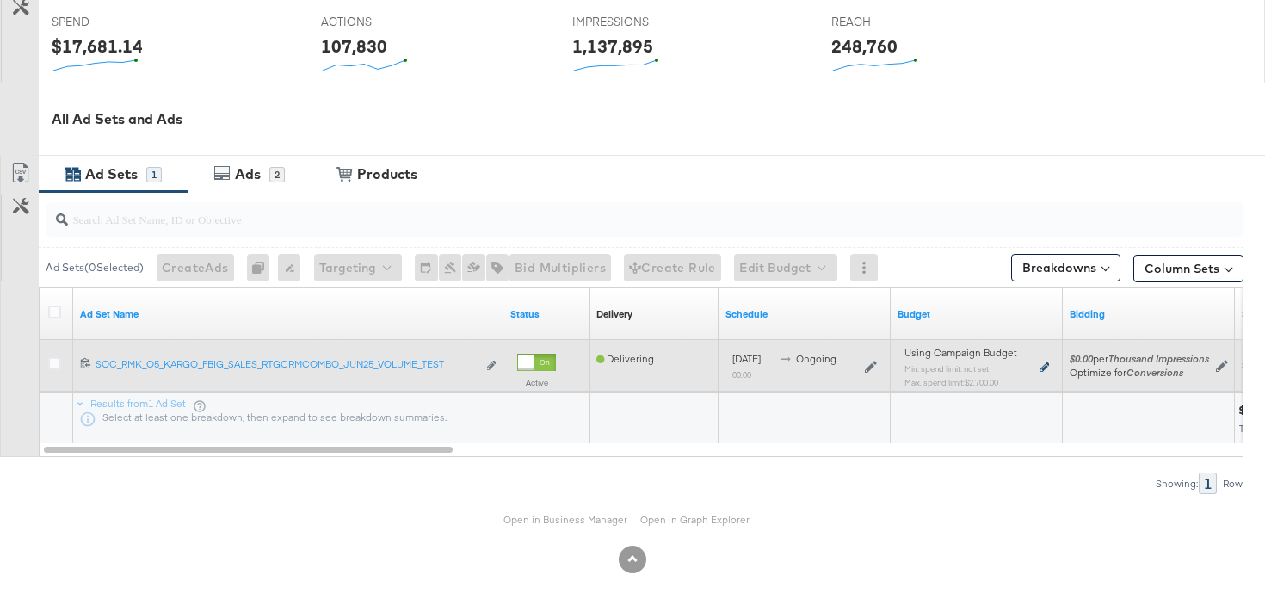
click at [1045, 365] on icon at bounding box center [1044, 366] width 9 height 9
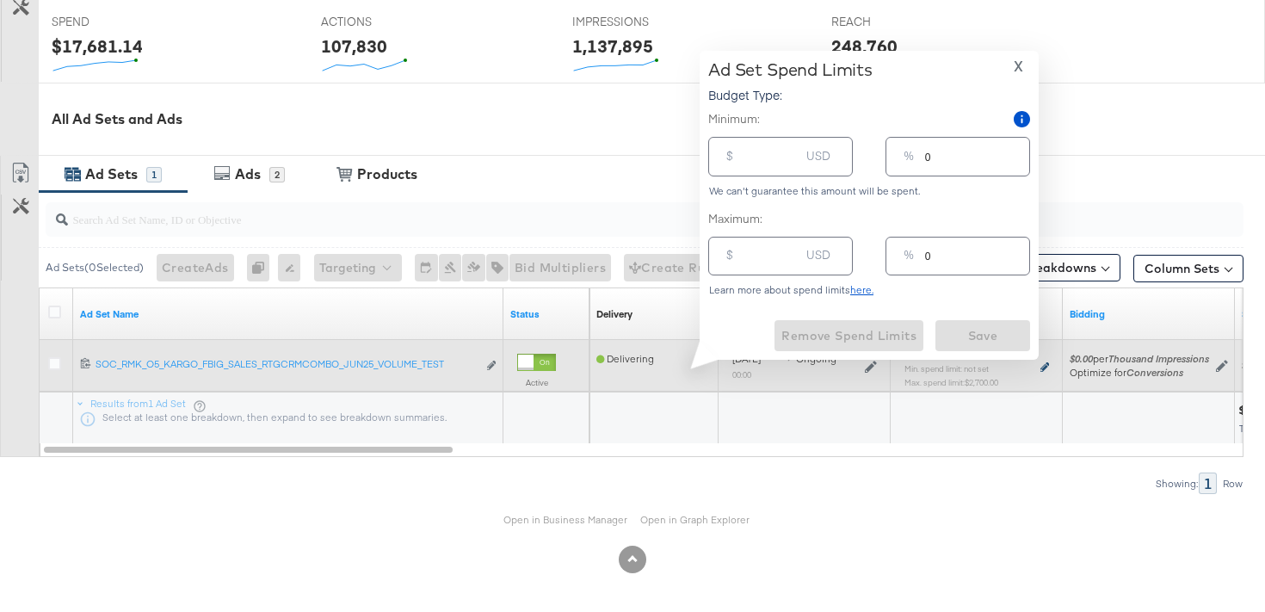
type input "2700.00"
type input "100"
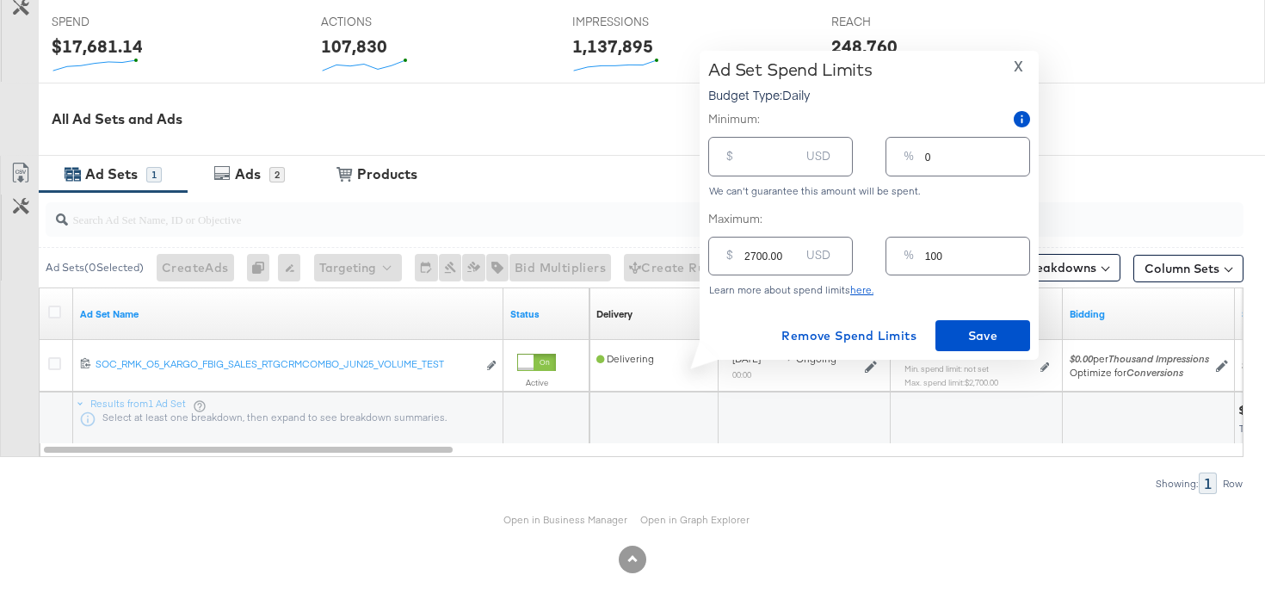
click at [743, 163] on div "$ USD" at bounding box center [780, 156] width 145 height 39
type input "23"
type input "1"
type input "230"
type input "9"
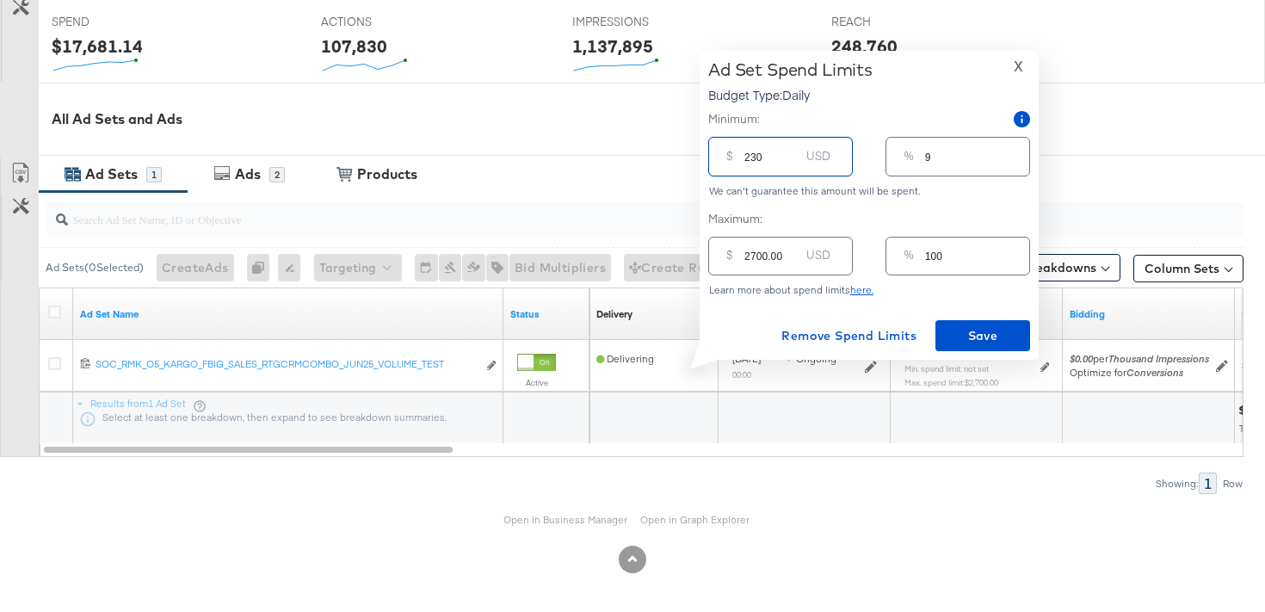
type input "2300"
type input "85"
type input "2300.00"
click at [991, 346] on button "Save" at bounding box center [982, 335] width 95 height 31
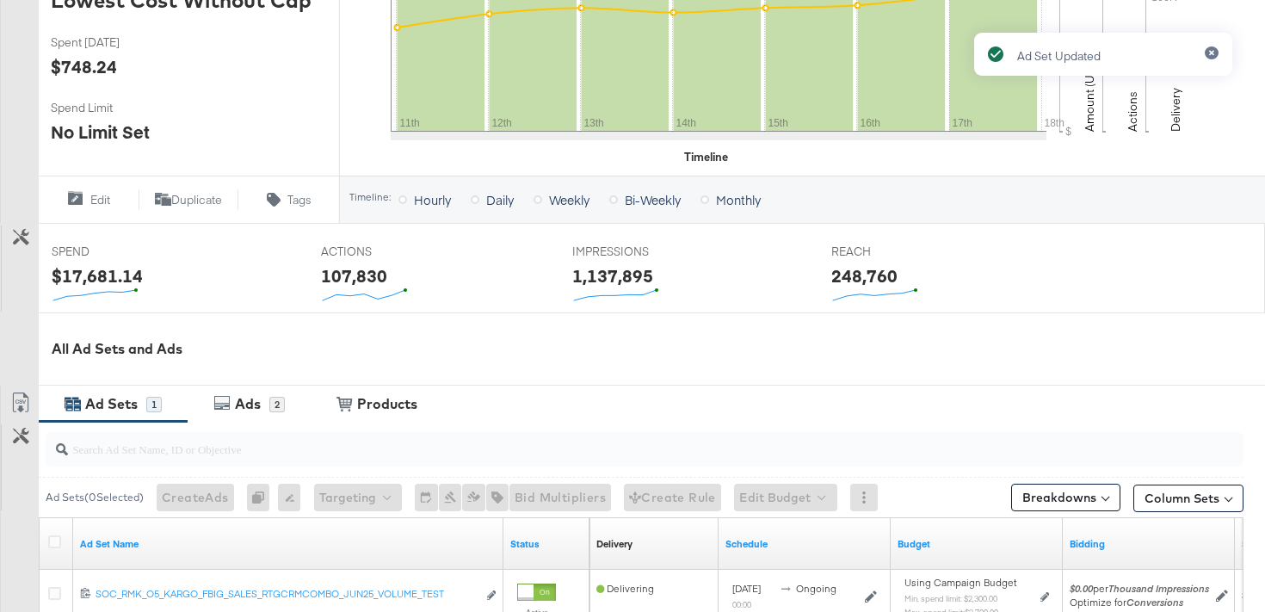
scroll to position [149, 0]
